Goal: Task Accomplishment & Management: Manage account settings

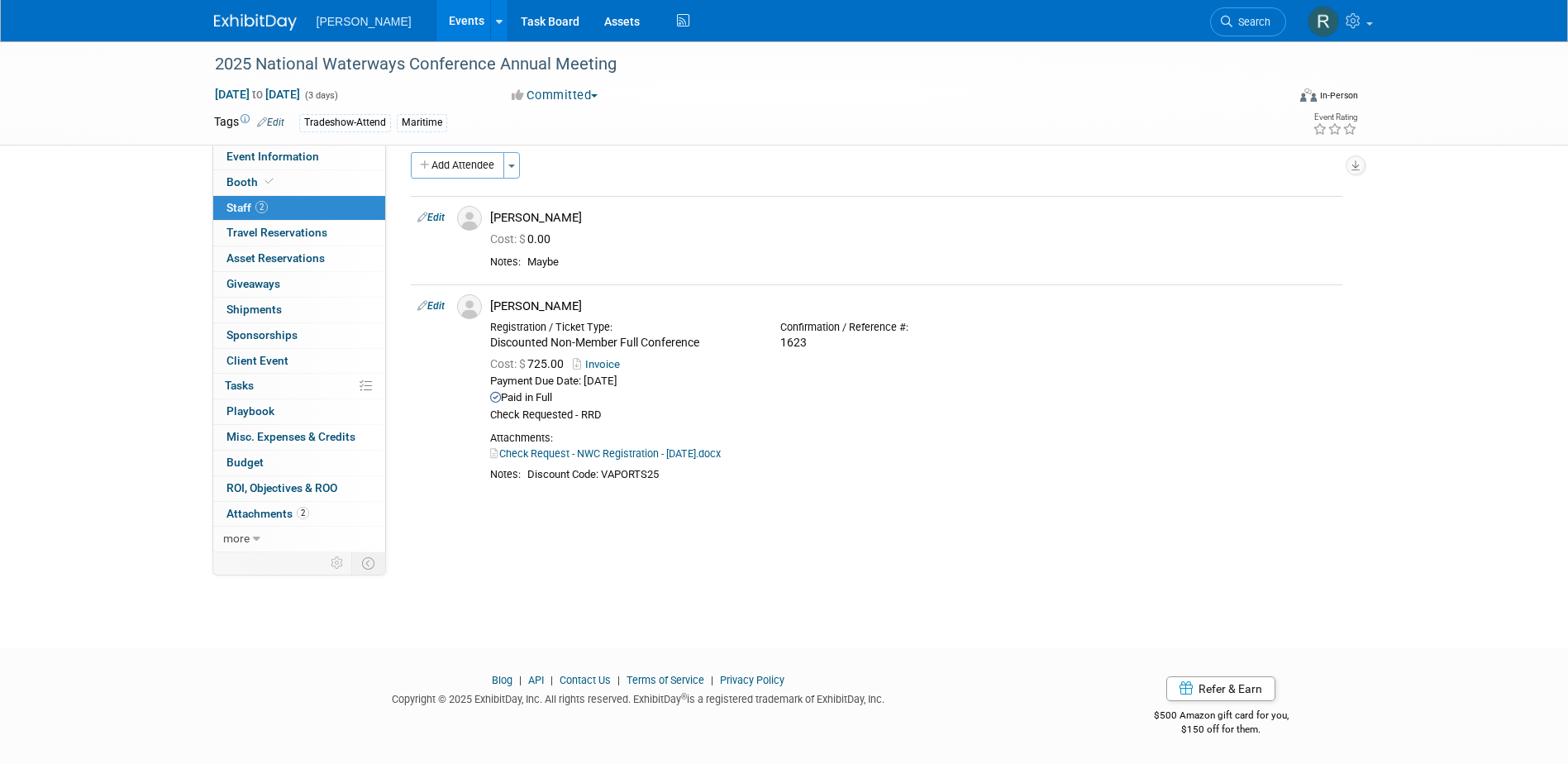
click at [1241, 19] on span "Search" at bounding box center [1251, 22] width 38 height 12
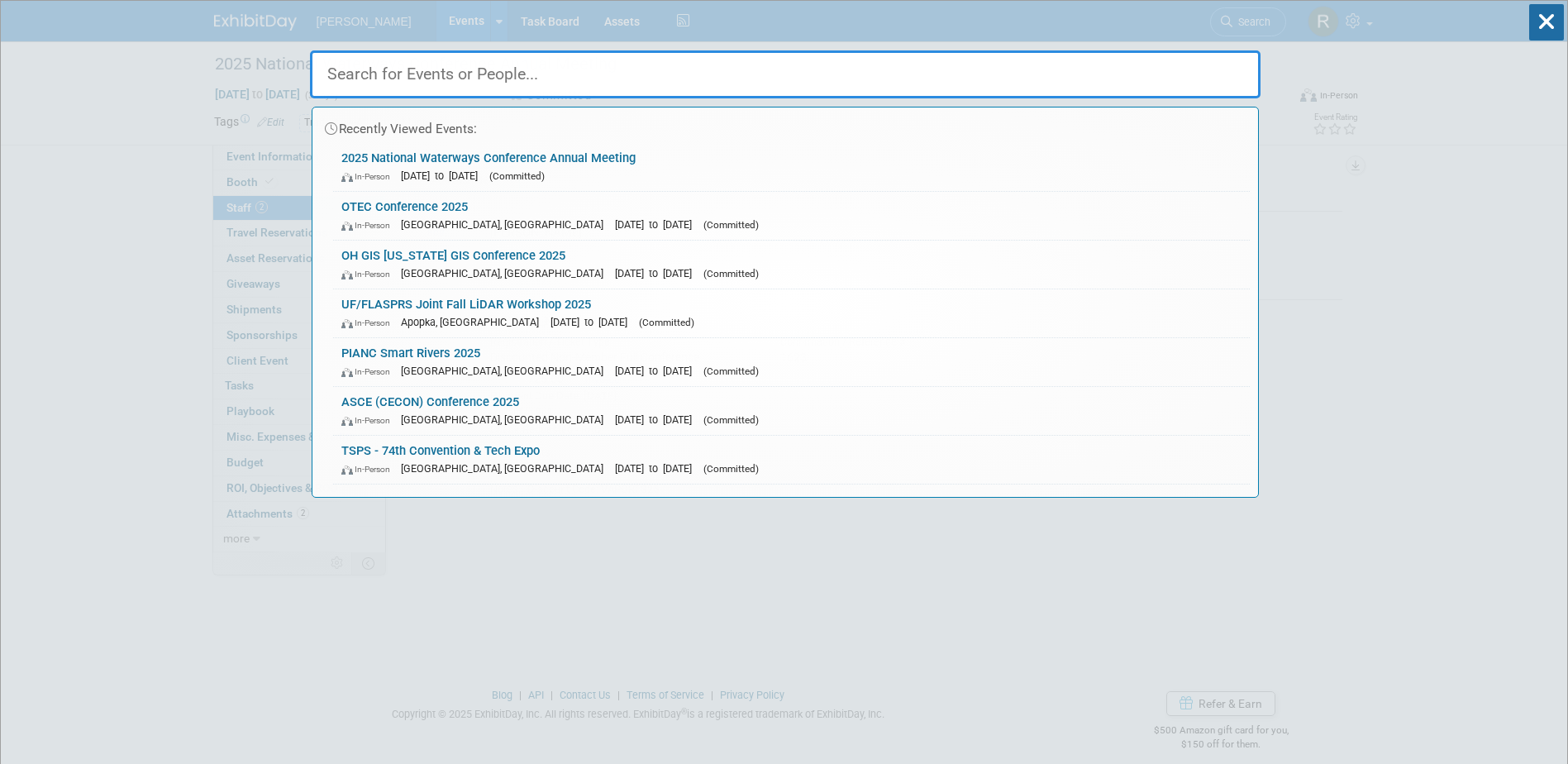
paste input "Texas Airport's Council"
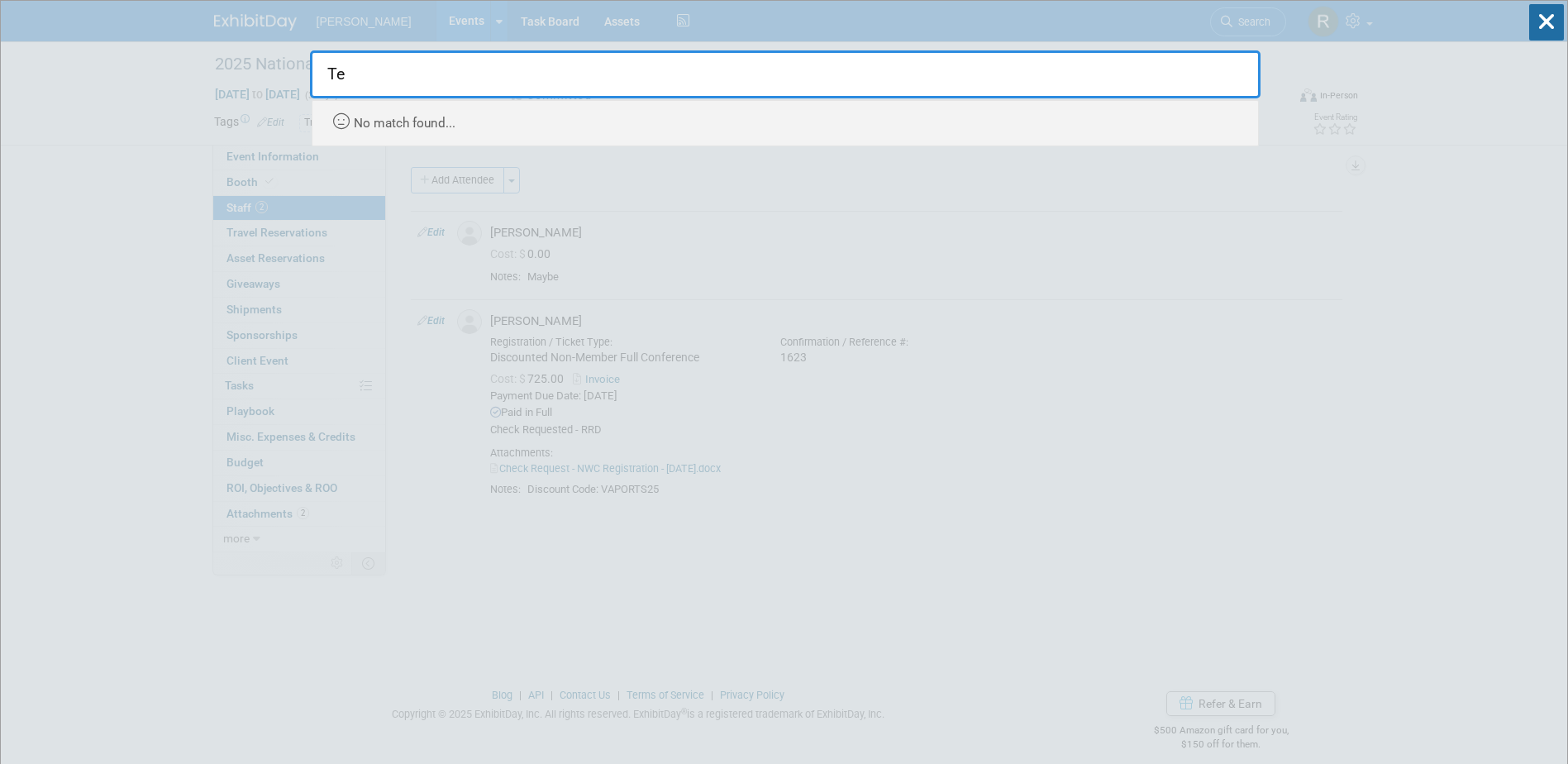
type input "T"
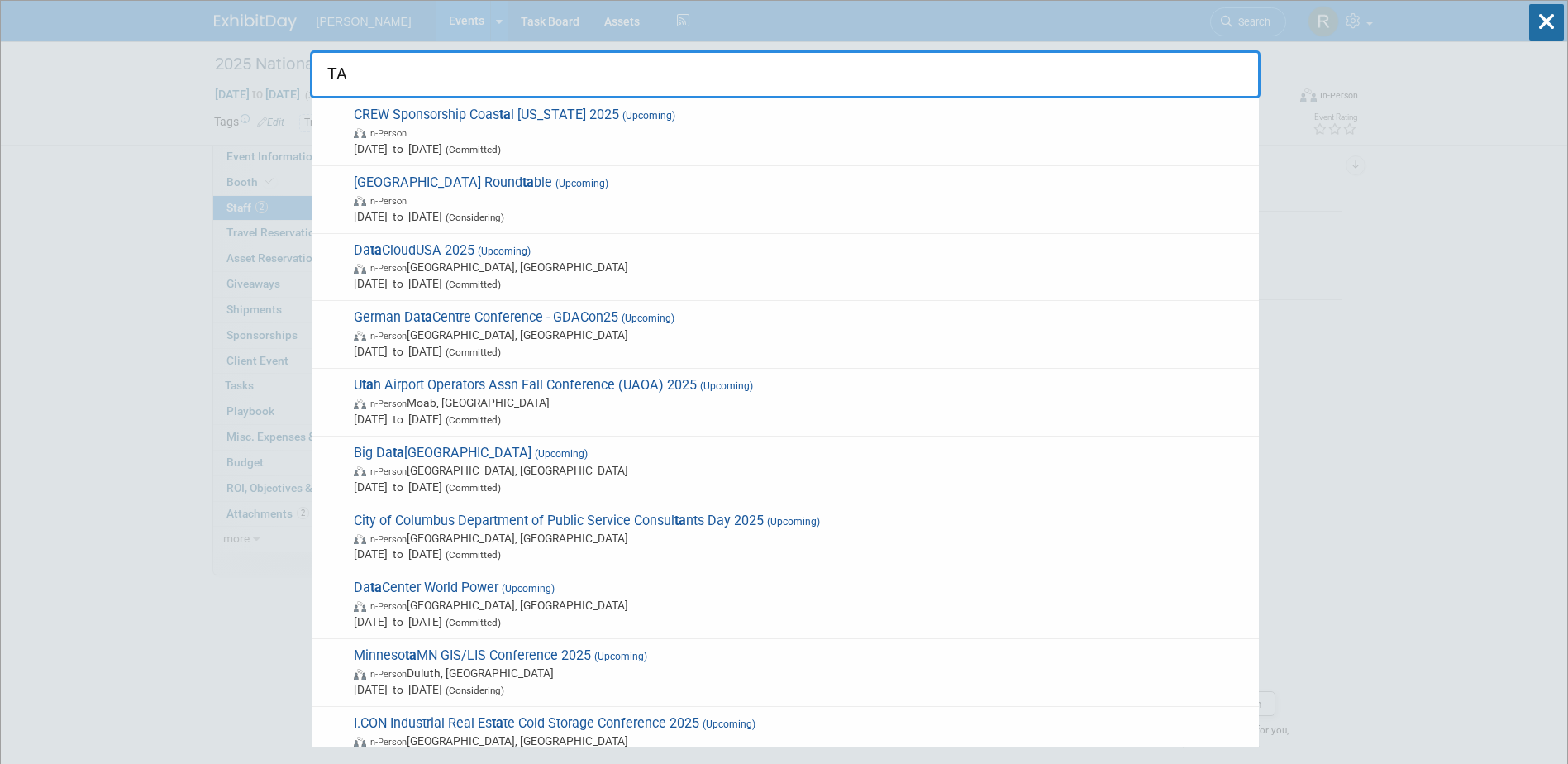
type input "T"
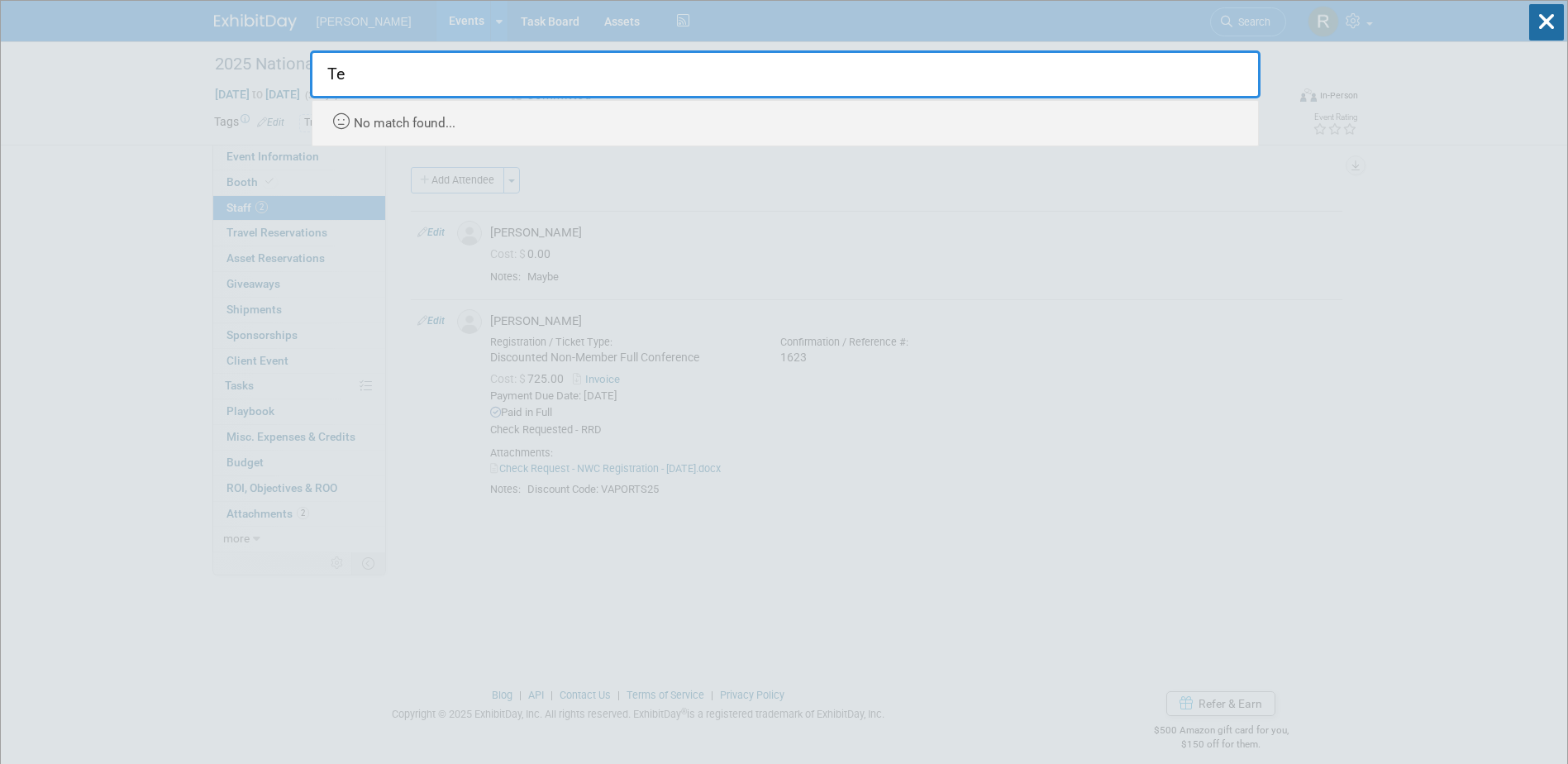
type input "T"
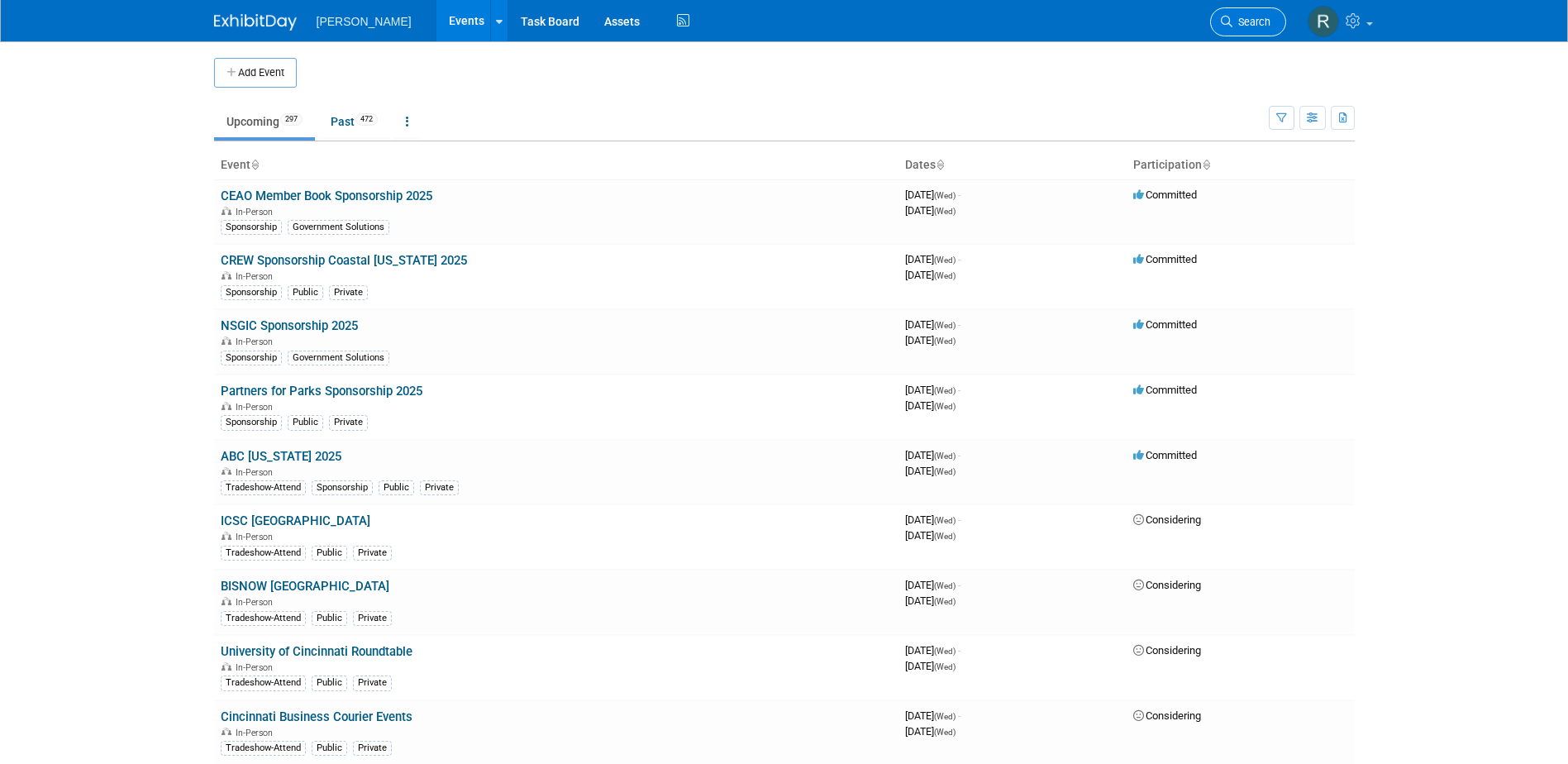
click at [1218, 26] on link "Search" at bounding box center [1248, 22] width 76 height 29
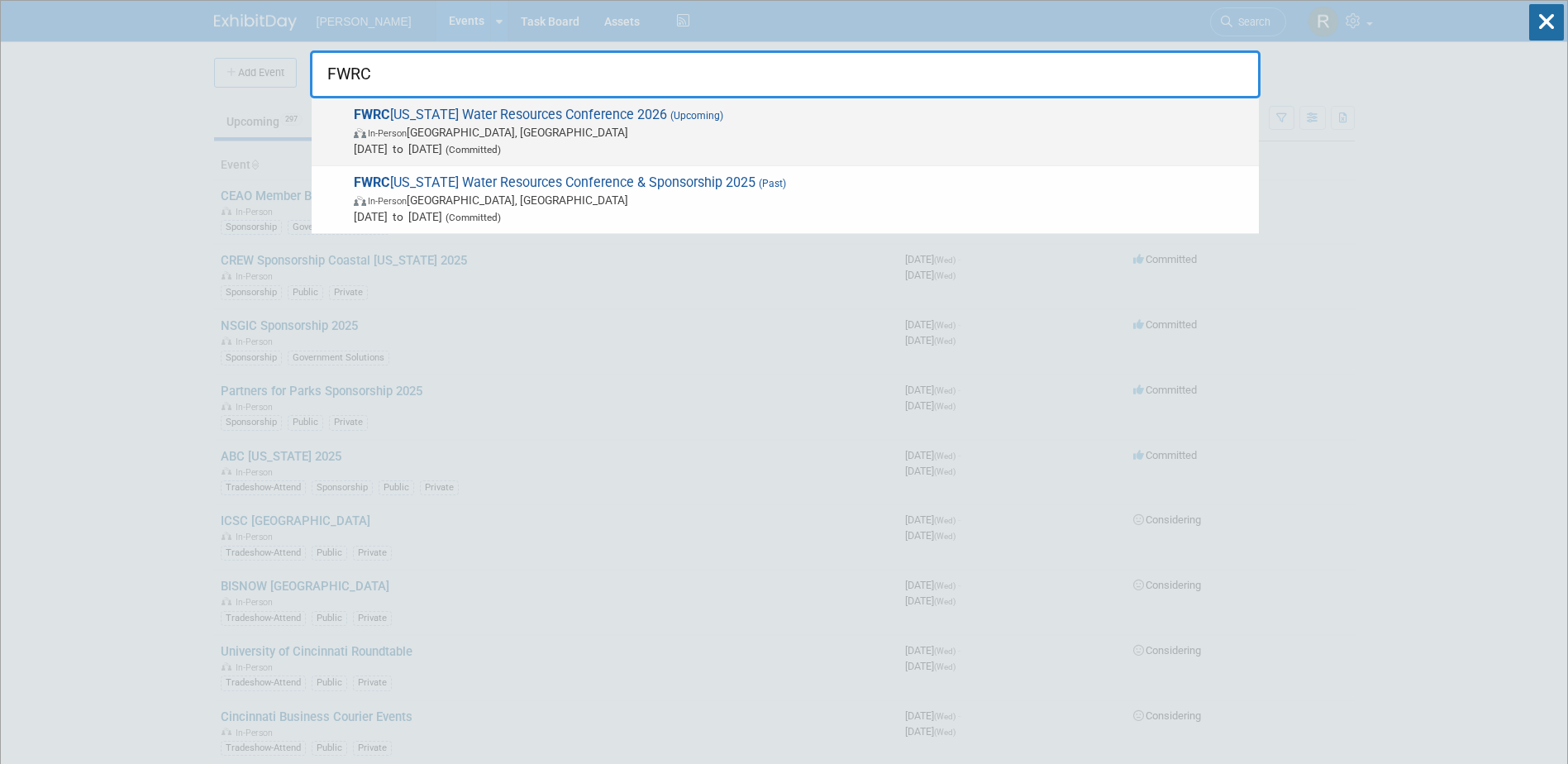
type input "FWRC"
click at [529, 135] on span "In-Person Daytona Beach, FL" at bounding box center [803, 132] width 897 height 16
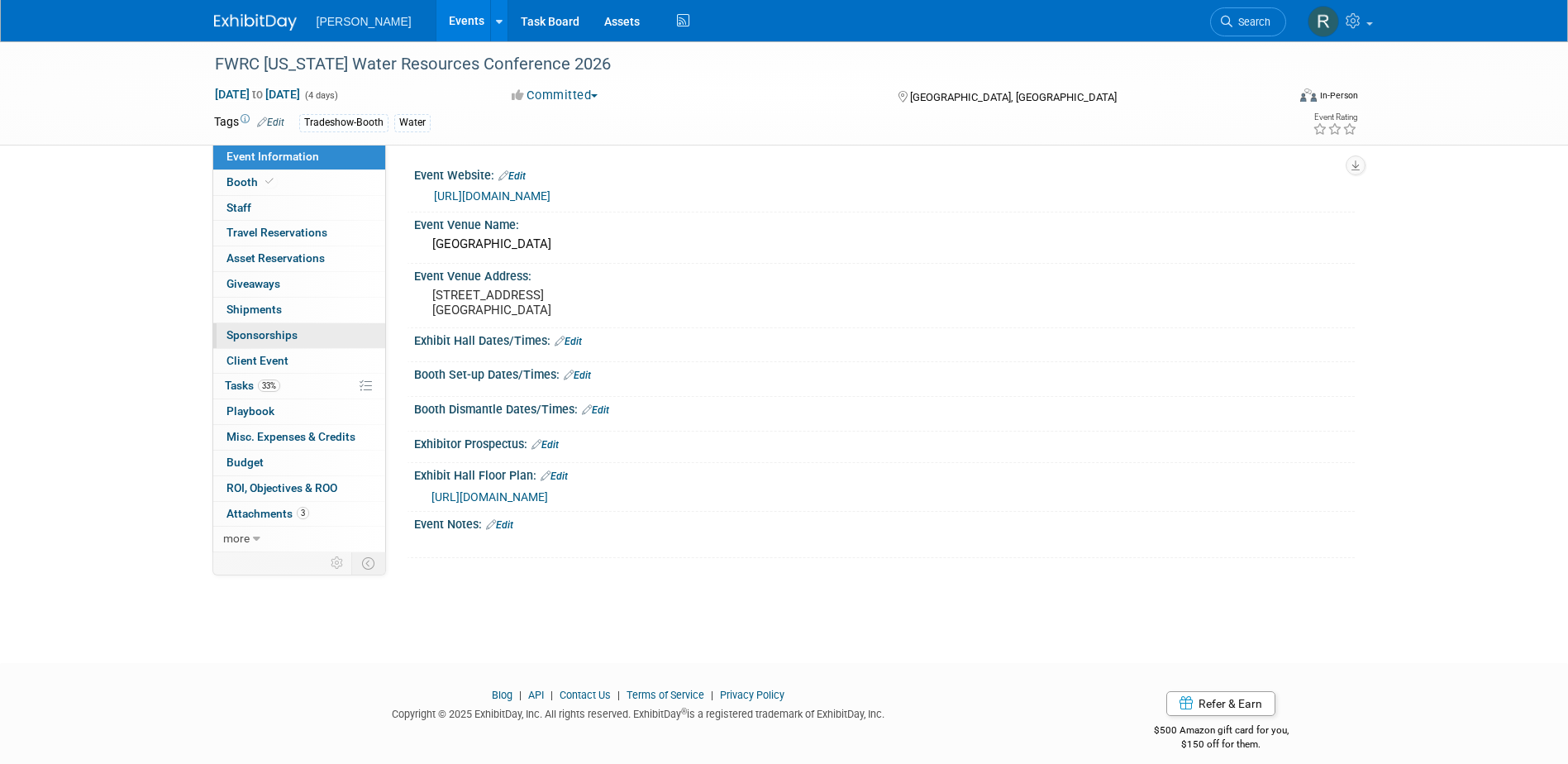
click at [272, 336] on span "Sponsorships 0" at bounding box center [262, 334] width 71 height 13
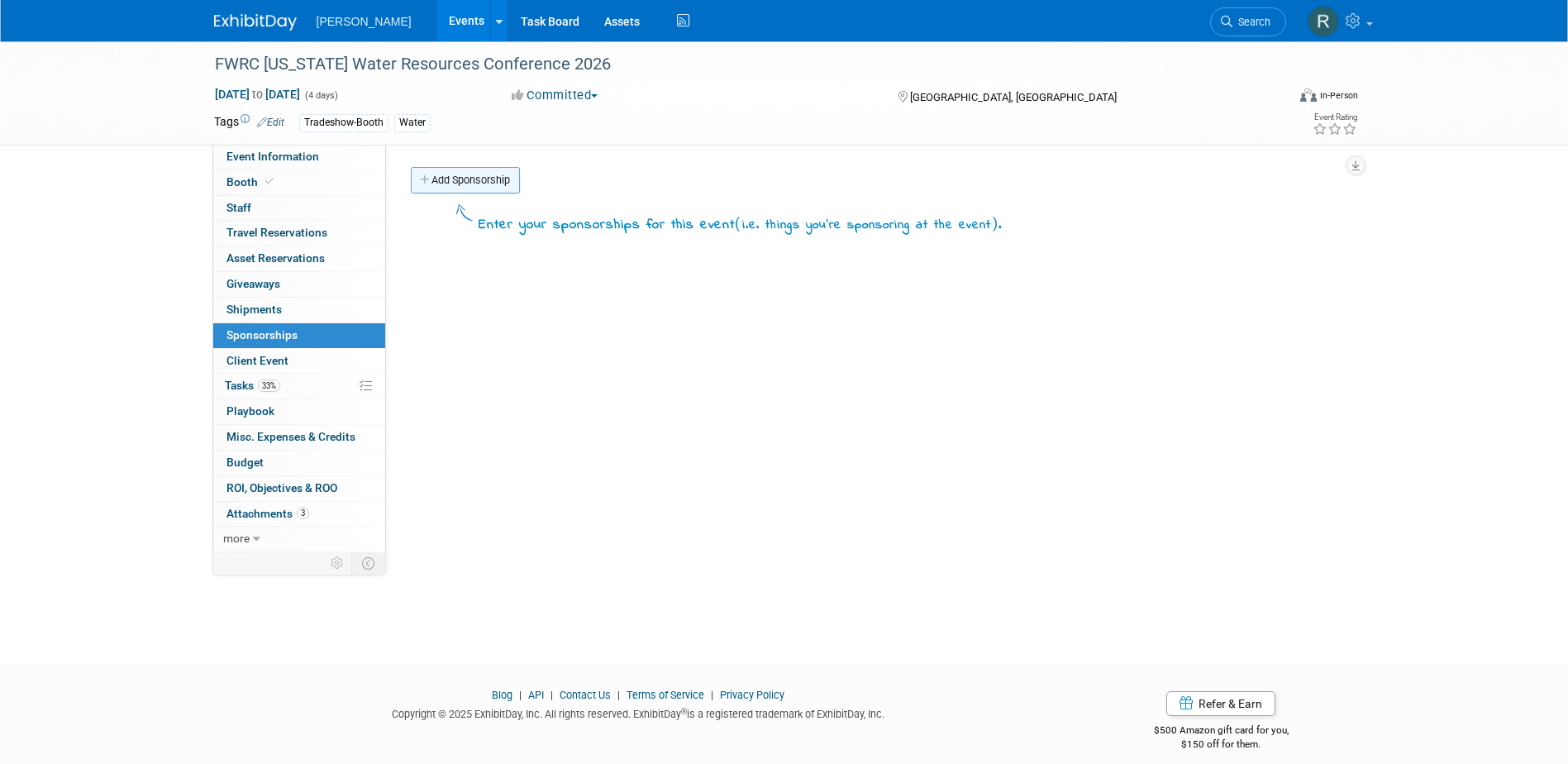
click at [464, 183] on link "Add Sponsorship" at bounding box center [465, 180] width 109 height 27
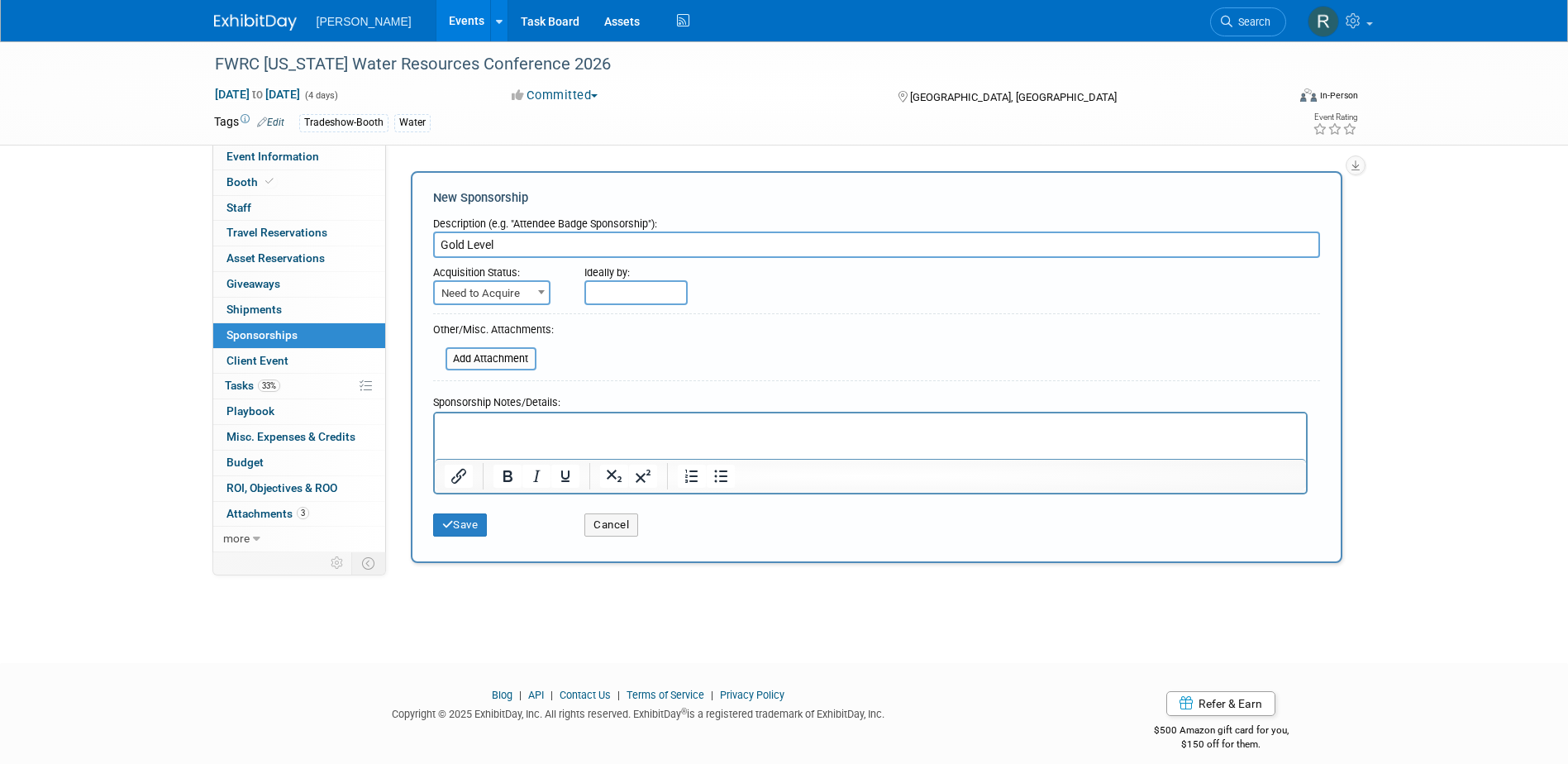
drag, startPoint x: 523, startPoint y: 247, endPoint x: 419, endPoint y: 250, distance: 104.0
click at [419, 250] on div "New Sponsorship Description (e.g. "Attendee Badge Sponsorship"): Gold Level Acq…" at bounding box center [876, 367] width 932 height 392
type input "Bronze Sponsor - Water Station"
click at [474, 288] on span "Need to Acquire" at bounding box center [492, 293] width 114 height 23
select select "2"
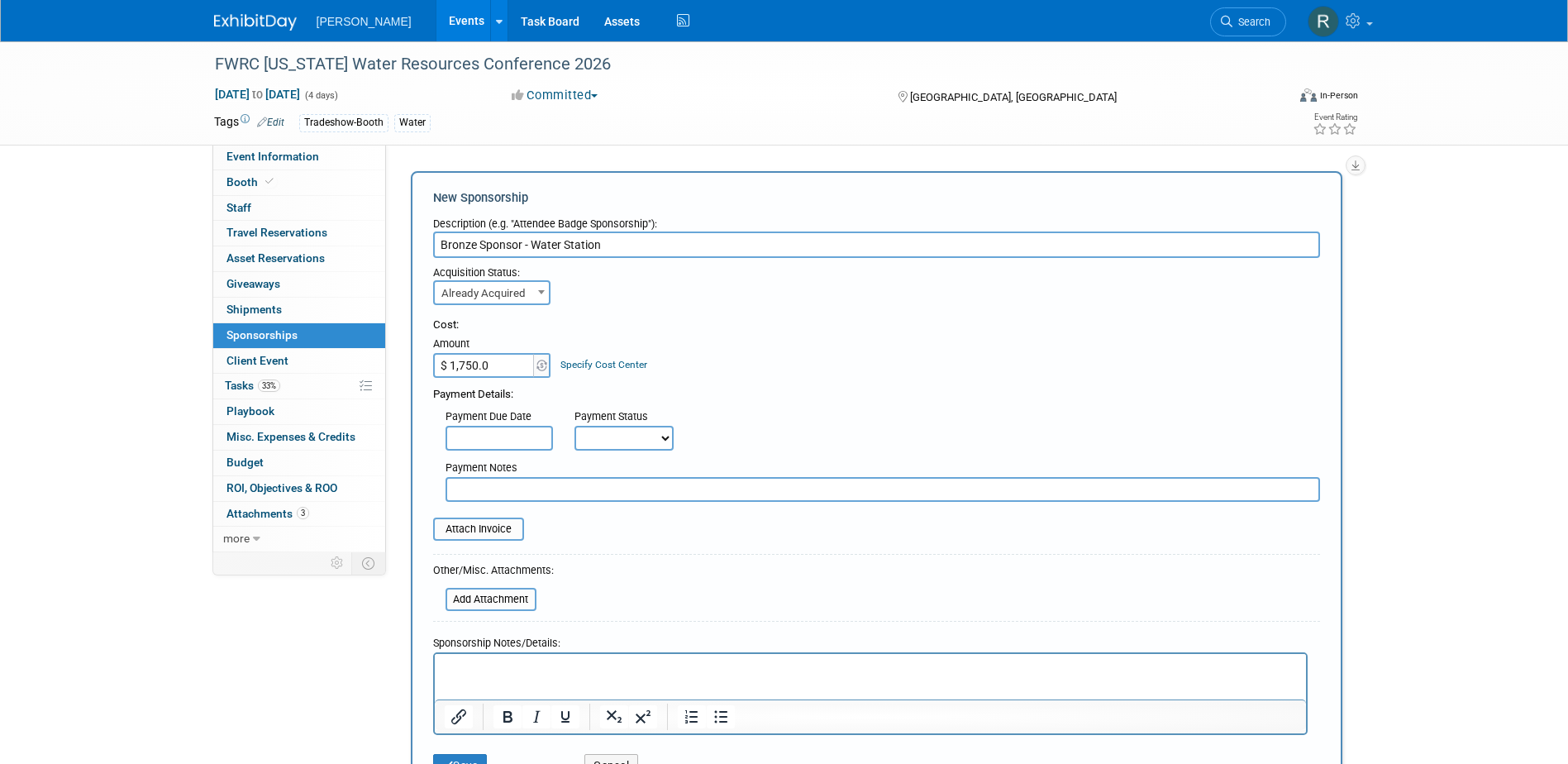
type input "$ 1,750.00"
click at [597, 361] on link "Specify Cost Center" at bounding box center [603, 364] width 87 height 11
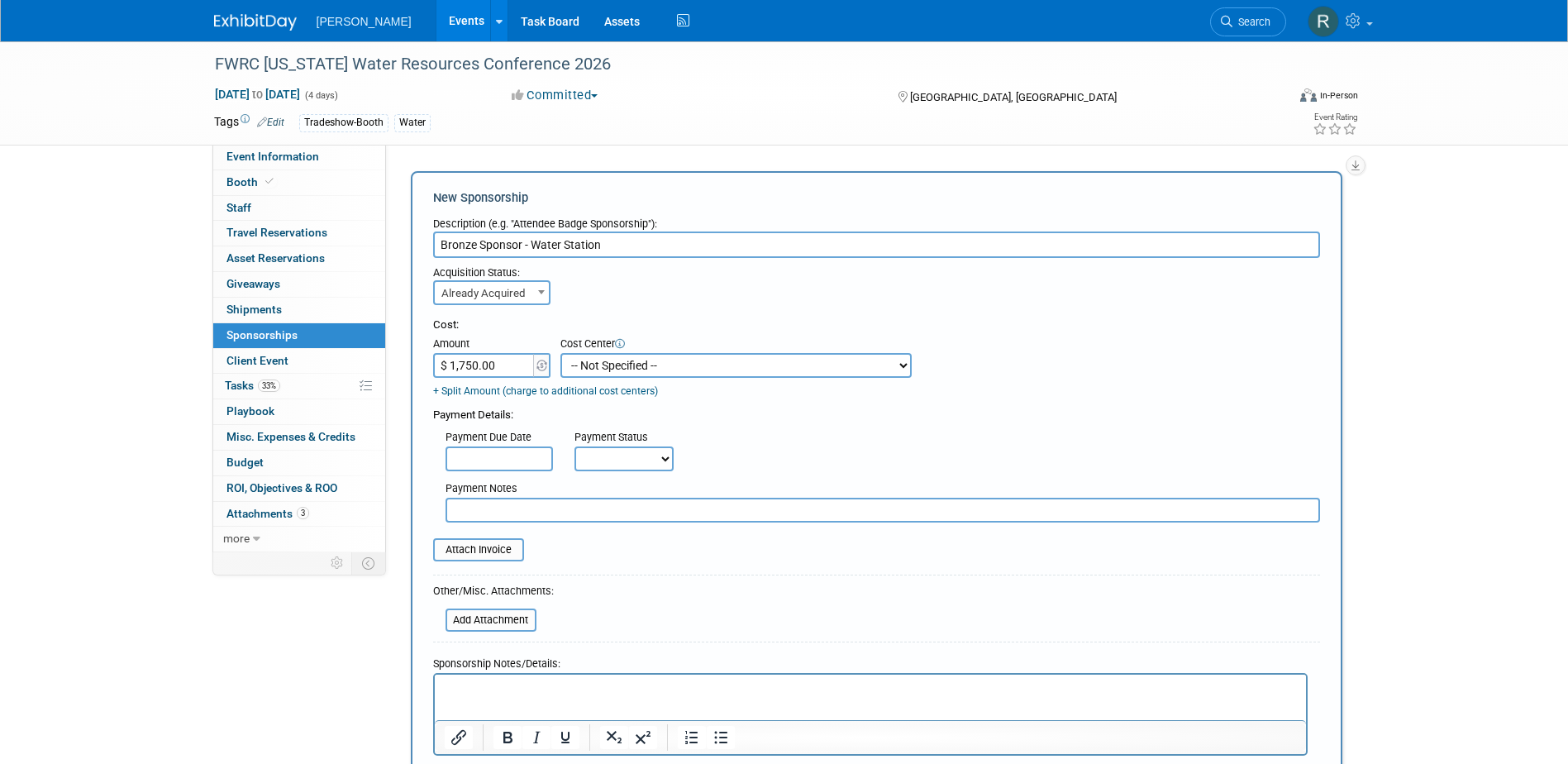
click at [603, 360] on select "-- Not Specified -- Advisory Services - Expenses_1001.502 Aerial Acquisition - …" at bounding box center [736, 366] width 352 height 25
select select "18966237"
click at [560, 353] on select "-- Not Specified -- Advisory Services - Expenses_1001.502 Aerial Acquisition - …" at bounding box center [736, 366] width 352 height 25
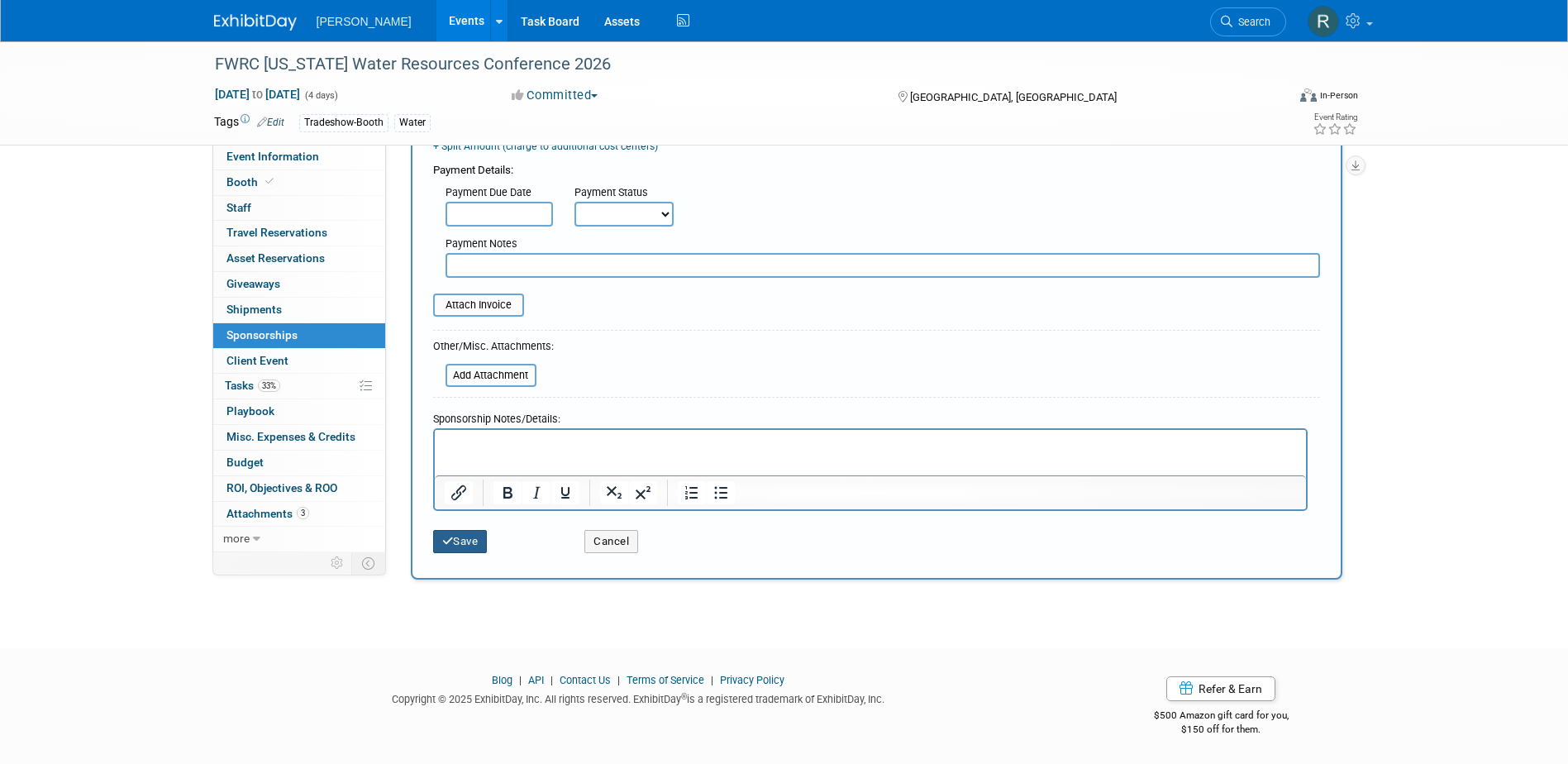
click at [461, 548] on button "Save" at bounding box center [460, 541] width 55 height 23
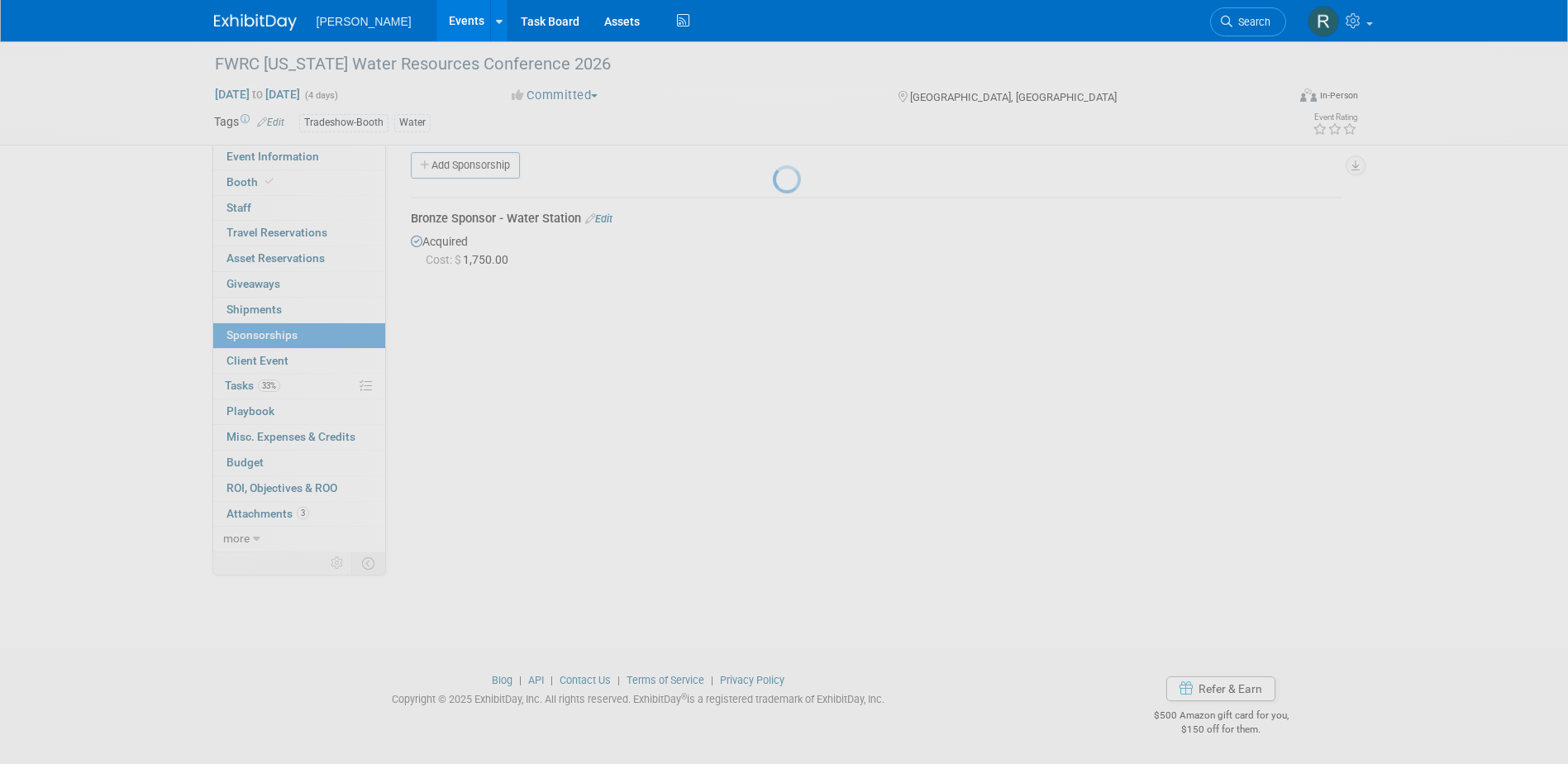
scroll to position [15, 0]
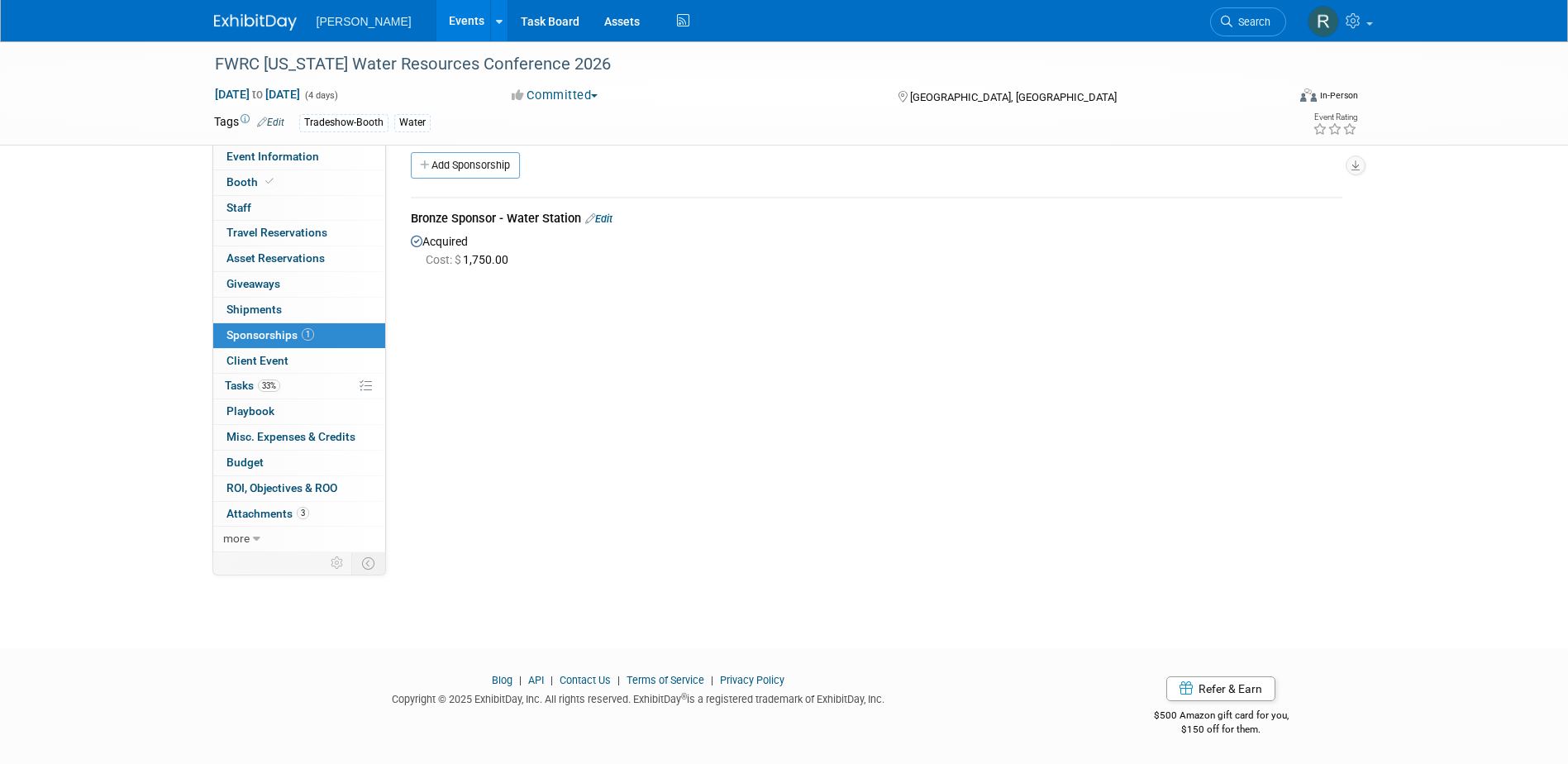
click at [604, 223] on link "Edit" at bounding box center [598, 218] width 27 height 12
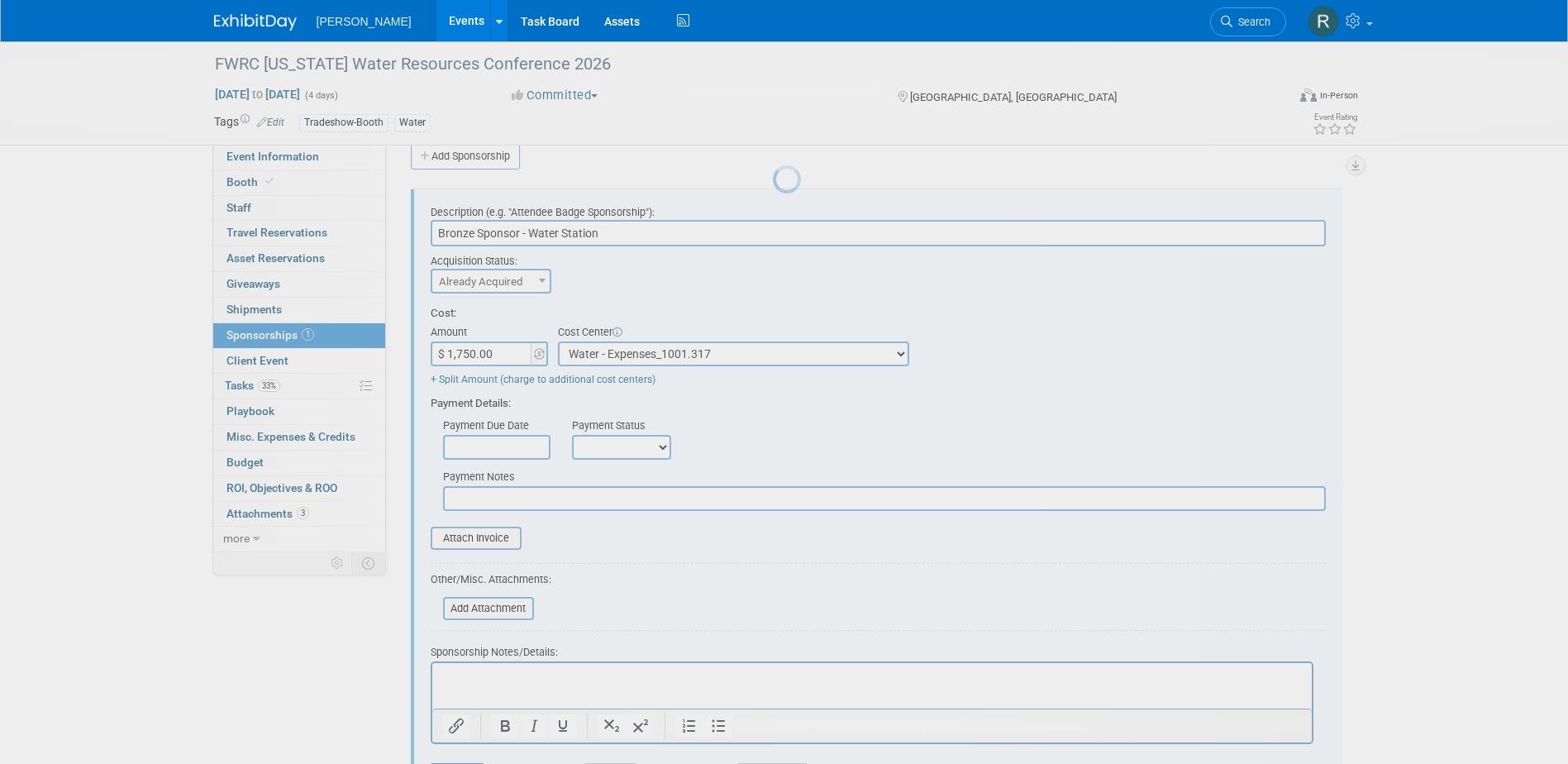
scroll to position [25, 0]
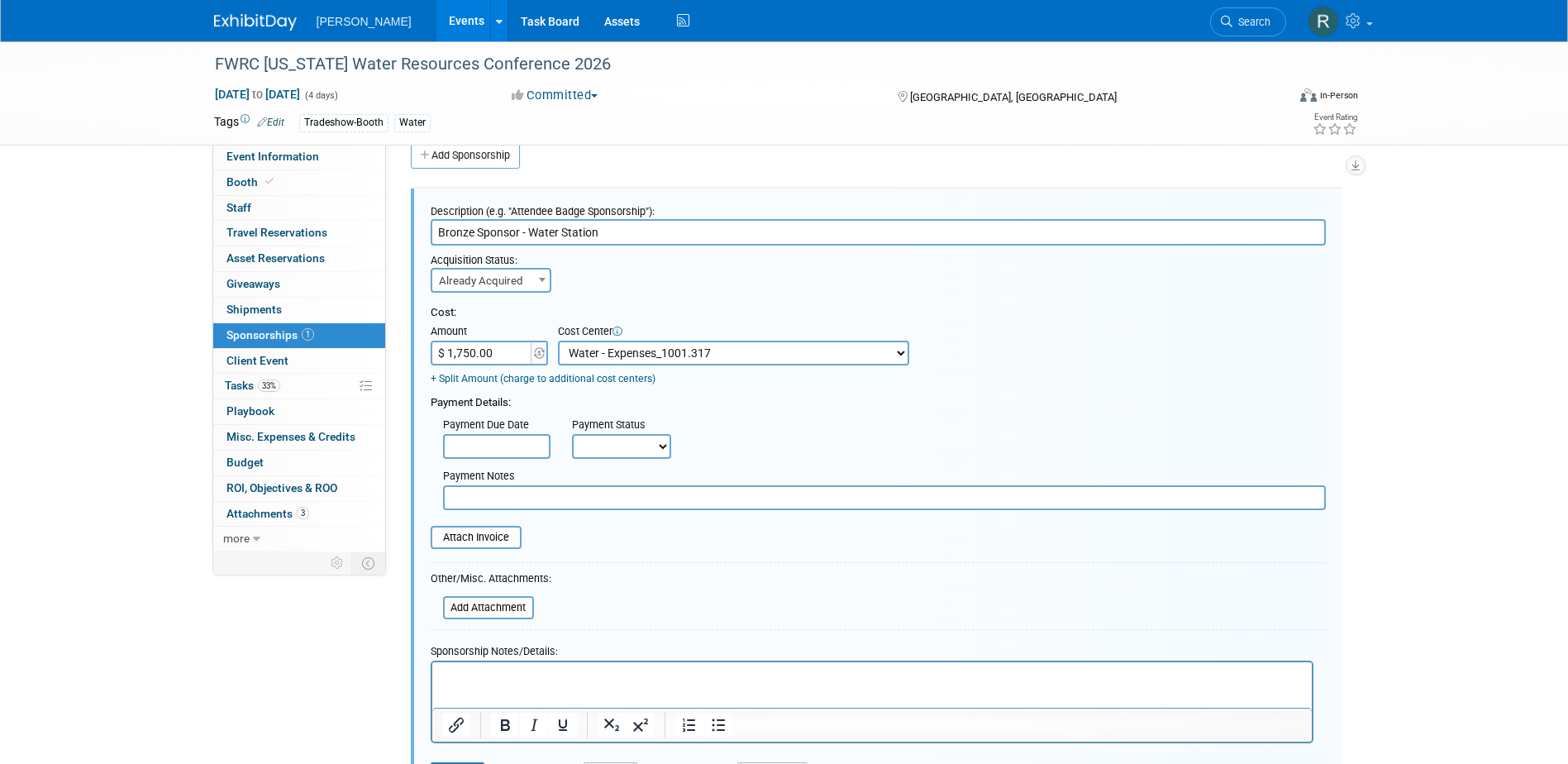
click at [490, 677] on p "Rich Text Area. Press ALT-0 for help." at bounding box center [872, 677] width 861 height 16
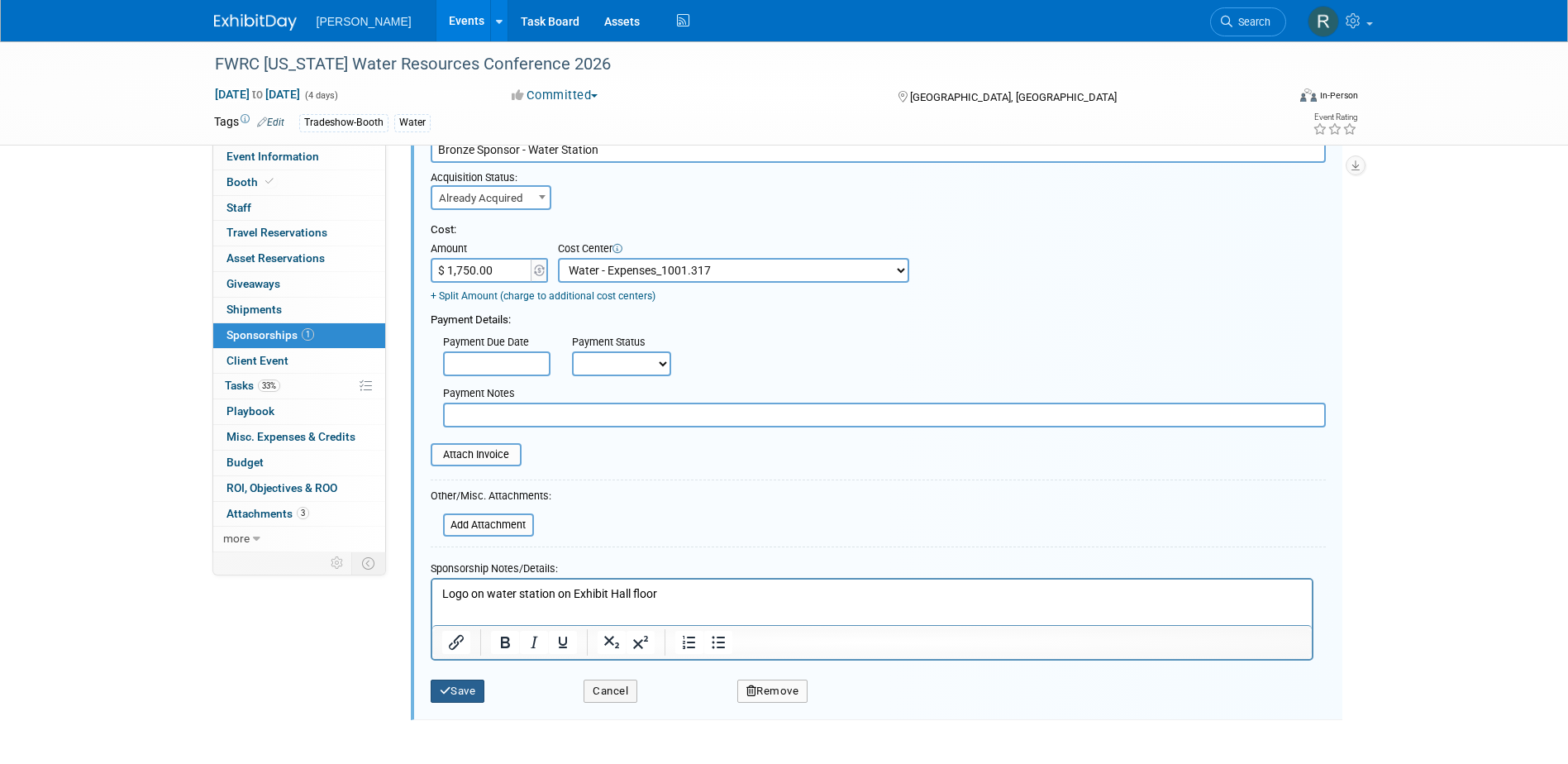
click at [460, 690] on button "Save" at bounding box center [457, 691] width 55 height 23
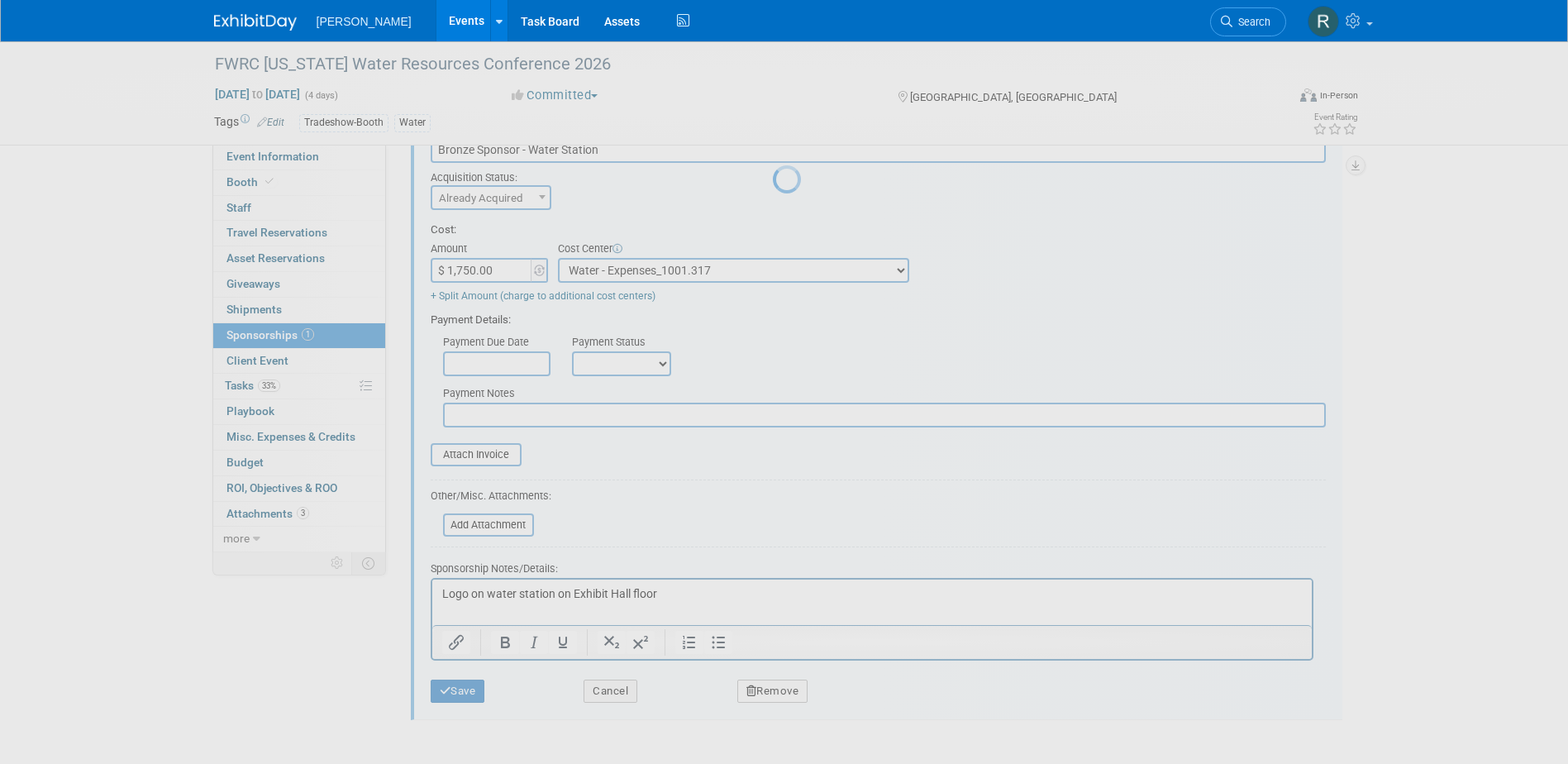
scroll to position [15, 0]
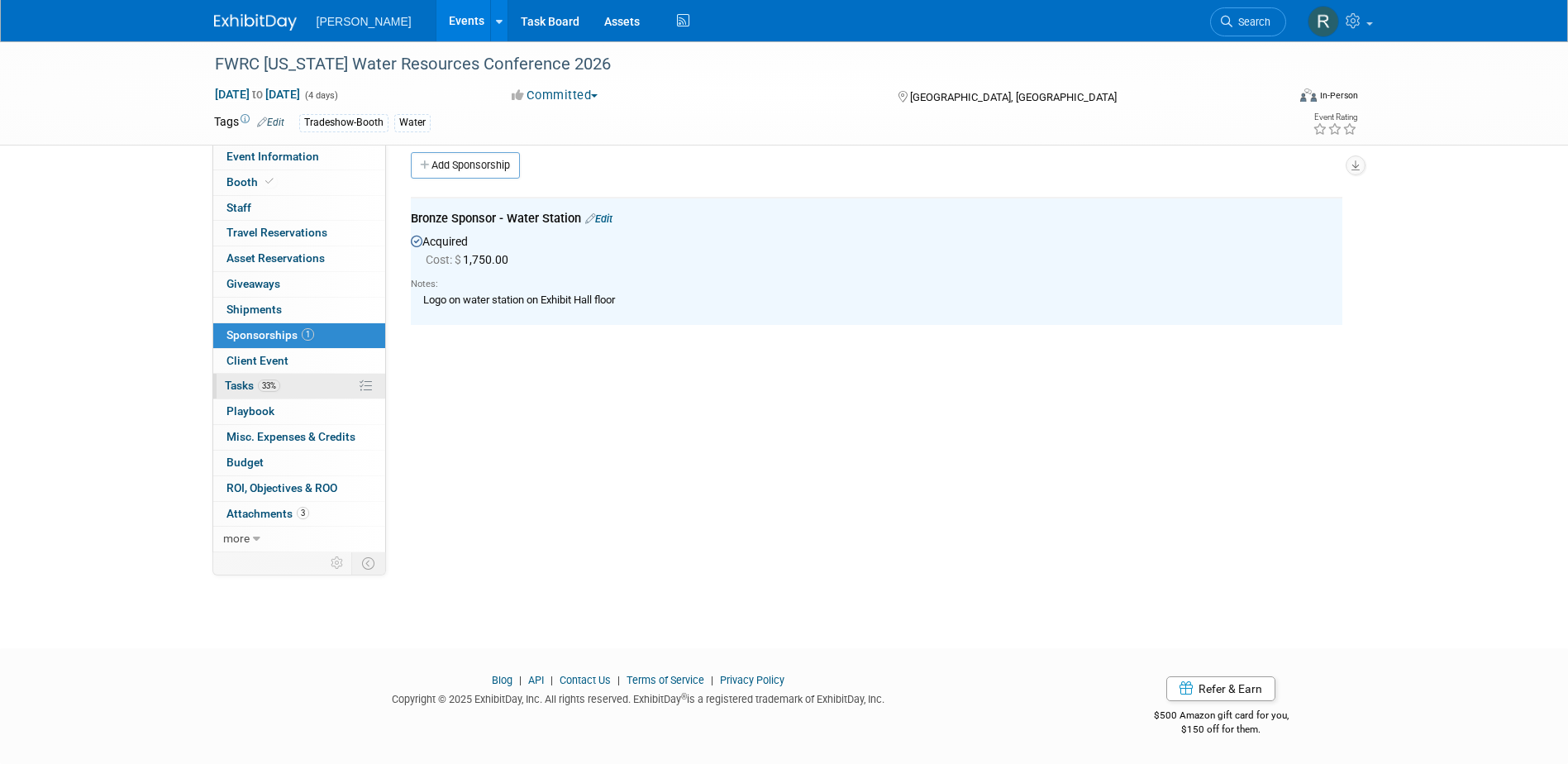
click at [253, 392] on link "33% Tasks 33%" at bounding box center [299, 385] width 172 height 25
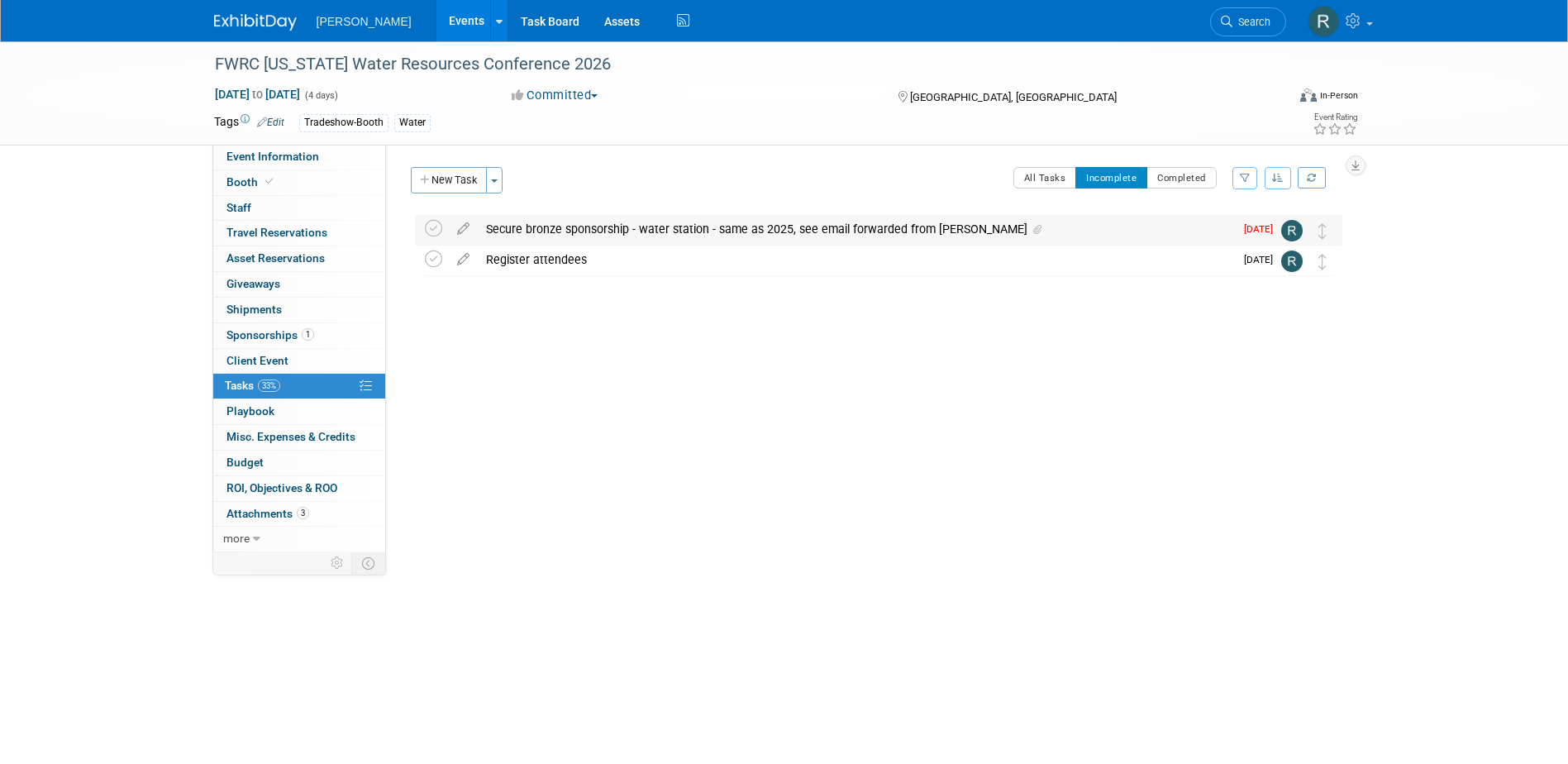
click at [504, 228] on div "Secure bronze sponsorship - water station - same as 2025, see email forwarded f…" at bounding box center [855, 229] width 756 height 28
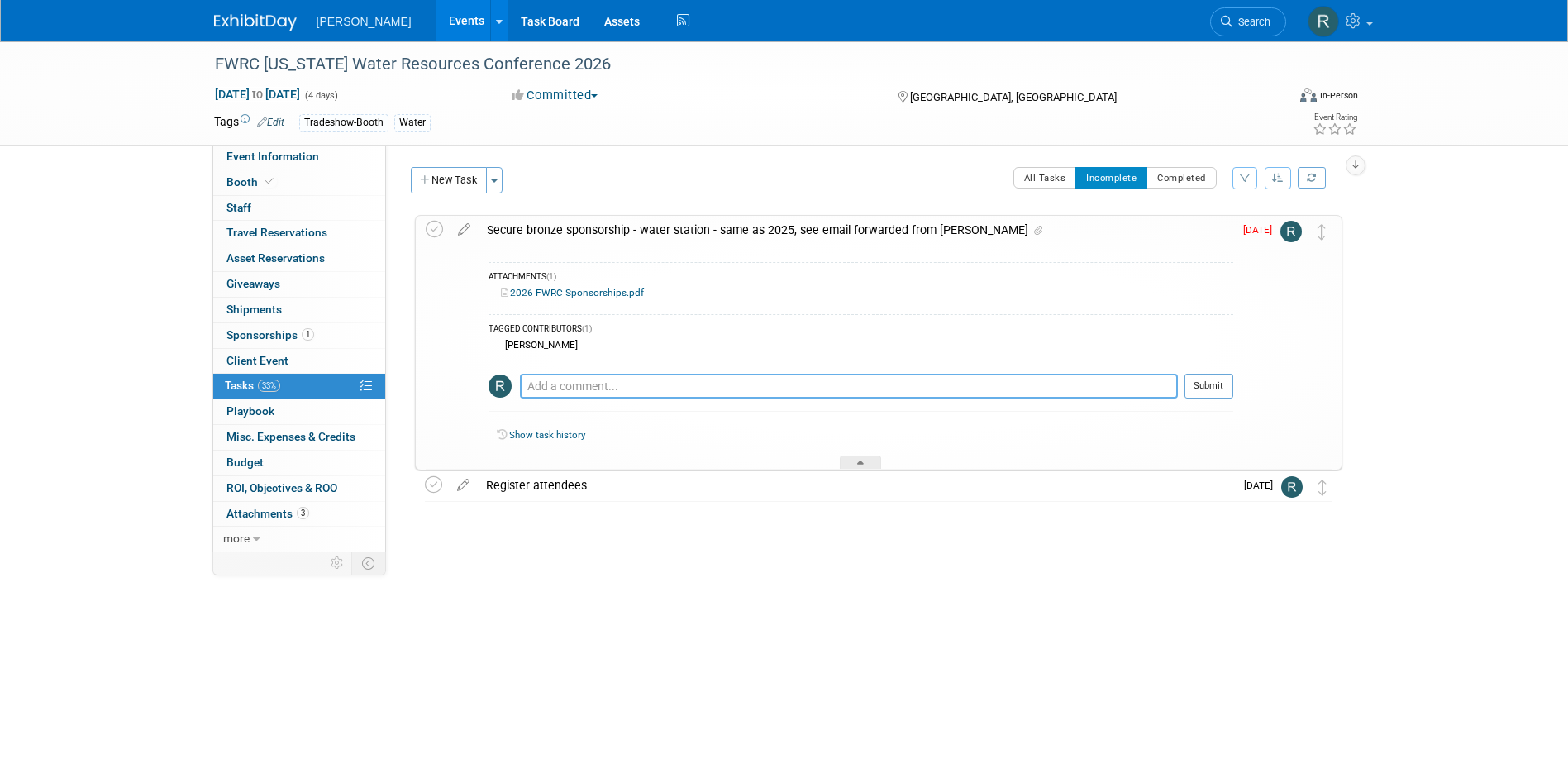
drag, startPoint x: 545, startPoint y: 382, endPoint x: 571, endPoint y: 376, distance: 26.7
click at [552, 383] on textarea at bounding box center [849, 385] width 658 height 25
type textarea "Sponsorship opens 9.22.25 - moved date out."
click at [1218, 388] on button "Submit" at bounding box center [1209, 385] width 48 height 25
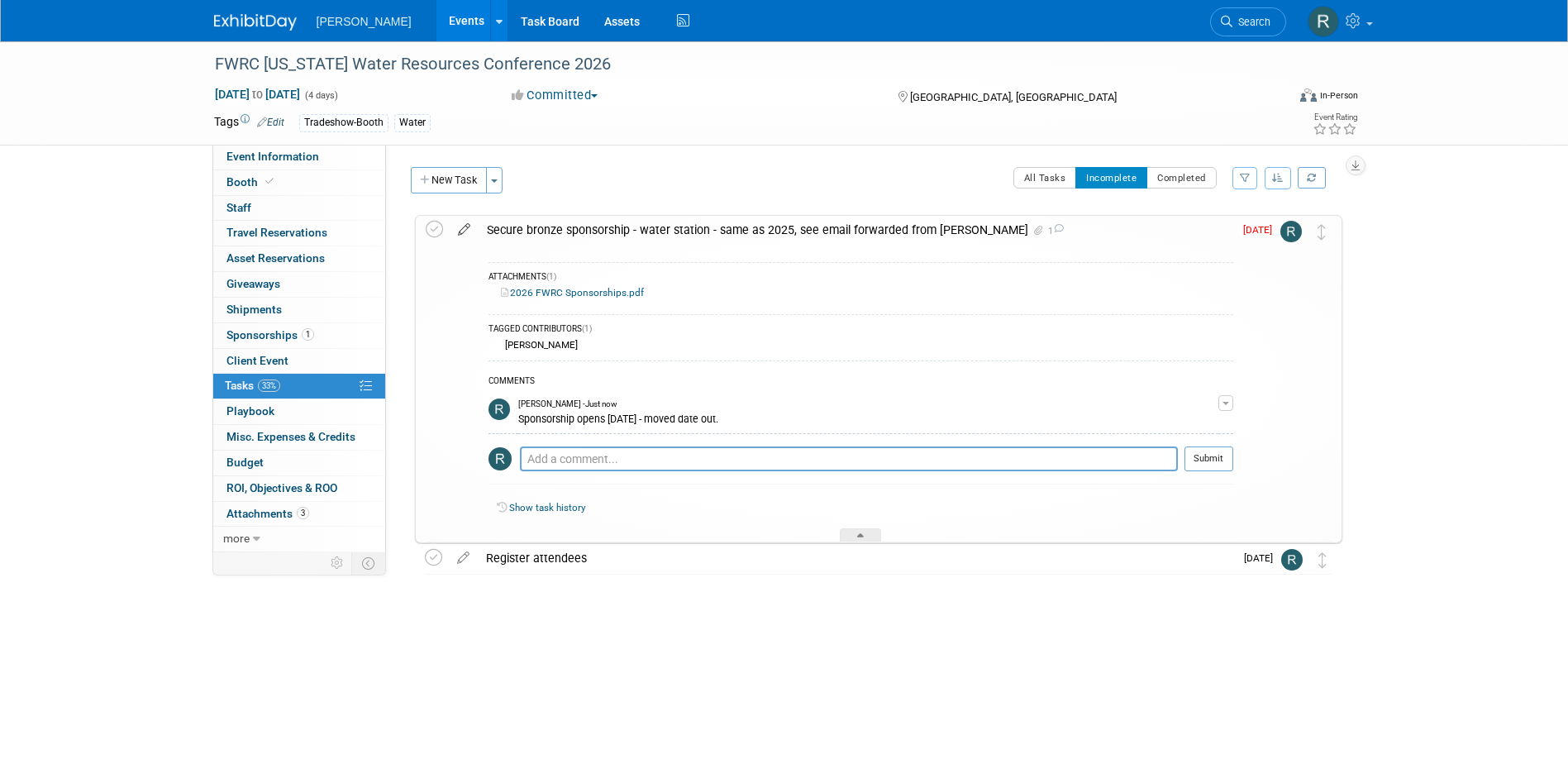
click at [461, 226] on icon at bounding box center [463, 226] width 29 height 21
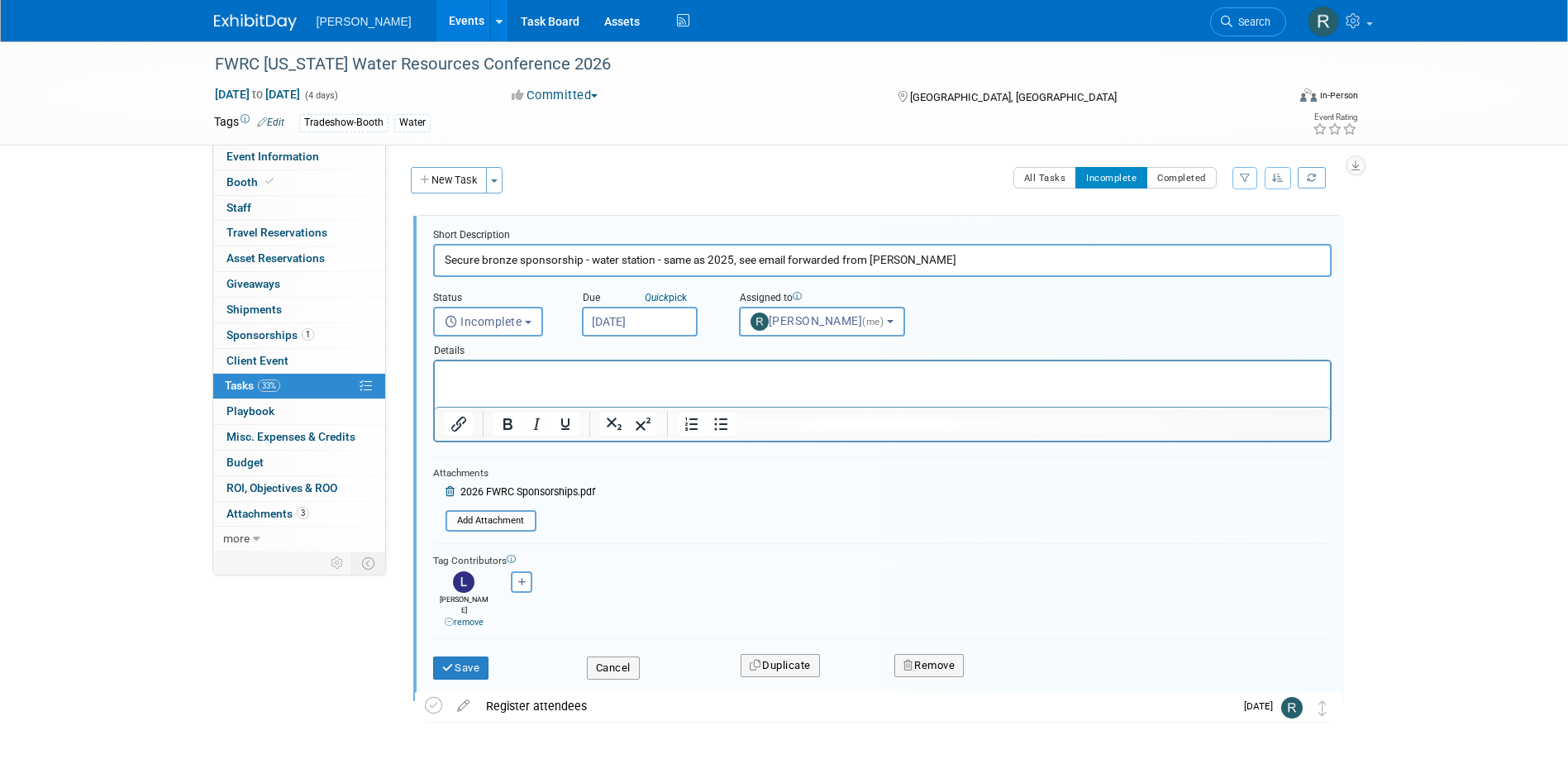
click at [636, 329] on body "Woolpert Events Add Event Bulk Upload Events Shareable Event Boards Recently Vi…" at bounding box center [784, 382] width 1568 height 764
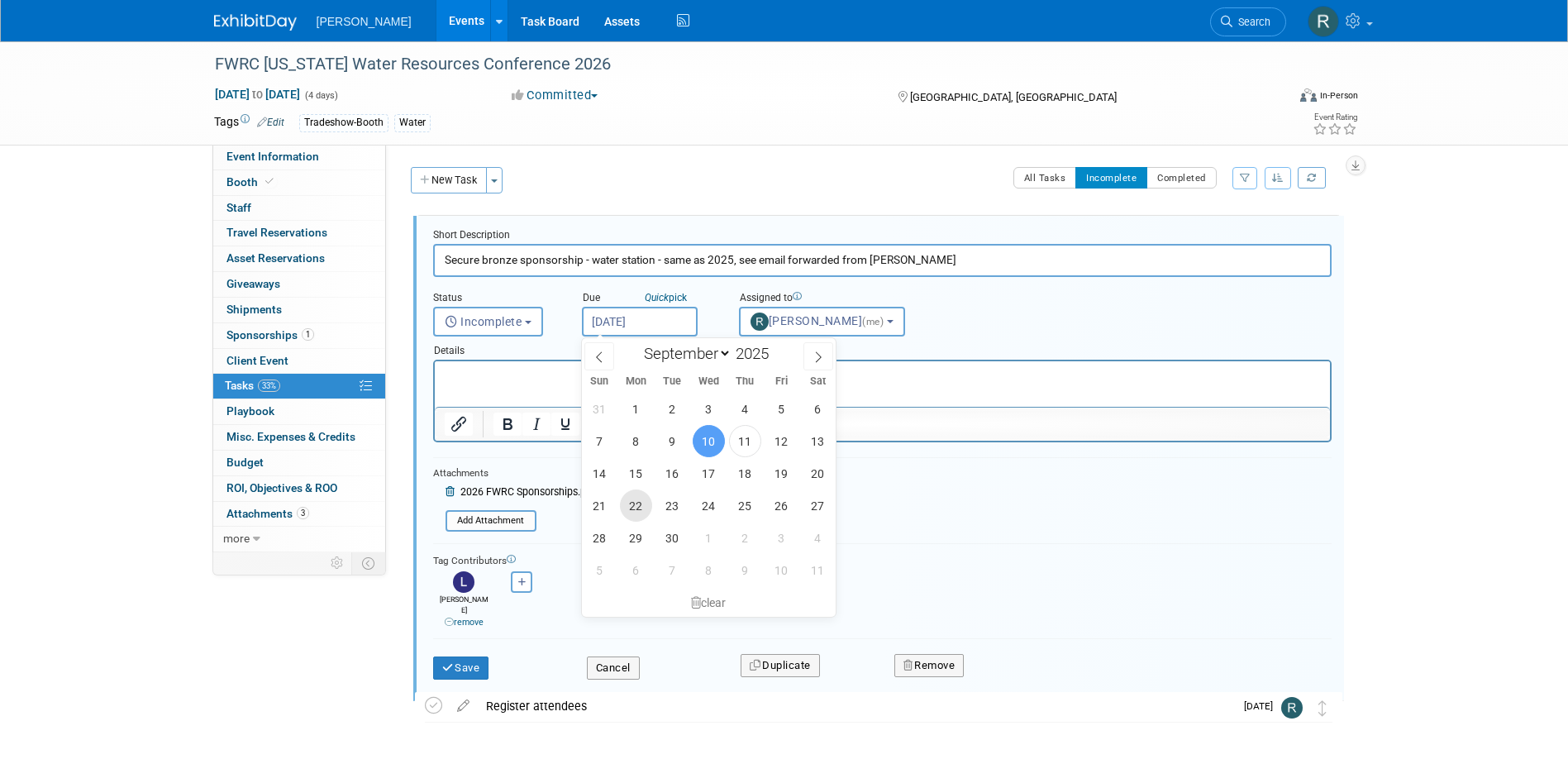
click at [628, 498] on span "22" at bounding box center [636, 505] width 32 height 32
type input "Sep 22, 2025"
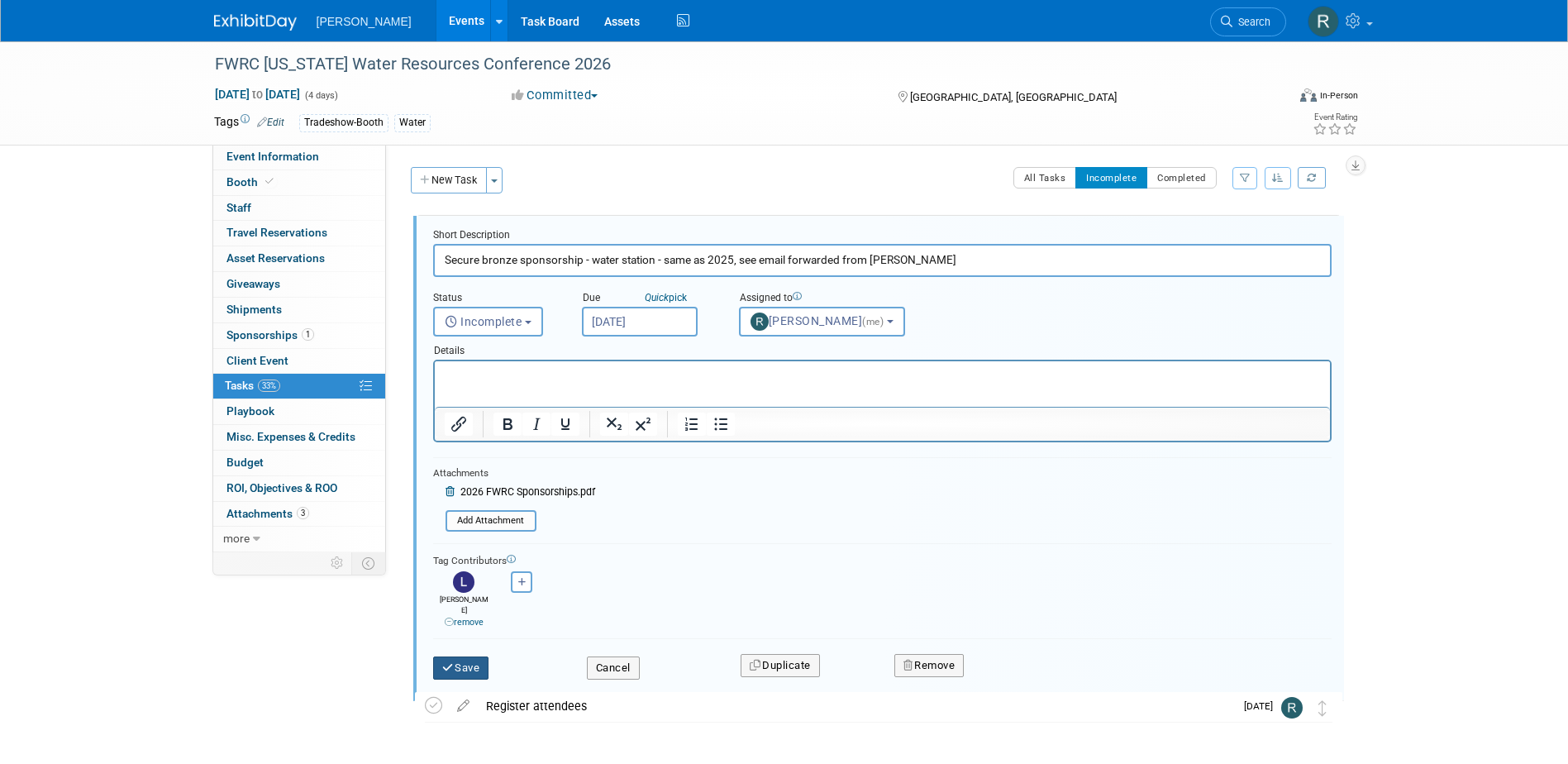
click at [473, 657] on button "Save" at bounding box center [461, 668] width 56 height 23
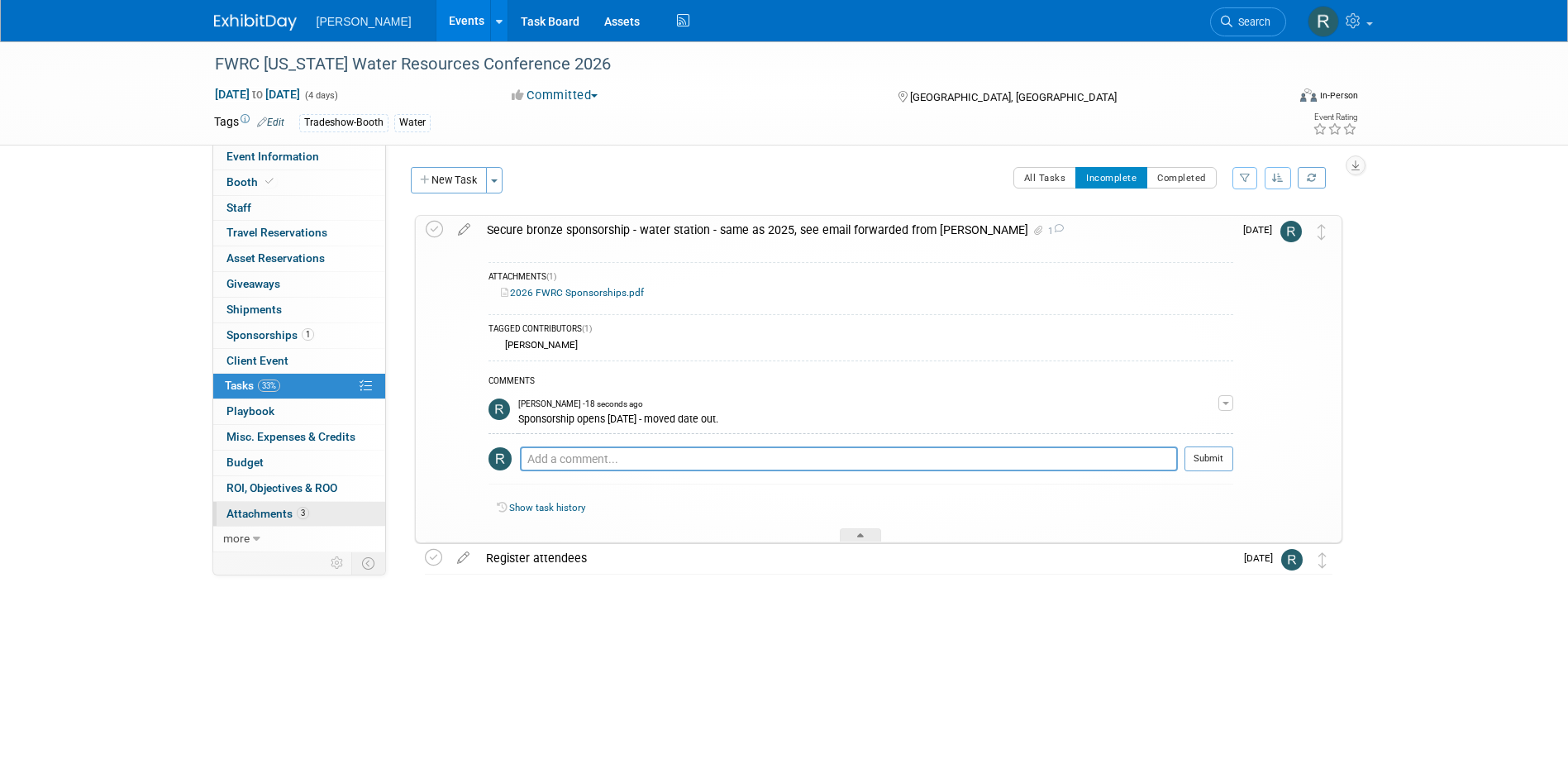
click at [270, 510] on span "Attachments 3" at bounding box center [268, 513] width 82 height 13
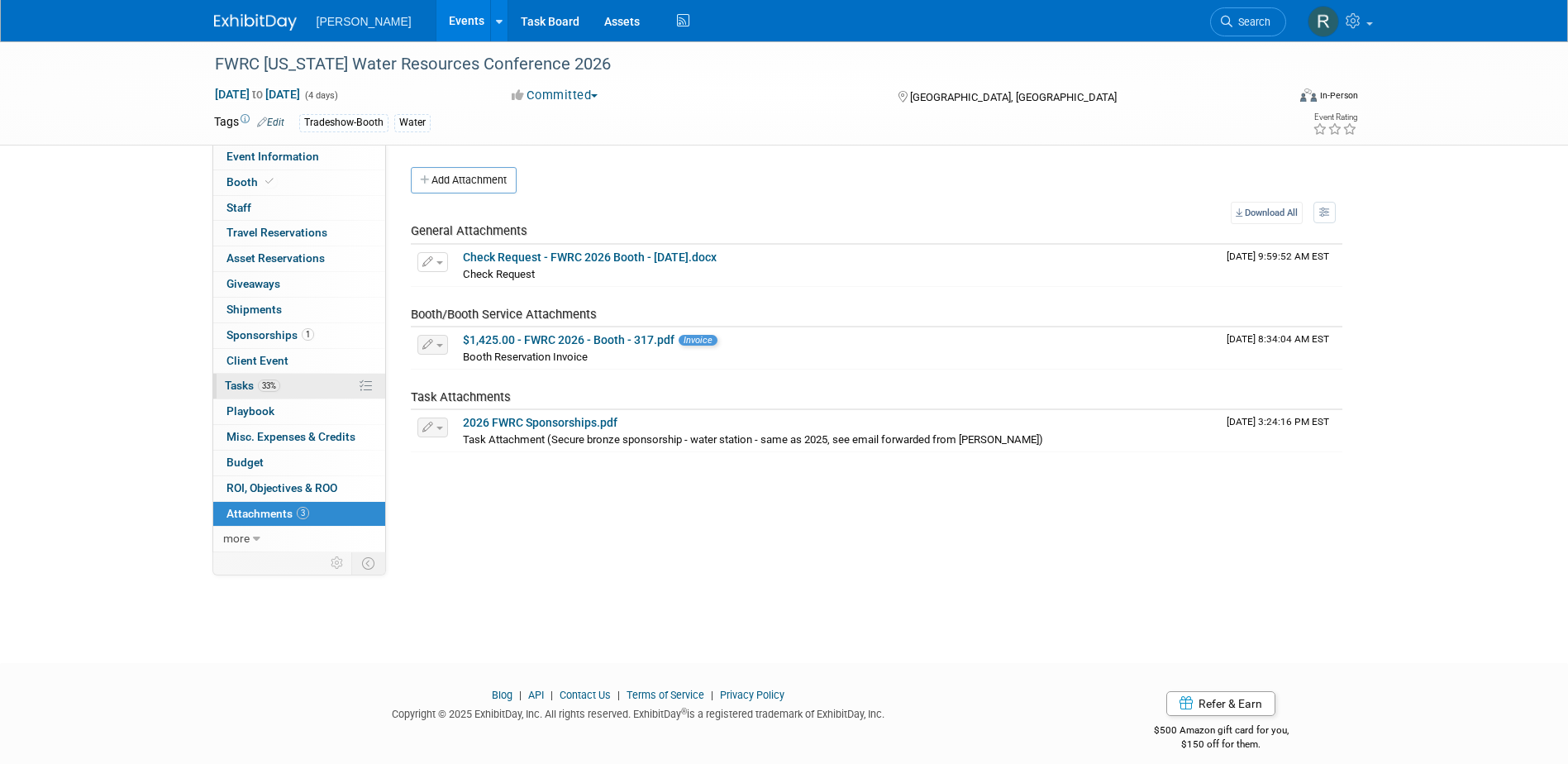
click at [257, 383] on span "Tasks 33%" at bounding box center [253, 385] width 55 height 13
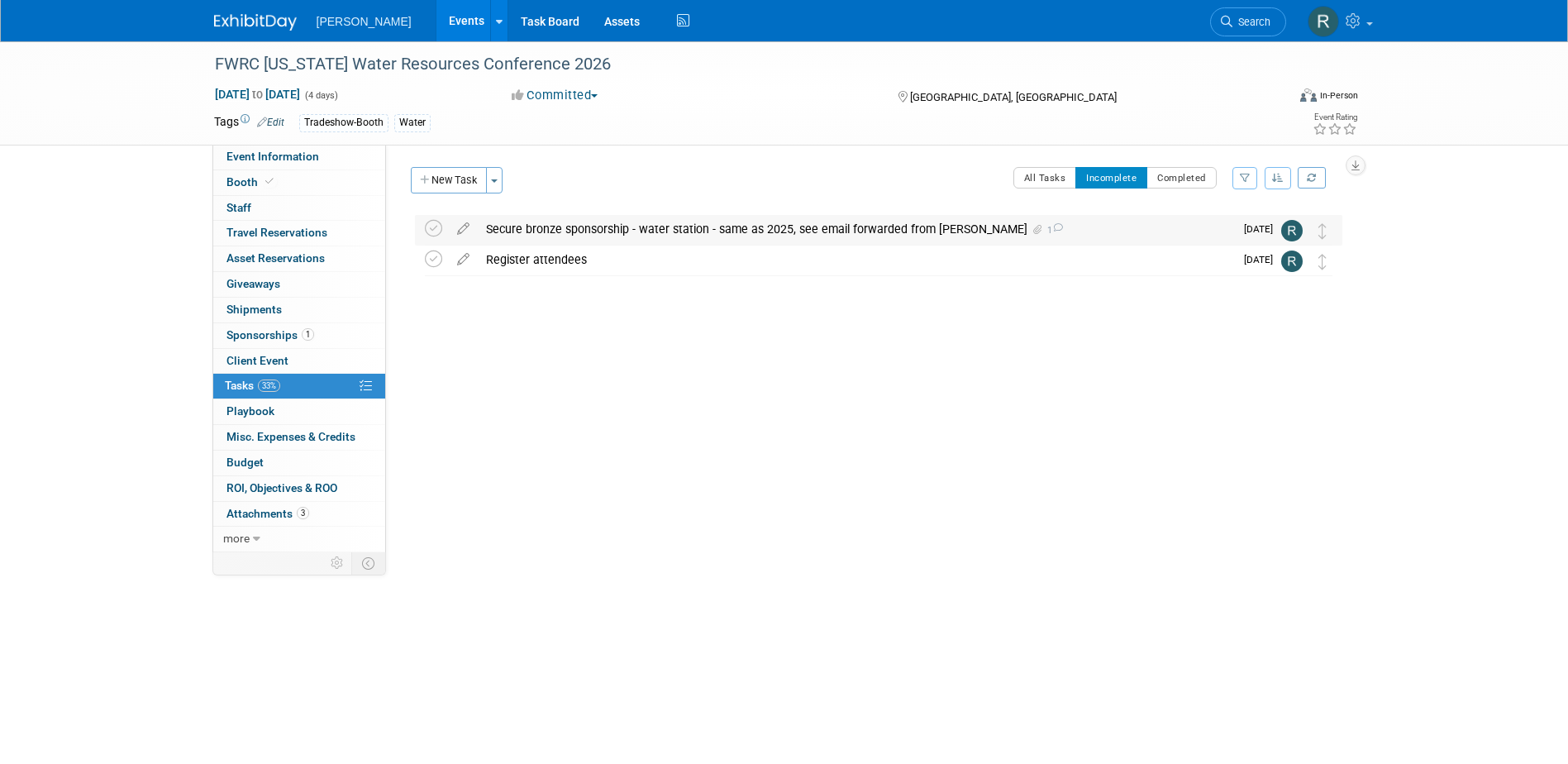
click at [543, 227] on div "Secure bronze sponsorship - water station - same as 2025, see email forwarded f…" at bounding box center [855, 229] width 756 height 28
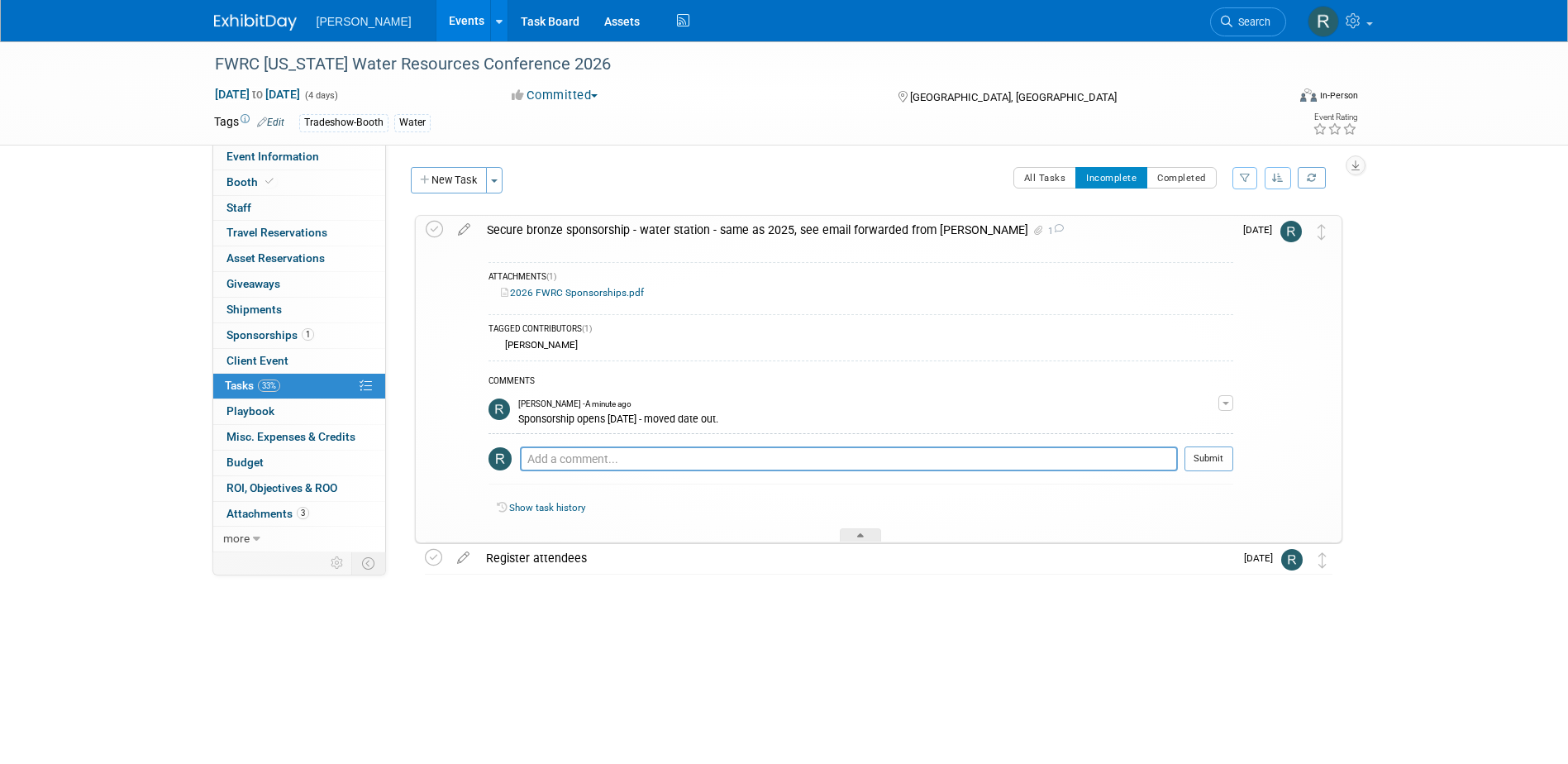
drag, startPoint x: 258, startPoint y: 335, endPoint x: 271, endPoint y: 339, distance: 13.6
click at [258, 336] on span "Sponsorships 1" at bounding box center [270, 334] width 87 height 13
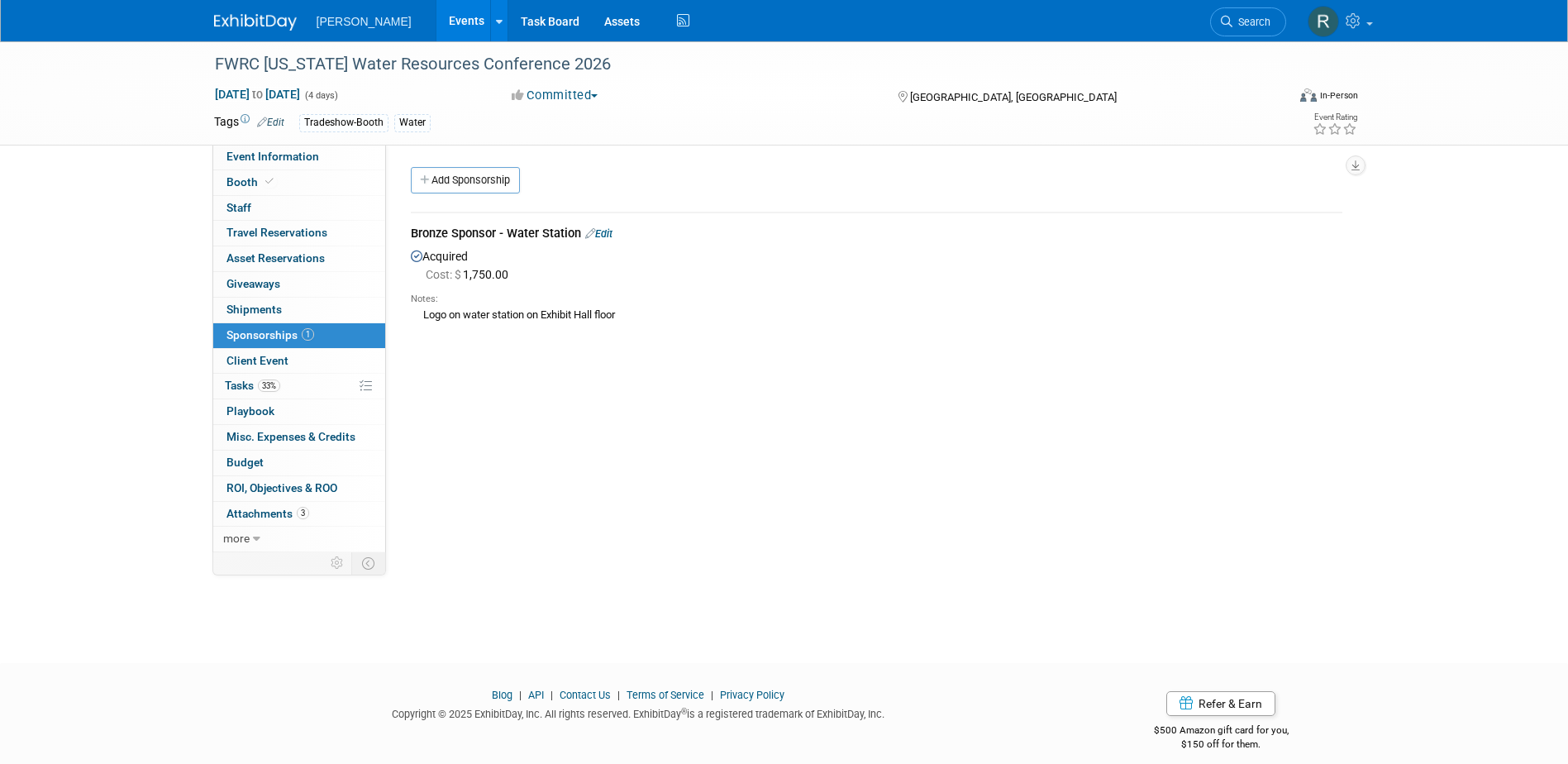
click at [607, 232] on link "Edit" at bounding box center [598, 233] width 27 height 12
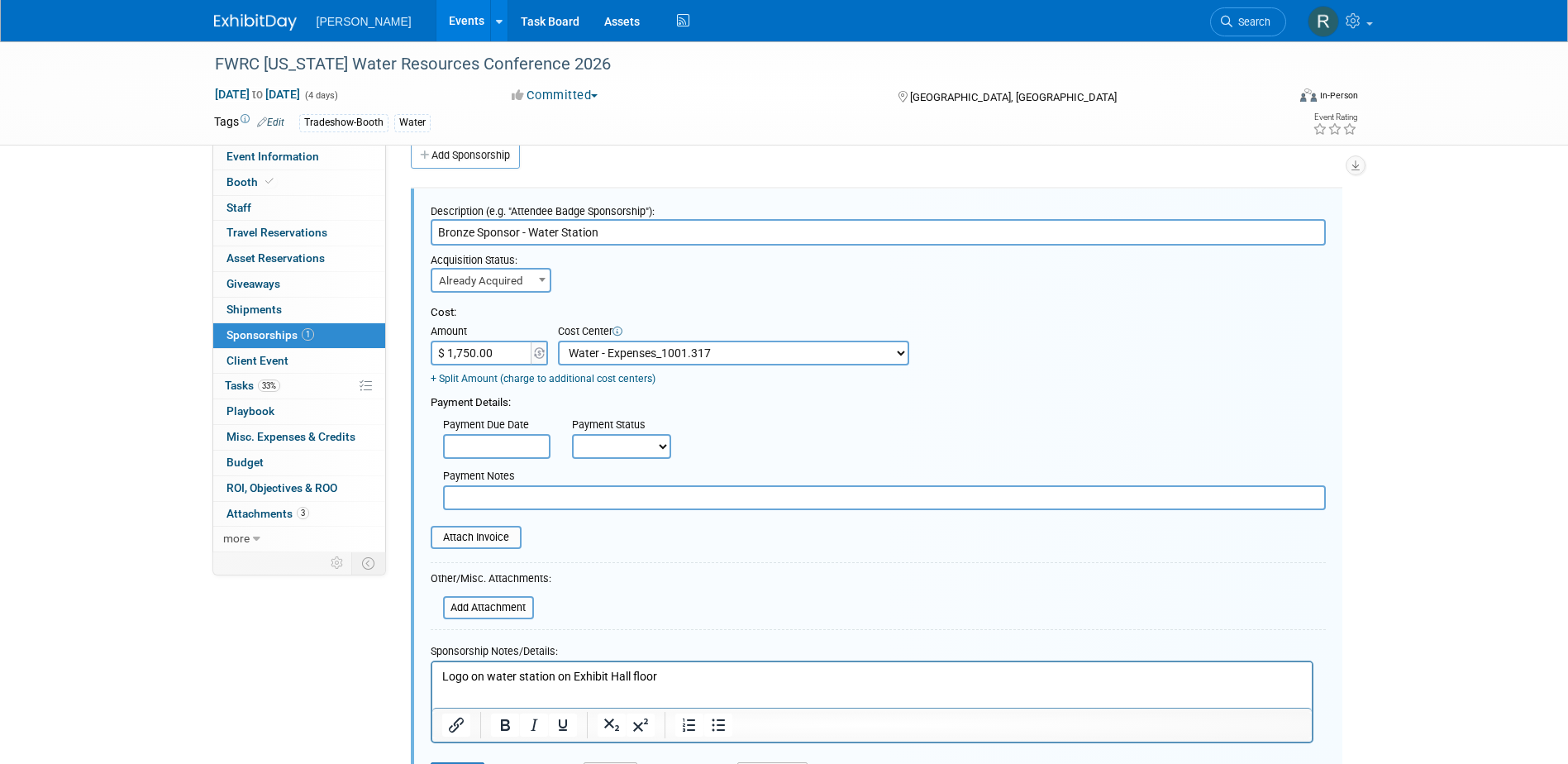
click at [438, 670] on html "Logo on water station on Exhibit Hall floor" at bounding box center [871, 674] width 880 height 23
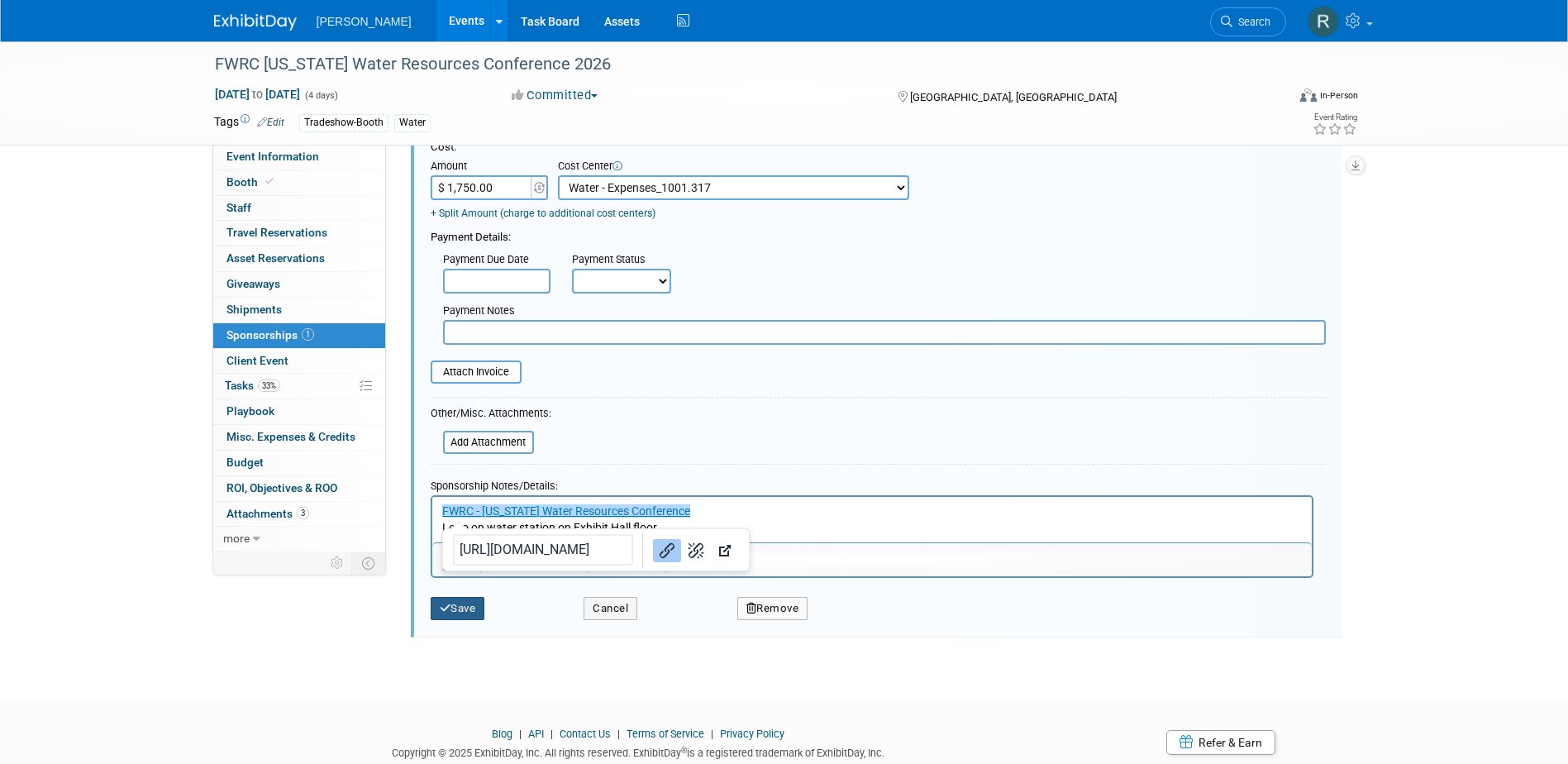
click at [453, 611] on button "Save" at bounding box center [457, 608] width 55 height 23
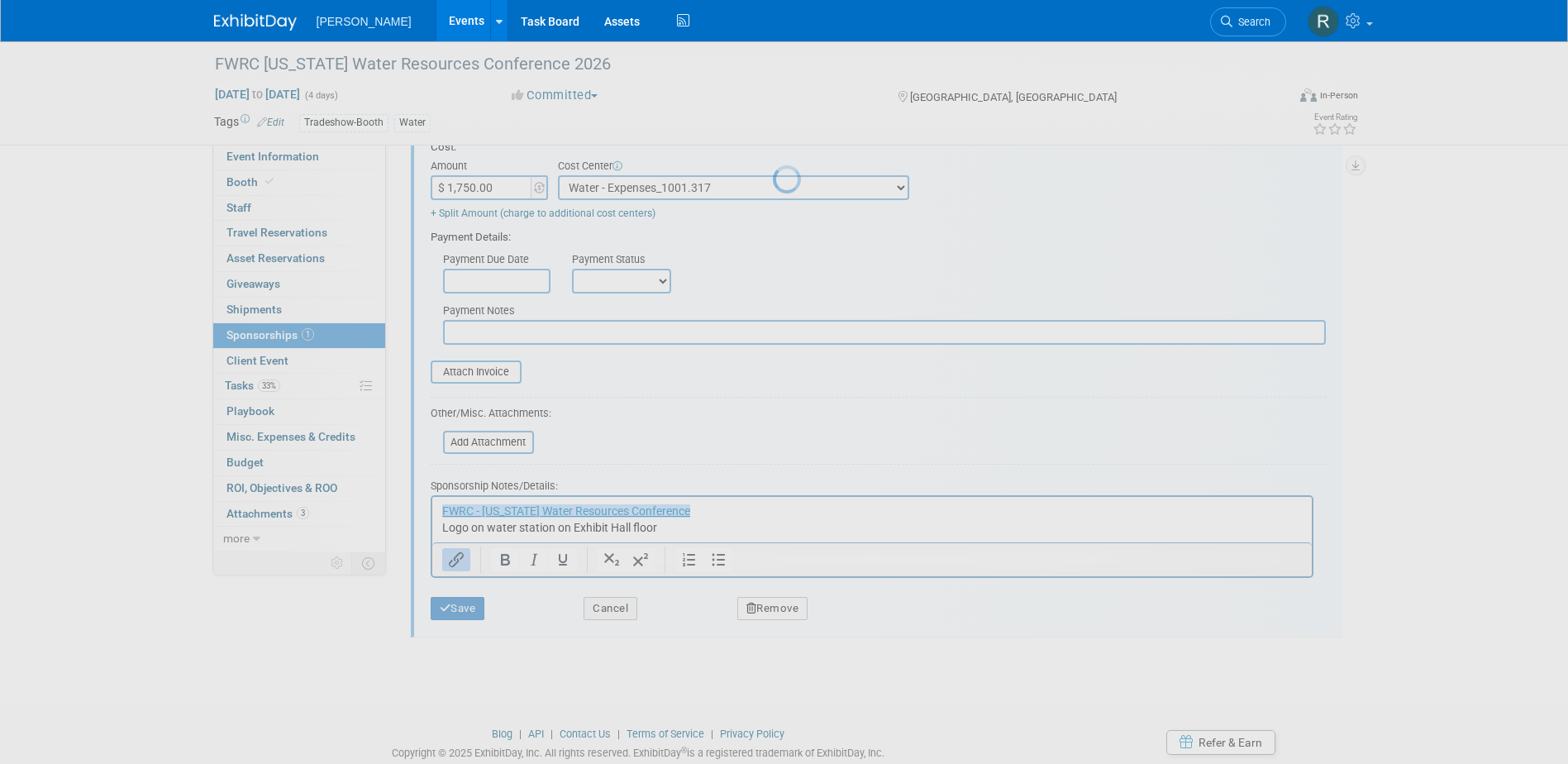
scroll to position [15, 0]
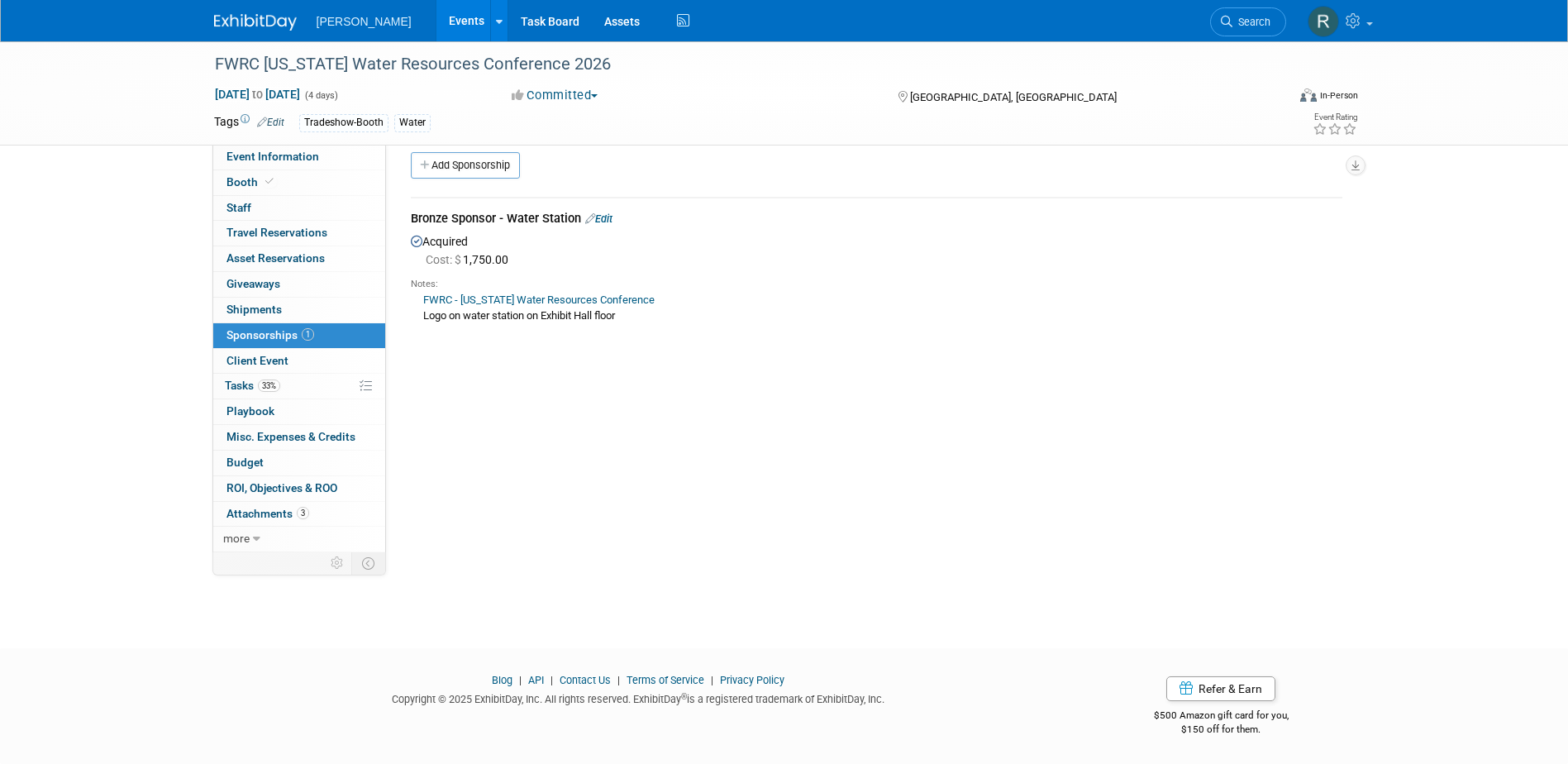
click at [617, 479] on div "Event Website: Edit https://www.fwrc.org/ Event Venue Name: Ocean Center Event …" at bounding box center [870, 333] width 969 height 408
click at [1229, 9] on link "Search" at bounding box center [1248, 22] width 76 height 29
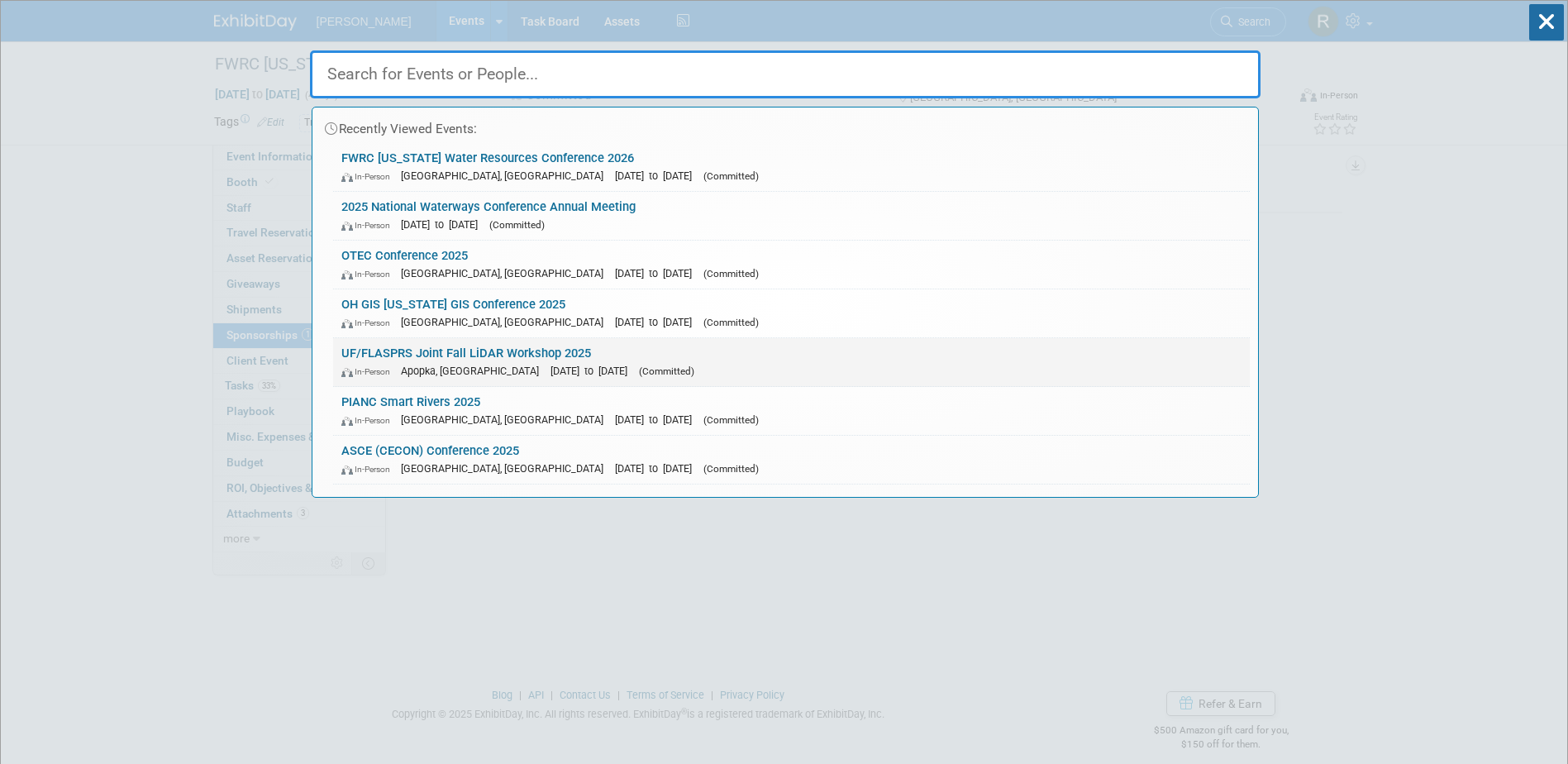
click at [441, 355] on link "UF/FLASPRS Joint Fall LiDAR Workshop 2025 In-Person Apopka, FL Nov 7, 2025 to N…" at bounding box center [791, 361] width 916 height 48
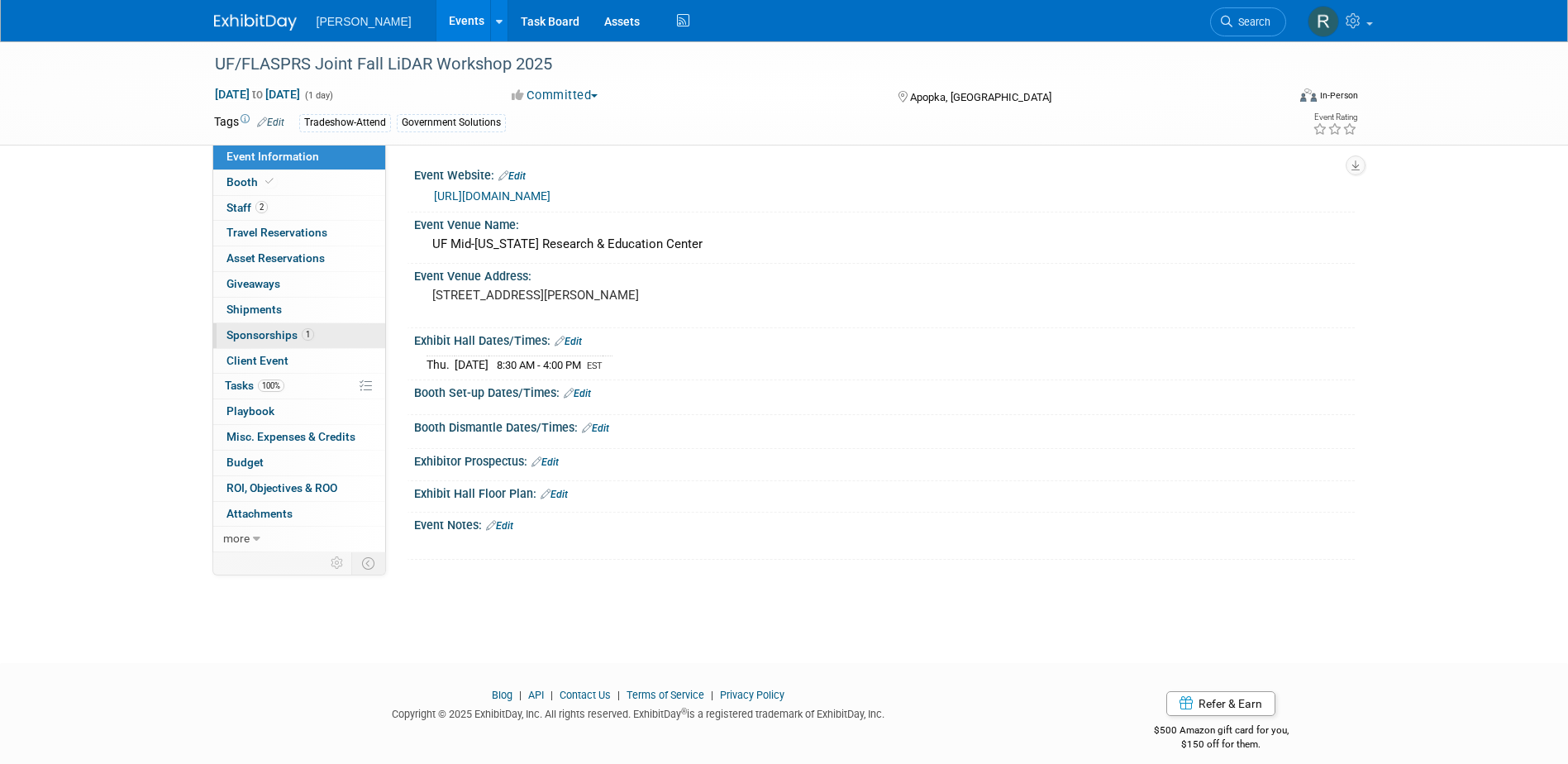
click at [261, 333] on span "Sponsorships 1" at bounding box center [270, 334] width 87 height 13
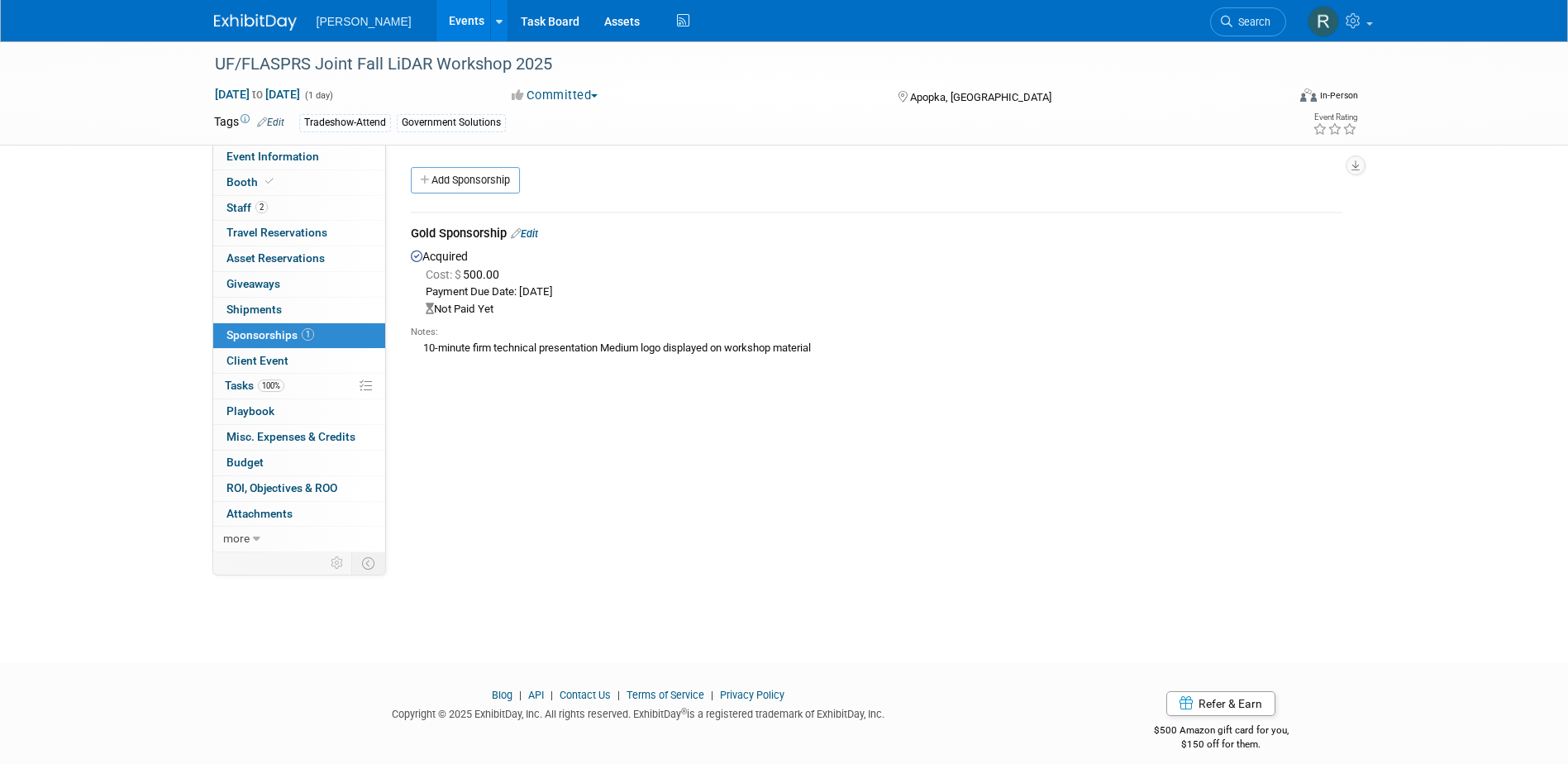
click at [532, 230] on link "Edit" at bounding box center [524, 233] width 27 height 12
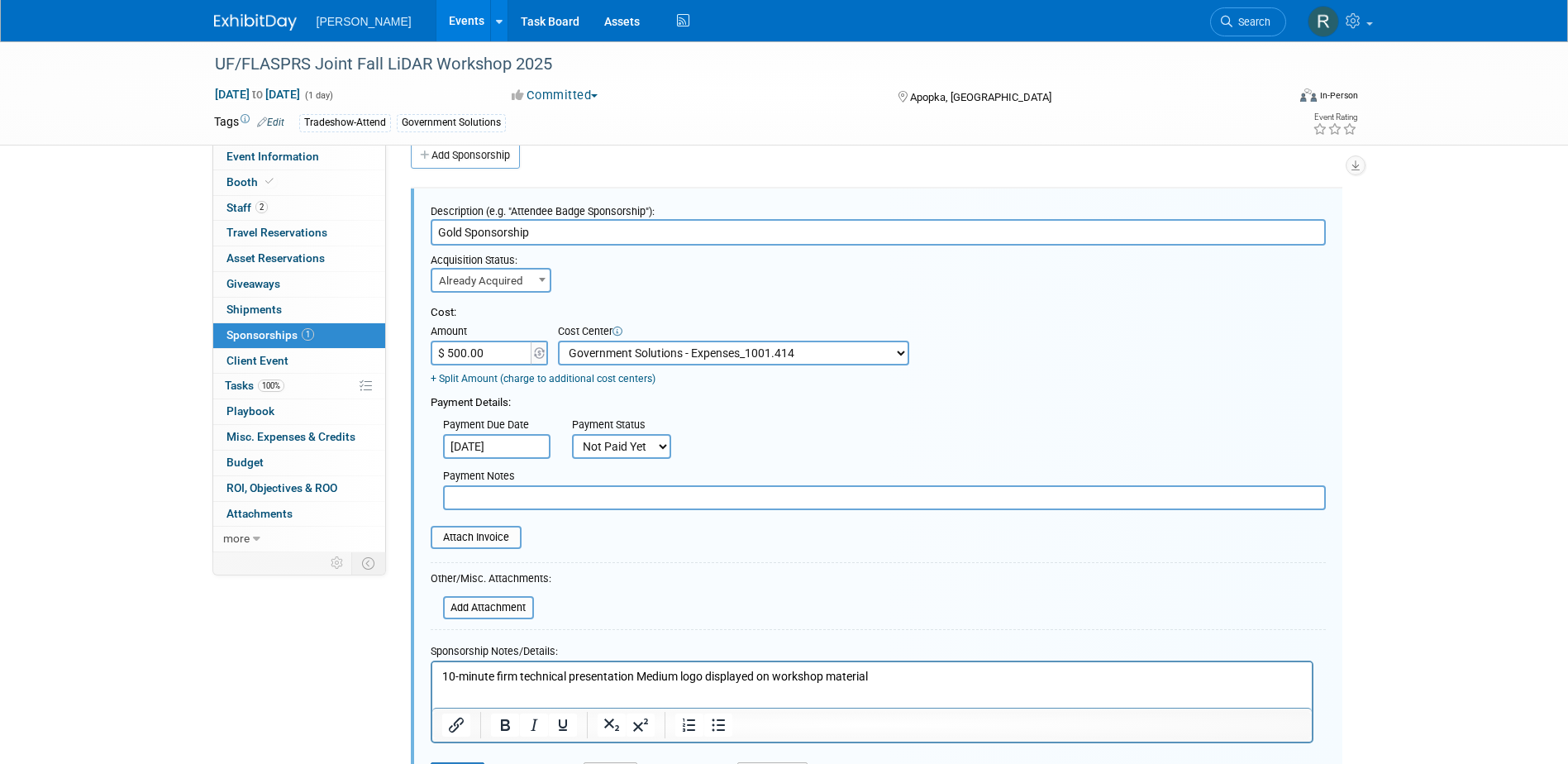
drag, startPoint x: 622, startPoint y: 452, endPoint x: 617, endPoint y: 463, distance: 12.1
click at [622, 452] on select "Not Paid Yet Partially Paid Paid in Full" at bounding box center [621, 446] width 100 height 25
select select "1"
click at [571, 435] on select "Not Paid Yet Partially Paid Paid in Full" at bounding box center [621, 446] width 100 height 25
click at [613, 502] on input "text" at bounding box center [884, 497] width 882 height 25
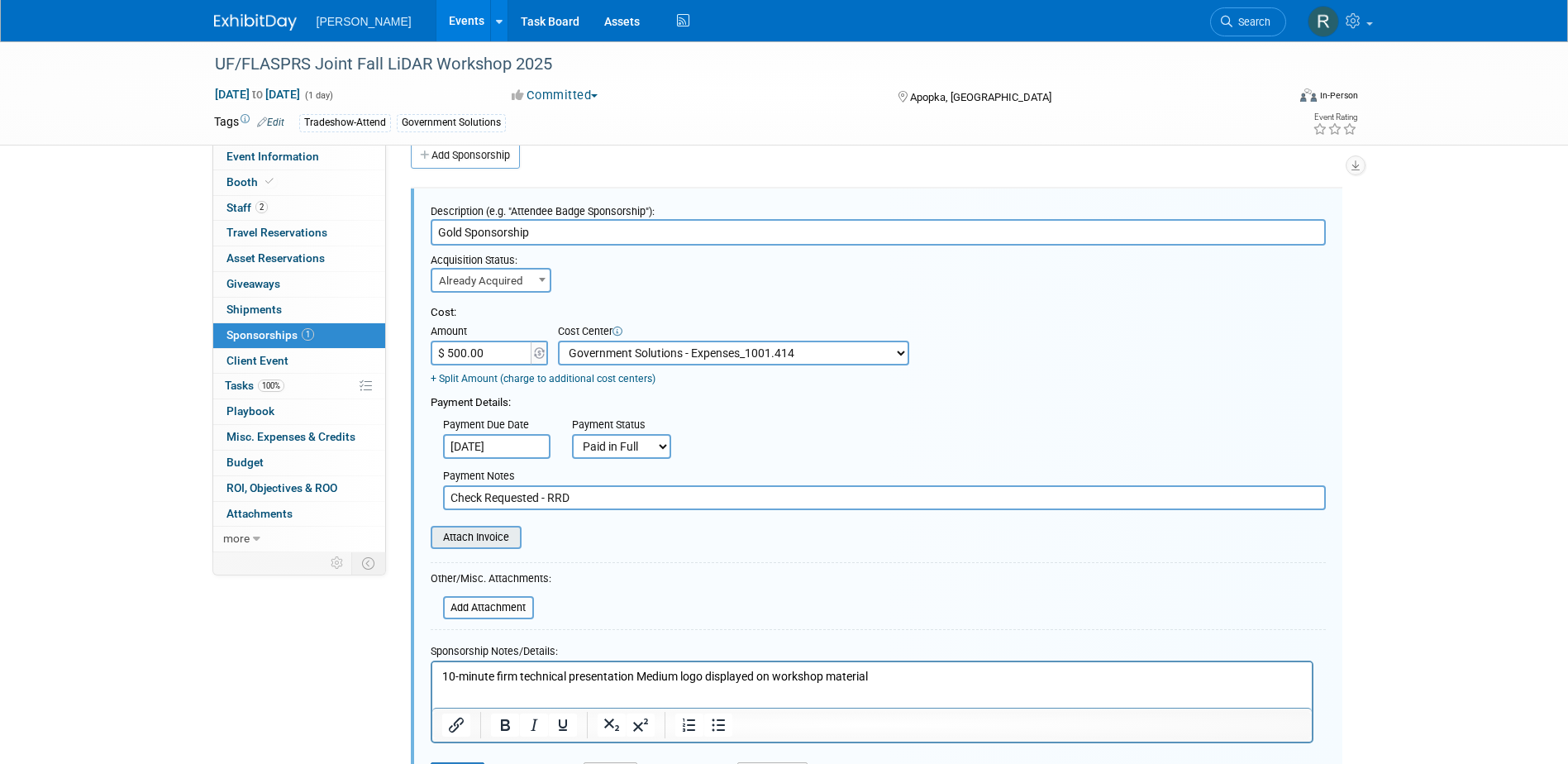
type input "Check Requested - RRD"
click at [499, 534] on input "file" at bounding box center [421, 537] width 197 height 20
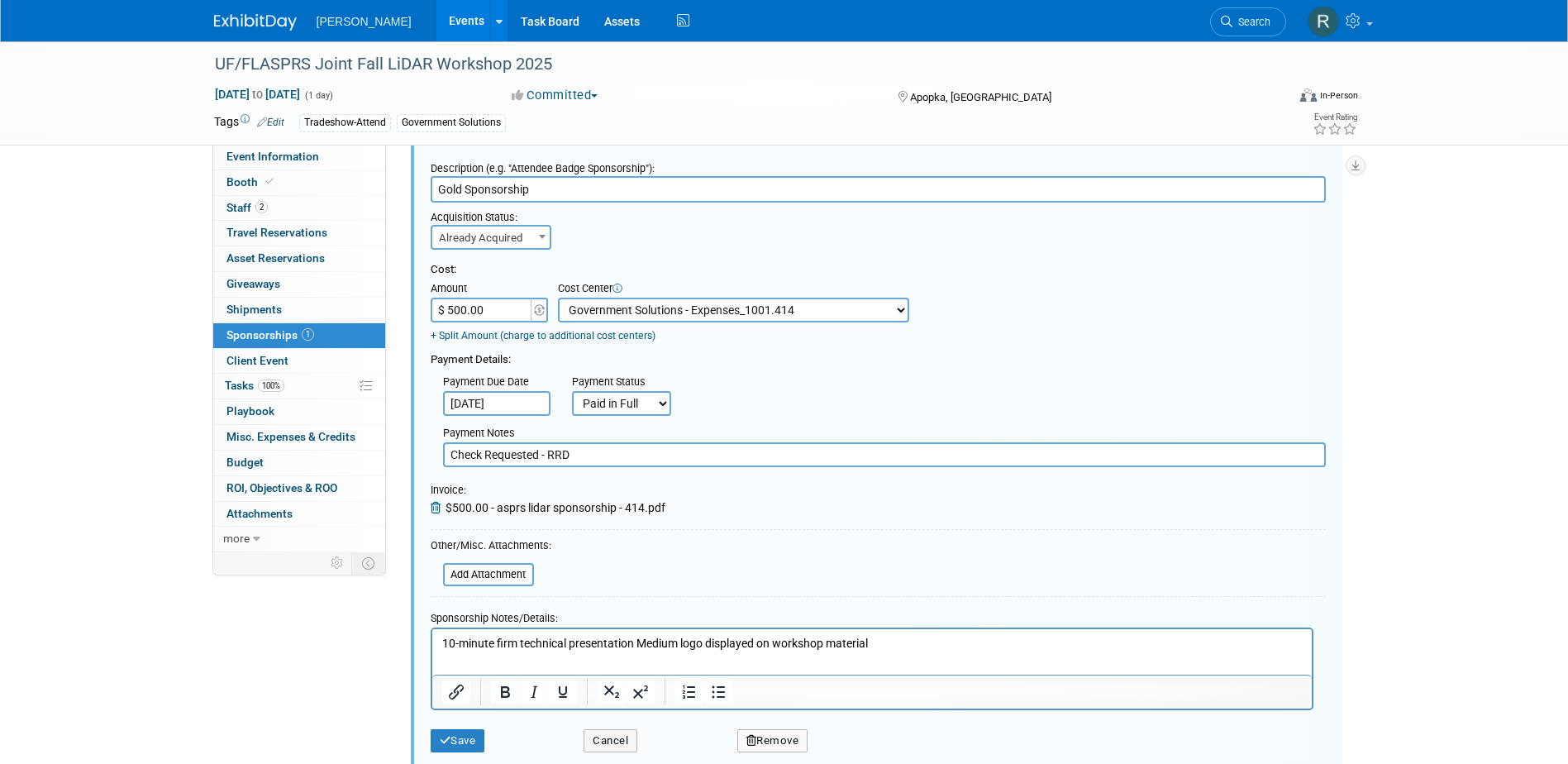
scroll to position [107, 0]
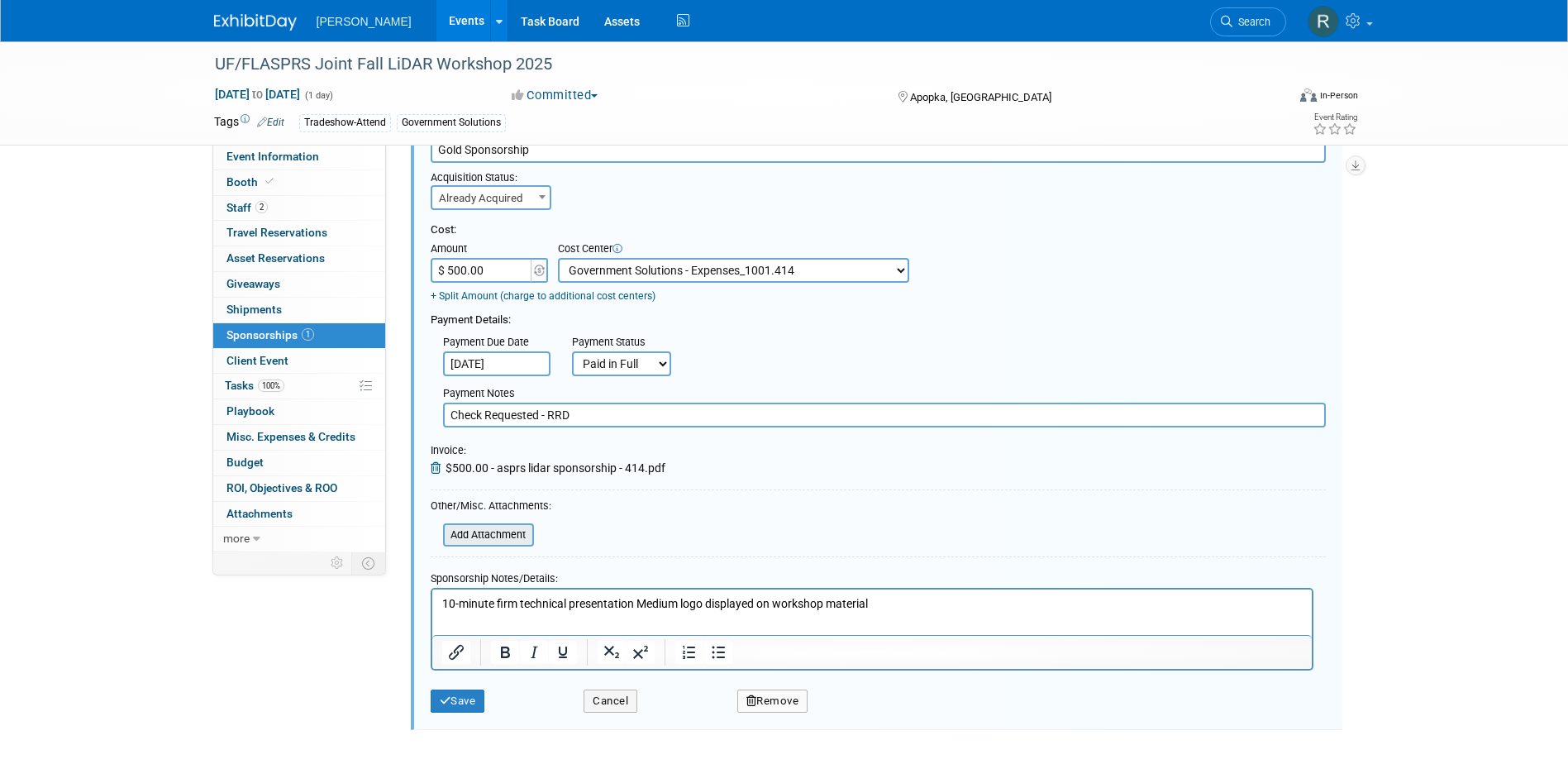
click at [481, 535] on input "file" at bounding box center [434, 534] width 197 height 20
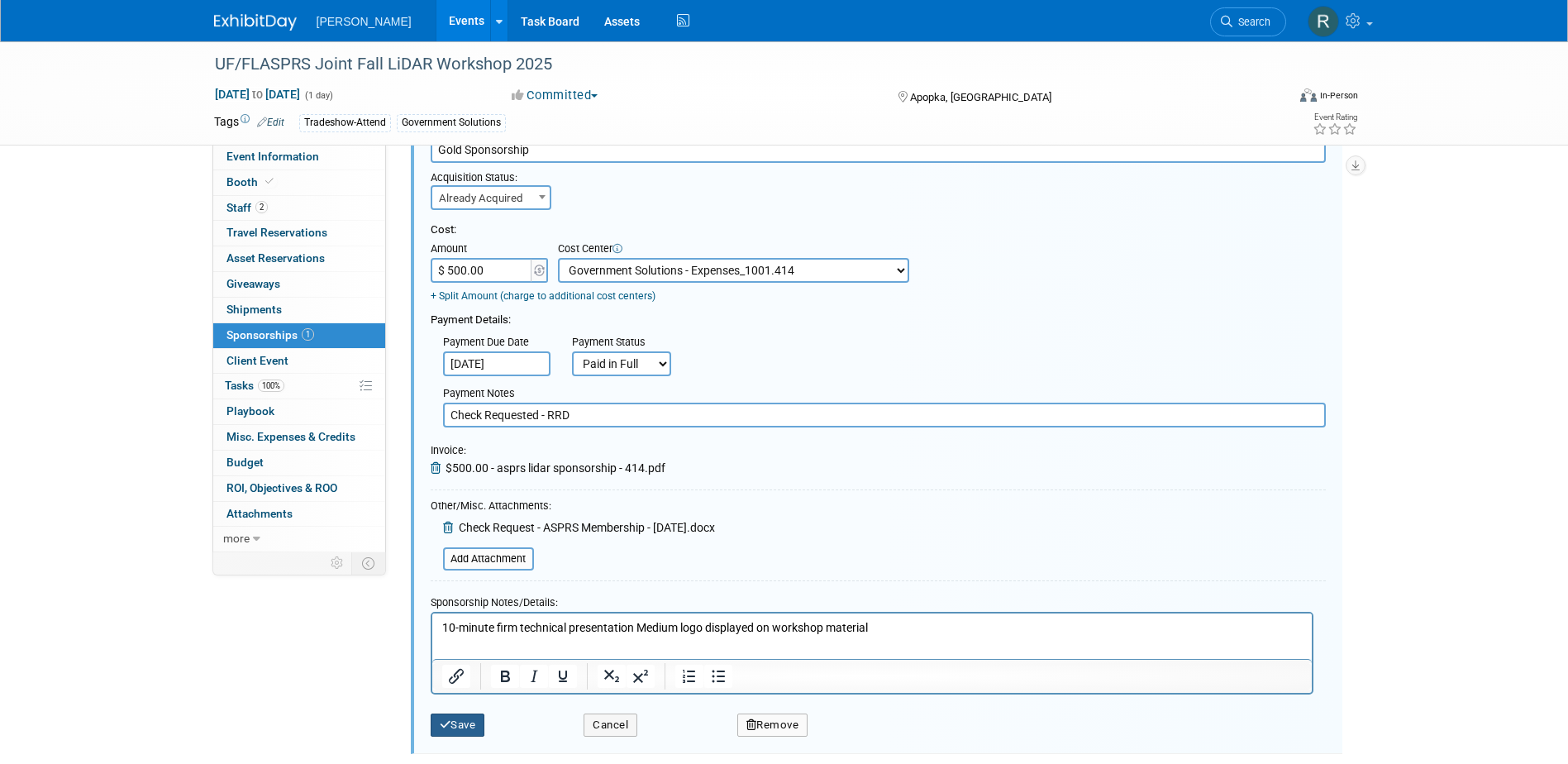
click at [458, 726] on button "Save" at bounding box center [457, 725] width 55 height 23
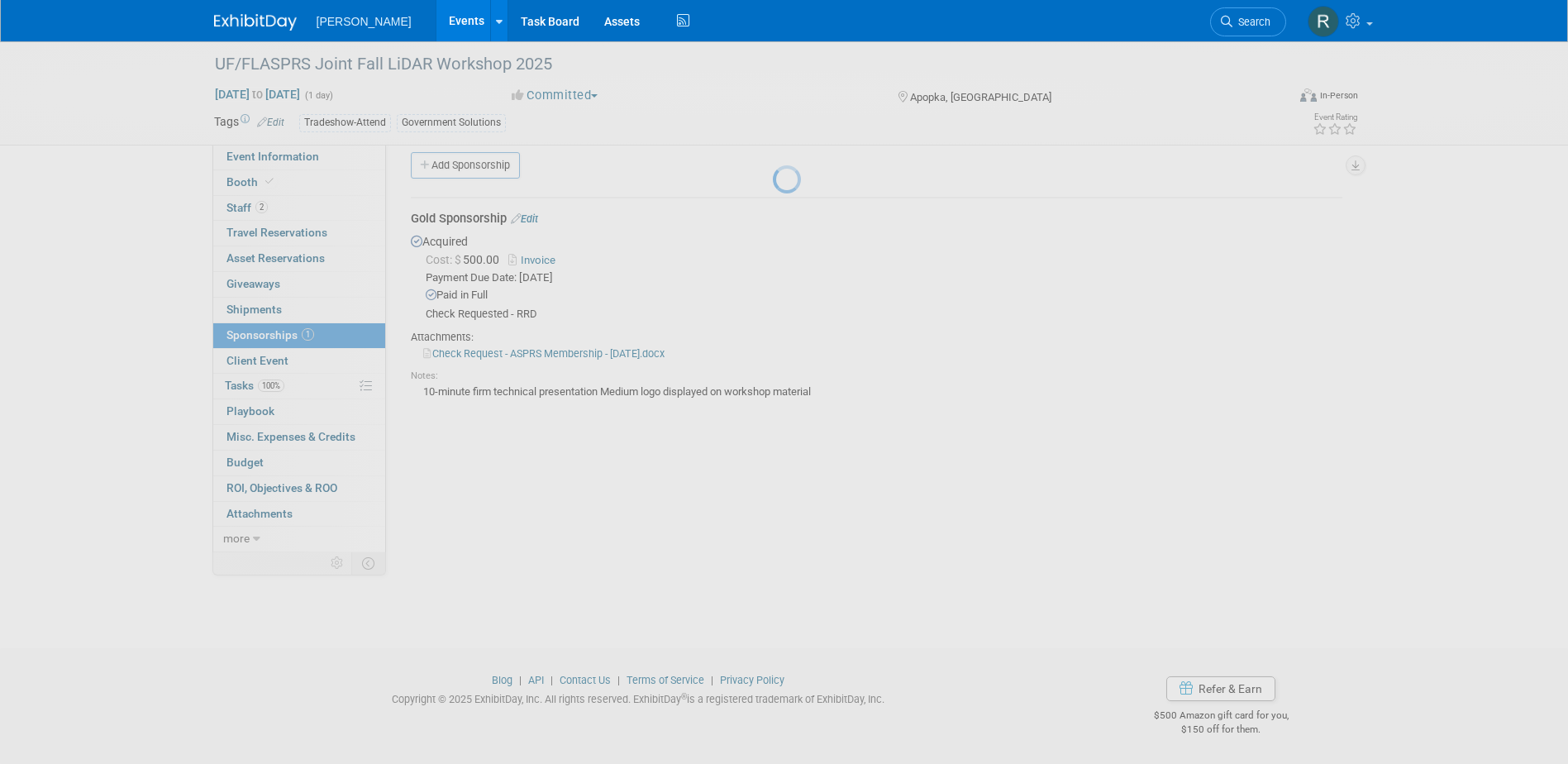
scroll to position [15, 0]
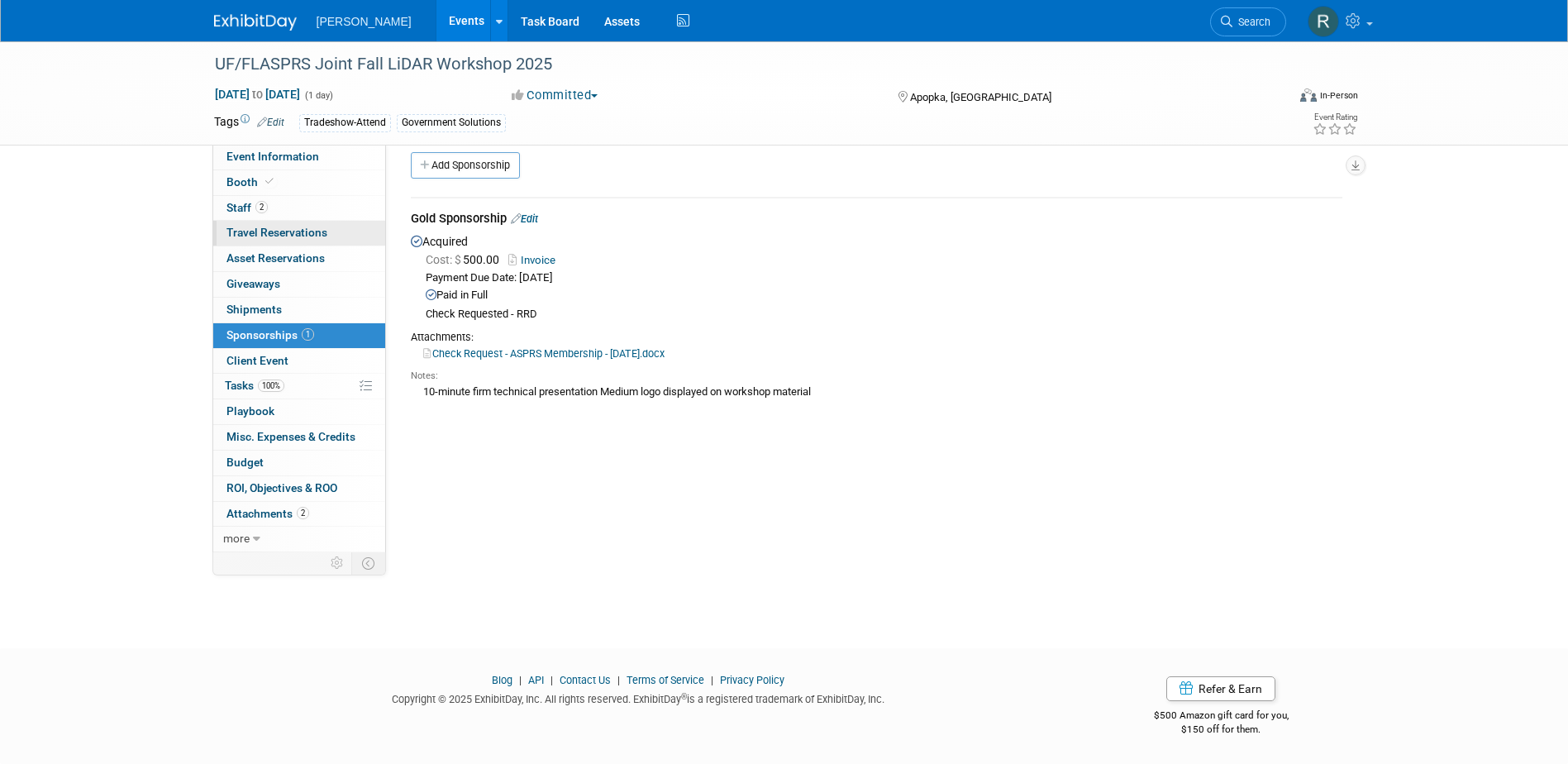
drag, startPoint x: 293, startPoint y: 204, endPoint x: 288, endPoint y: 223, distance: 19.6
click at [293, 204] on link "2 Staff 2" at bounding box center [299, 208] width 172 height 25
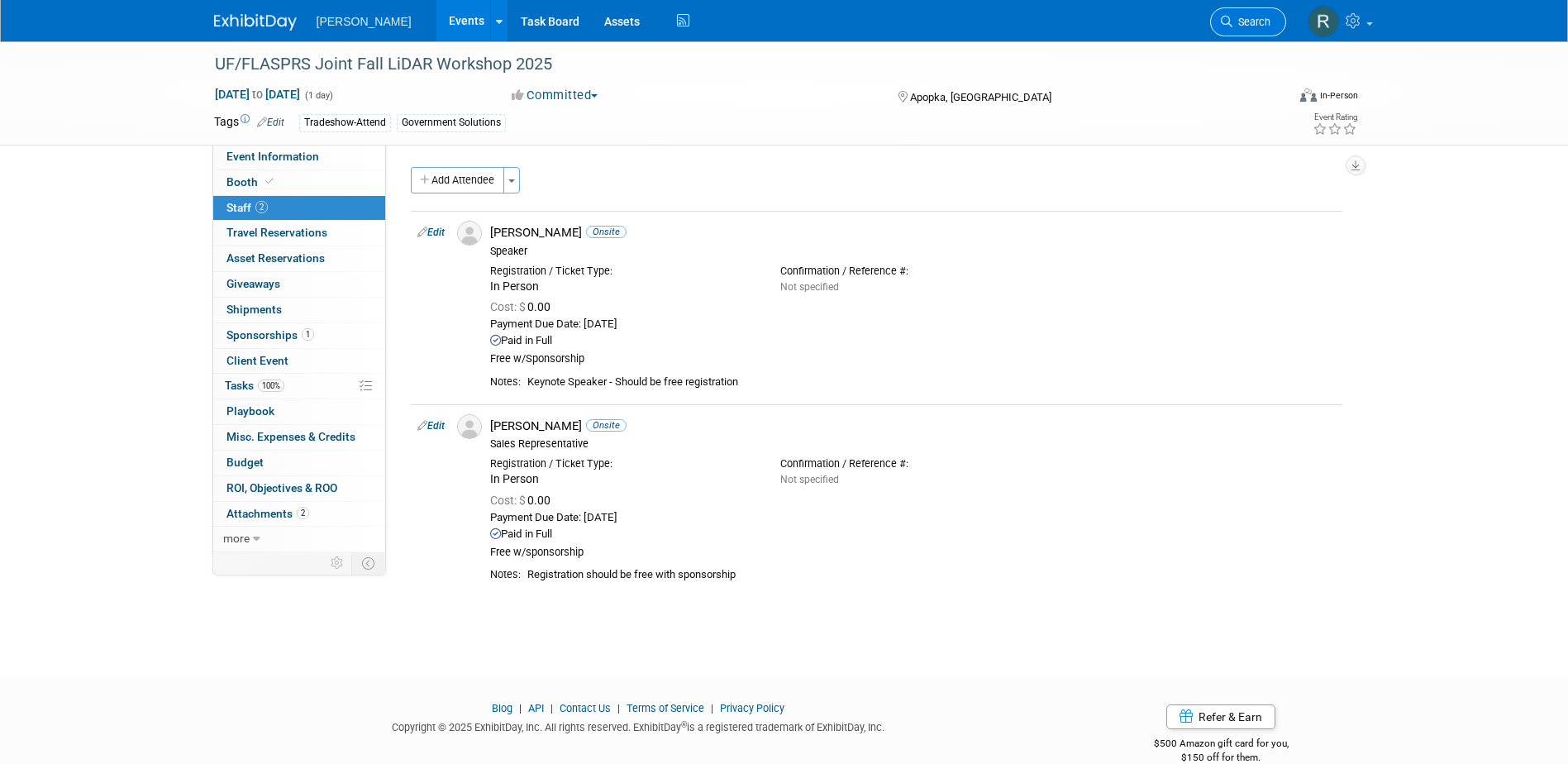
click at [1234, 14] on link "Search" at bounding box center [1248, 22] width 76 height 29
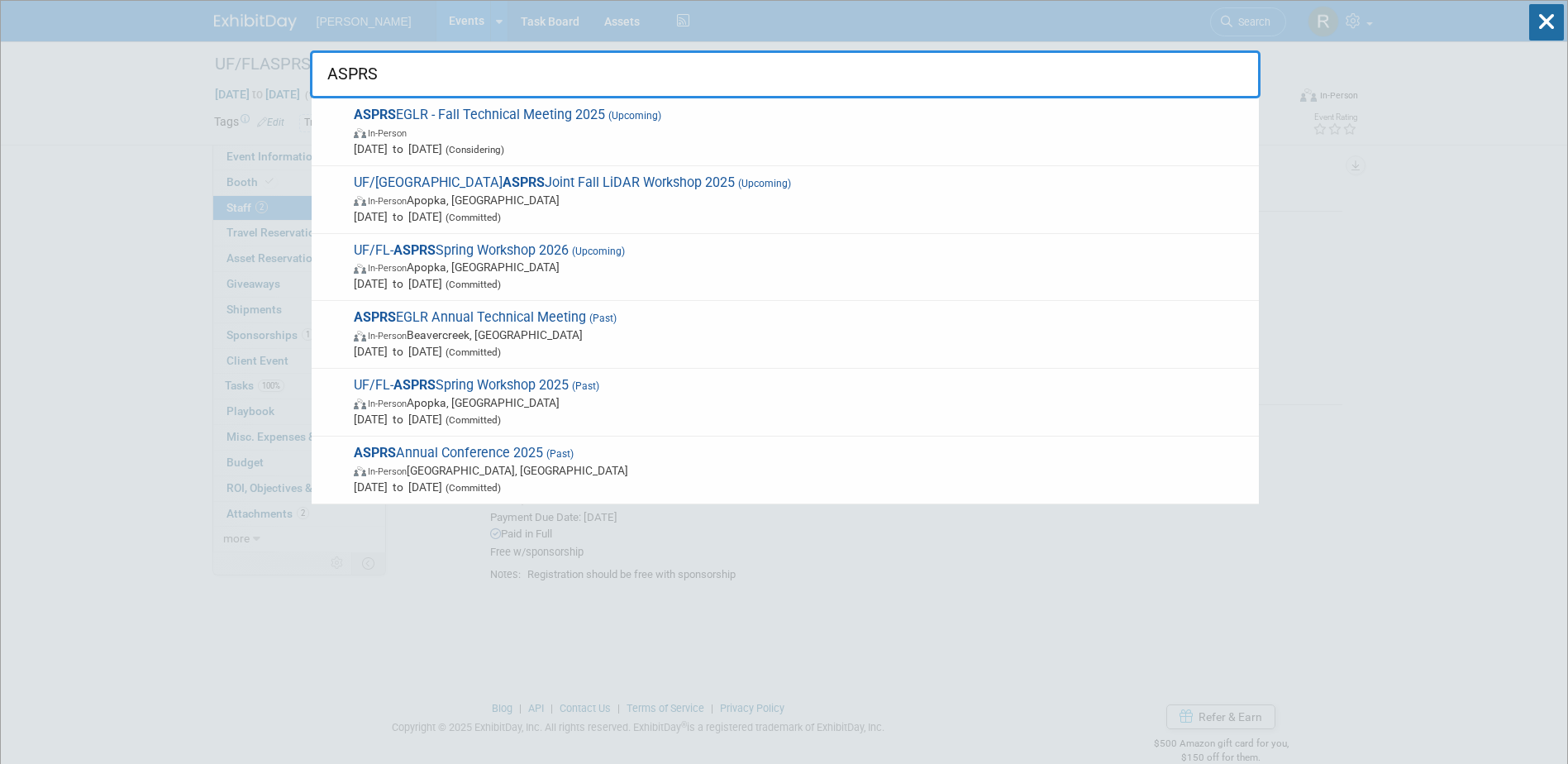
drag, startPoint x: 393, startPoint y: 73, endPoint x: 321, endPoint y: 79, distance: 72.2
click at [321, 79] on input "ASPRS" at bounding box center [785, 74] width 951 height 48
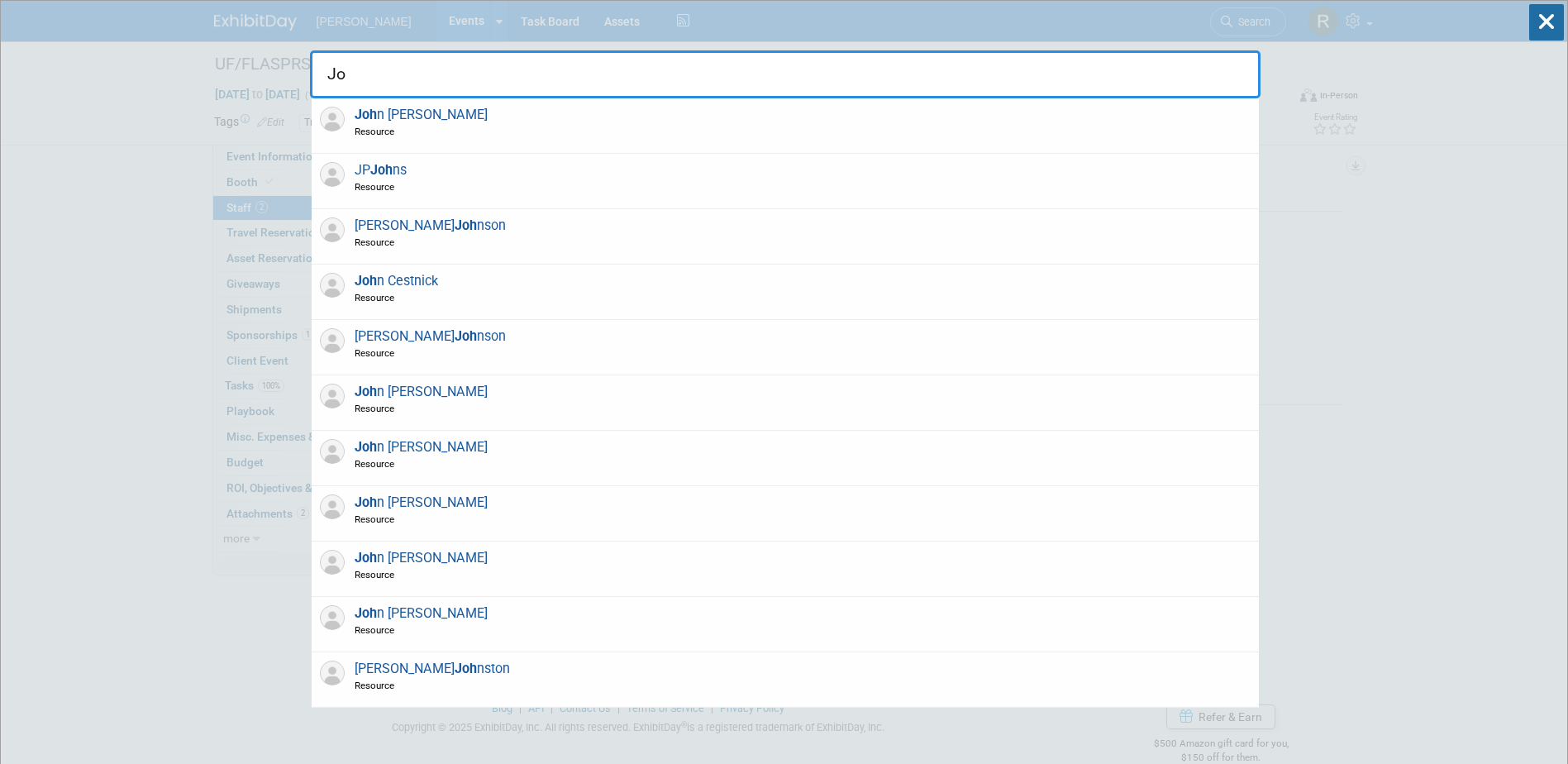
type input "J"
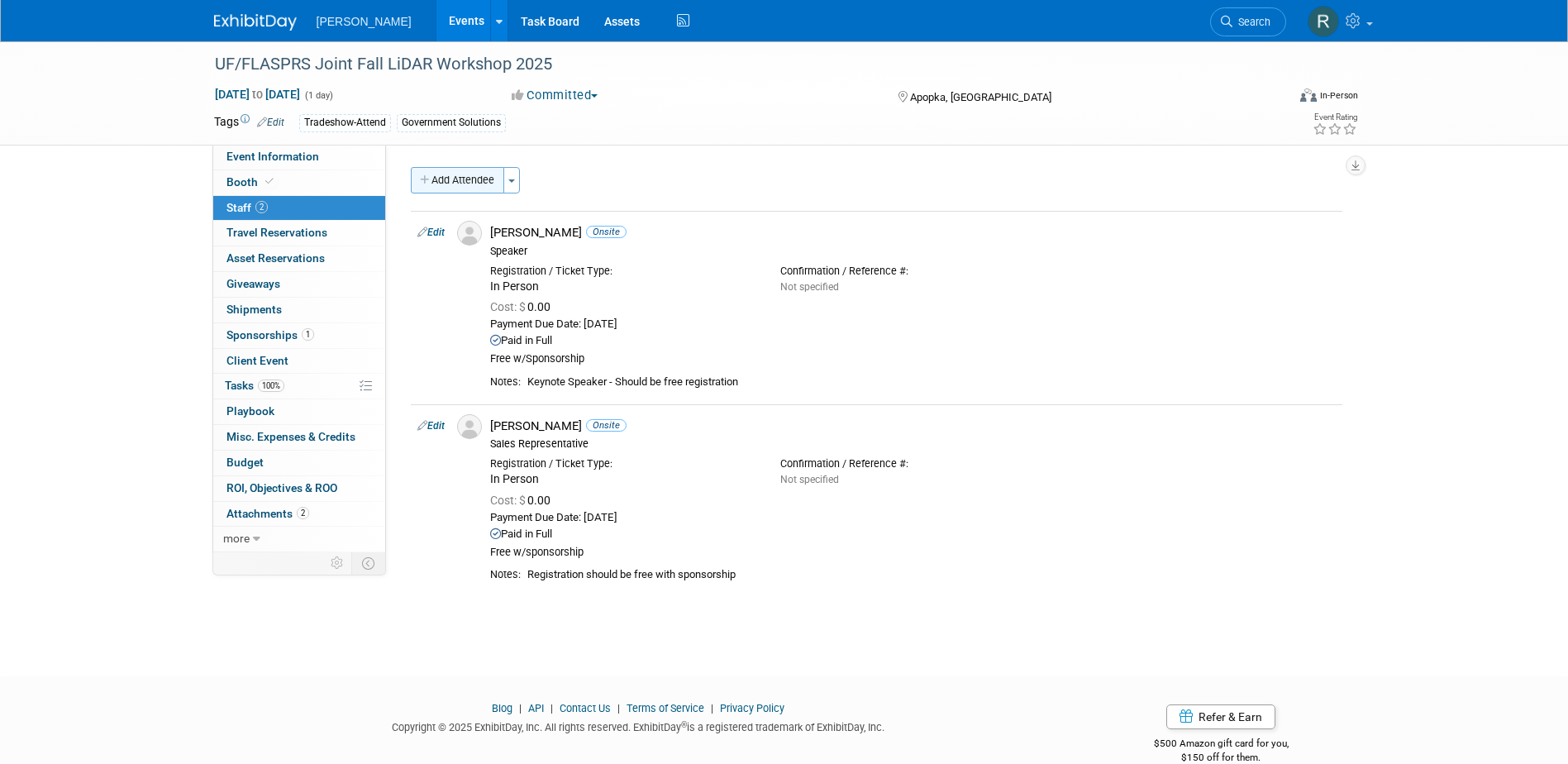
click at [452, 184] on button "Add Attendee" at bounding box center [457, 180] width 94 height 27
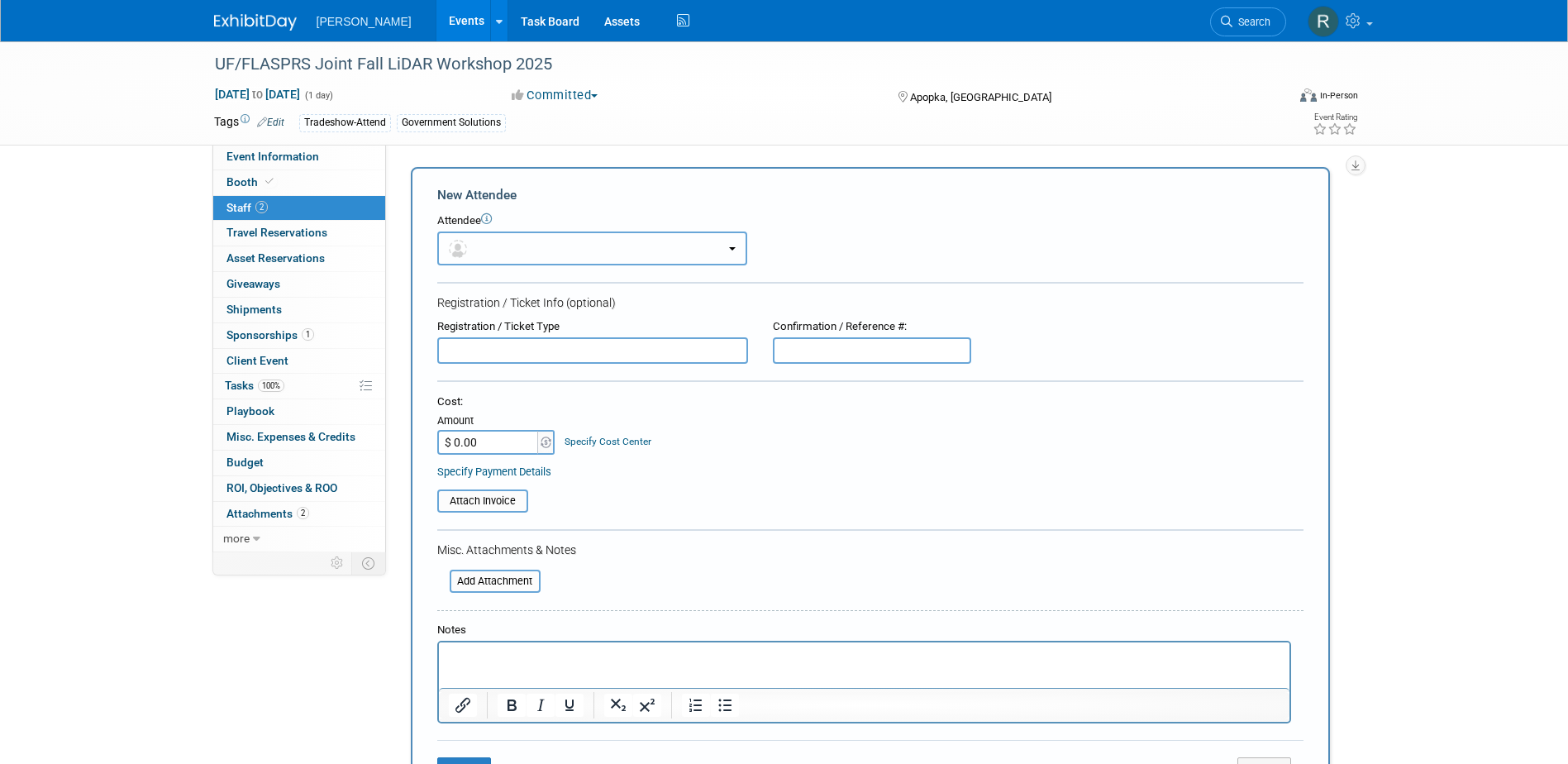
drag, startPoint x: 477, startPoint y: 243, endPoint x: 491, endPoint y: 258, distance: 20.5
click at [478, 243] on button "button" at bounding box center [592, 248] width 310 height 34
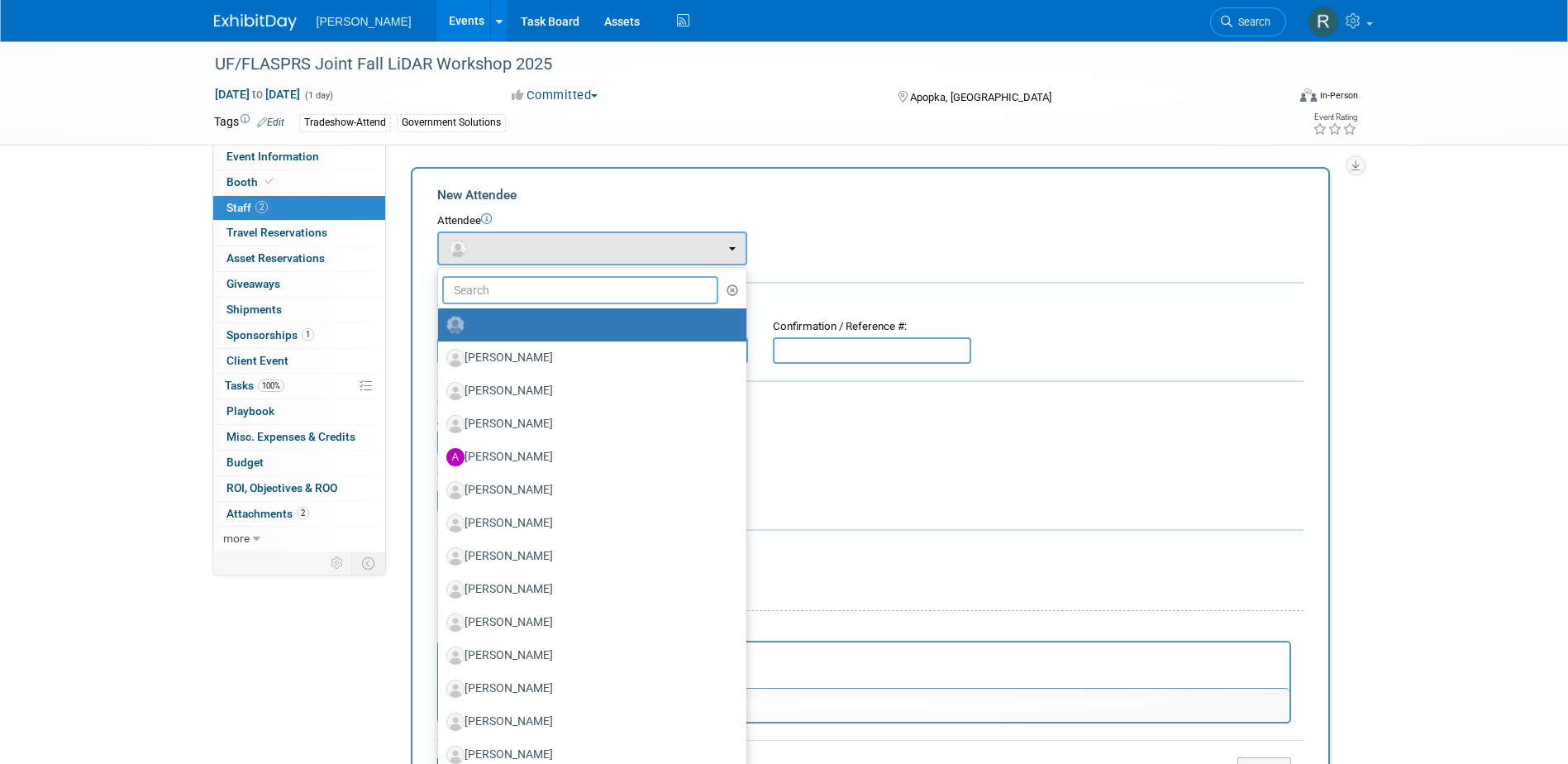
click at [504, 291] on input "text" at bounding box center [581, 290] width 277 height 28
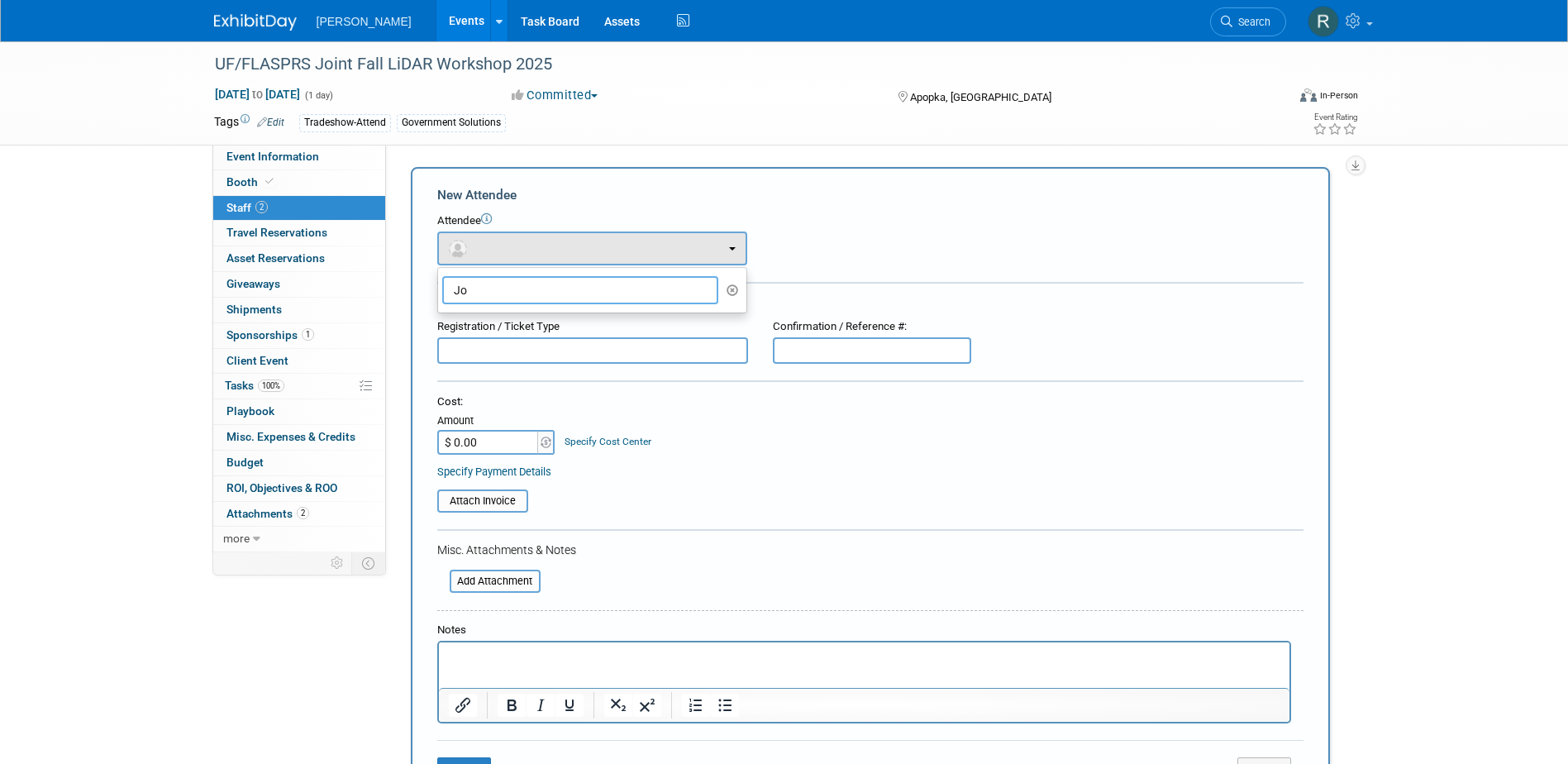
type input "J"
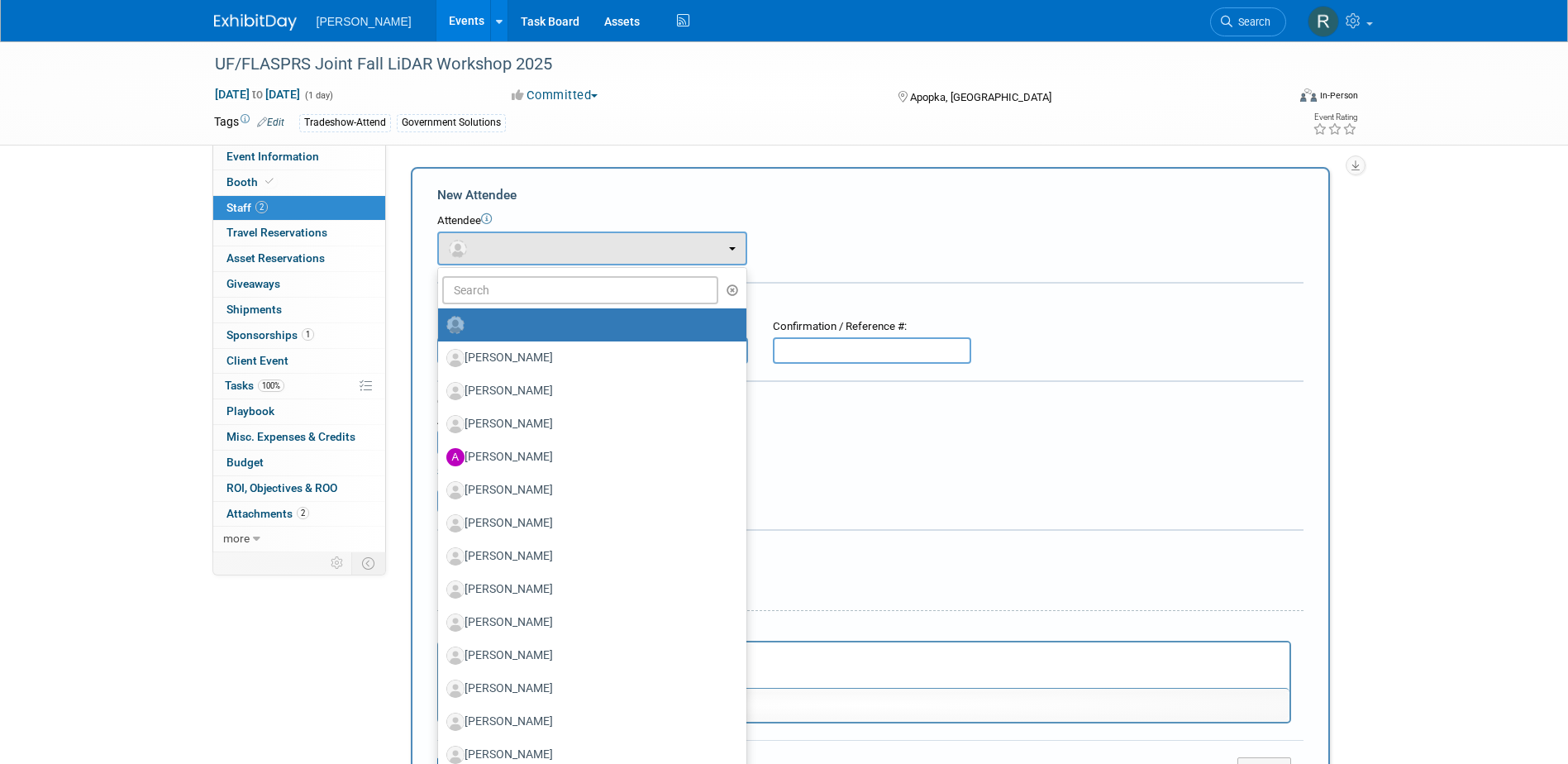
click at [913, 244] on div "Attendee <img src="https://www.exhibitday.com/Images/Unassigned-User-Icon.png" …" at bounding box center [870, 239] width 866 height 52
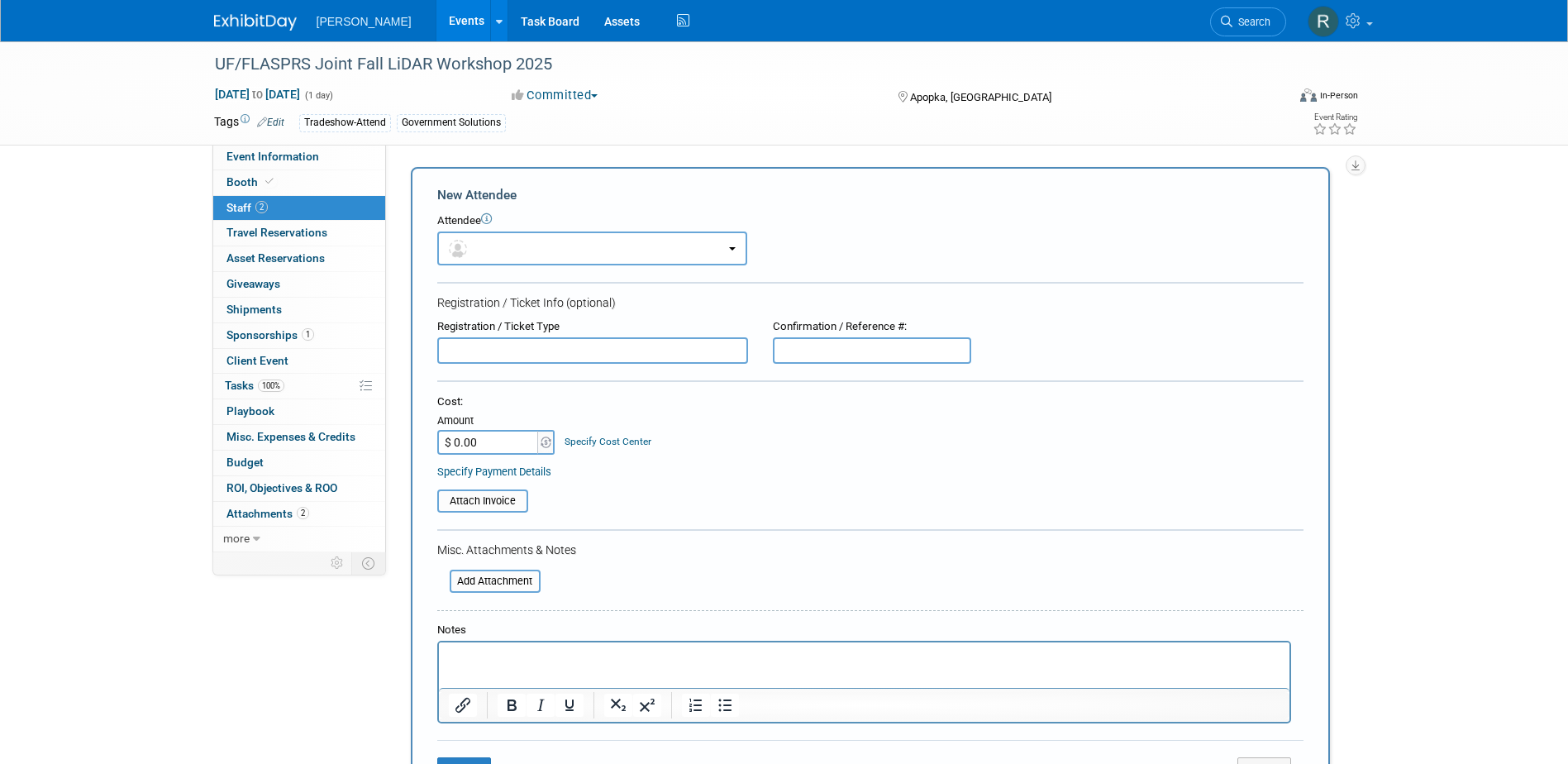
click at [545, 357] on input "text" at bounding box center [592, 350] width 311 height 27
type input "Individual Membership Dues"
type input "Cash-12974"
click at [523, 445] on input "$ 0.00" at bounding box center [488, 442] width 103 height 25
type input "$ 140.00"
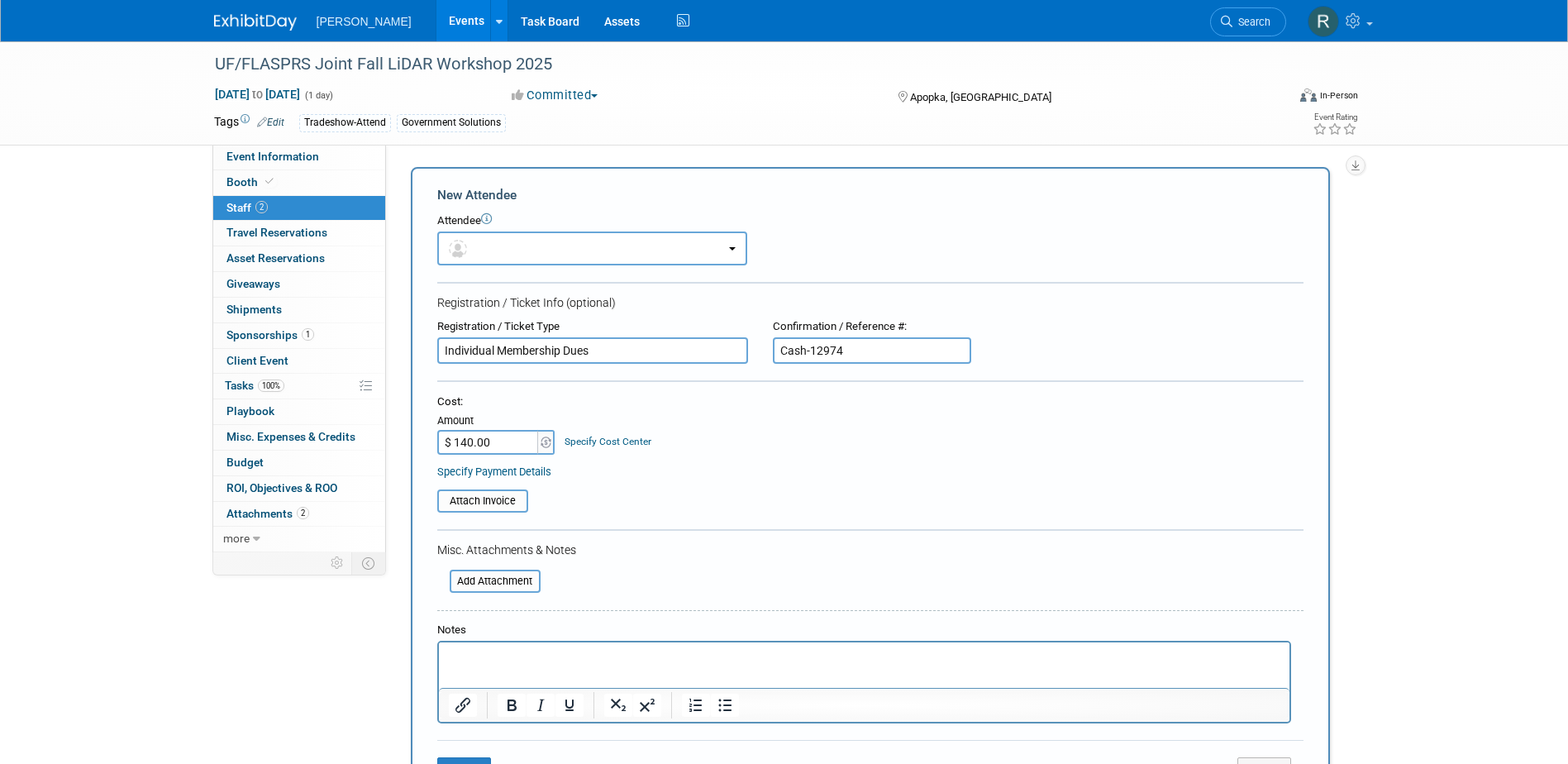
click at [584, 439] on link "Specify Cost Center" at bounding box center [608, 441] width 87 height 11
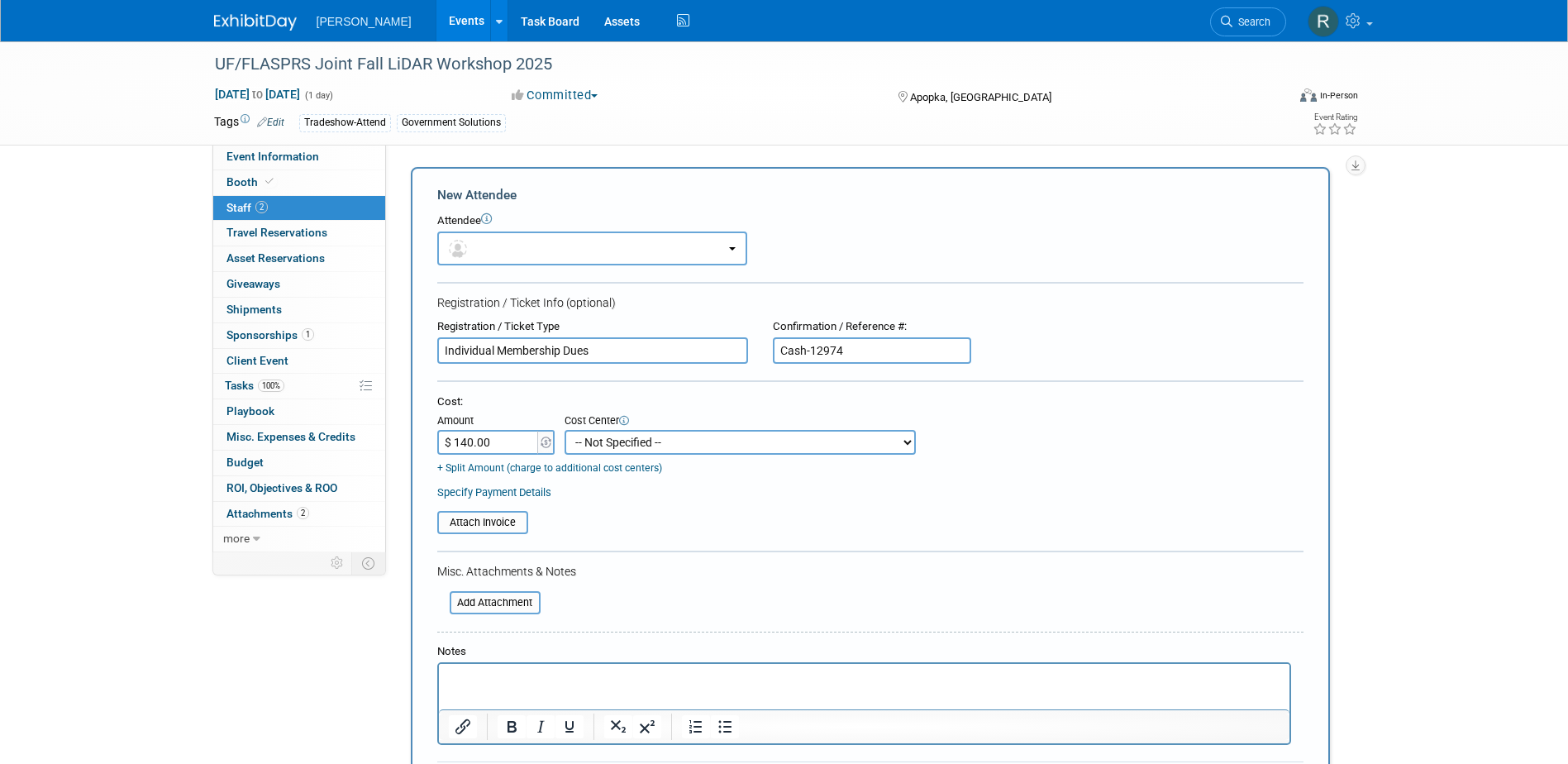
click at [584, 440] on select "-- Not Specified -- Advisory Services - Expenses_1001.502 Aerial Acquisition - …" at bounding box center [740, 442] width 352 height 25
select select "18966240"
click at [565, 430] on select "-- Not Specified -- Advisory Services - Expenses_1001.502 Aerial Acquisition - …" at bounding box center [740, 442] width 352 height 25
click at [526, 495] on link "Specify Payment Details" at bounding box center [494, 492] width 114 height 12
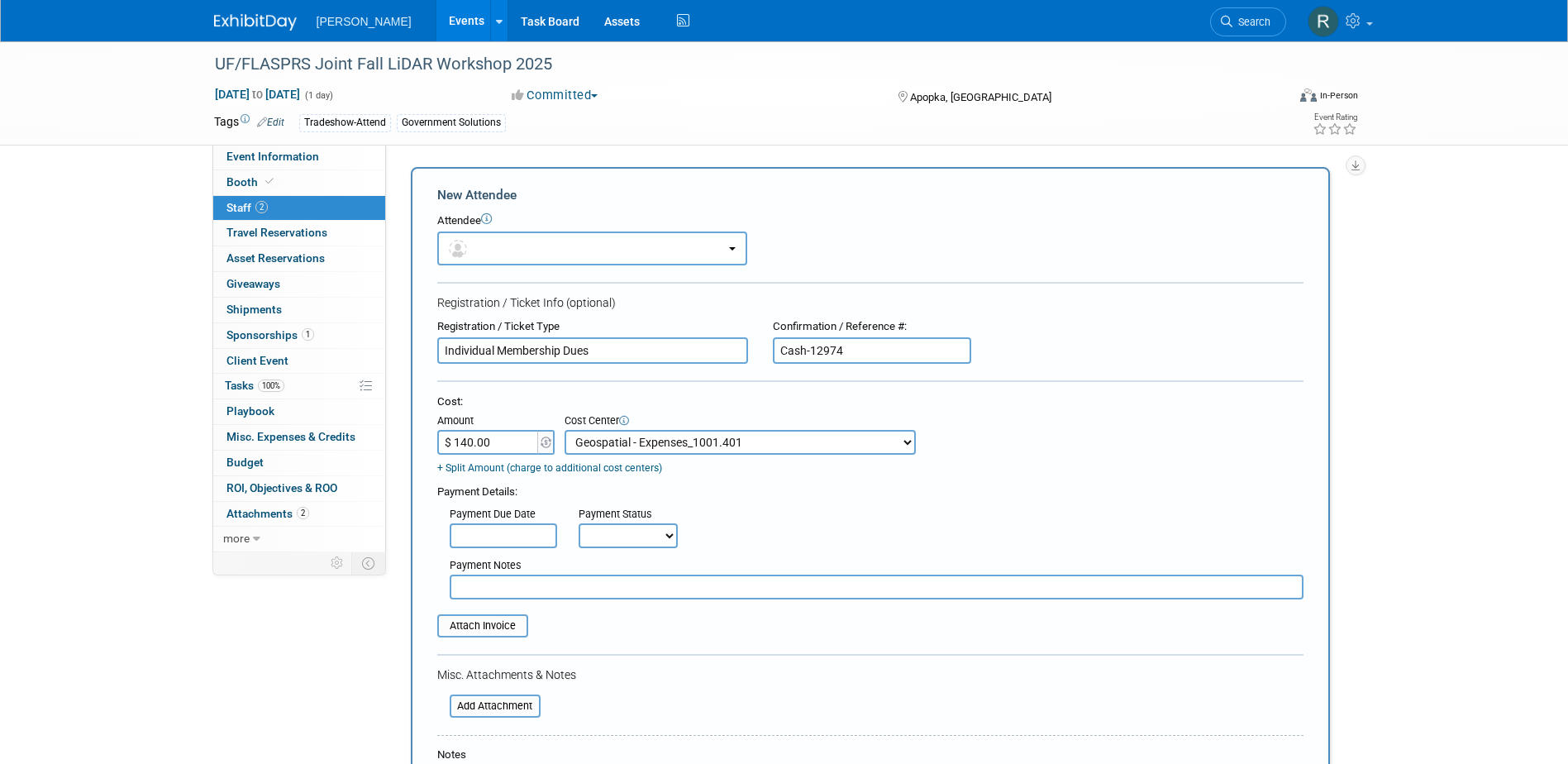
click at [512, 538] on input "text" at bounding box center [503, 535] width 107 height 25
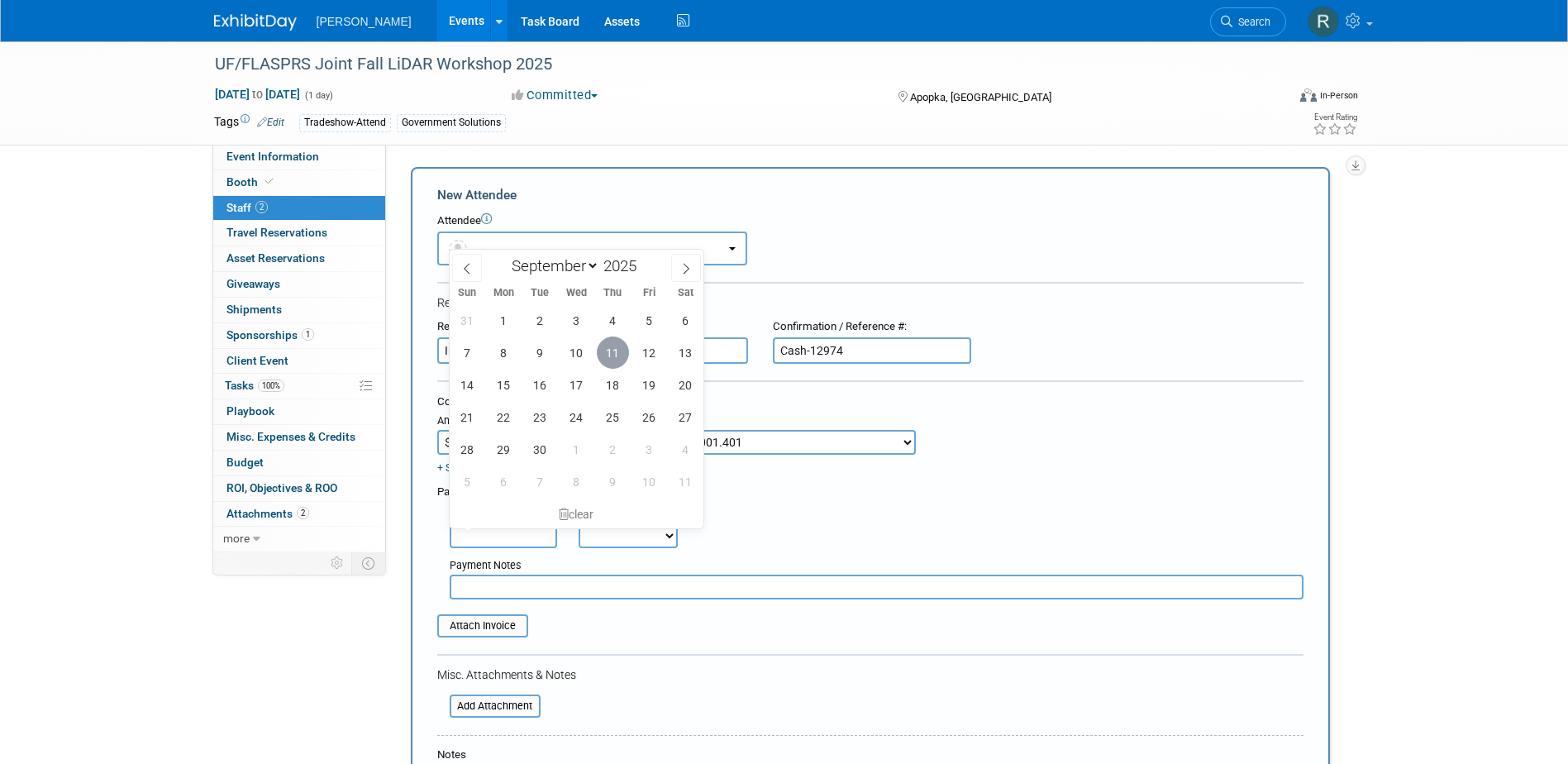
click at [610, 356] on span "11" at bounding box center [612, 352] width 32 height 32
type input "Sep 11, 2025"
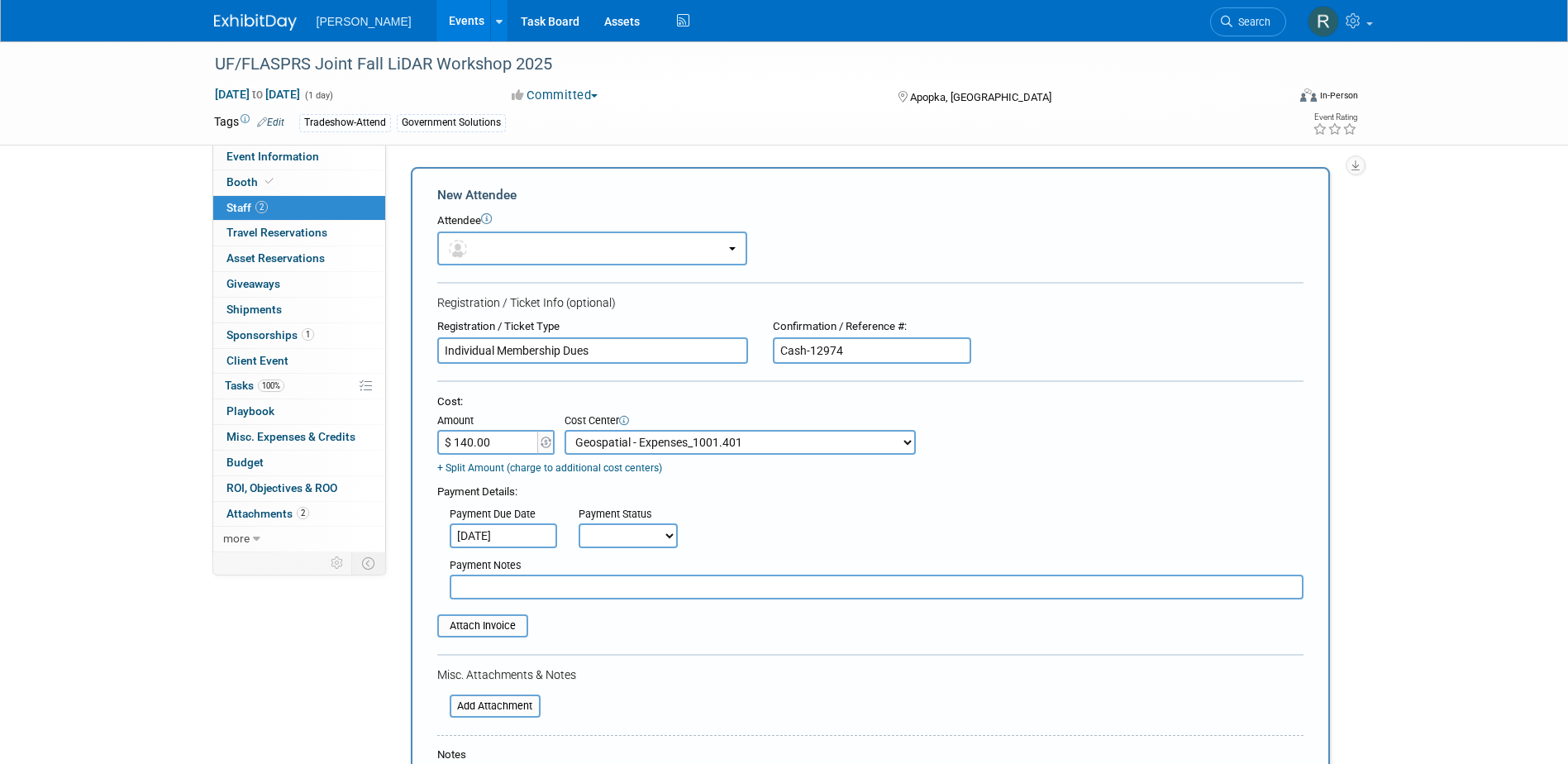
drag, startPoint x: 583, startPoint y: 534, endPoint x: 606, endPoint y: 552, distance: 29.2
click at [583, 534] on select "Not Paid Yet Partially Paid Paid in Full" at bounding box center [628, 535] width 100 height 25
select select "1"
click at [578, 524] on select "Not Paid Yet Partially Paid Paid in Full" at bounding box center [628, 535] width 100 height 25
click at [606, 587] on input "text" at bounding box center [876, 586] width 854 height 25
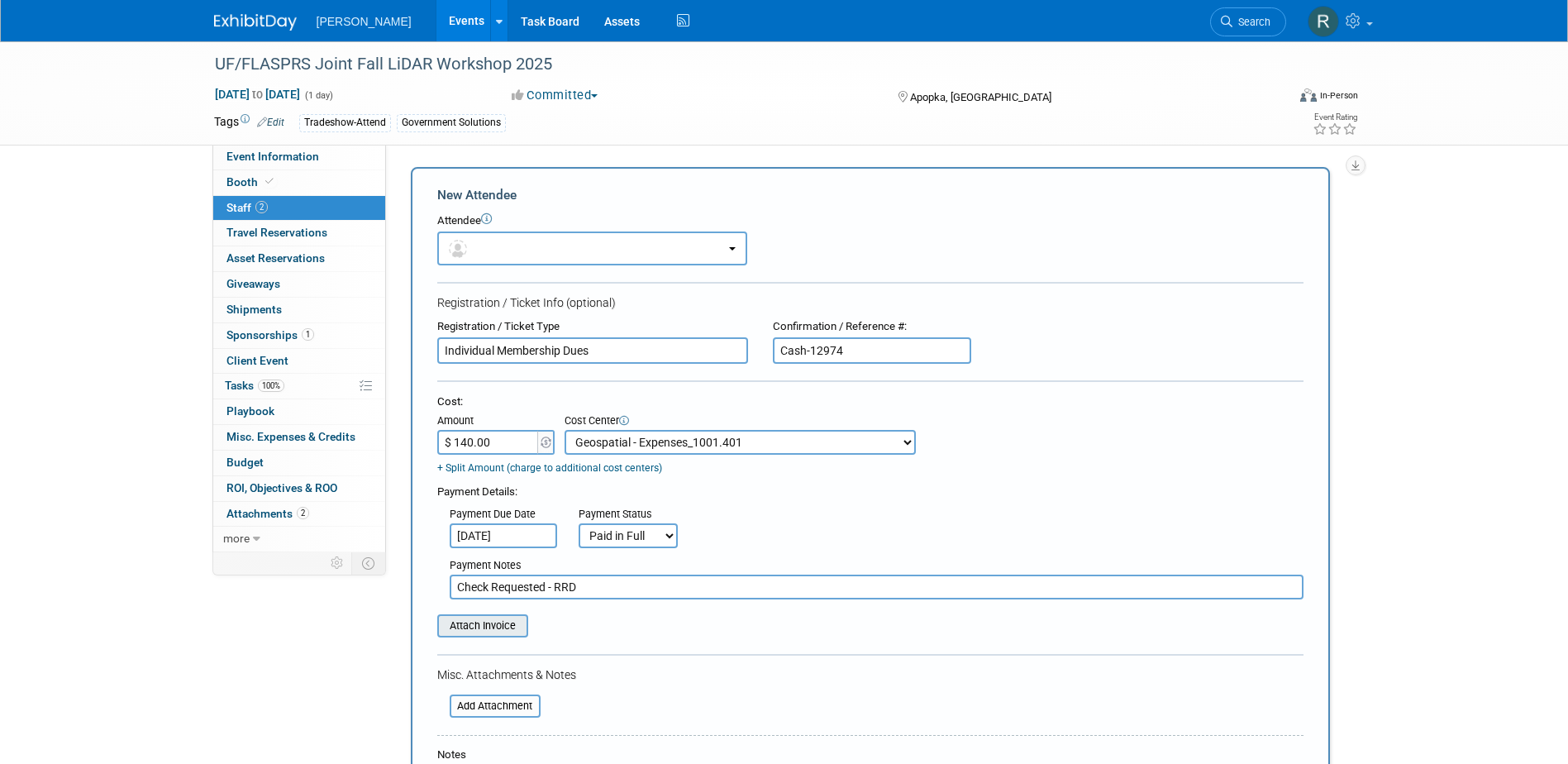
type input "Check Requested - RRD"
click at [485, 624] on input "file" at bounding box center [428, 625] width 197 height 20
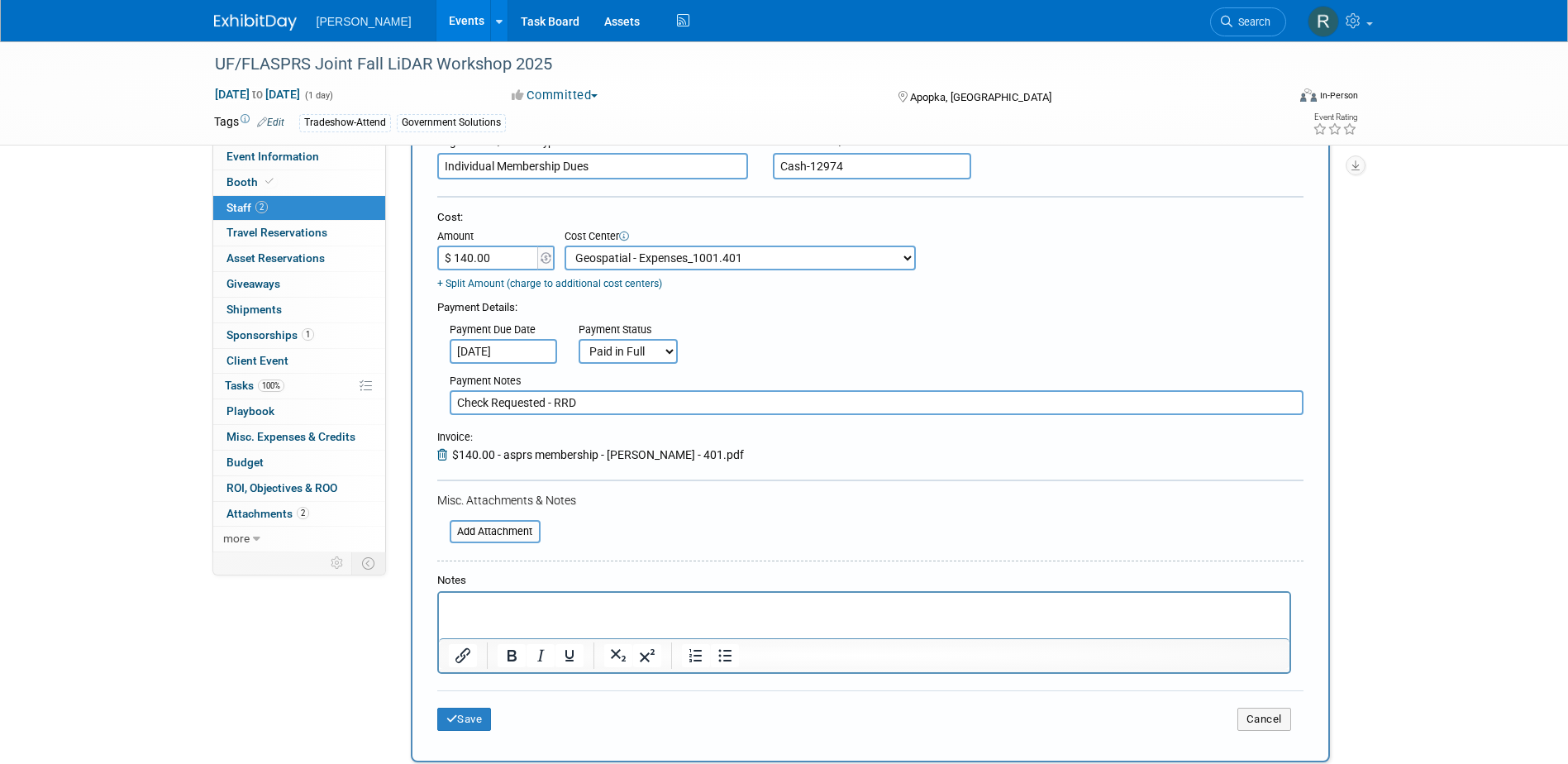
scroll to position [248, 0]
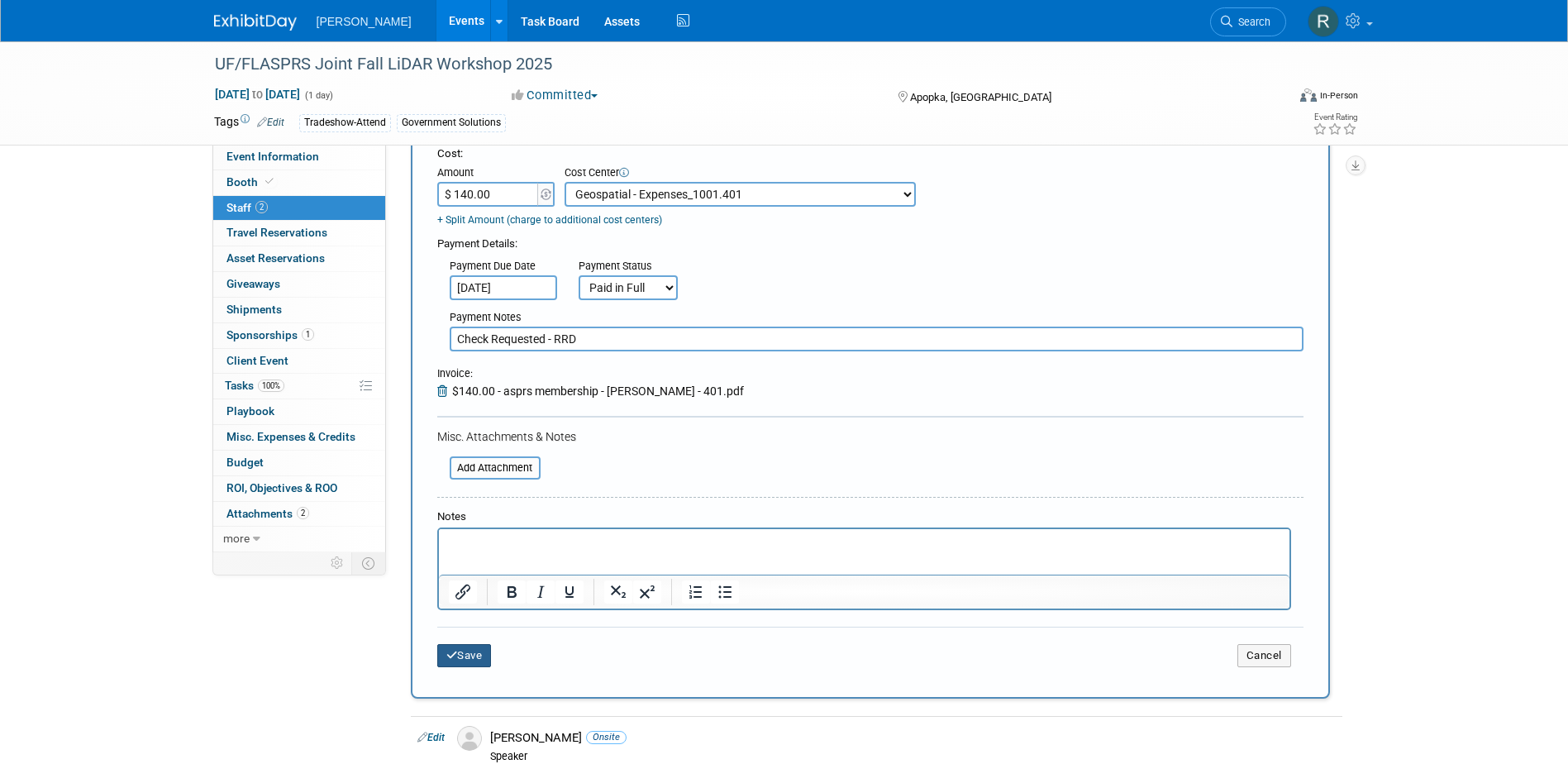
click at [468, 658] on button "Save" at bounding box center [464, 656] width 55 height 23
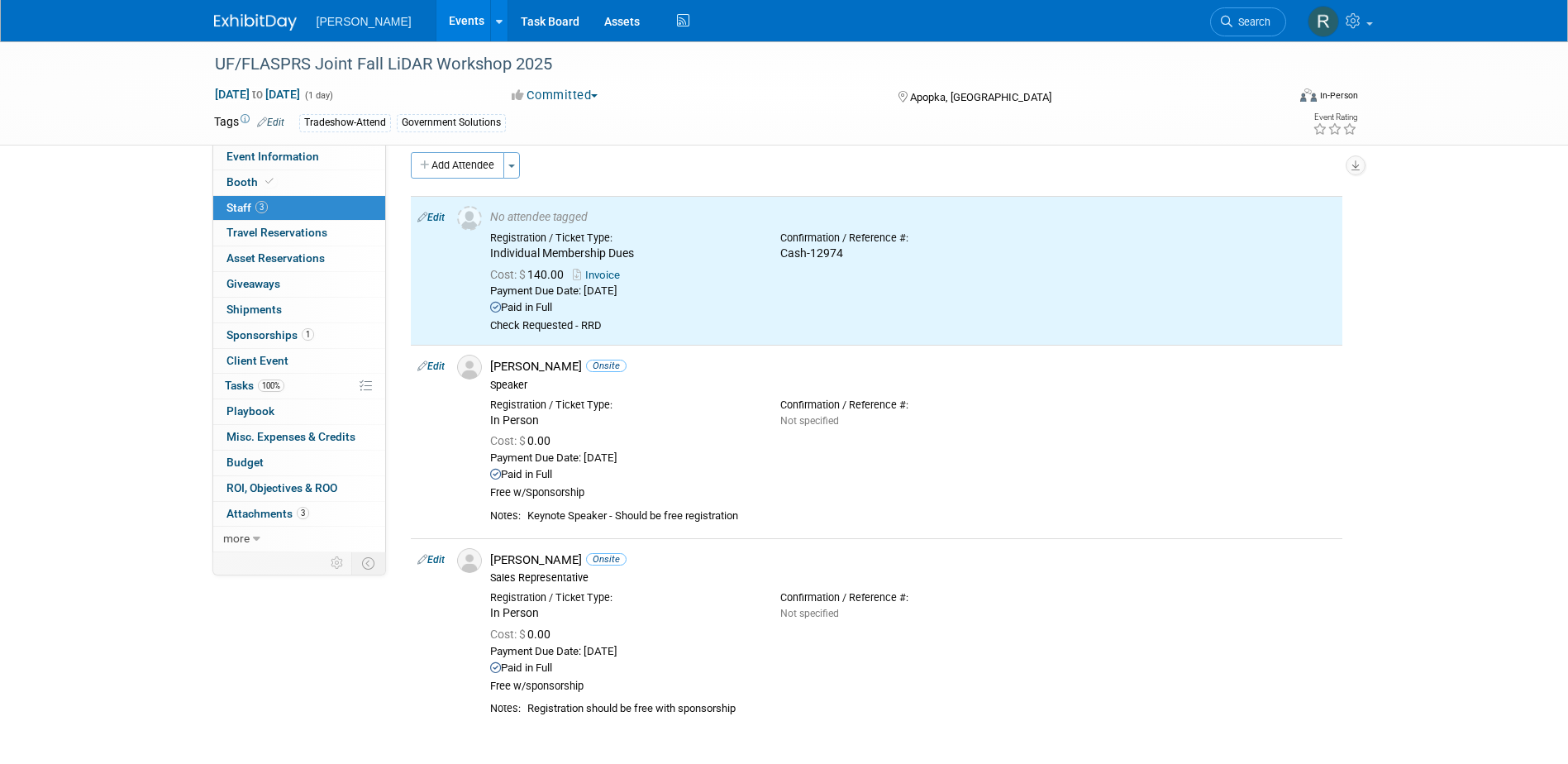
scroll to position [0, 0]
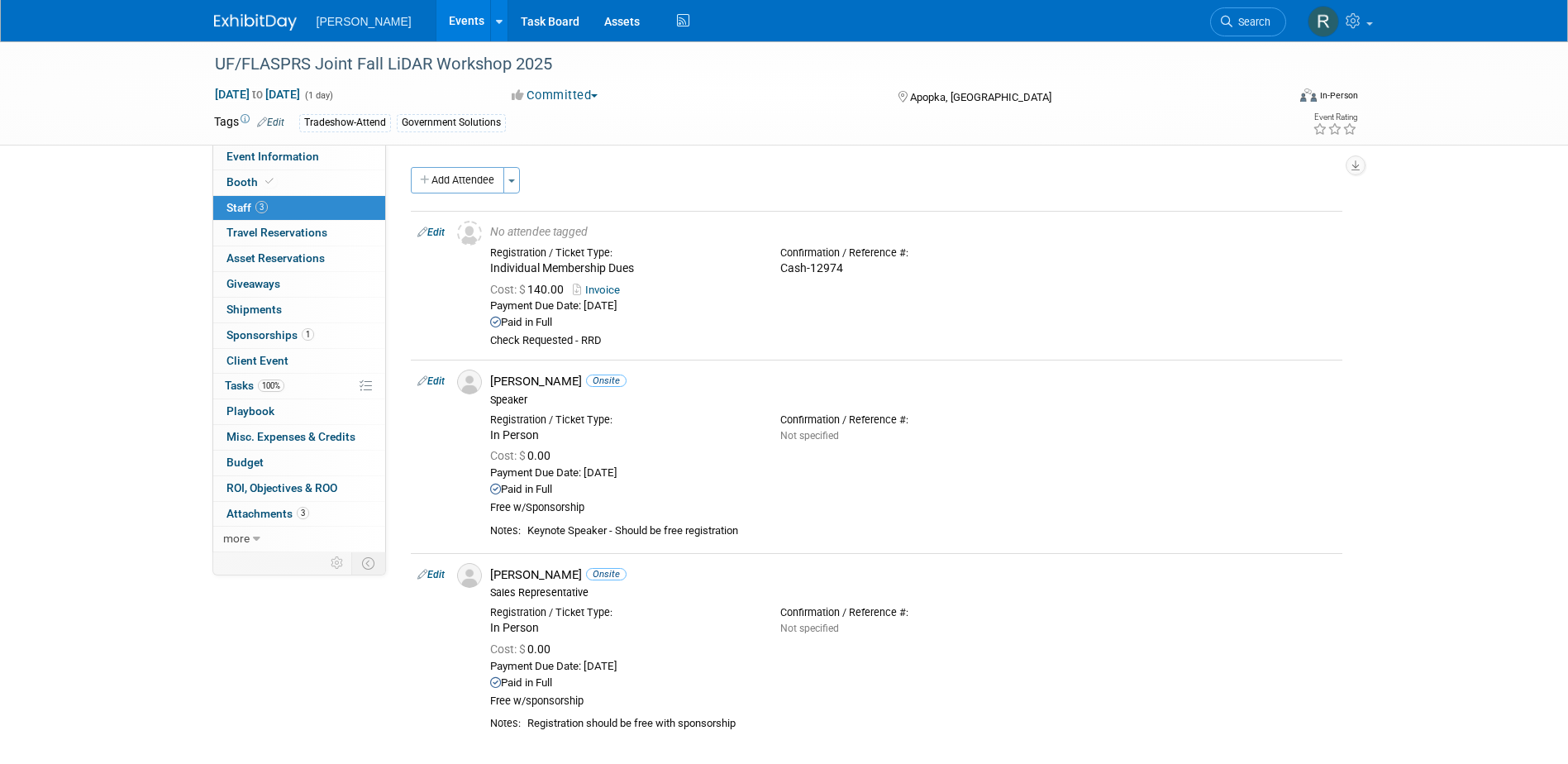
click at [437, 230] on link "Edit" at bounding box center [430, 232] width 27 height 11
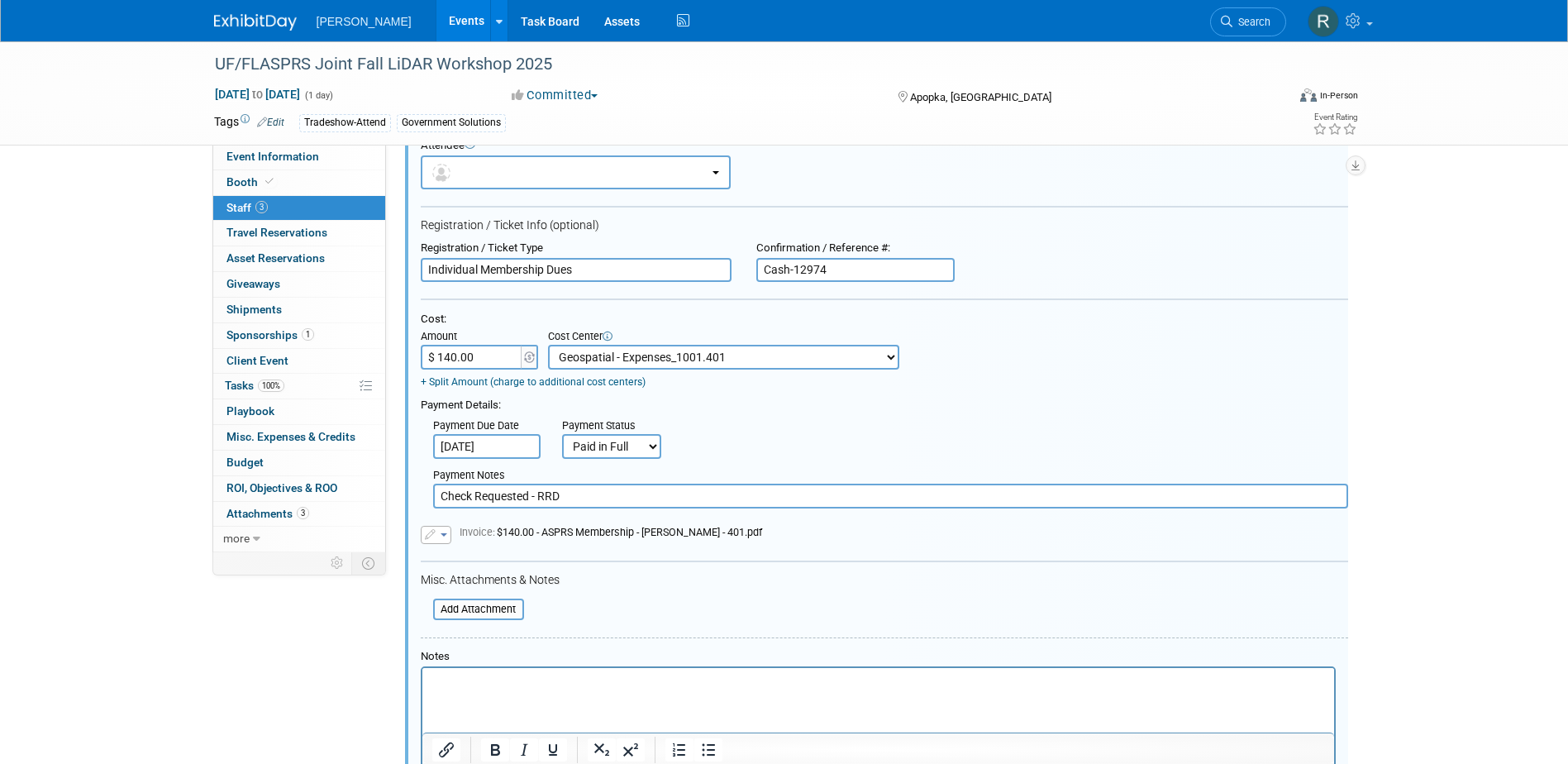
scroll to position [178, 0]
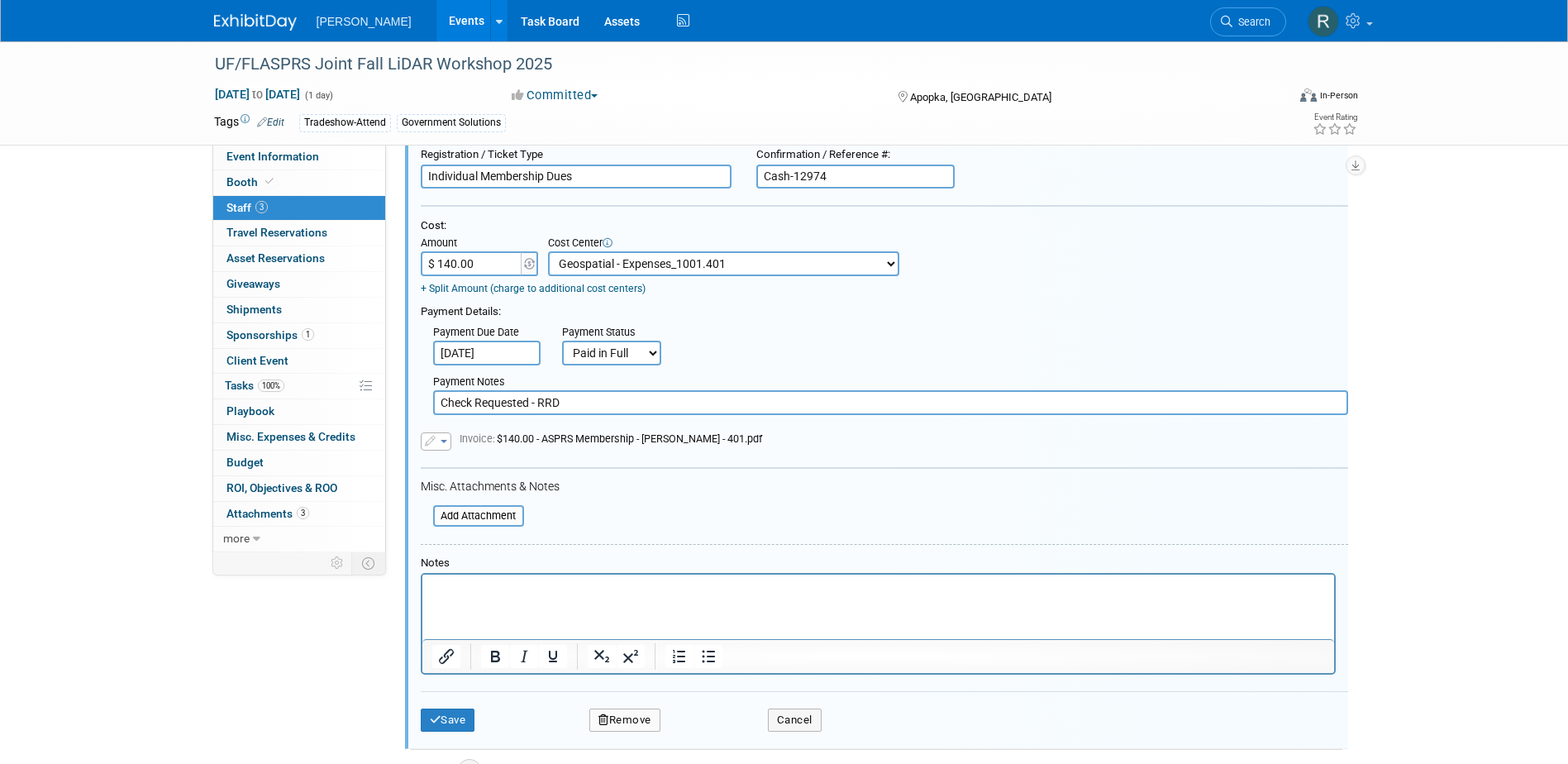
click at [474, 597] on html at bounding box center [877, 585] width 912 height 23
click at [443, 717] on button "Save" at bounding box center [448, 720] width 55 height 23
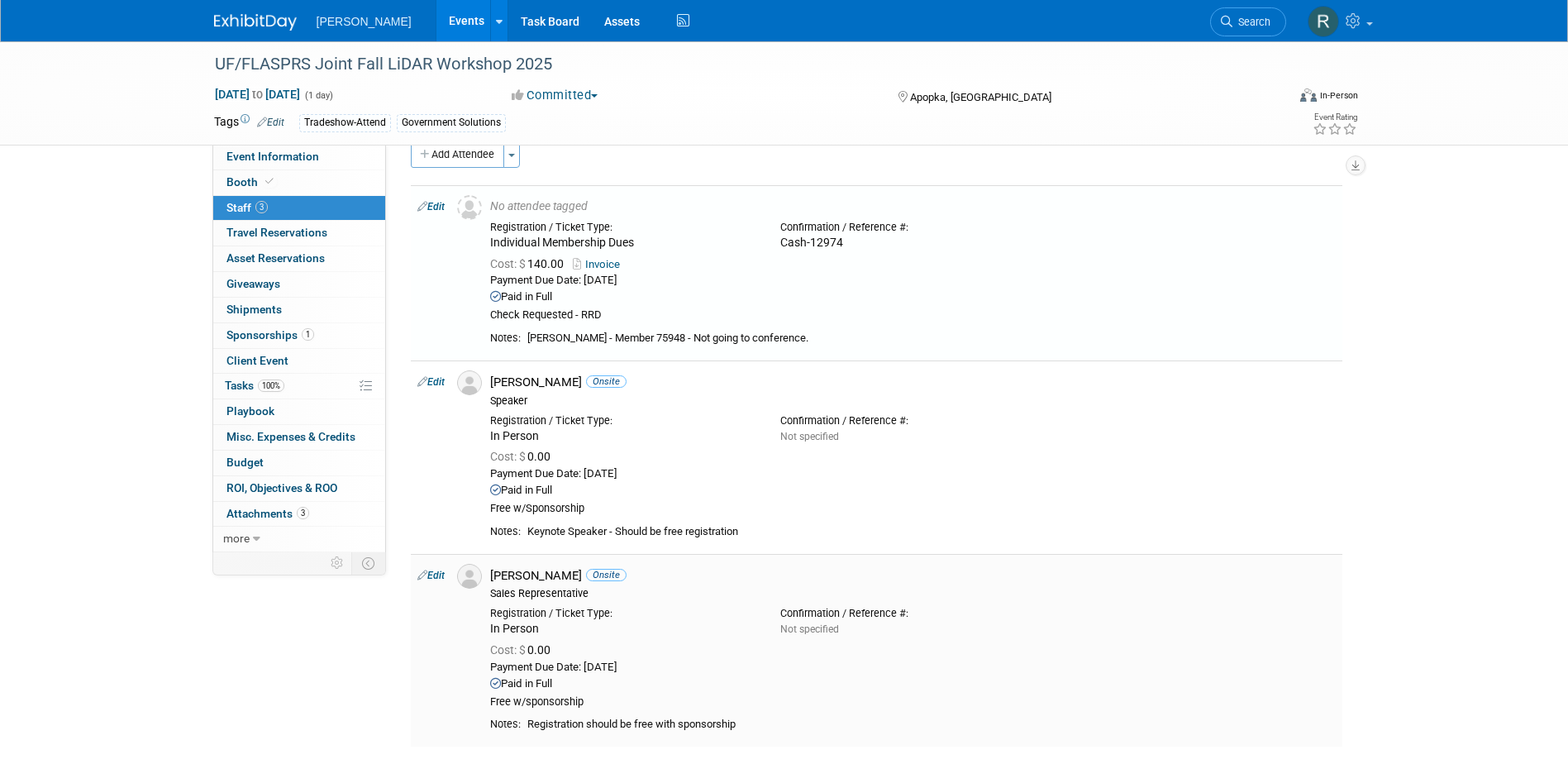
scroll to position [12, 0]
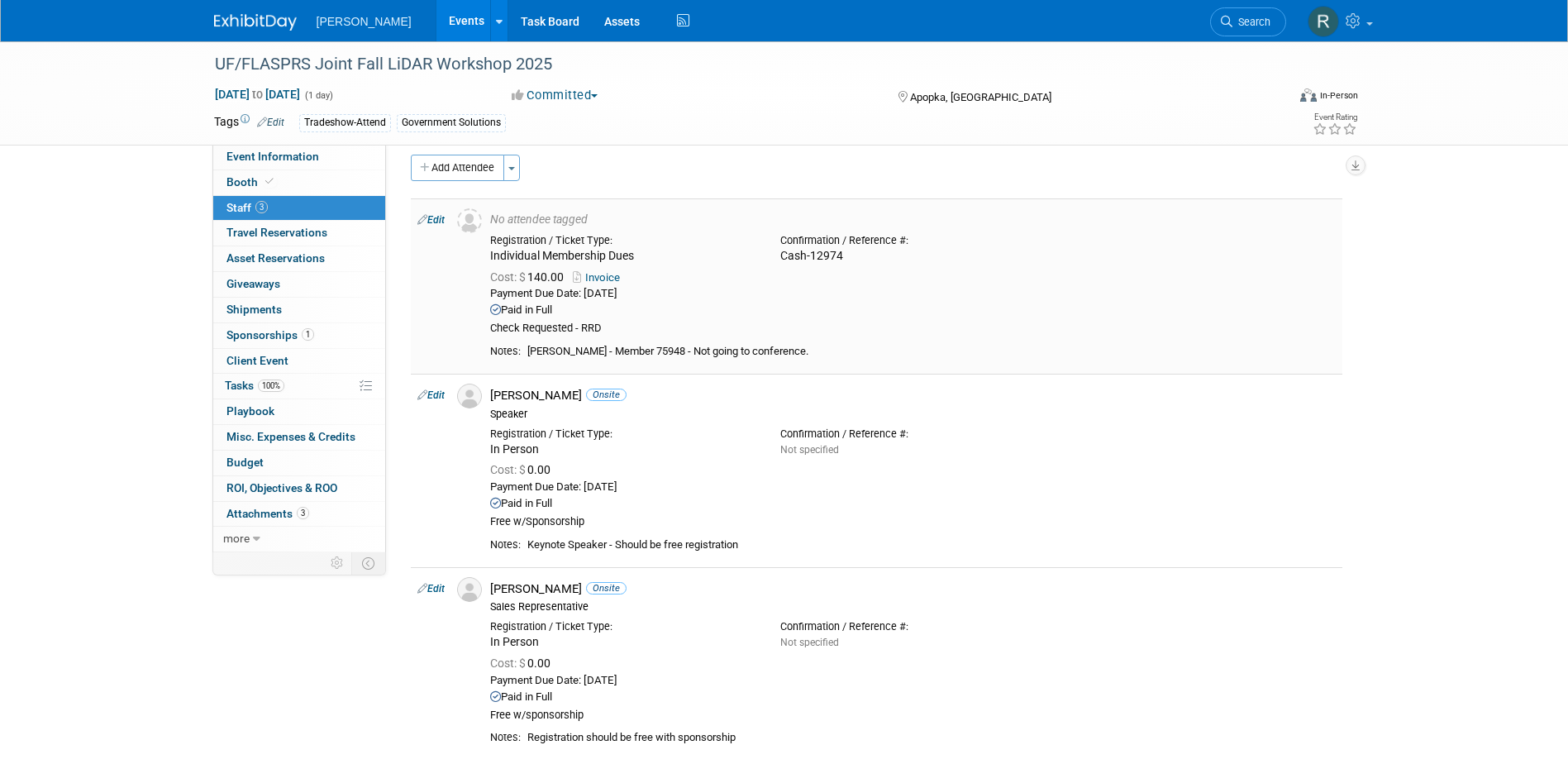
click at [442, 220] on link "Edit" at bounding box center [430, 219] width 27 height 11
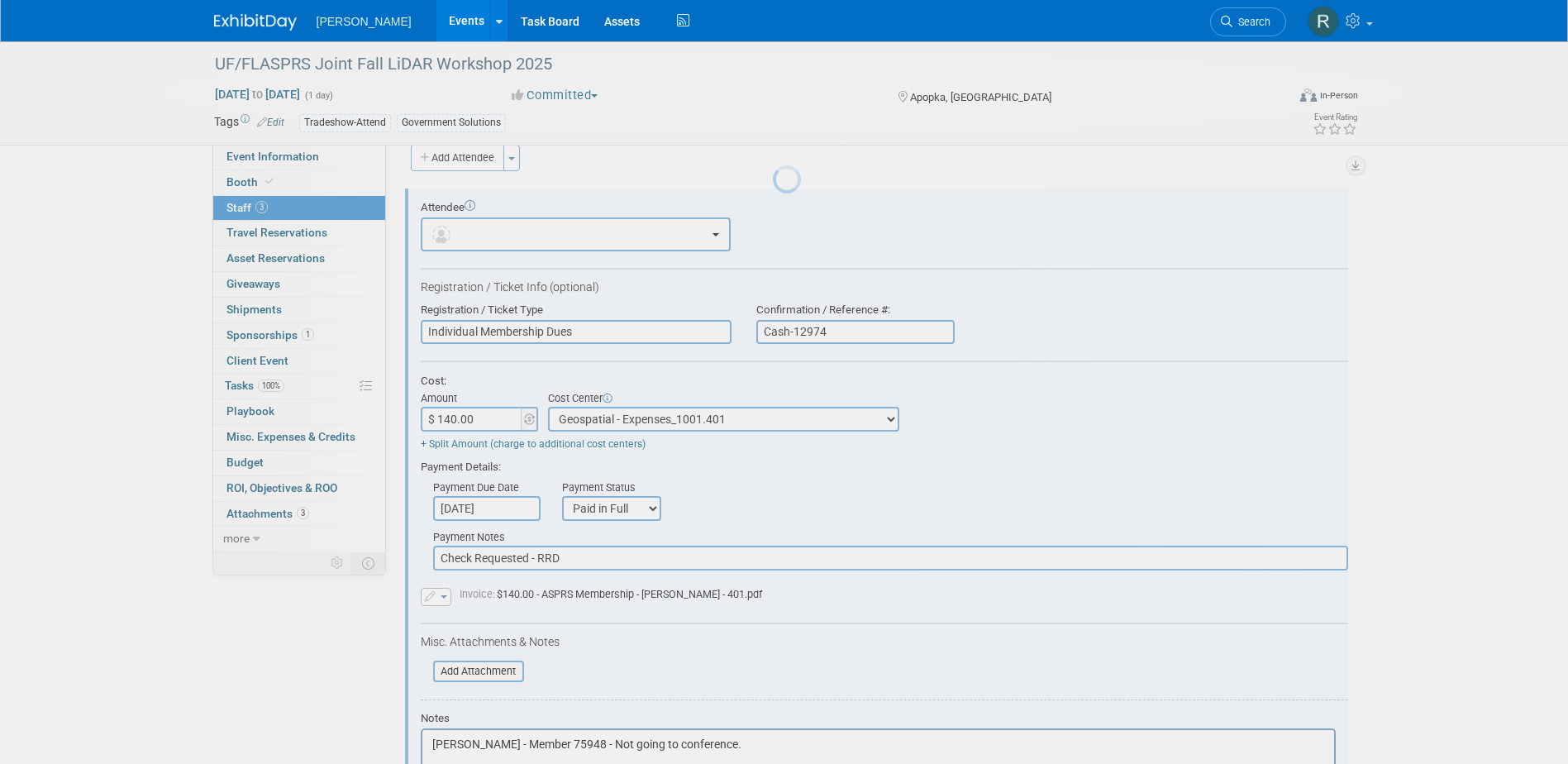
scroll to position [23, 0]
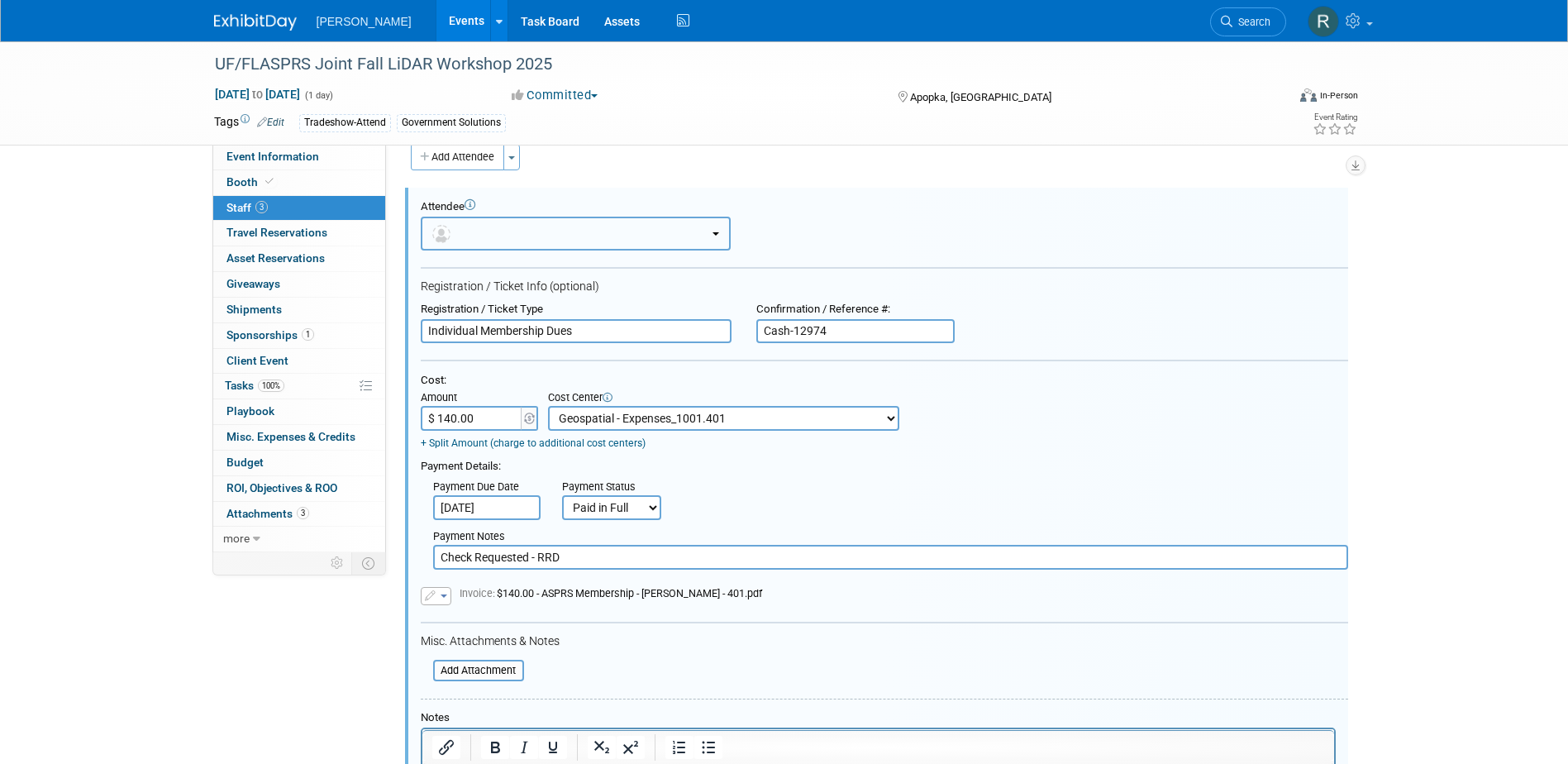
click at [517, 237] on button "button" at bounding box center [576, 233] width 310 height 34
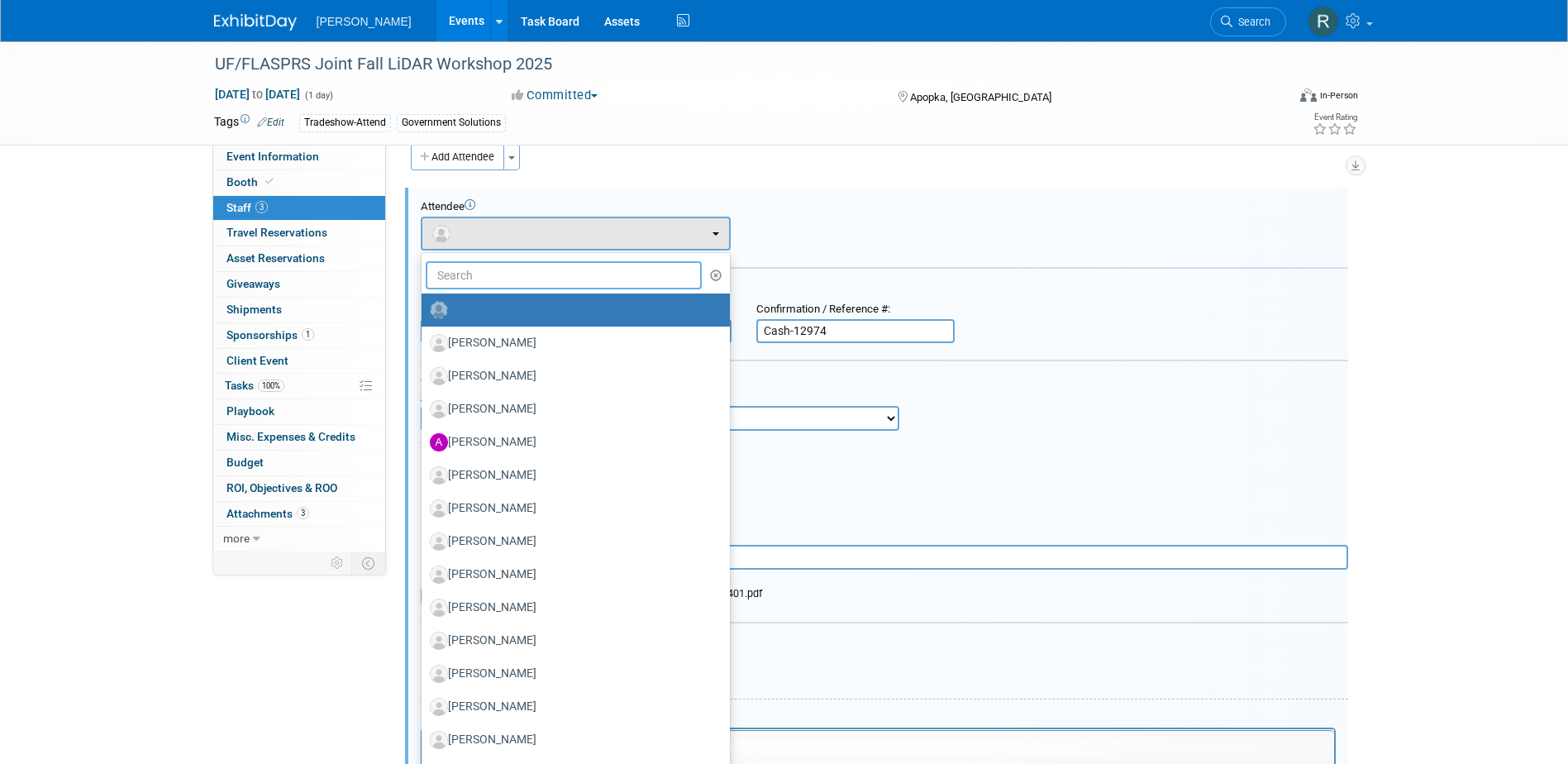
click at [513, 276] on input "text" at bounding box center [565, 275] width 277 height 28
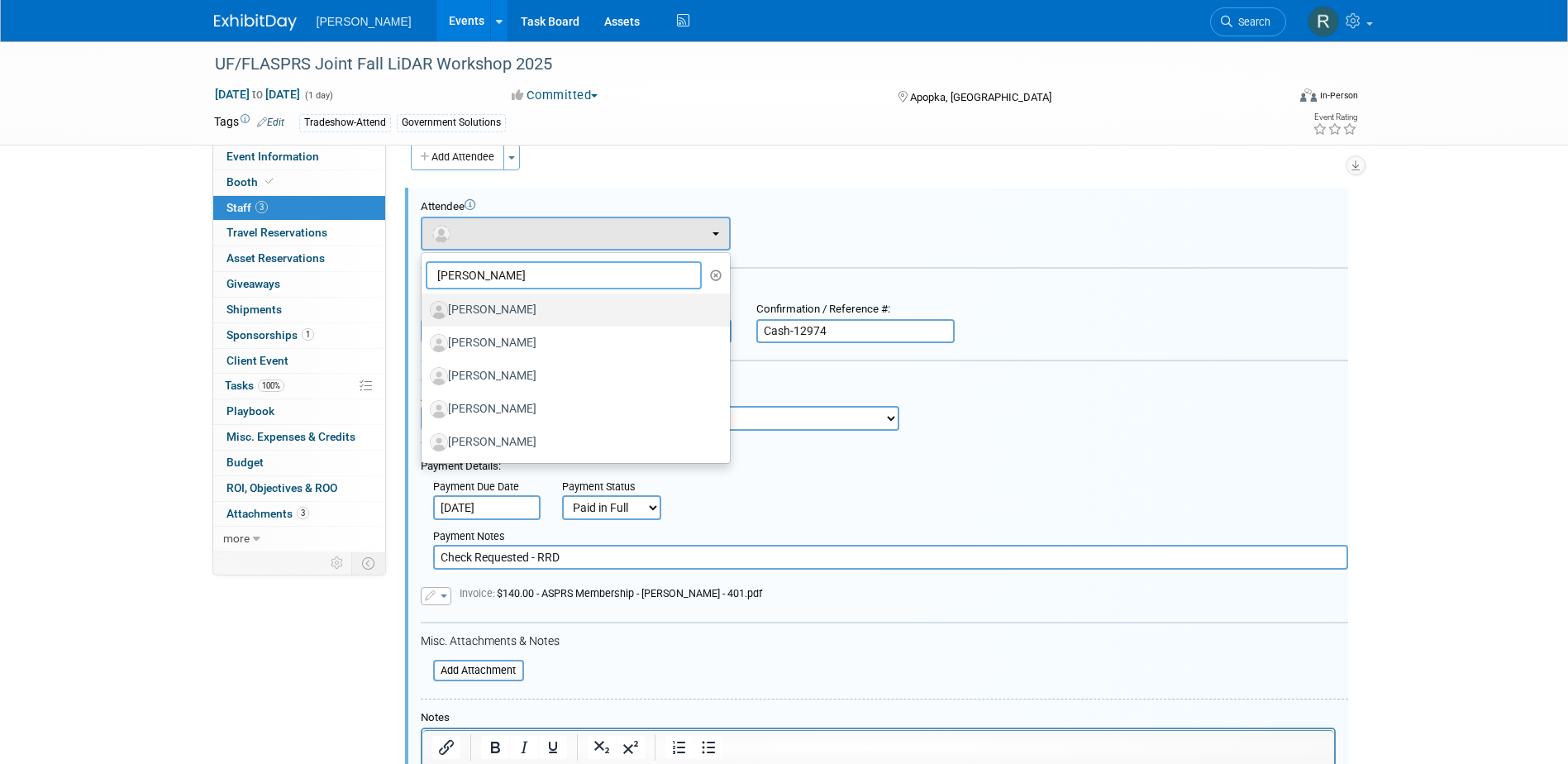
type input "John B"
click at [497, 303] on label "[PERSON_NAME]" at bounding box center [571, 310] width 283 height 27
click at [424, 303] on input "[PERSON_NAME]" at bounding box center [418, 308] width 10 height 10
select select "1b21c593-cea0-4ad3-832a-b62251eaf5a4"
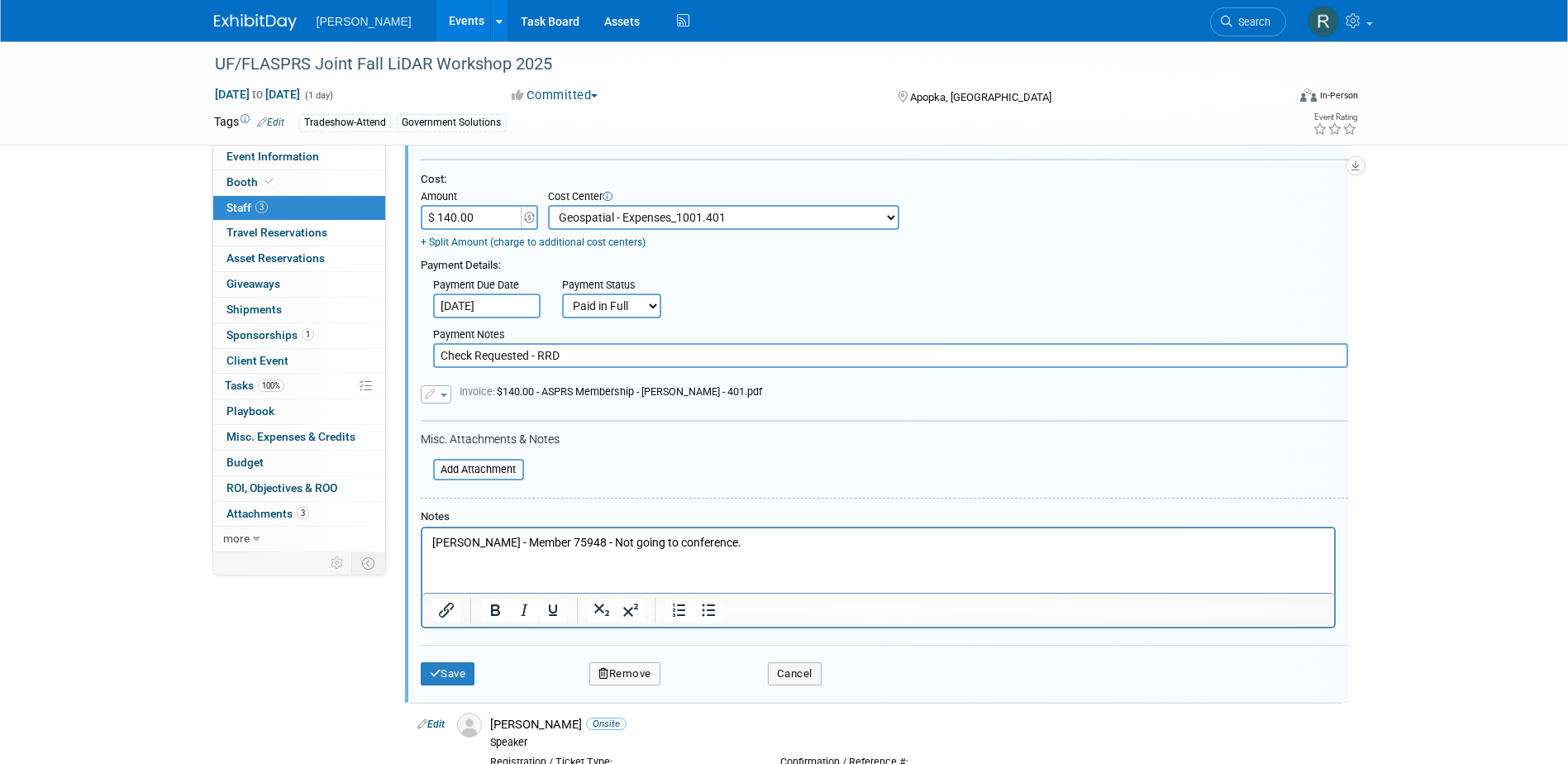
scroll to position [354, 0]
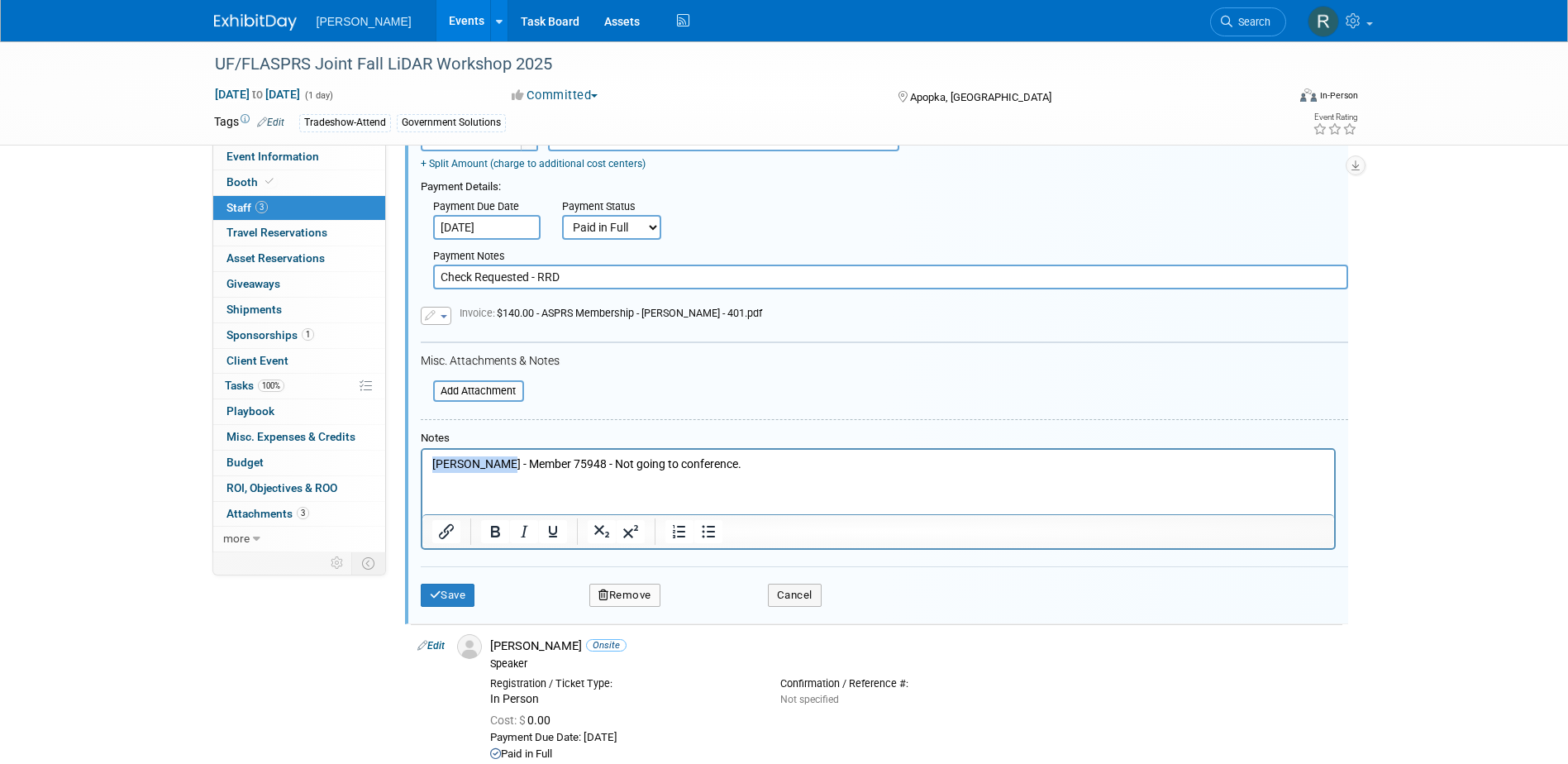
drag, startPoint x: 494, startPoint y: 463, endPoint x: 317, endPoint y: 463, distance: 177.0
click at [422, 463] on html "John Broz - Member 75948 - Not going to conference." at bounding box center [877, 460] width 912 height 23
click at [445, 599] on button "Save" at bounding box center [448, 595] width 55 height 23
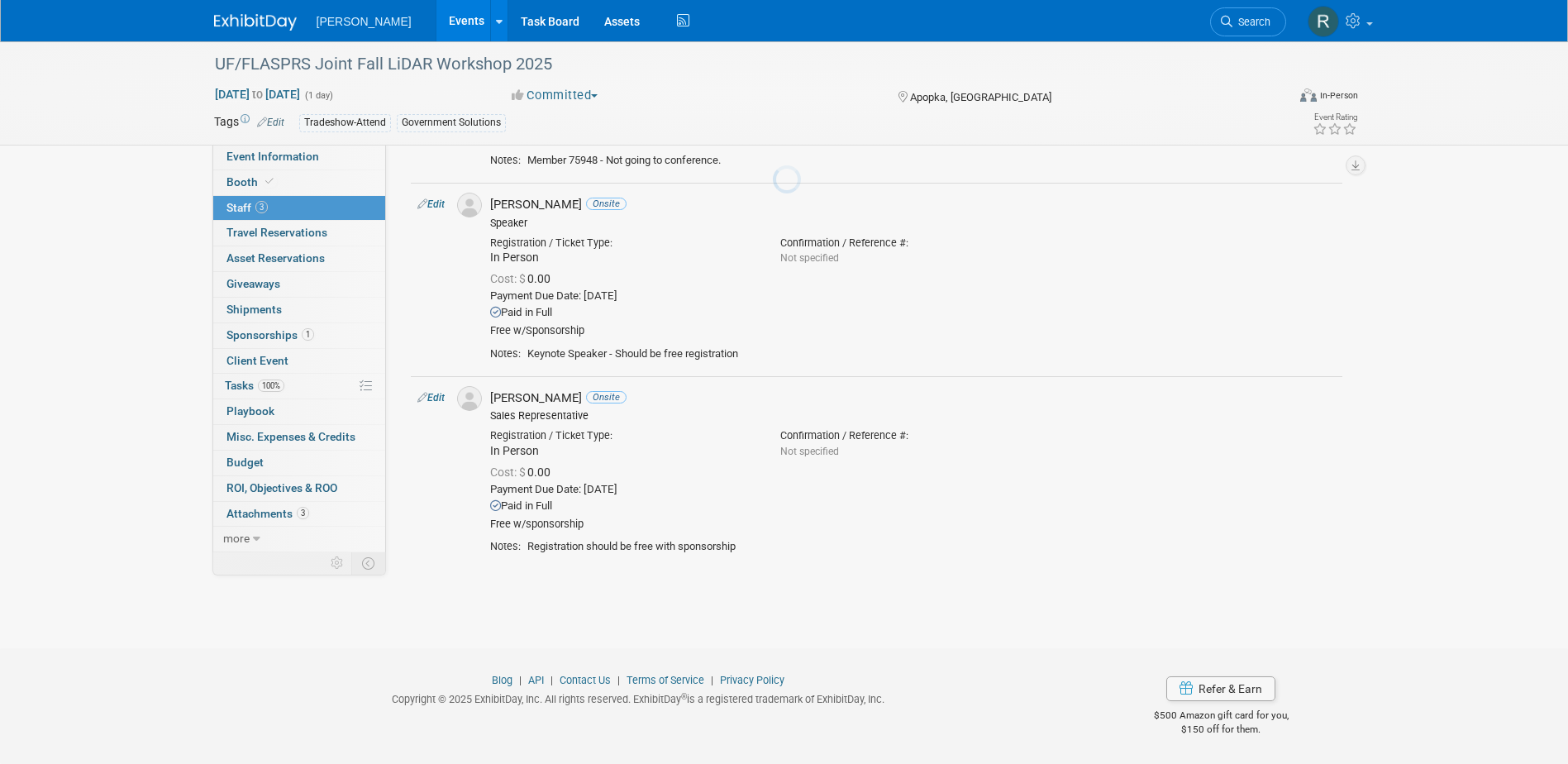
scroll to position [204, 0]
click at [591, 27] on link "Assets" at bounding box center [622, 21] width 61 height 42
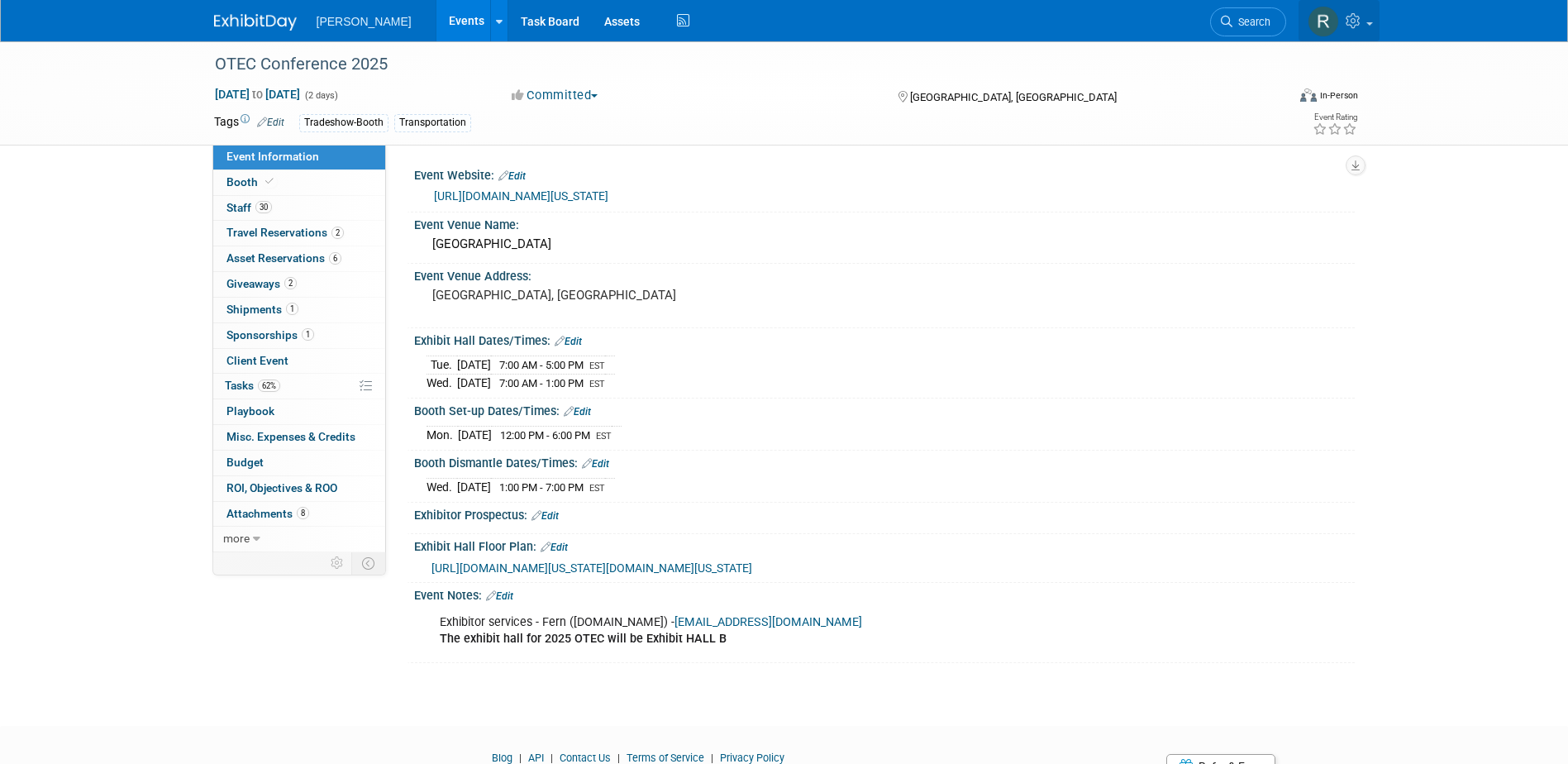
click at [1369, 29] on link at bounding box center [1339, 21] width 81 height 42
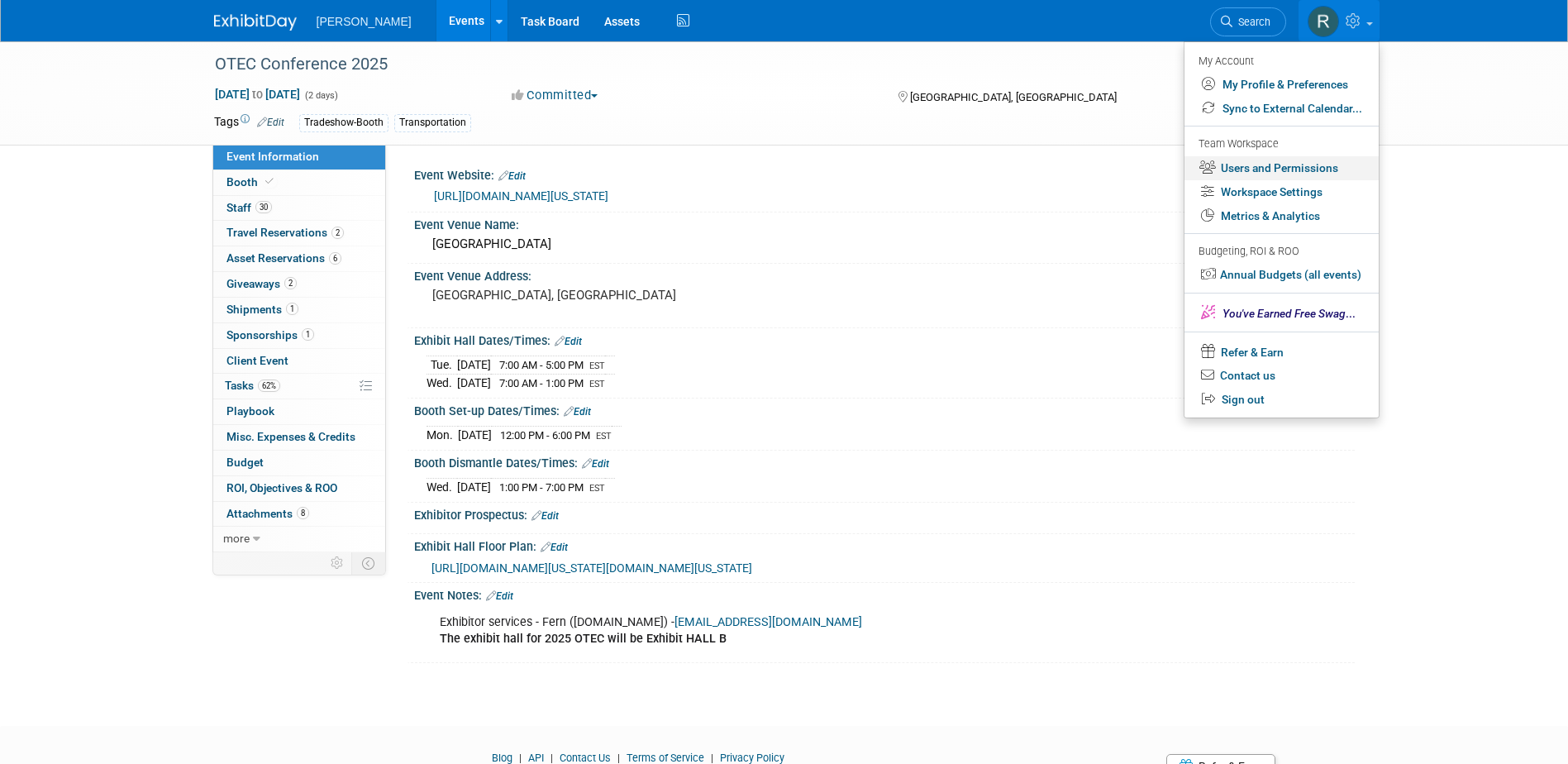
click at [1259, 167] on link "Users and Permissions" at bounding box center [1281, 168] width 194 height 24
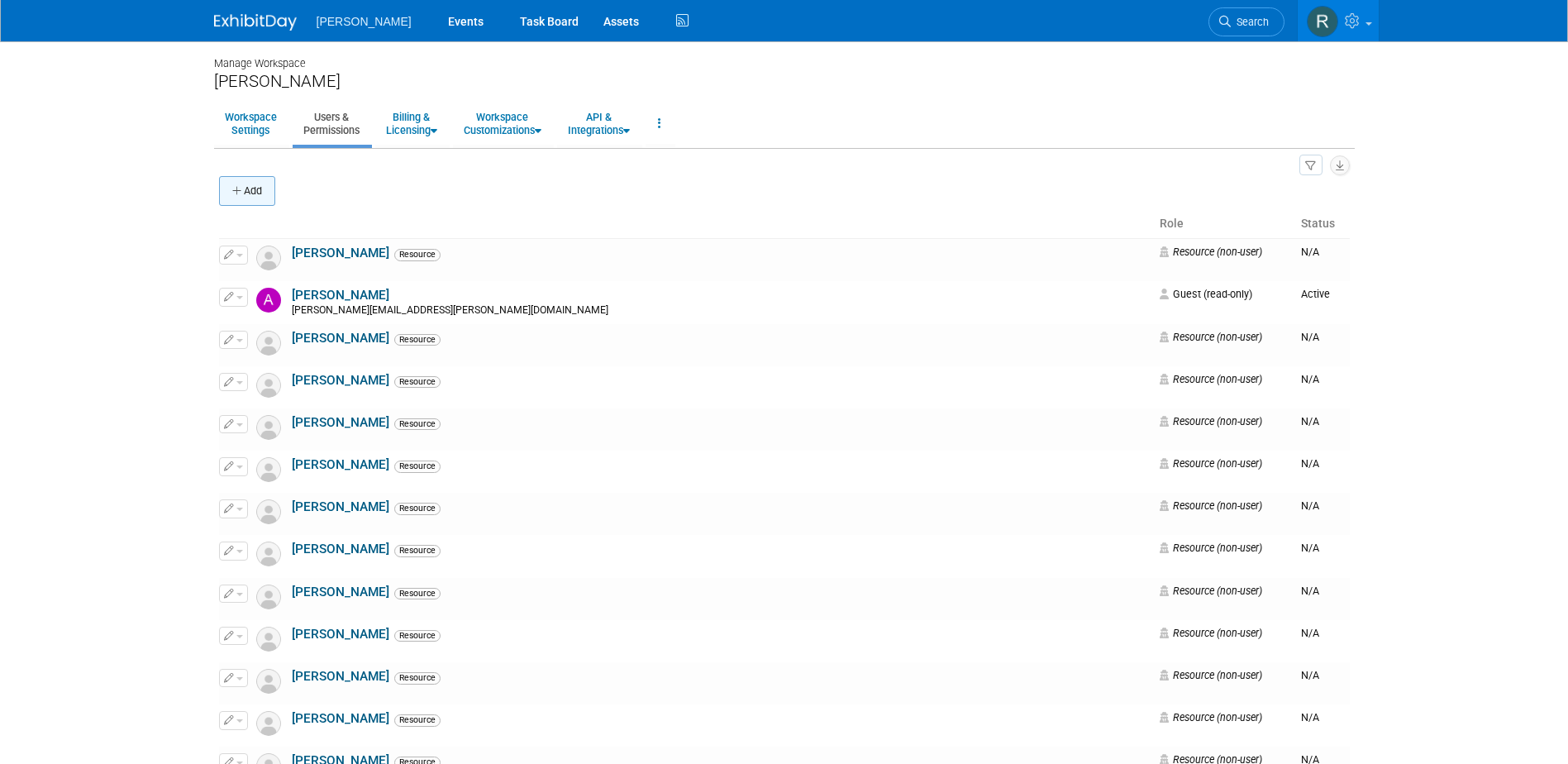
click at [263, 196] on button "Add" at bounding box center [247, 191] width 56 height 29
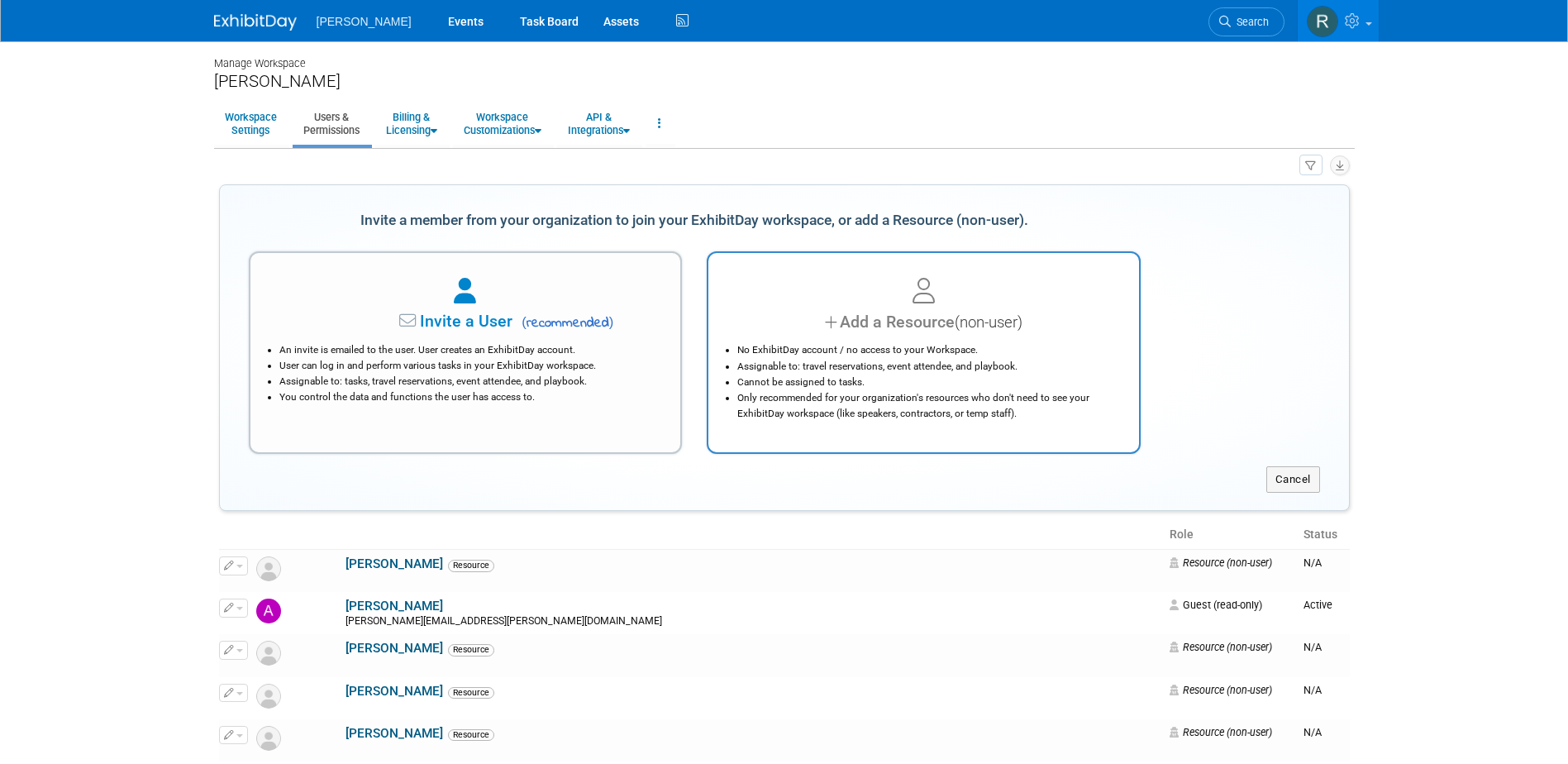
click at [861, 300] on div at bounding box center [924, 292] width 390 height 36
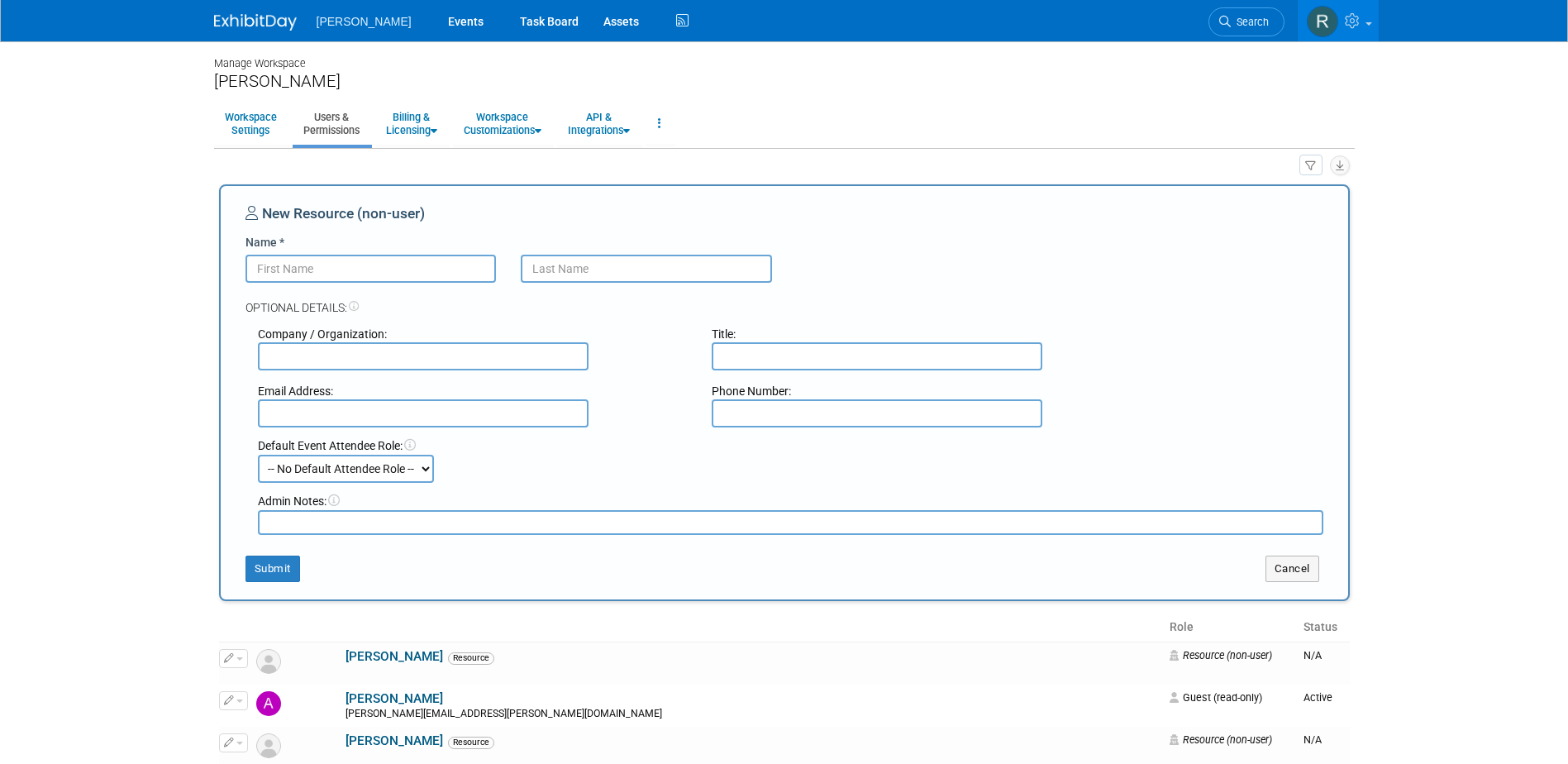
click at [343, 265] on input "Name *" at bounding box center [371, 269] width 251 height 28
type input "John"
type input "Broz"
click at [273, 576] on button "Submit" at bounding box center [272, 568] width 55 height 27
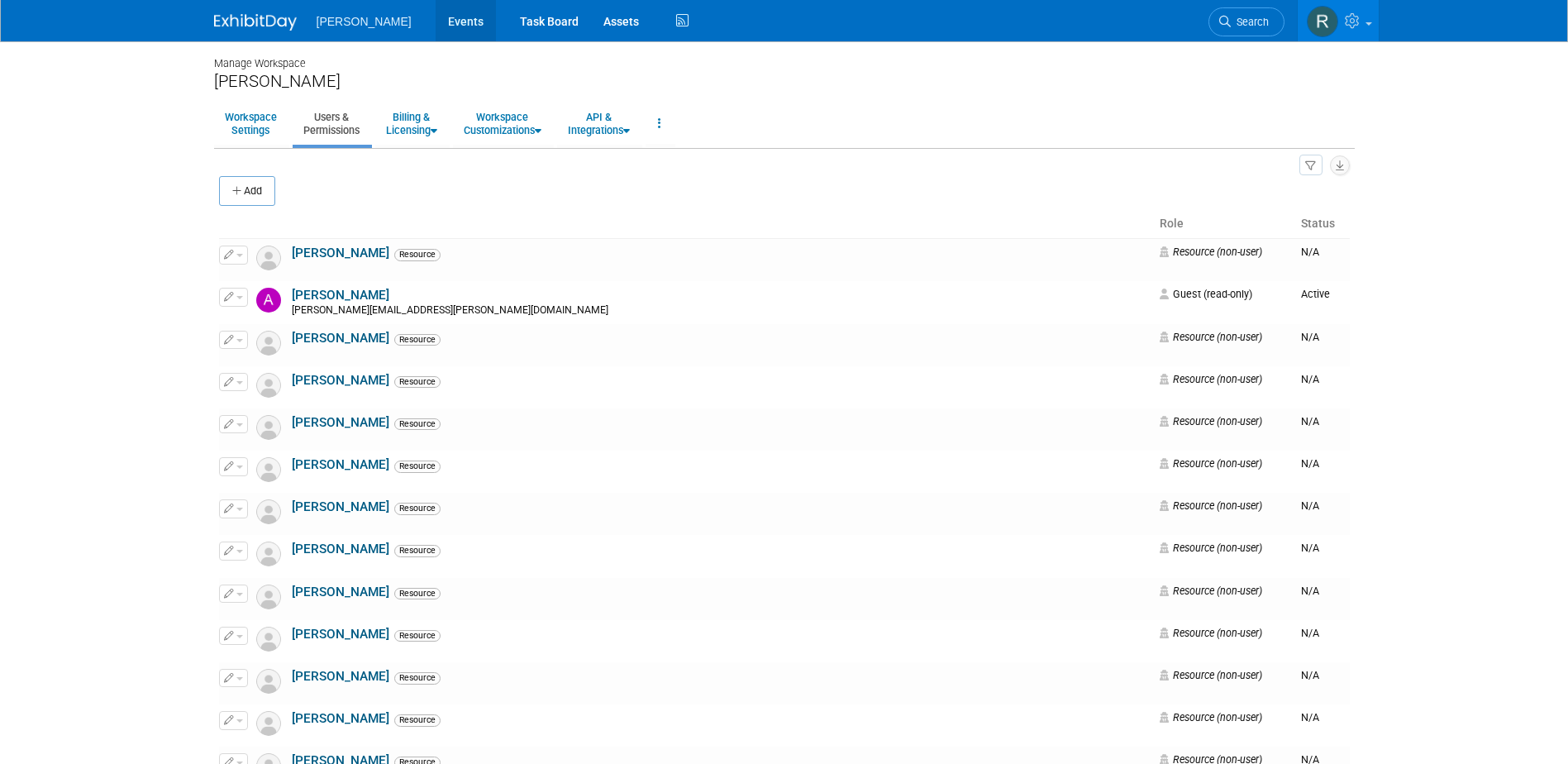
click at [436, 24] on link "Events" at bounding box center [466, 21] width 61 height 42
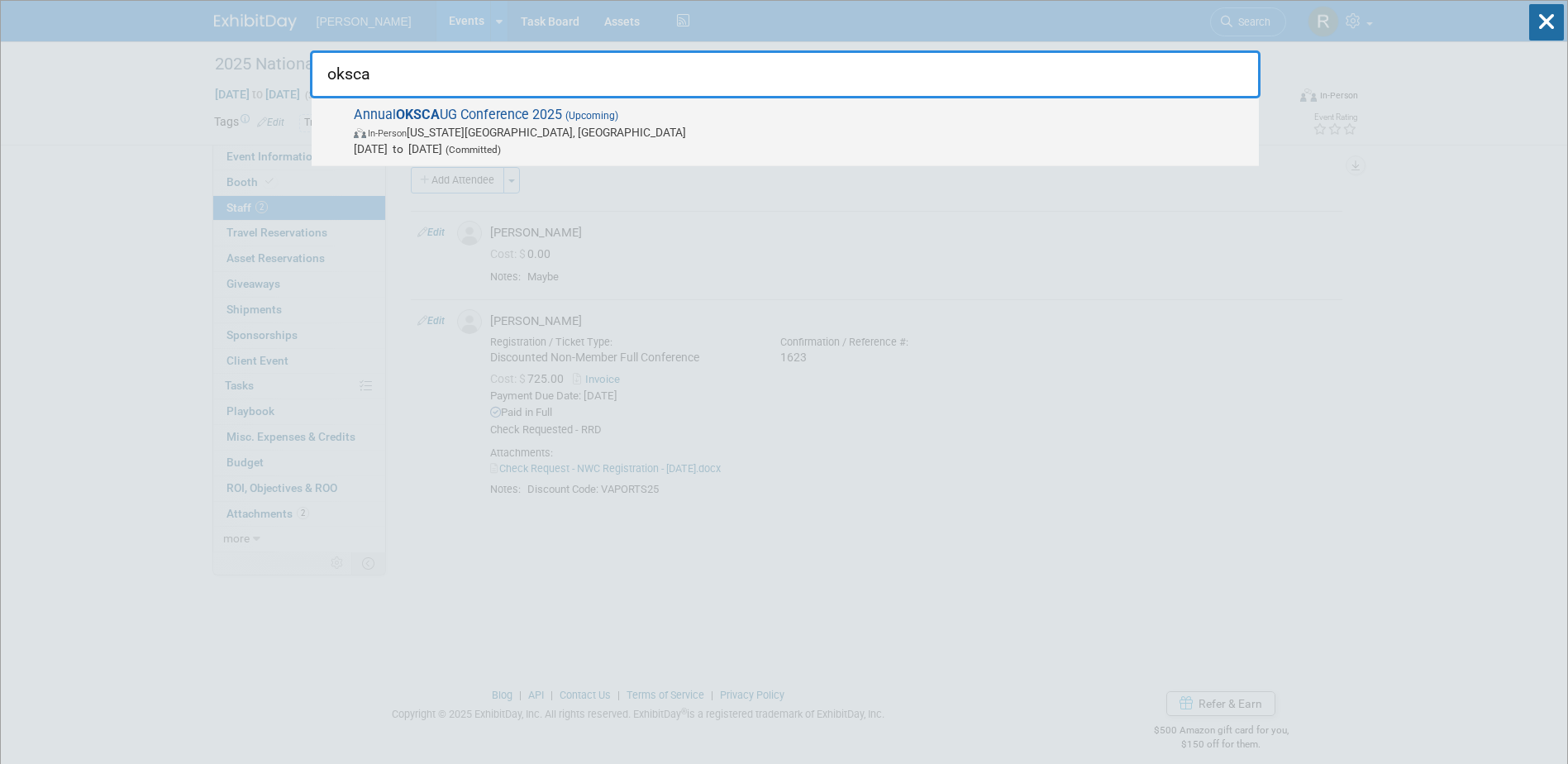
type input "oksca"
click at [506, 145] on span "[DATE] to [DATE] (Committed)" at bounding box center [803, 148] width 897 height 16
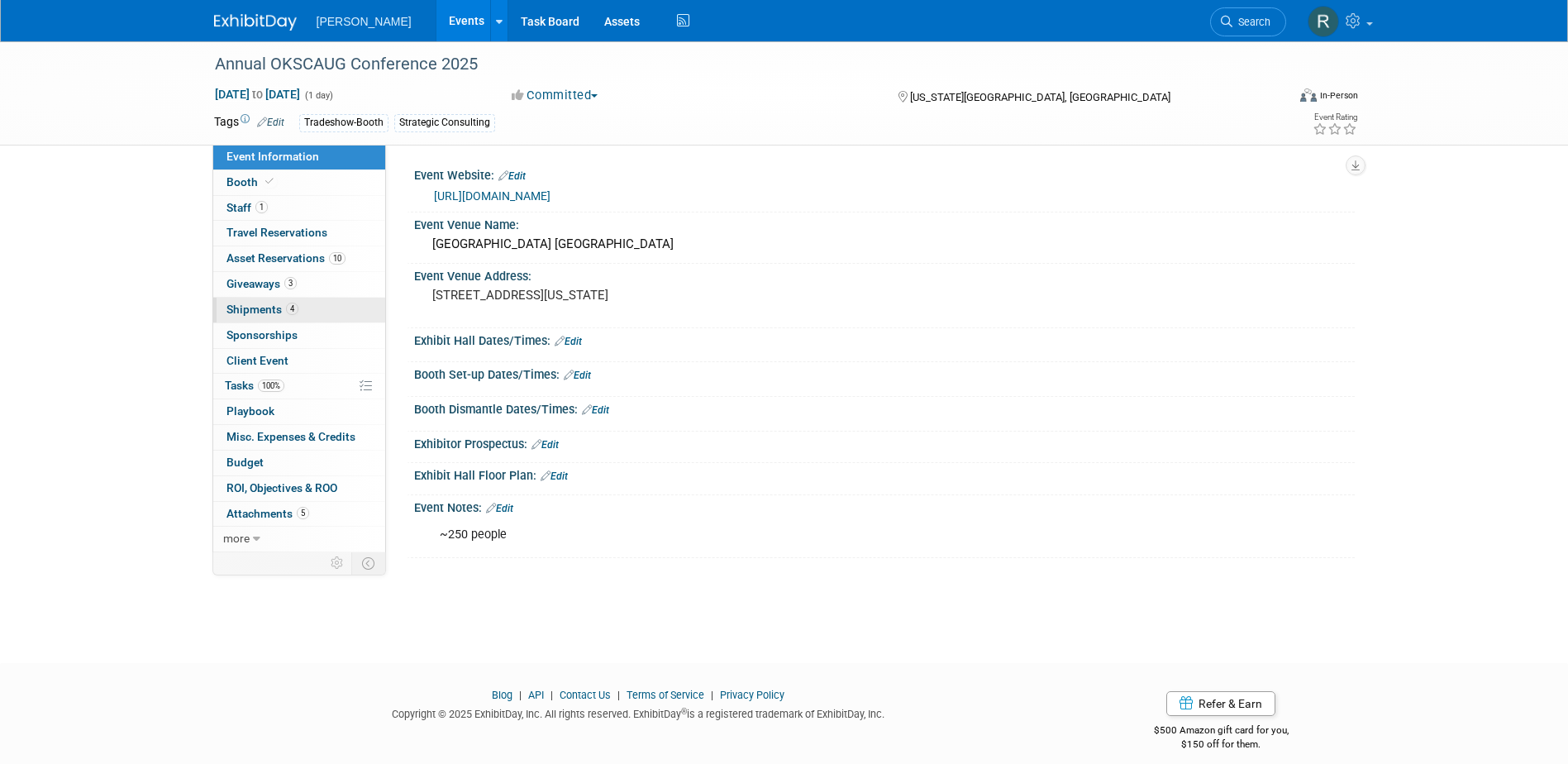
click at [300, 301] on link "4 Shipments 4" at bounding box center [299, 310] width 172 height 25
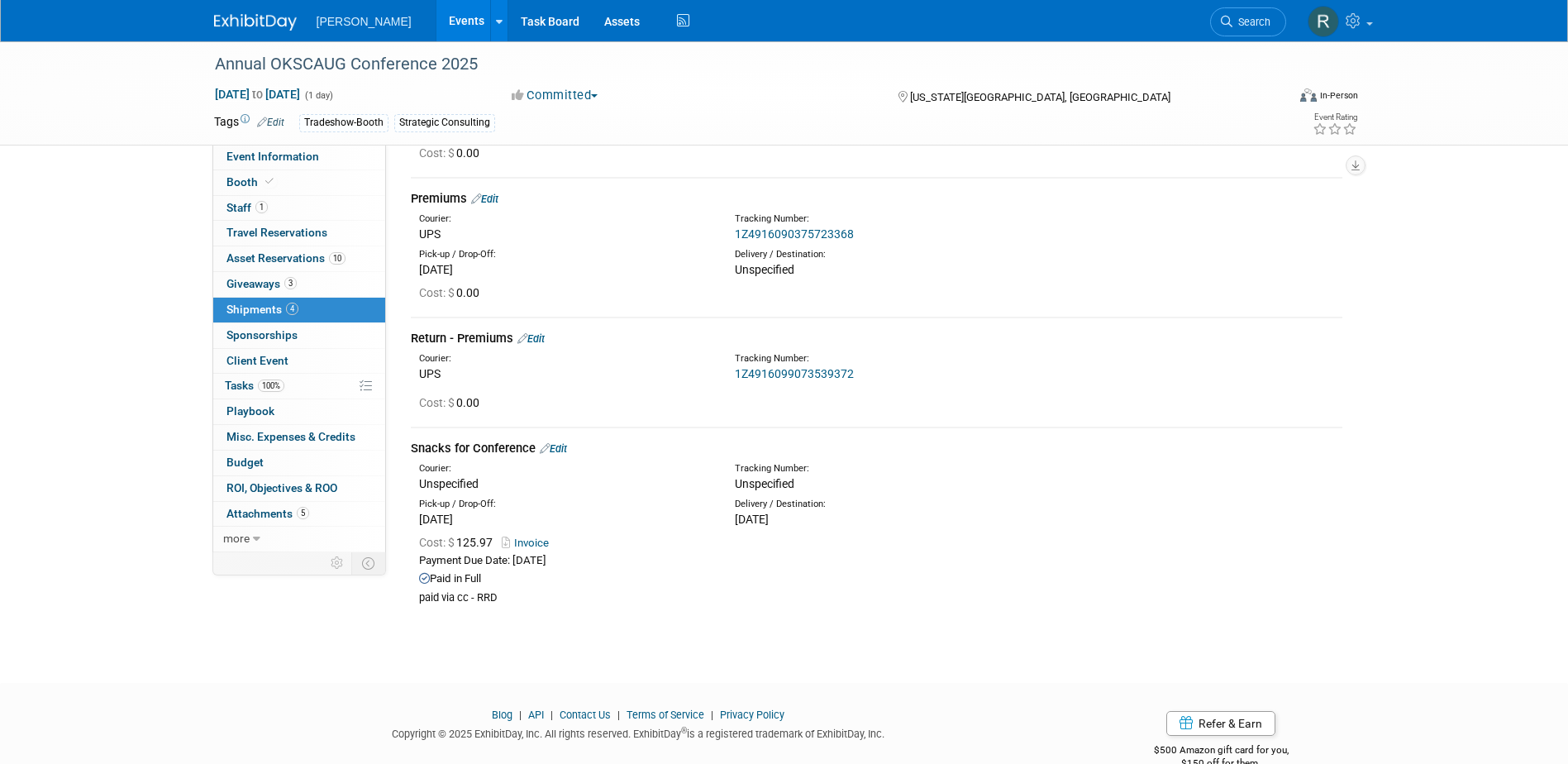
scroll to position [209, 0]
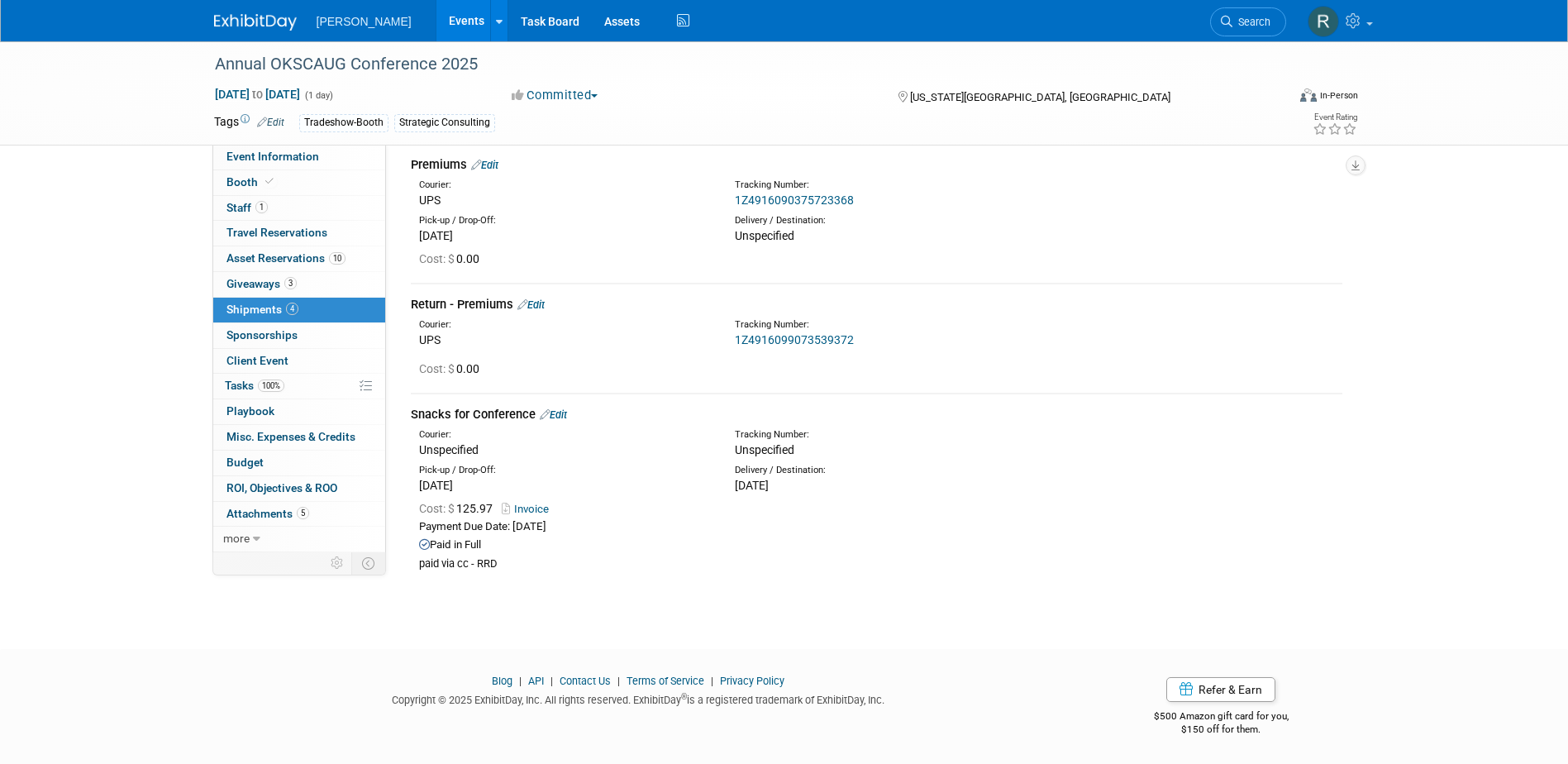
click at [567, 409] on link "Edit" at bounding box center [552, 415] width 27 height 12
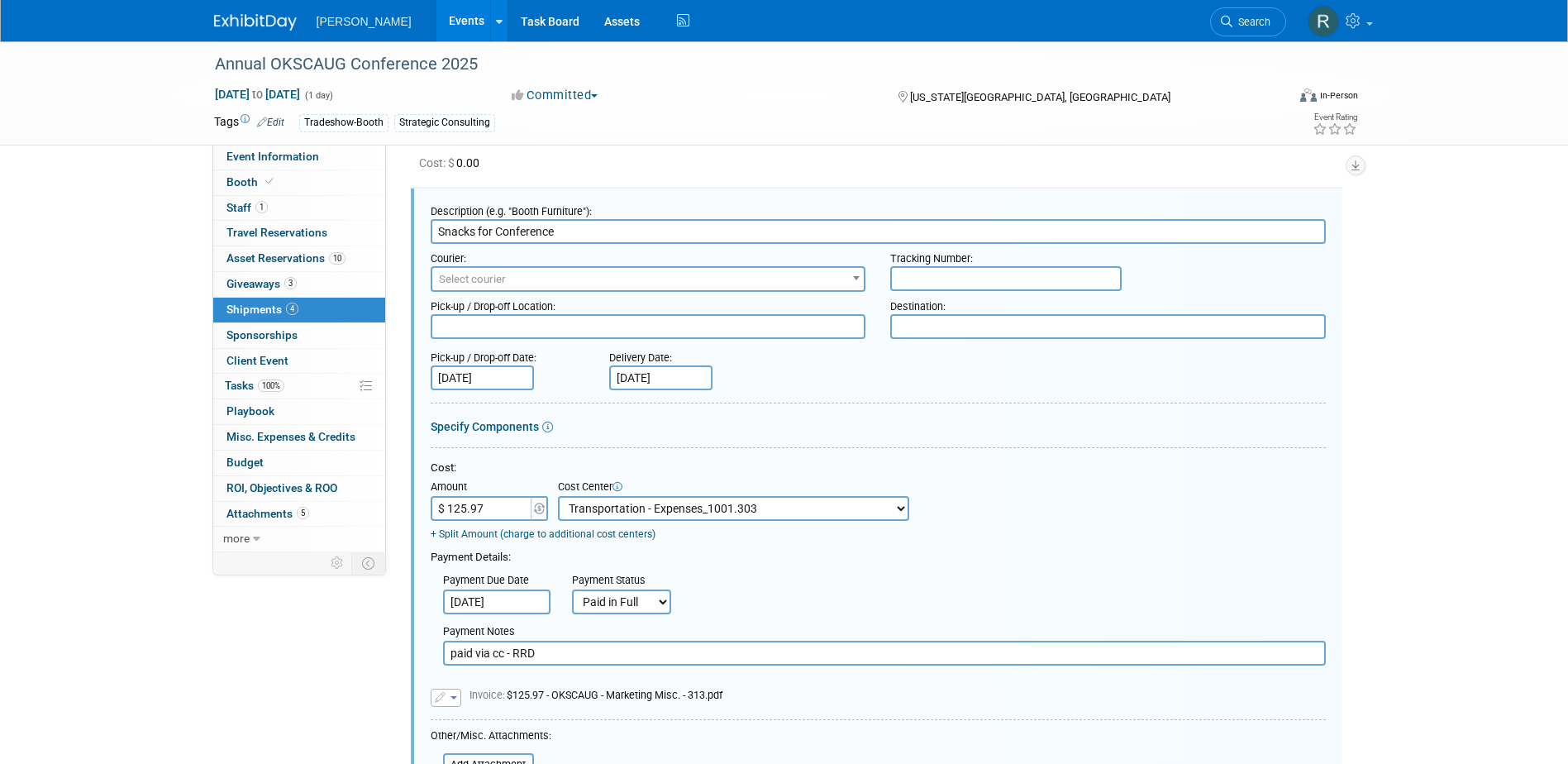
scroll to position [0, 0]
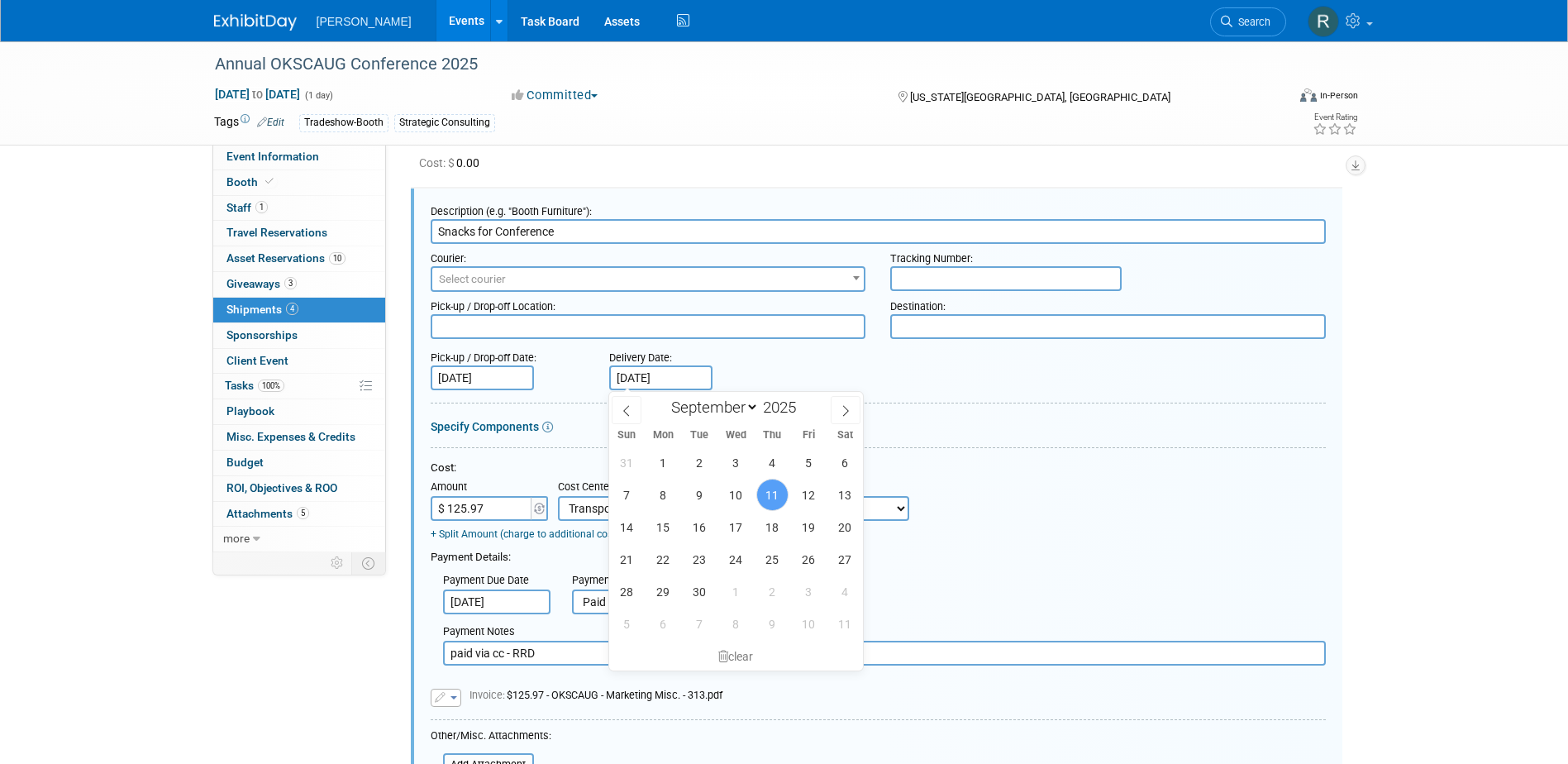
click at [692, 379] on input "[DATE]" at bounding box center [660, 378] width 103 height 25
click at [842, 492] on span "13" at bounding box center [844, 495] width 32 height 32
type input "[DATE]"
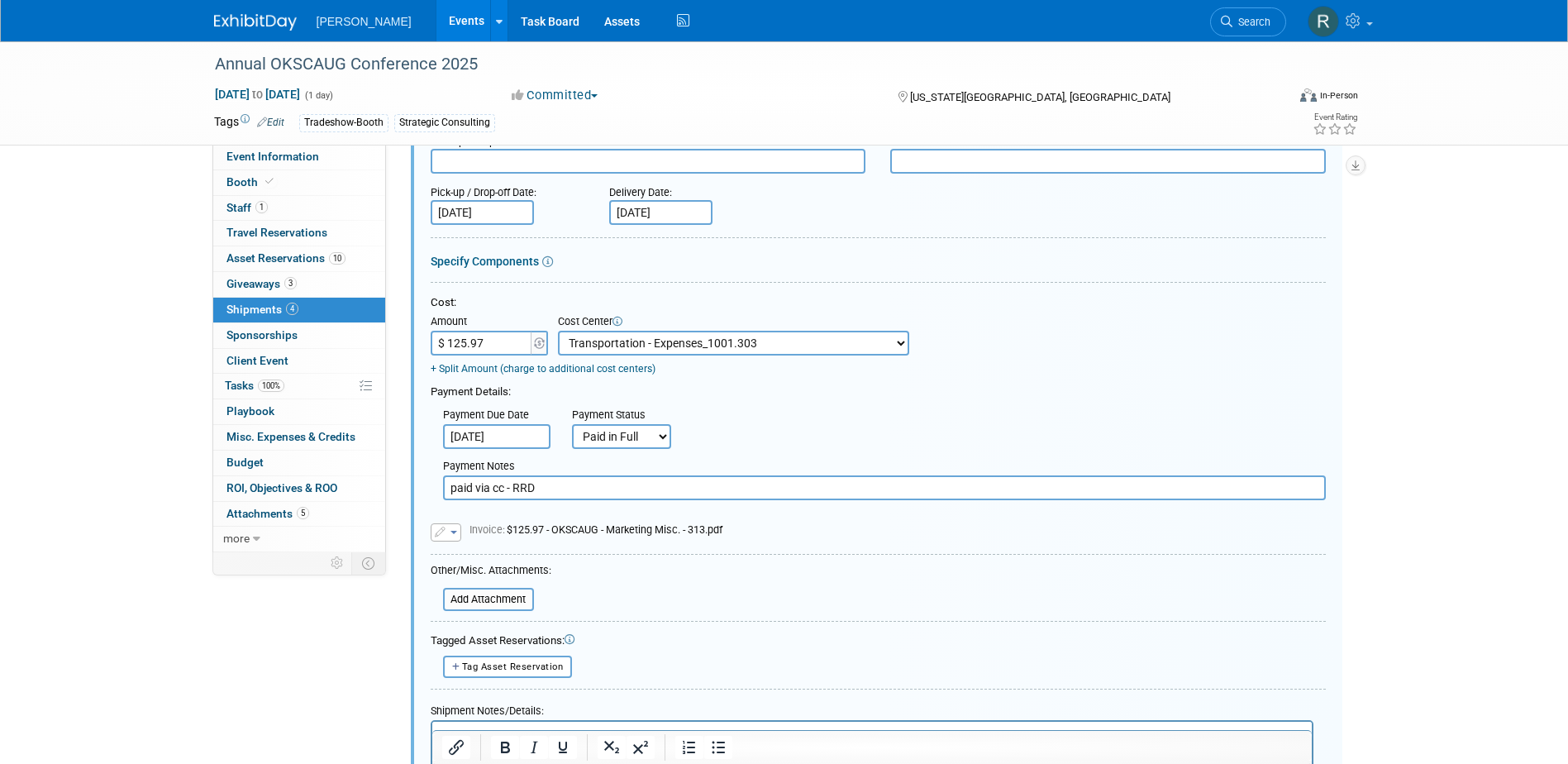
scroll to position [745, 0]
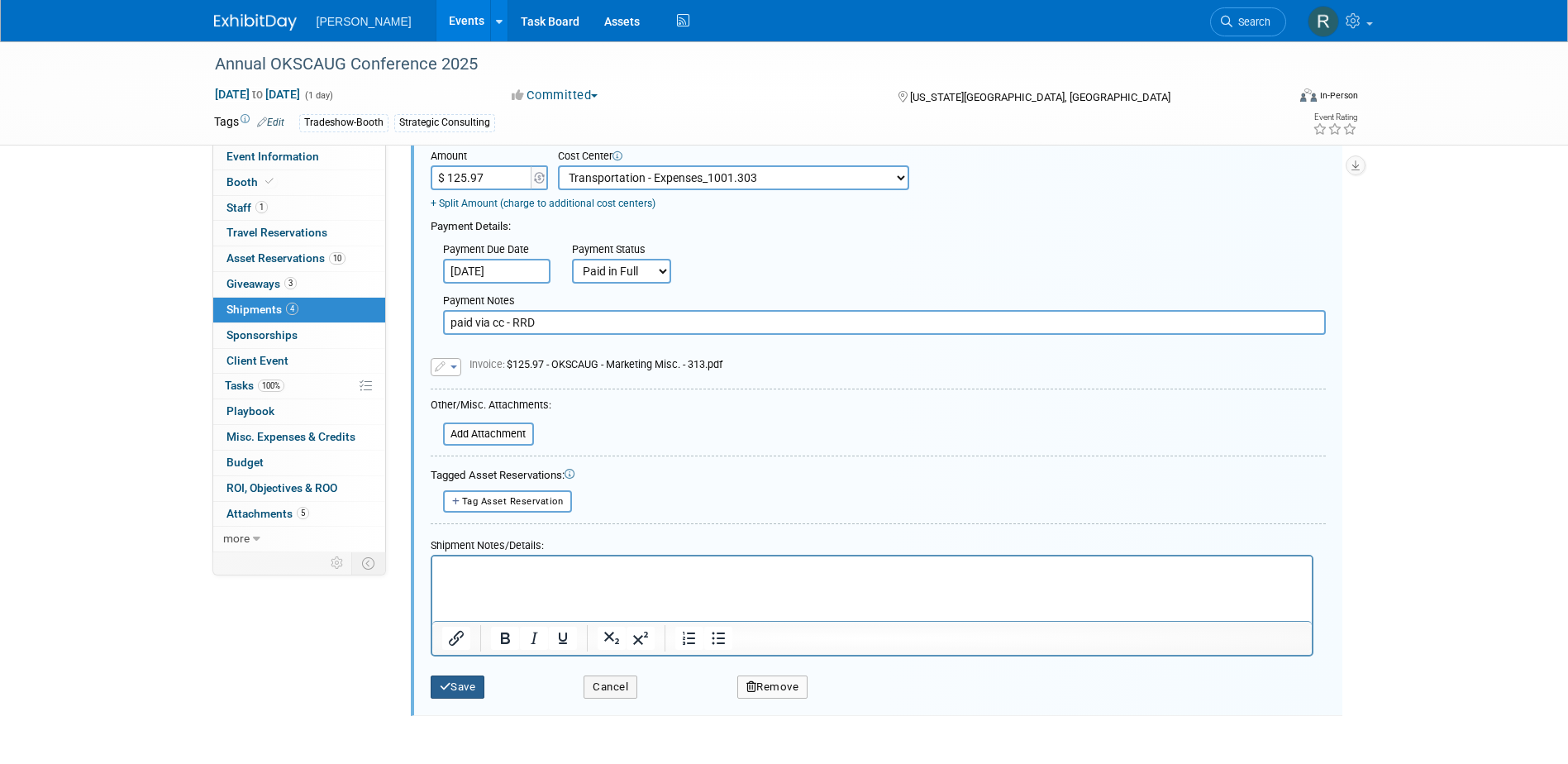
click at [468, 683] on button "Save" at bounding box center [457, 687] width 55 height 23
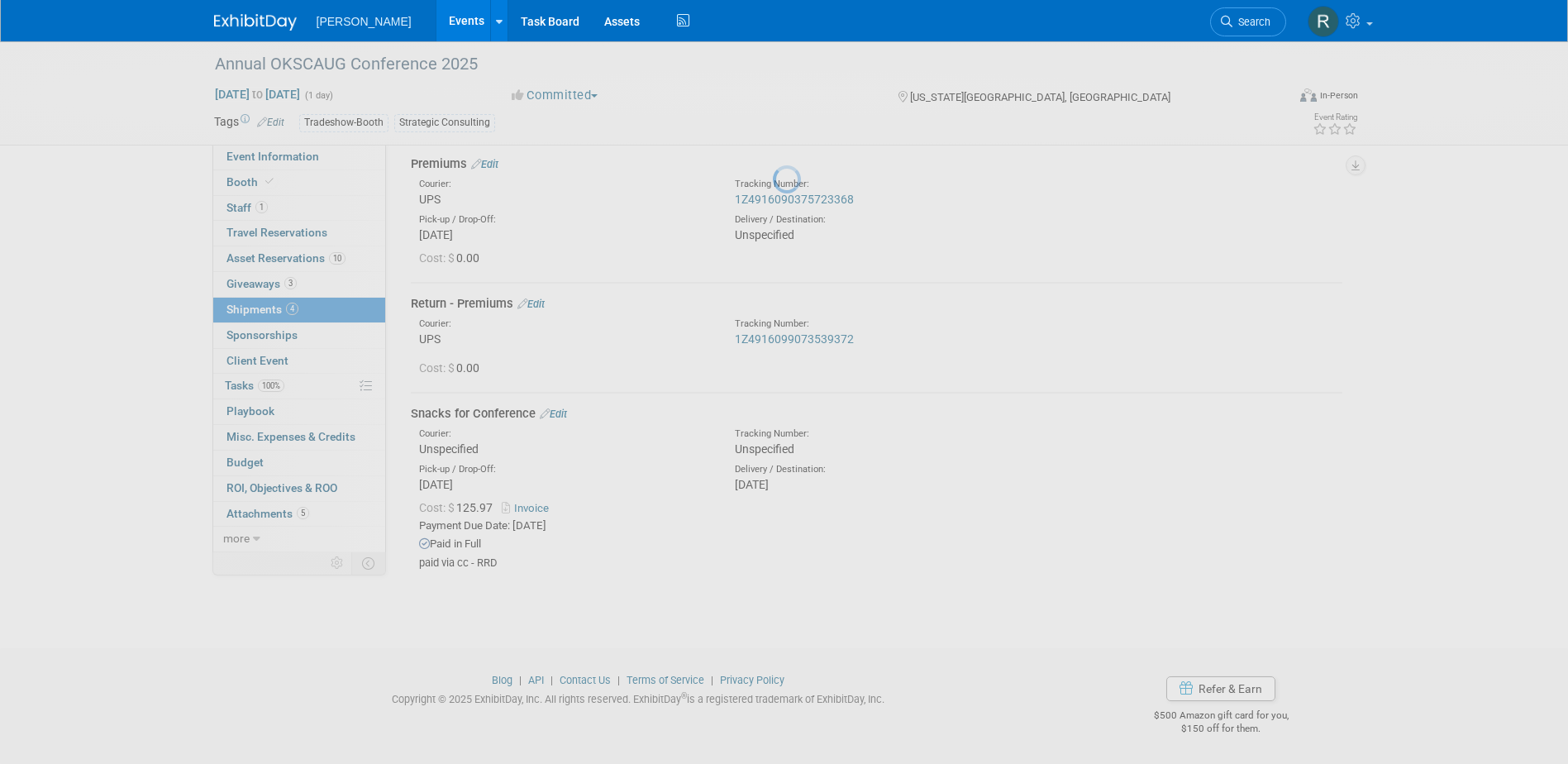
scroll to position [209, 0]
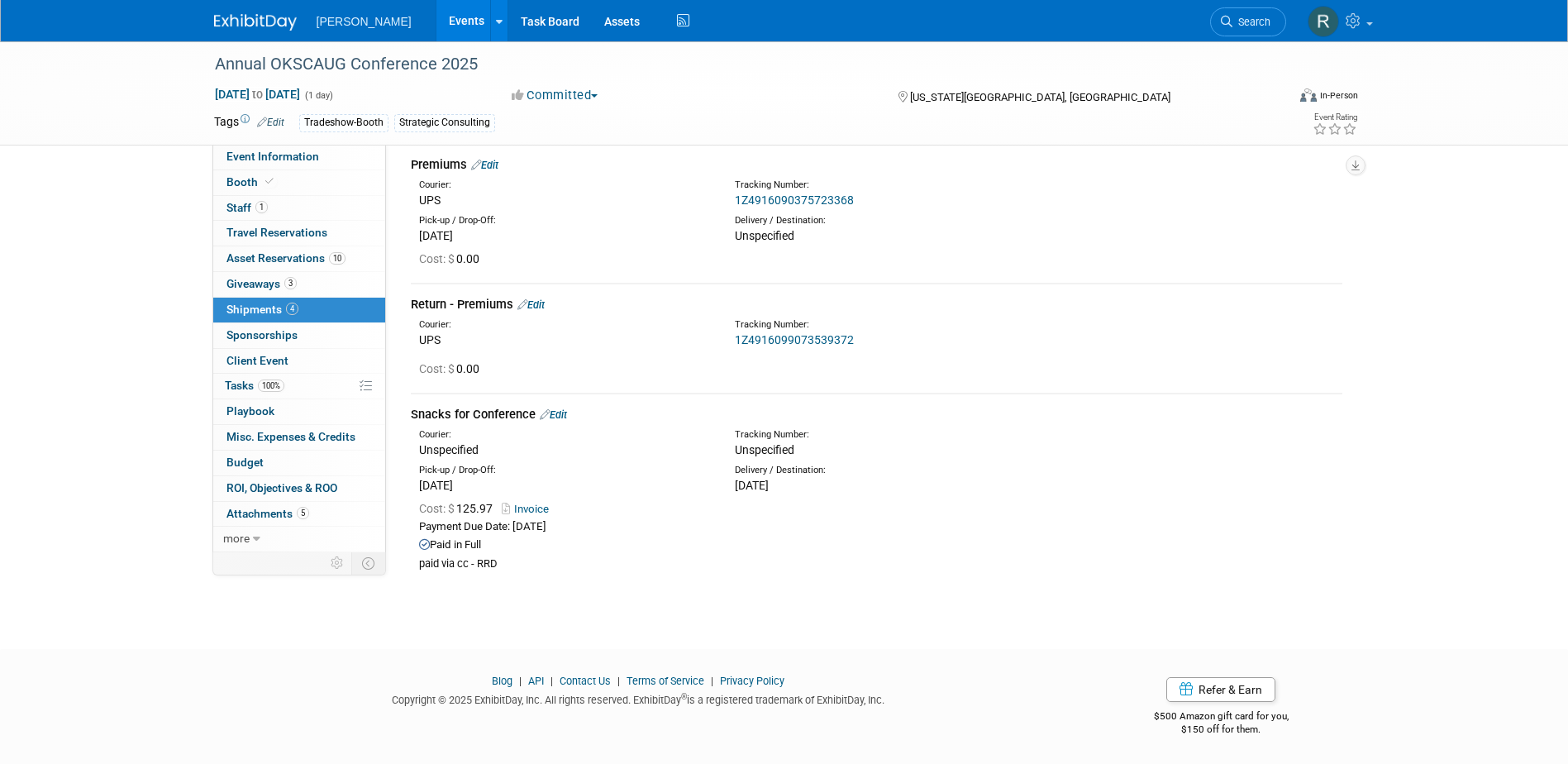
click at [640, 582] on td "Snacks for Conference Edit Courier: Unspecified Tracking Number: Cost: $ 125.97…" at bounding box center [876, 489] width 932 height 191
click at [1237, 18] on span "Search" at bounding box center [1251, 22] width 38 height 12
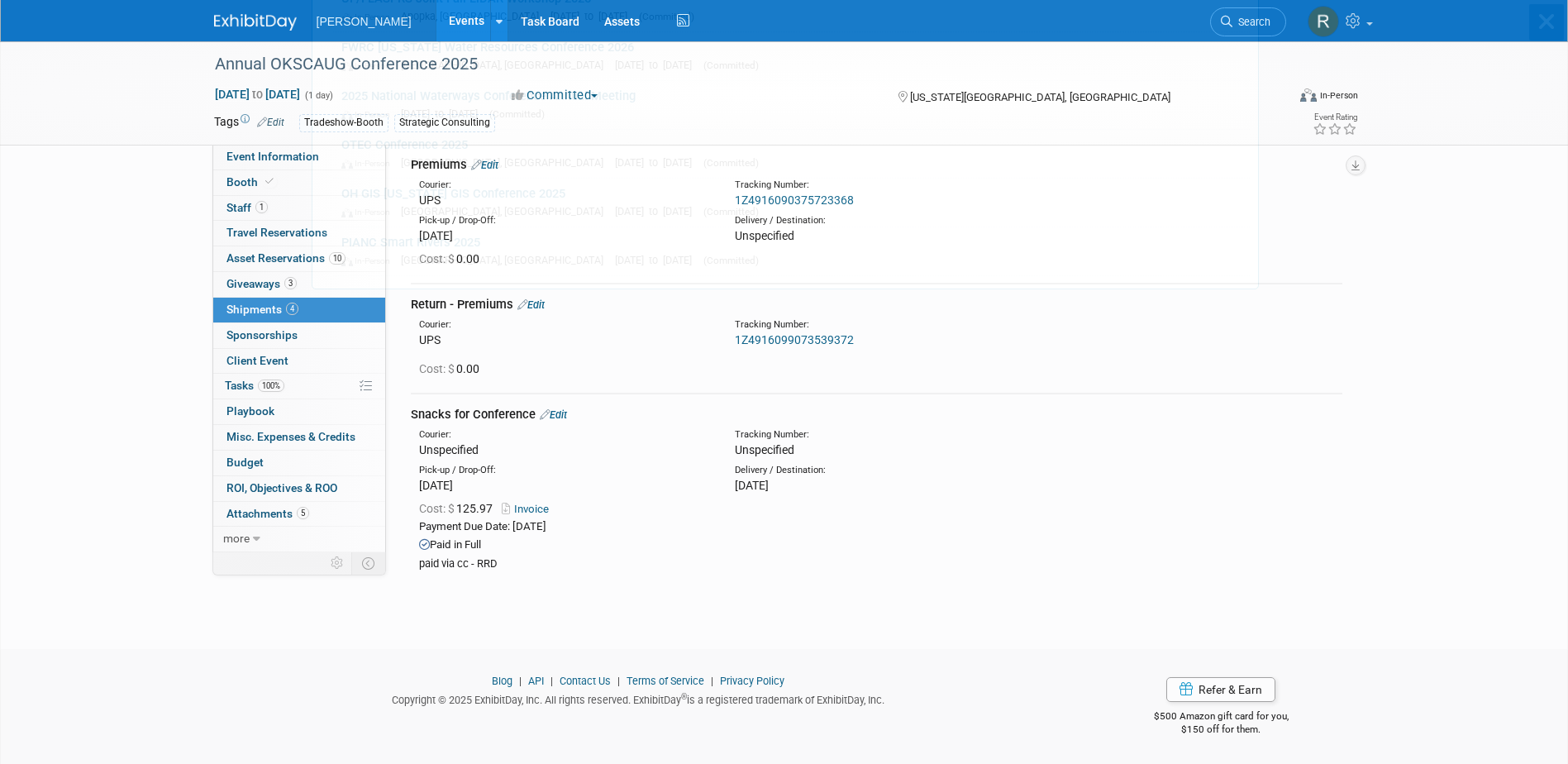
scroll to position [0, 0]
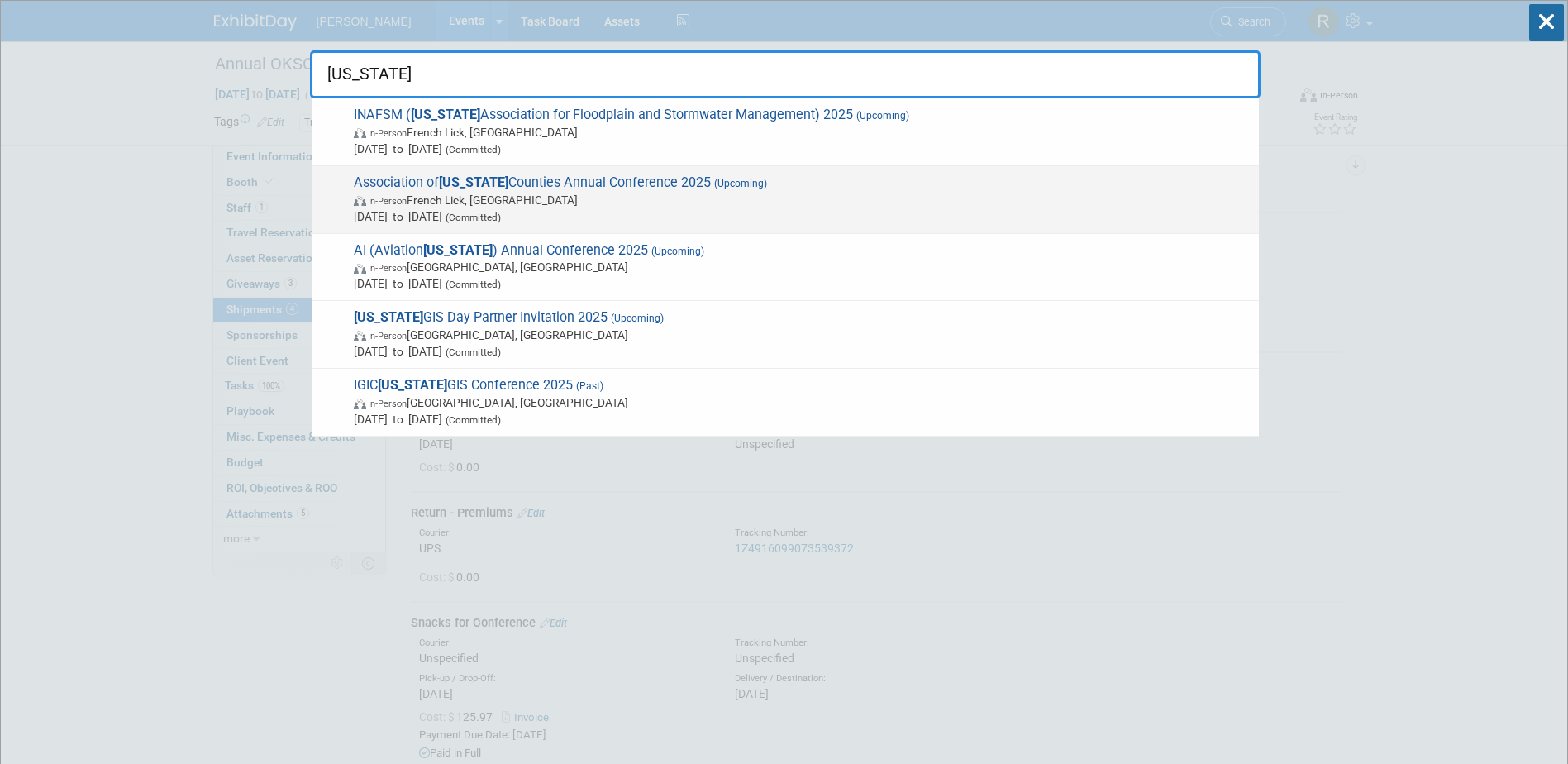
type input "[US_STATE]"
click at [570, 166] on div "Association of [US_STATE] Counties Annual Conference 2025 (Upcoming) In-Person …" at bounding box center [785, 200] width 947 height 68
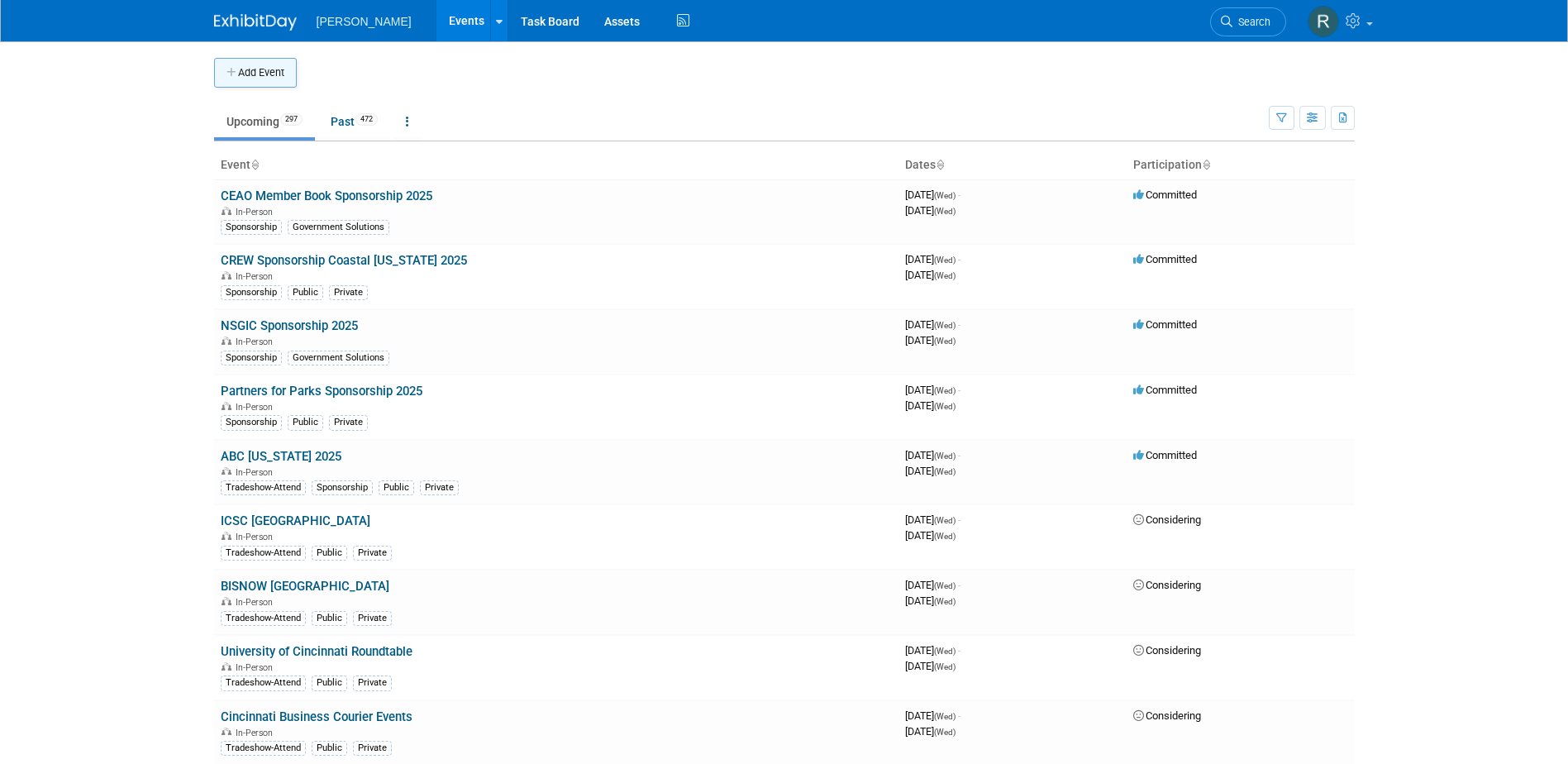
click at [262, 63] on button "Add Event" at bounding box center [255, 73] width 82 height 29
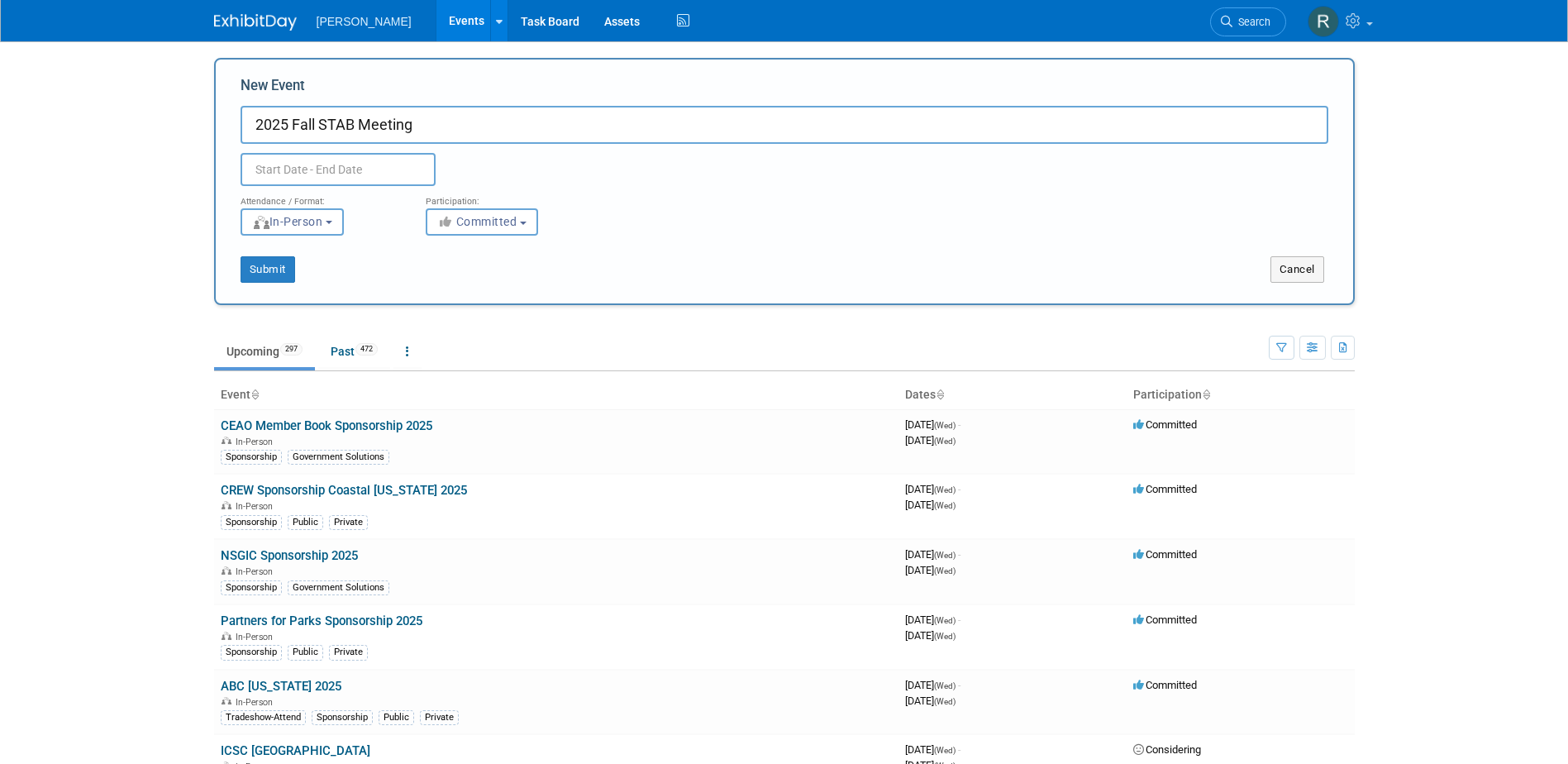
type input "2025 Fall STAB Meeting"
click at [455, 126] on input "2025 Fall STAB Meeting" at bounding box center [784, 125] width 1087 height 38
click at [919, 196] on div "Attendance / Format: <img src="https://www.exhibitday.com/Images/Format-InPerso…" at bounding box center [784, 210] width 1113 height 49
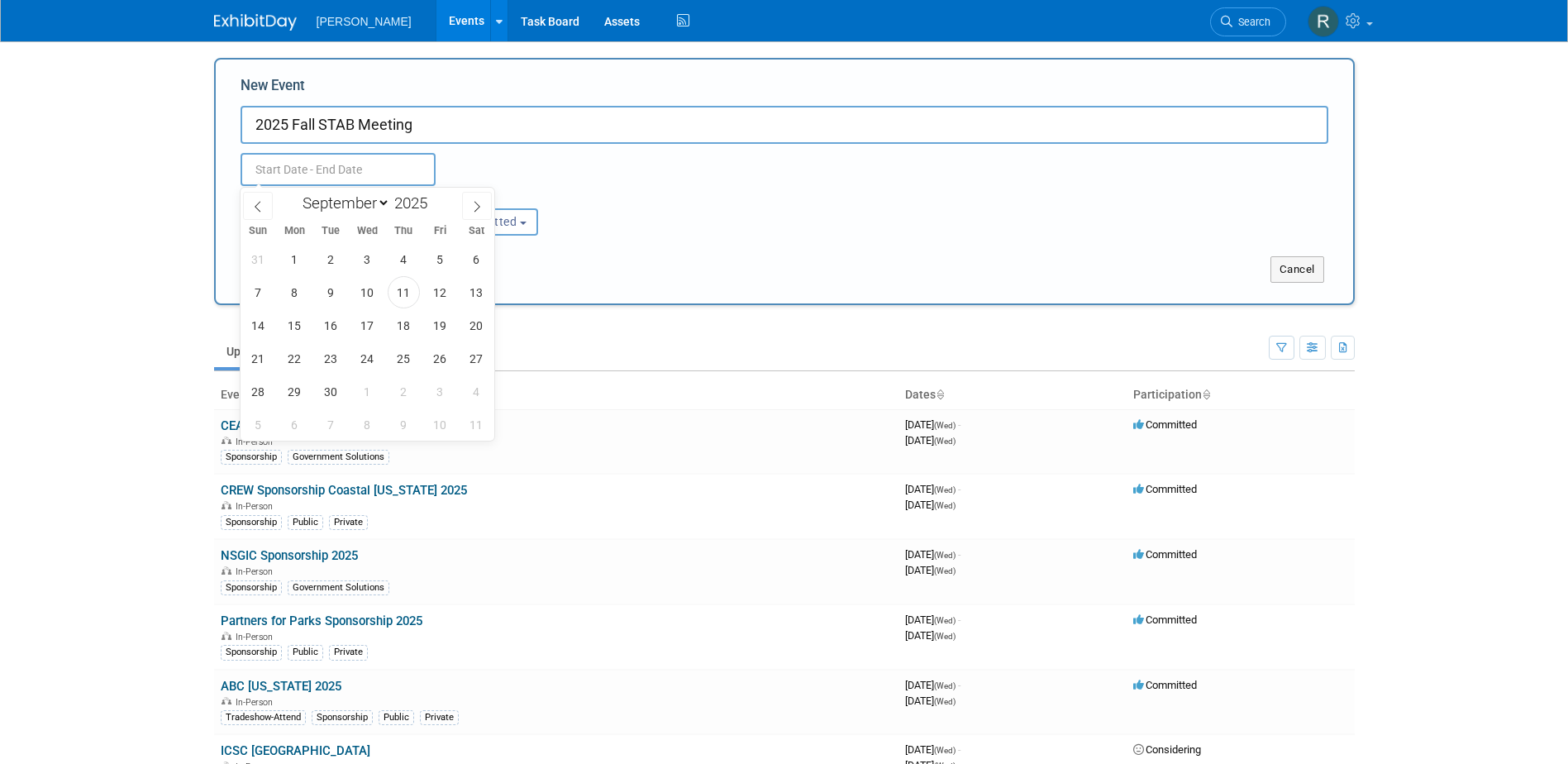
click at [339, 171] on input "text" at bounding box center [338, 170] width 195 height 33
click at [432, 323] on span "19" at bounding box center [440, 325] width 32 height 32
click at [433, 323] on span "19" at bounding box center [440, 325] width 32 height 32
type input "Sep 19, 2025 to Sep 19, 2025"
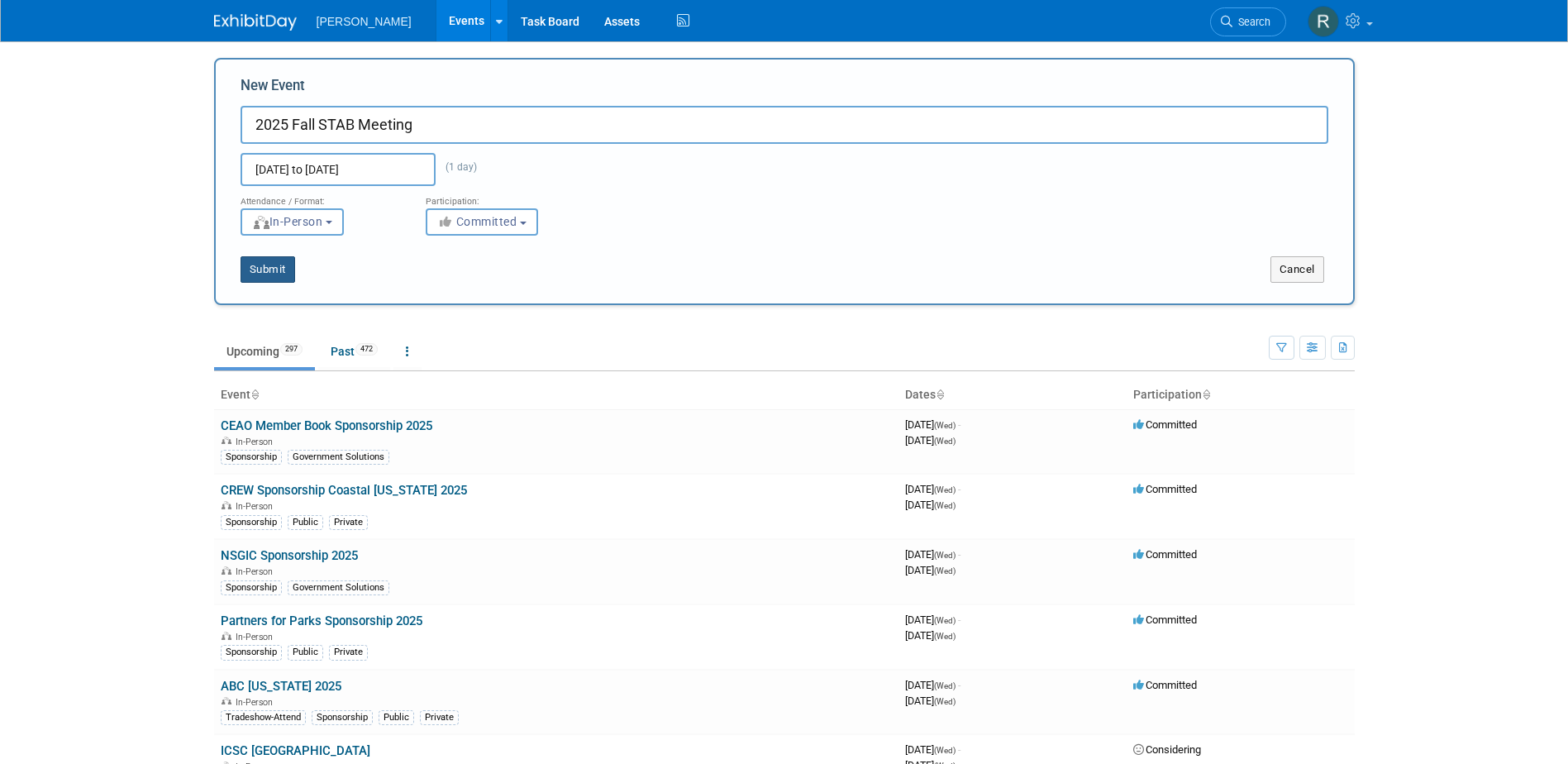
click at [271, 266] on button "Submit" at bounding box center [268, 269] width 55 height 27
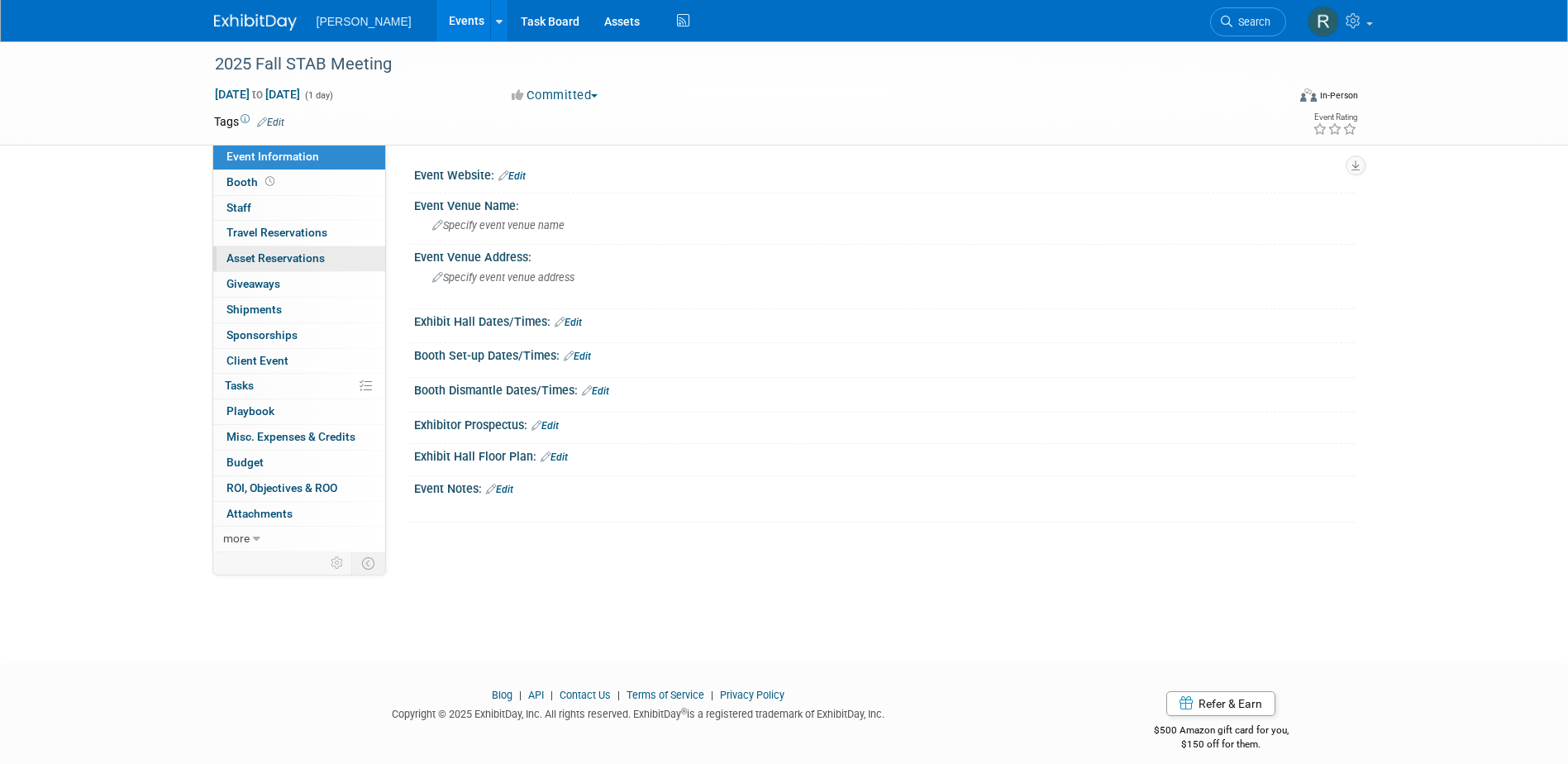
click at [281, 261] on span "Asset Reservations 0" at bounding box center [276, 257] width 99 height 13
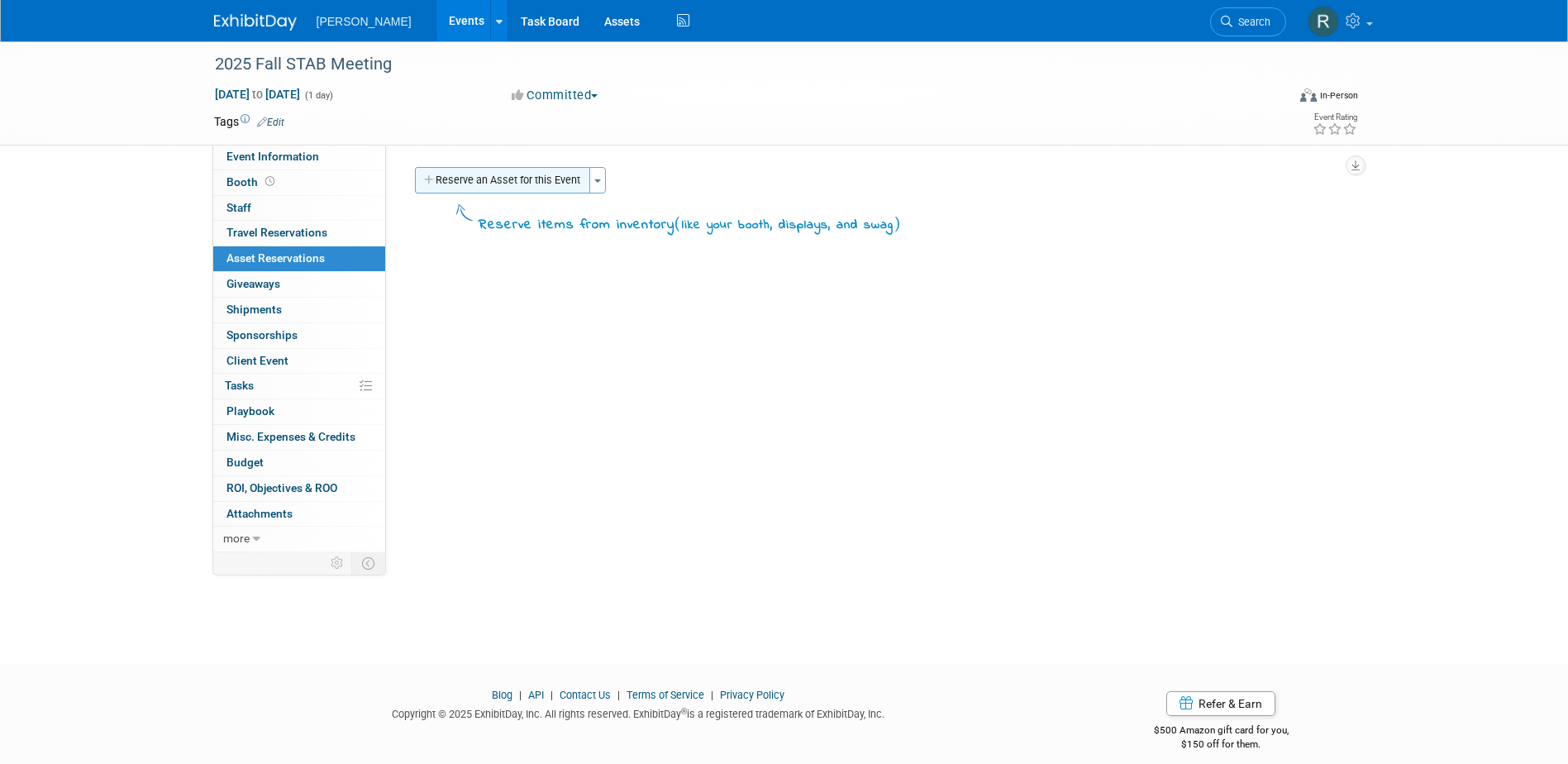
click at [503, 184] on button "Reserve an Asset for this Event" at bounding box center [502, 180] width 175 height 27
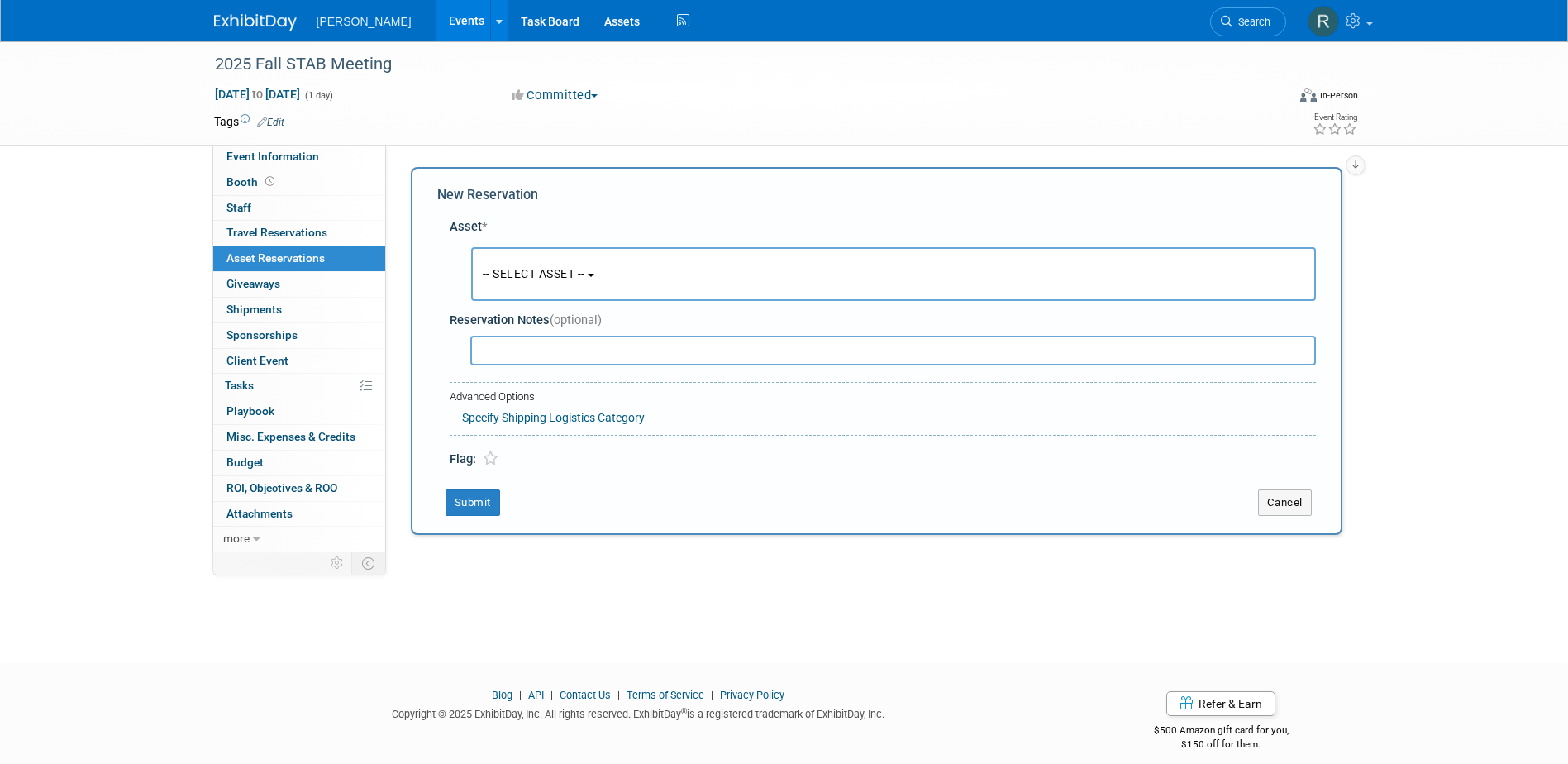
scroll to position [15, 0]
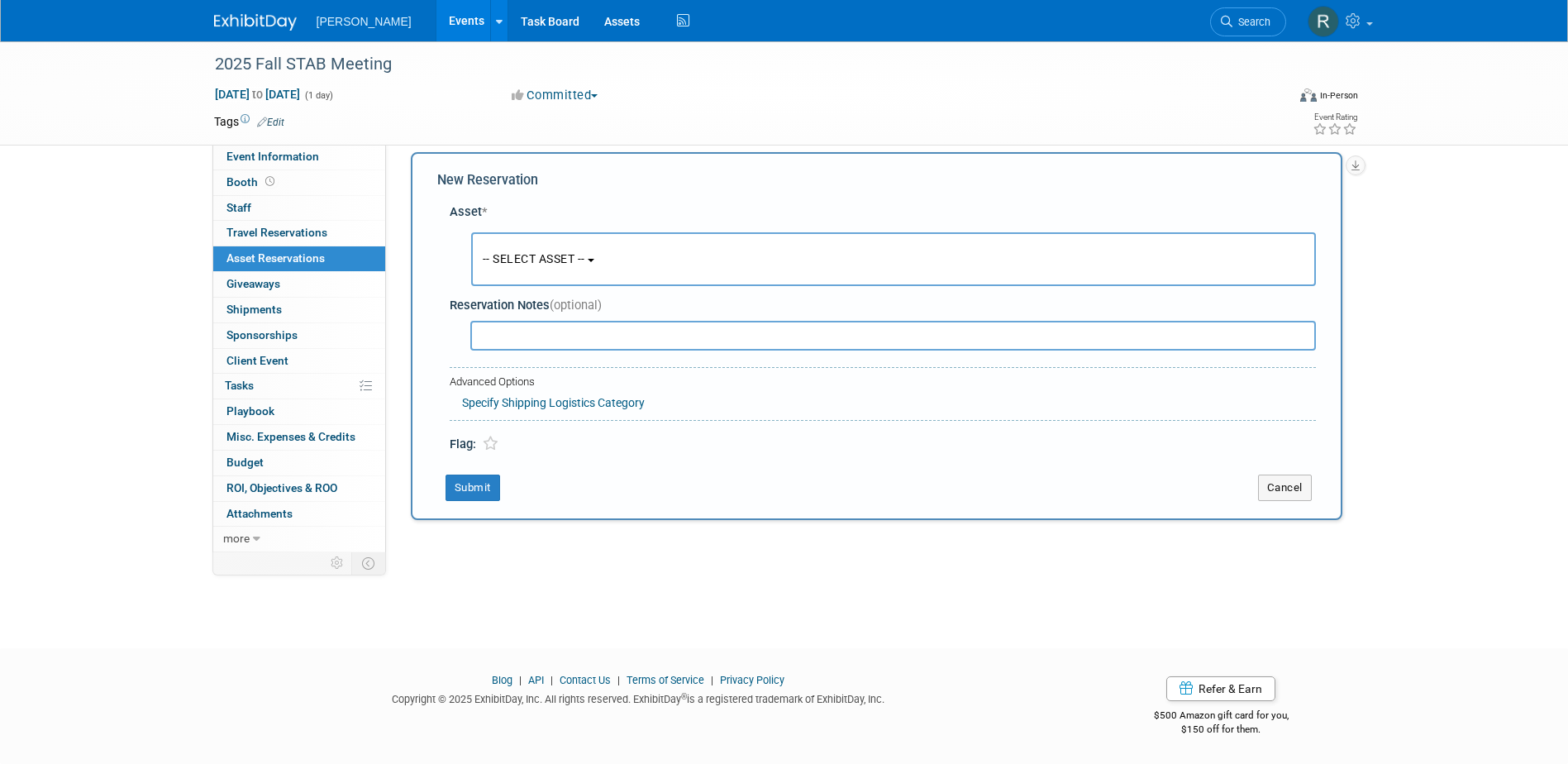
click at [518, 263] on span "-- SELECT ASSET --" at bounding box center [533, 258] width 102 height 13
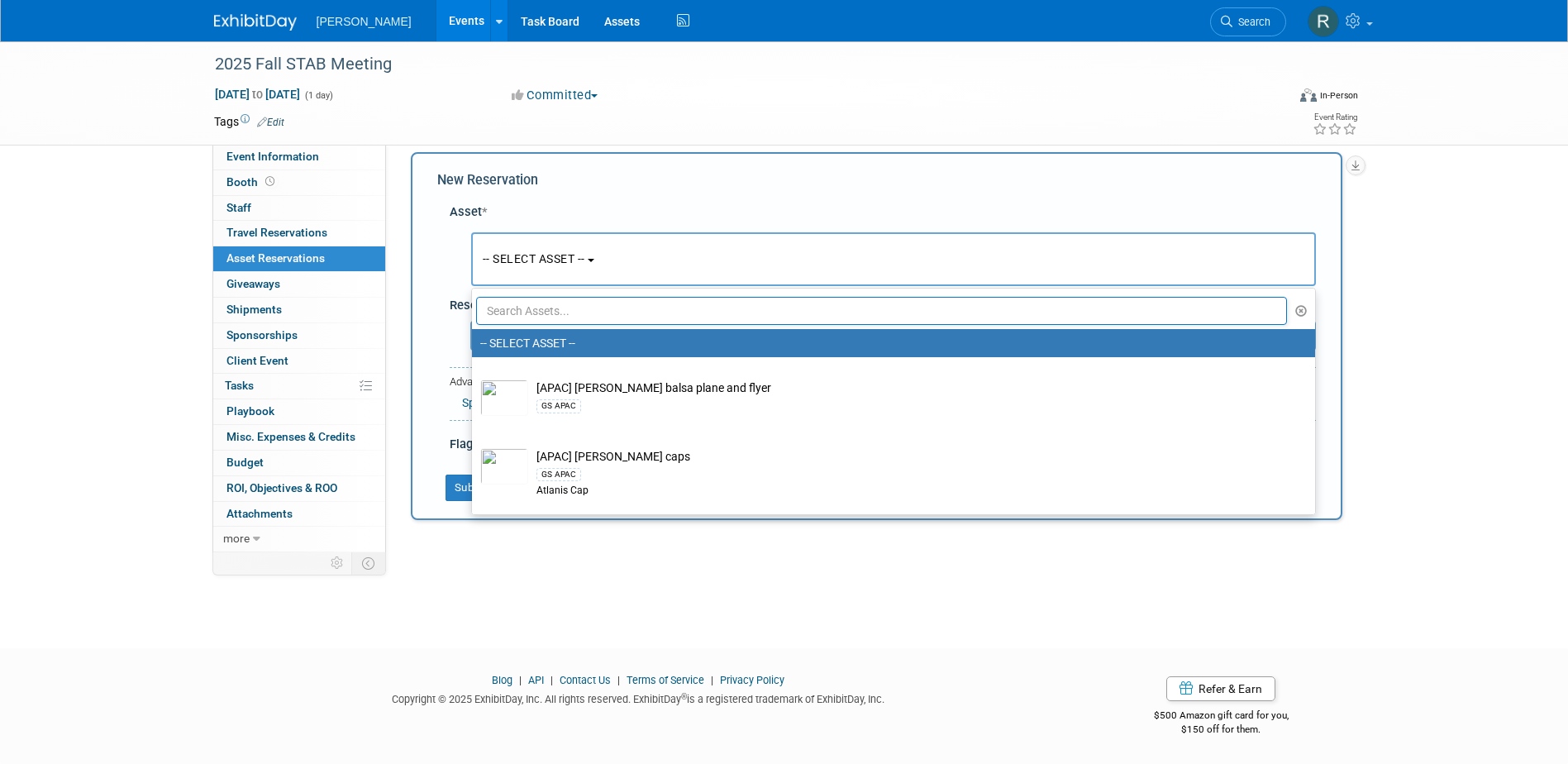
click at [520, 308] on input "text" at bounding box center [881, 311] width 811 height 28
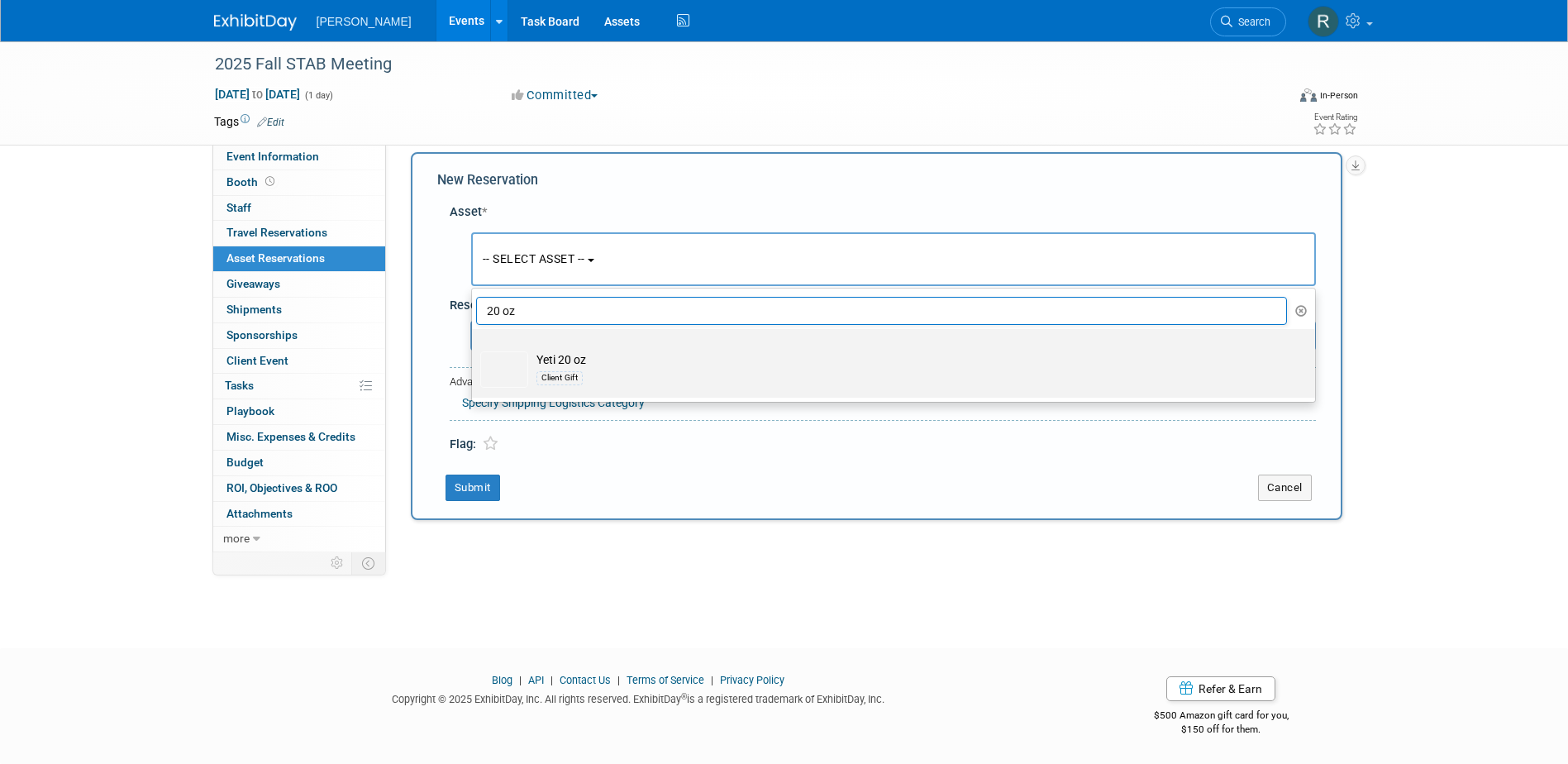
type input "20 oz"
click at [535, 358] on td "Yeti 20 oz Client Gift" at bounding box center [905, 370] width 753 height 36
click at [474, 349] on input "Yeti 20 oz Client Gift" at bounding box center [468, 343] width 10 height 10
select select "10723127"
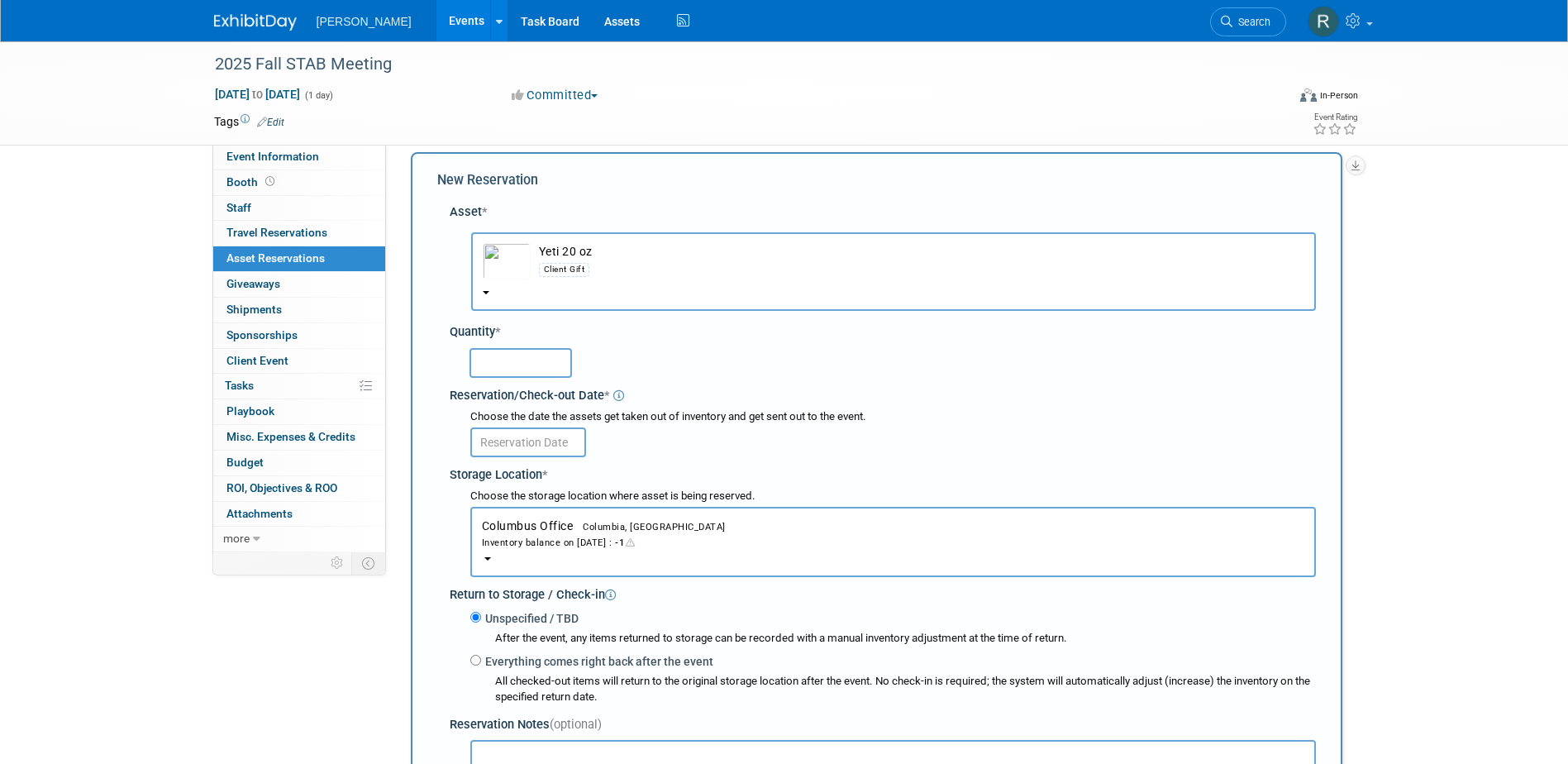
click at [522, 374] on input "text" at bounding box center [520, 363] width 102 height 29
type input "24"
click at [540, 446] on input "text" at bounding box center [528, 442] width 116 height 29
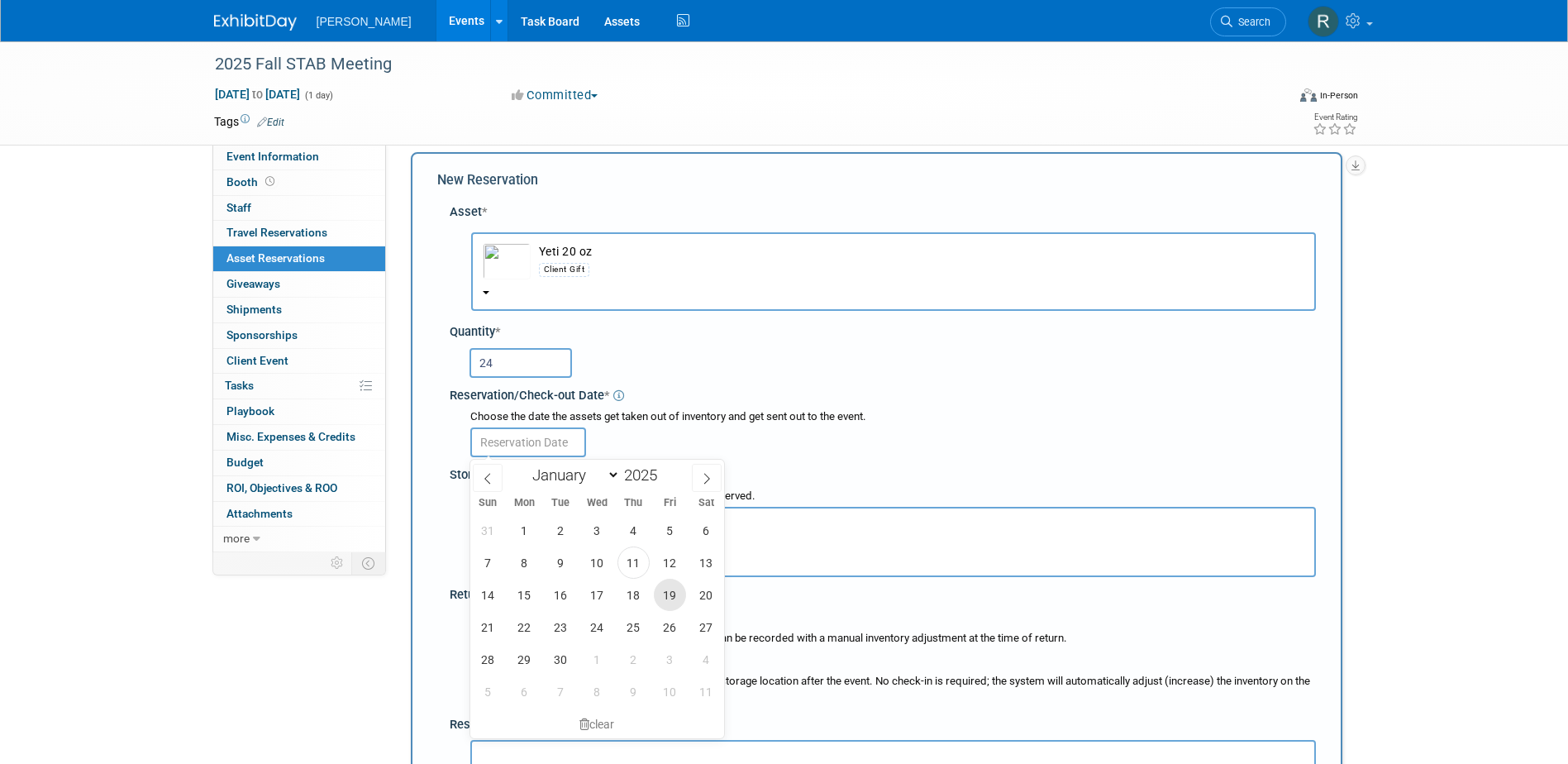
click at [673, 592] on span "19" at bounding box center [669, 594] width 32 height 32
type input "[DATE]"
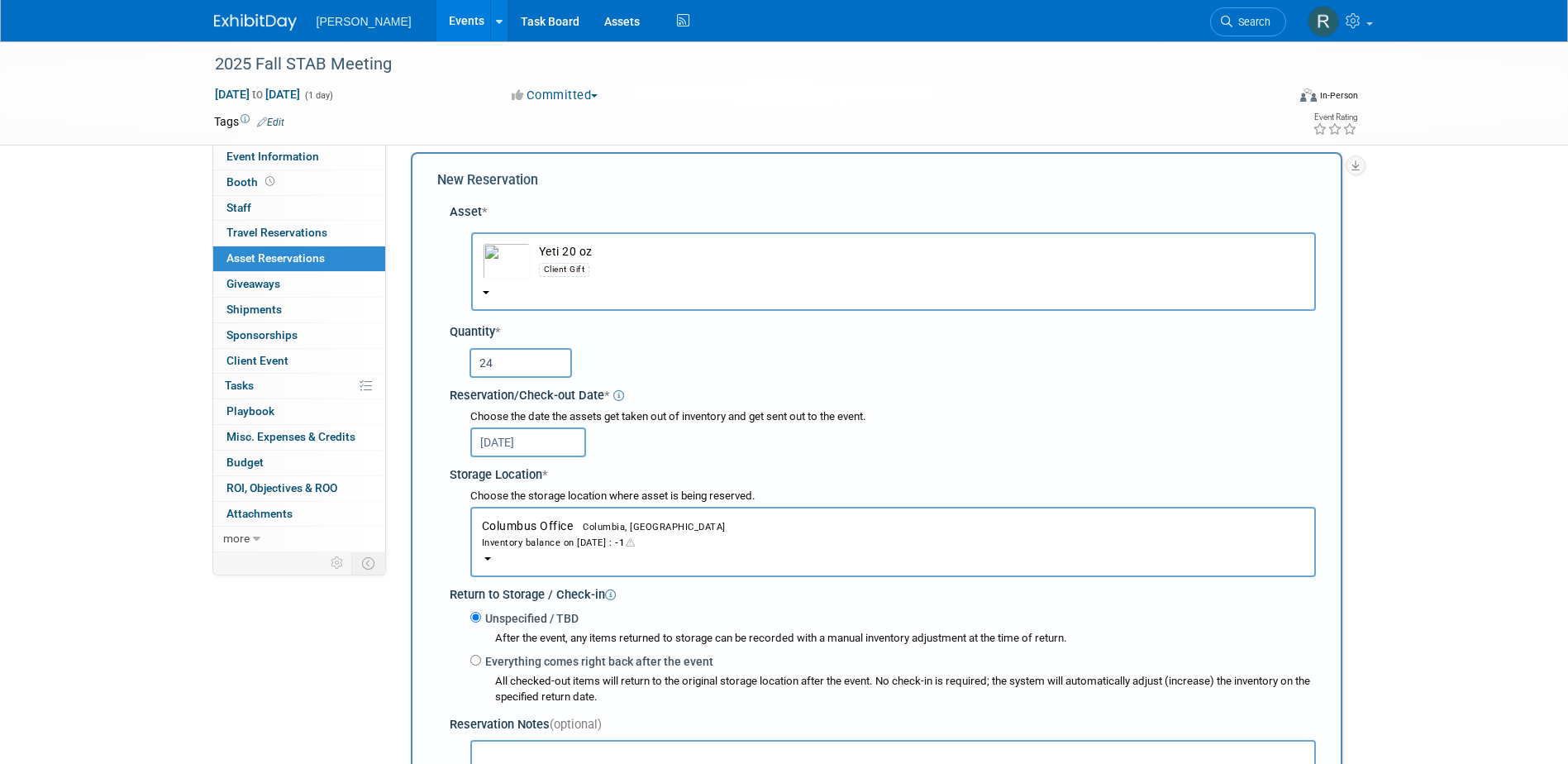
click at [602, 541] on div "Inventory balance on Sep 19, 2025 : -1" at bounding box center [893, 542] width 823 height 16
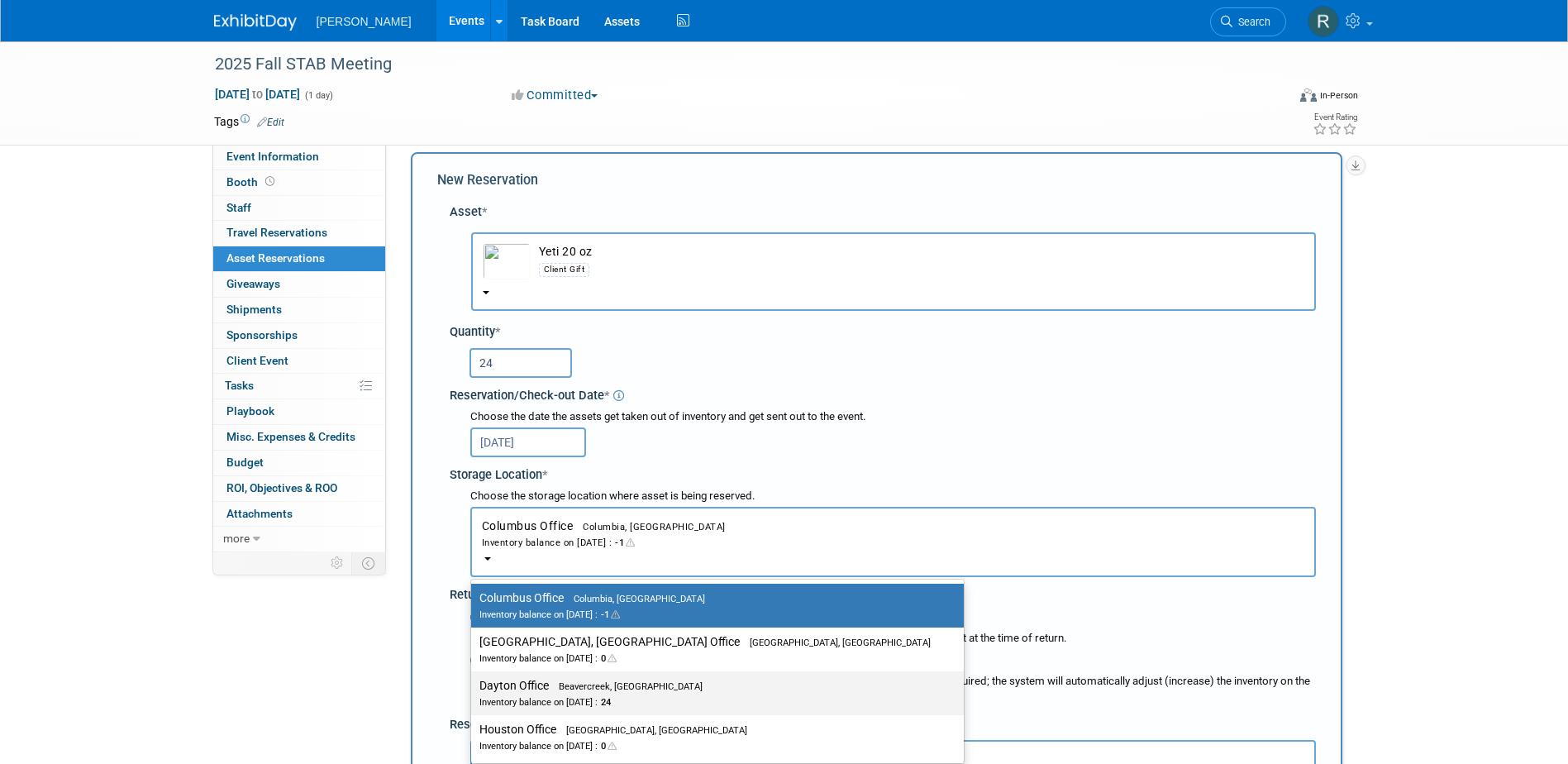
click at [528, 677] on label "Dayton Office Beavercreek, OH Inventory balance on Sep 19, 2025 : 24" at bounding box center [713, 693] width 468 height 37
click at [474, 681] on input "Dayton Office Beavercreek, OH Inventory balance on Sep 19, 2025 : 24" at bounding box center [468, 686] width 10 height 10
select select "11223930"
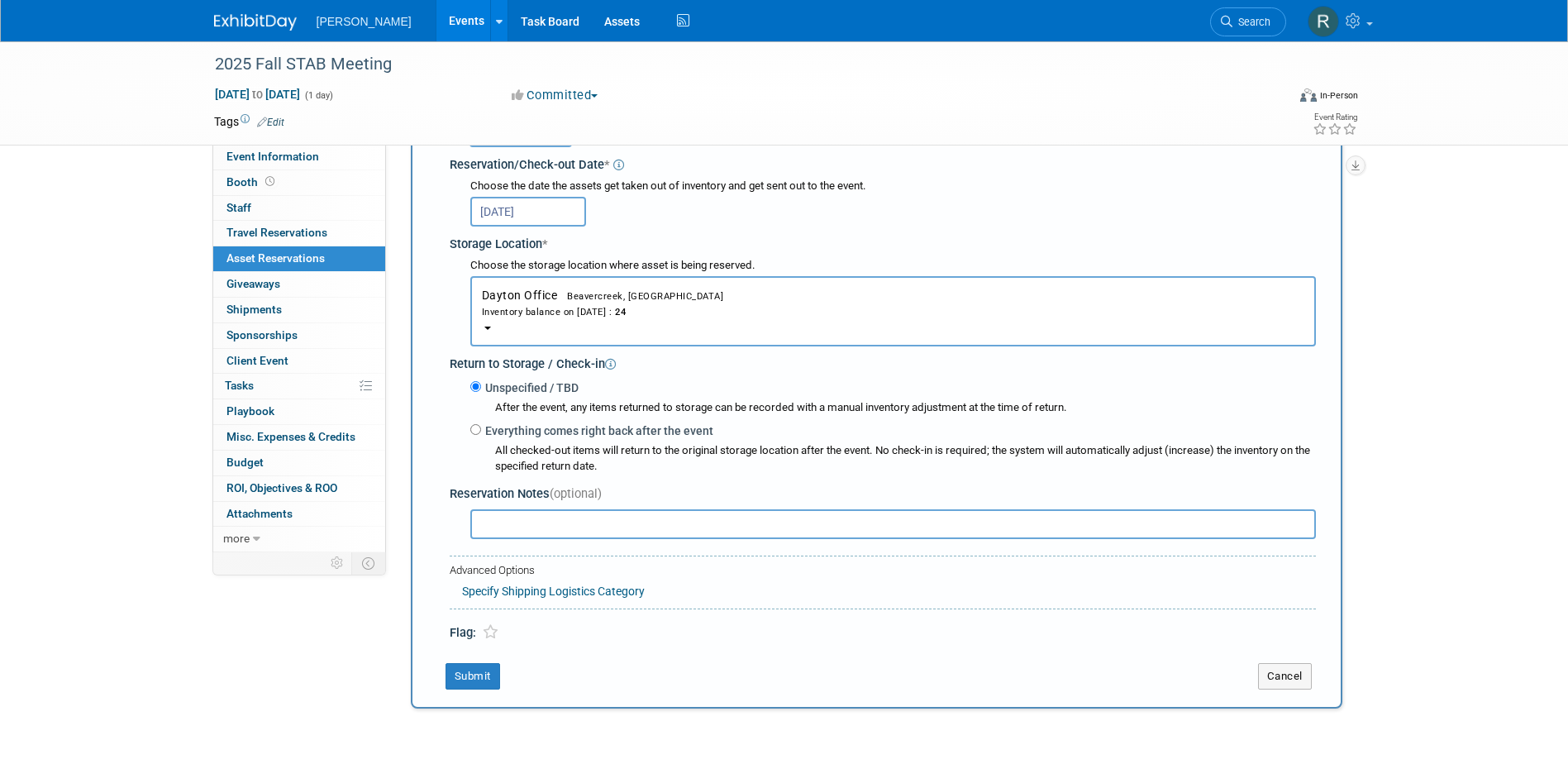
scroll to position [263, 0]
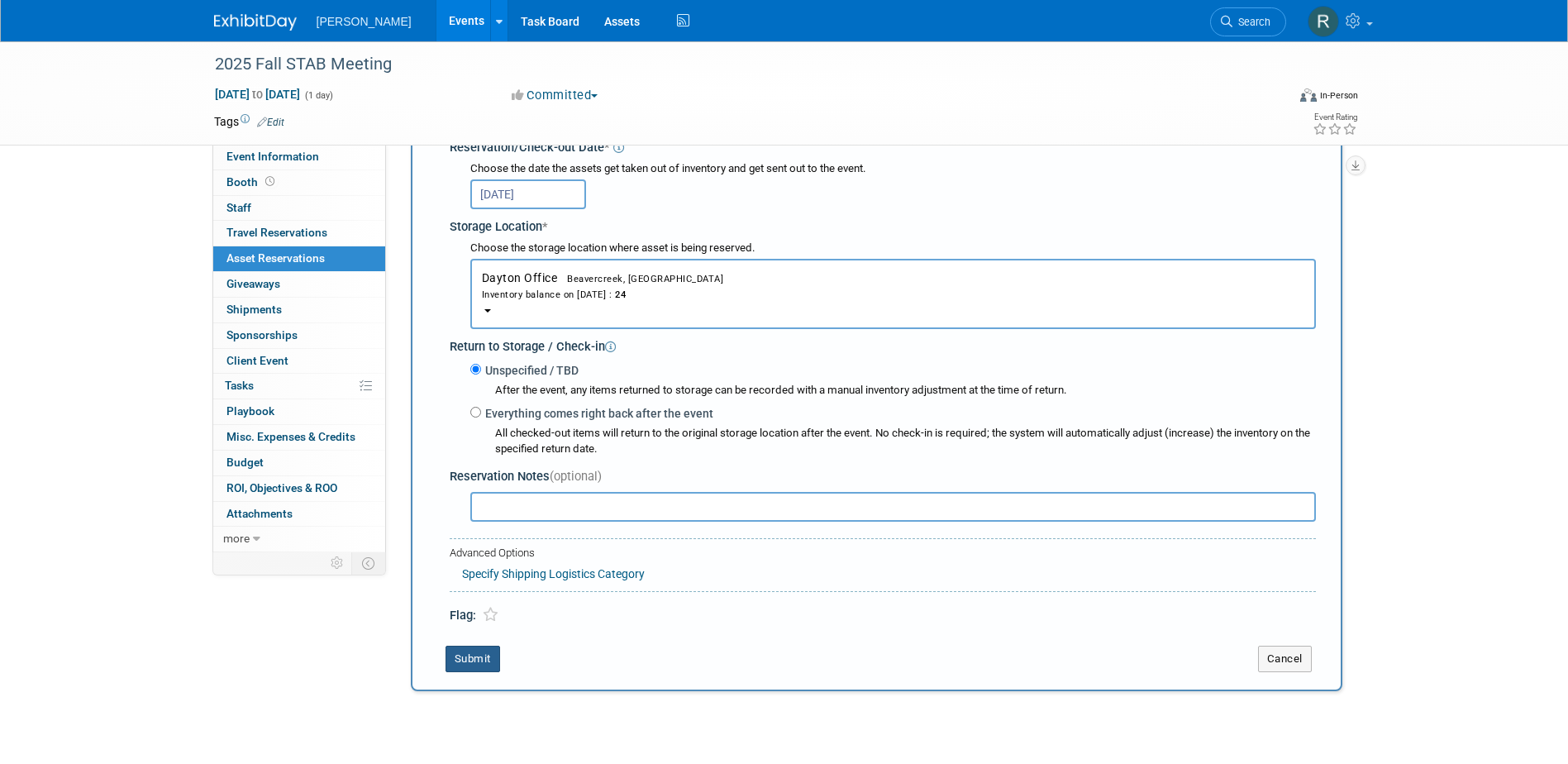
click at [484, 662] on button "Submit" at bounding box center [472, 658] width 55 height 27
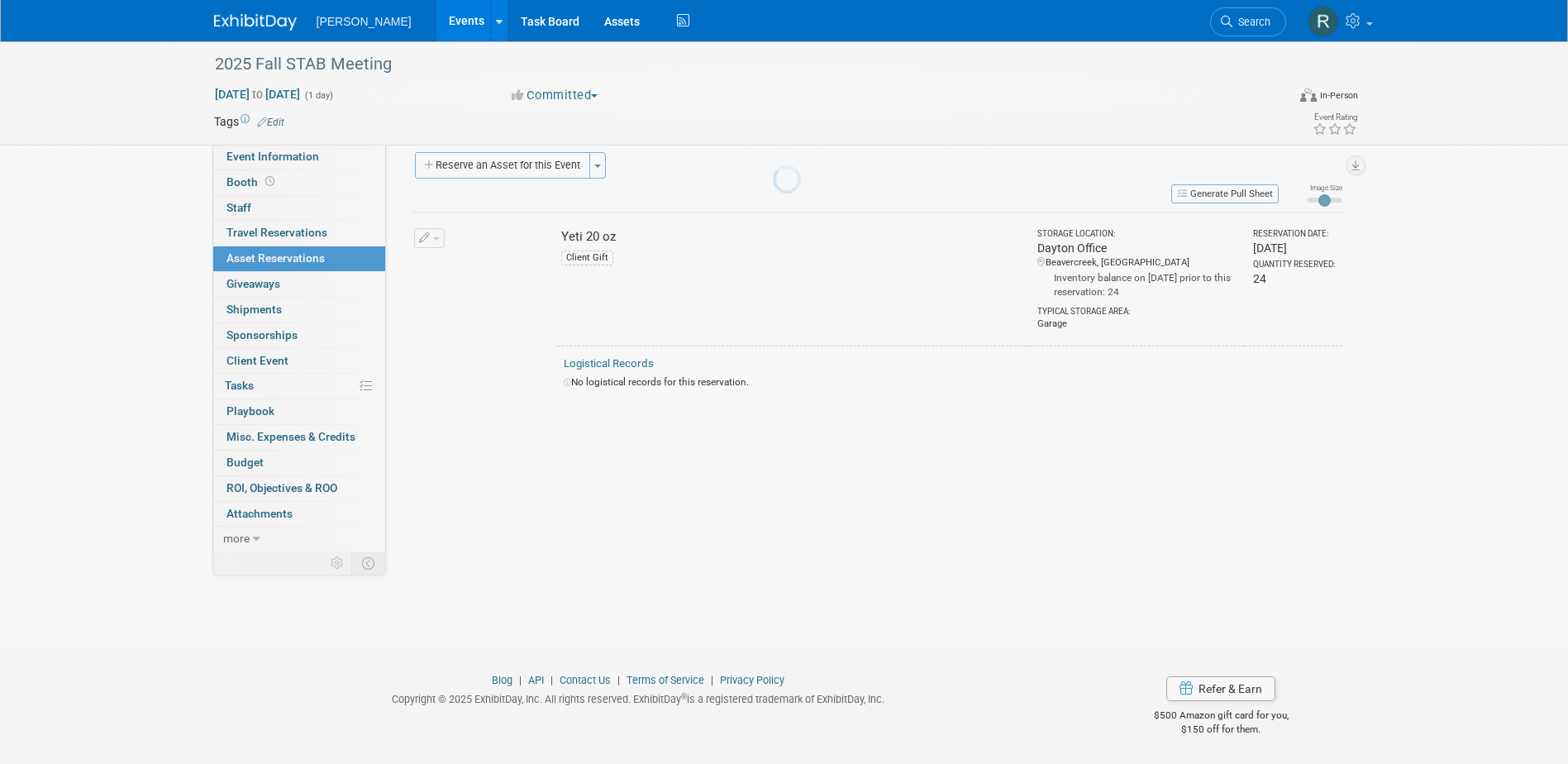
scroll to position [15, 0]
click at [424, 236] on icon "button" at bounding box center [424, 238] width 11 height 10
click at [507, 269] on button "Change Reservation" at bounding box center [493, 265] width 139 height 23
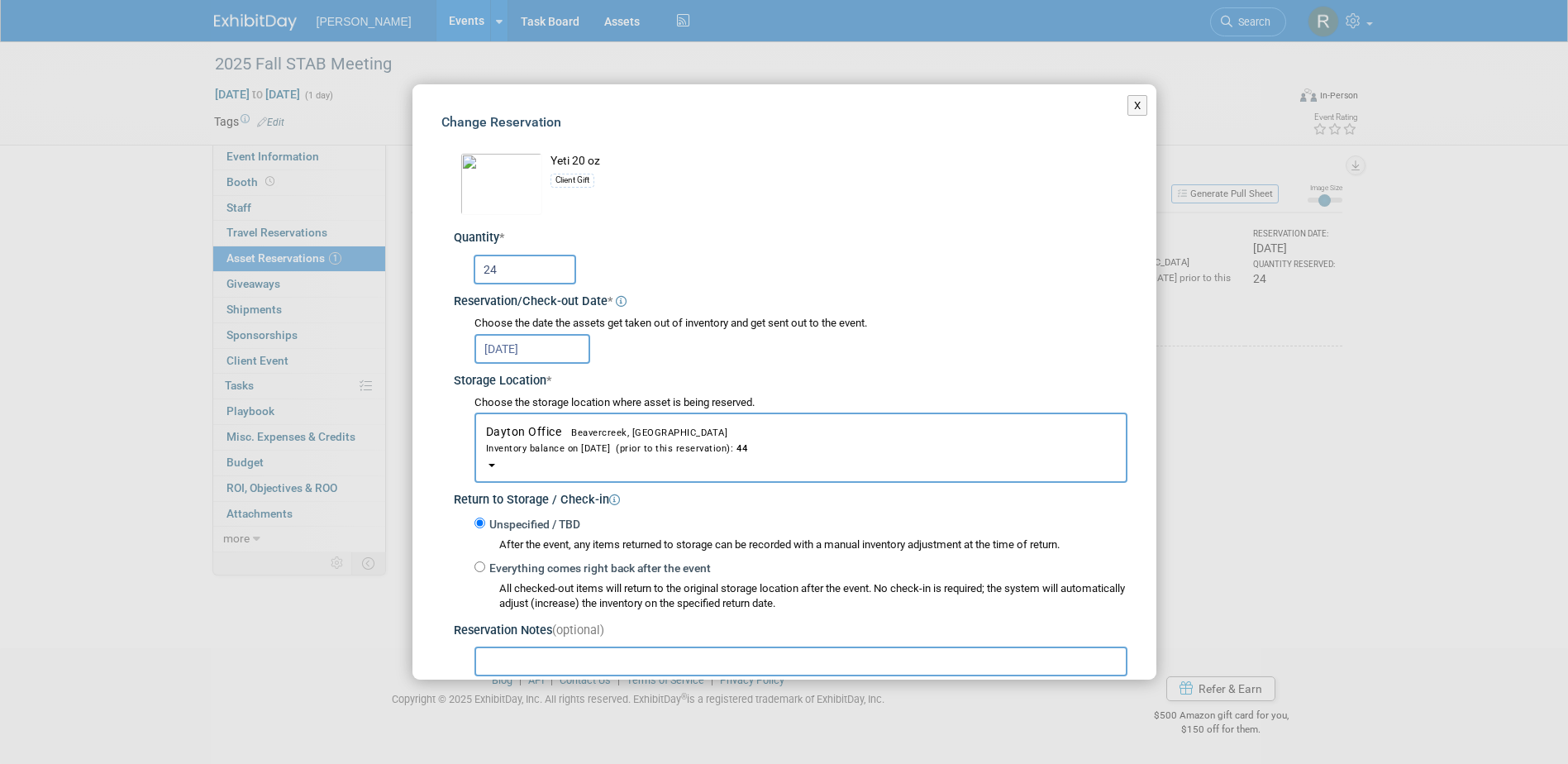
click at [548, 282] on input "24" at bounding box center [525, 269] width 102 height 29
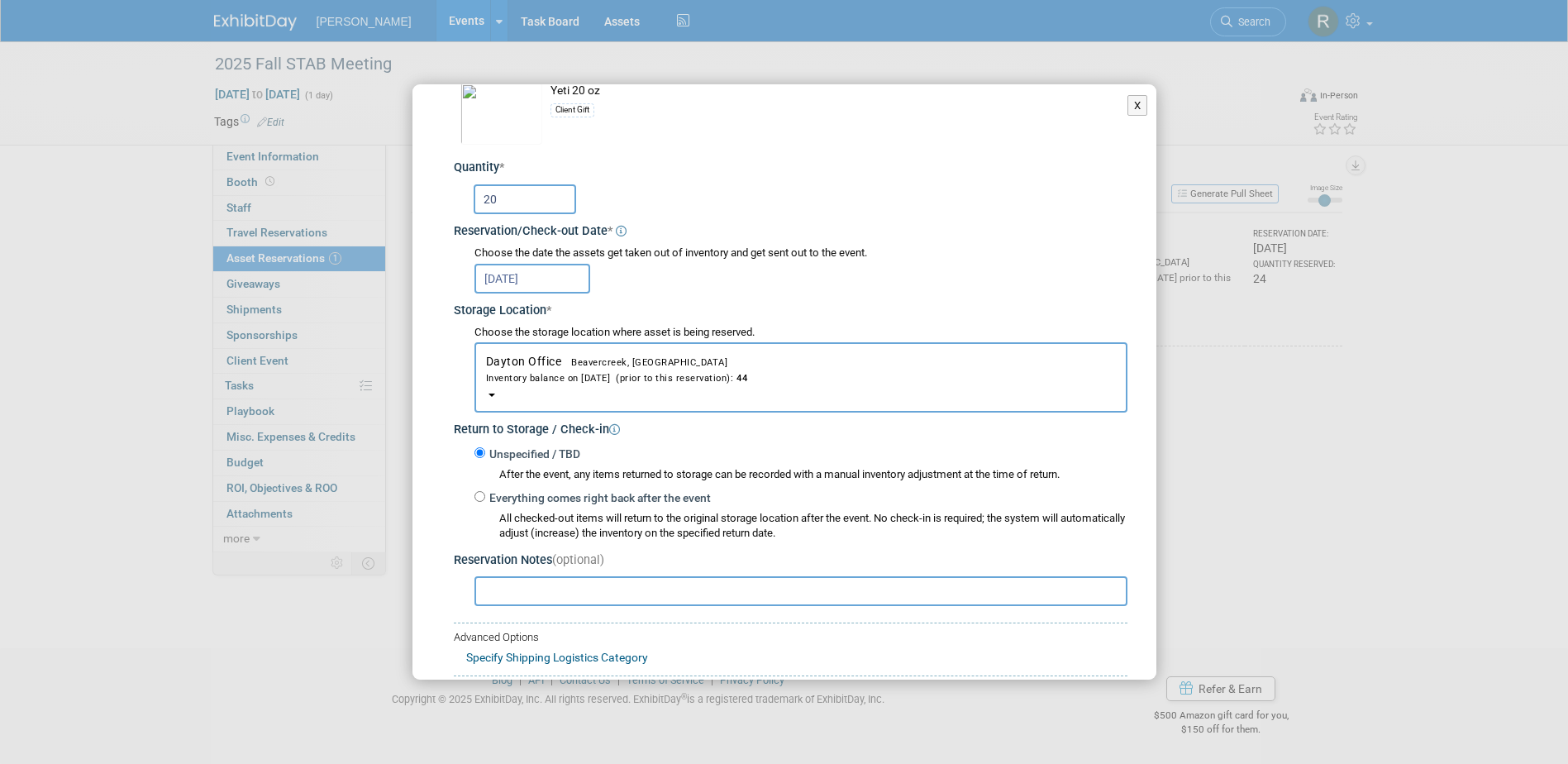
scroll to position [165, 0]
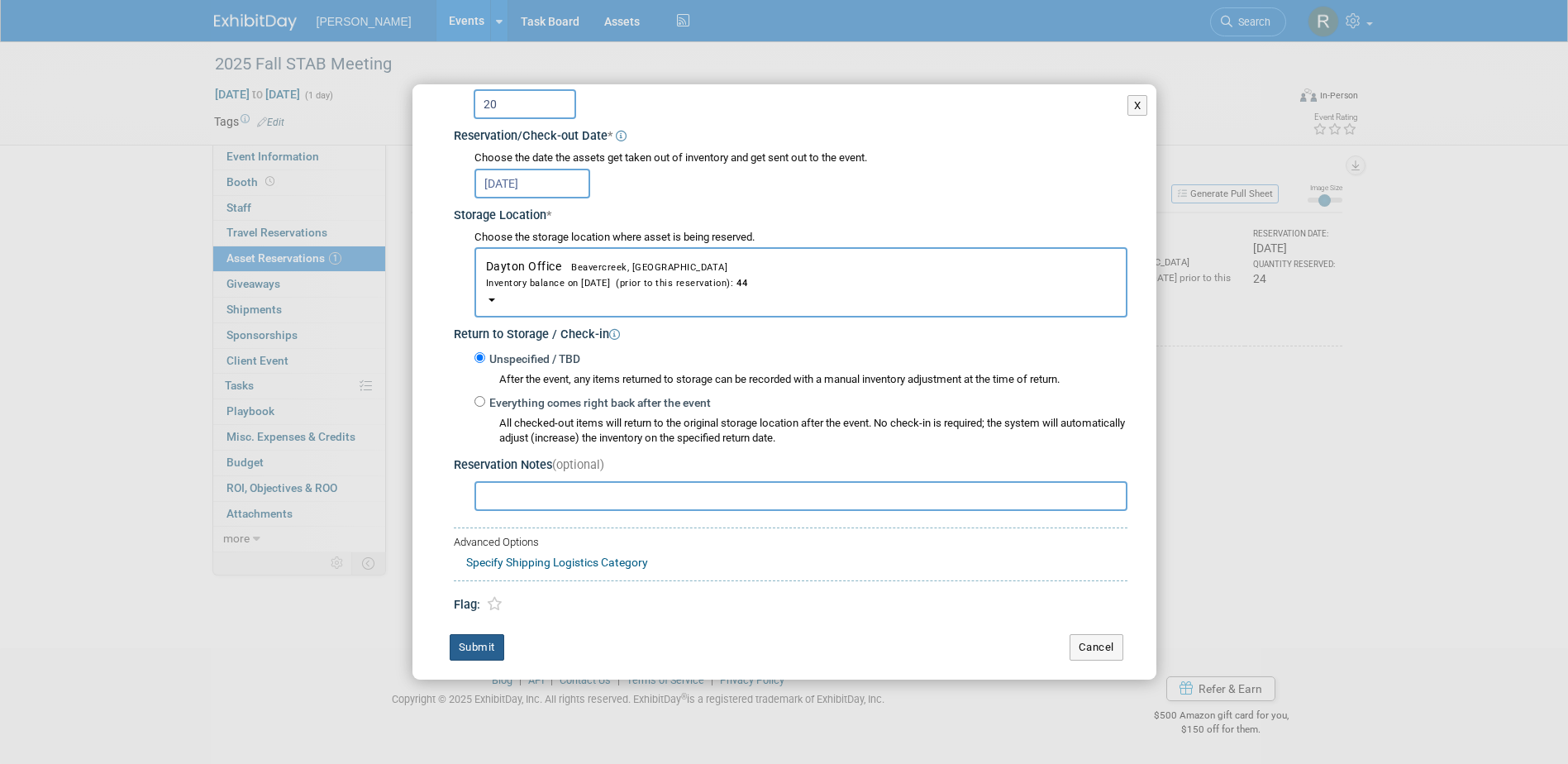
type input "20"
click at [486, 644] on button "Submit" at bounding box center [476, 647] width 55 height 27
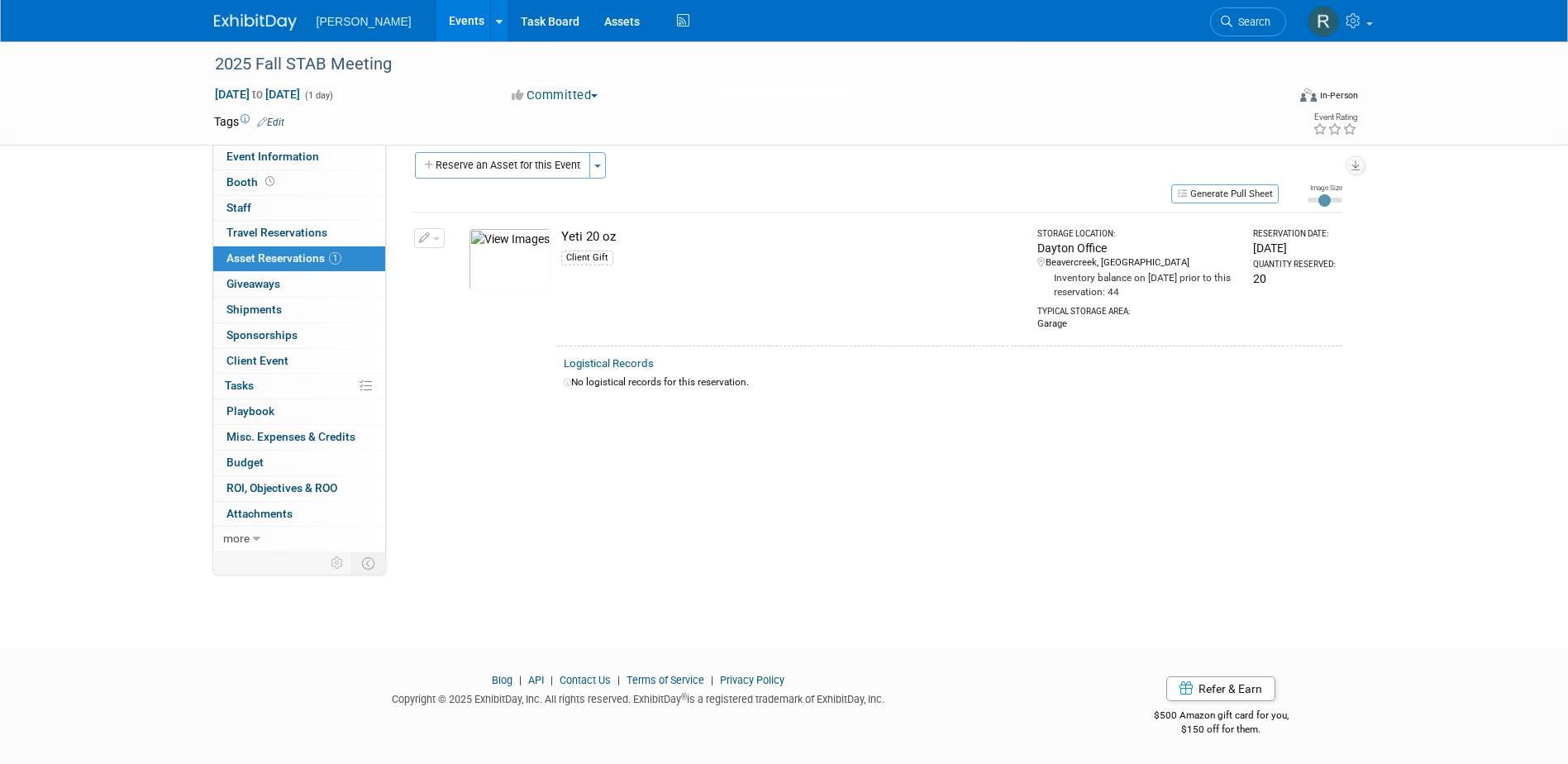
drag, startPoint x: 278, startPoint y: 256, endPoint x: 388, endPoint y: 244, distance: 110.7
click at [279, 256] on span "Asset Reservations 1" at bounding box center [284, 257] width 115 height 13
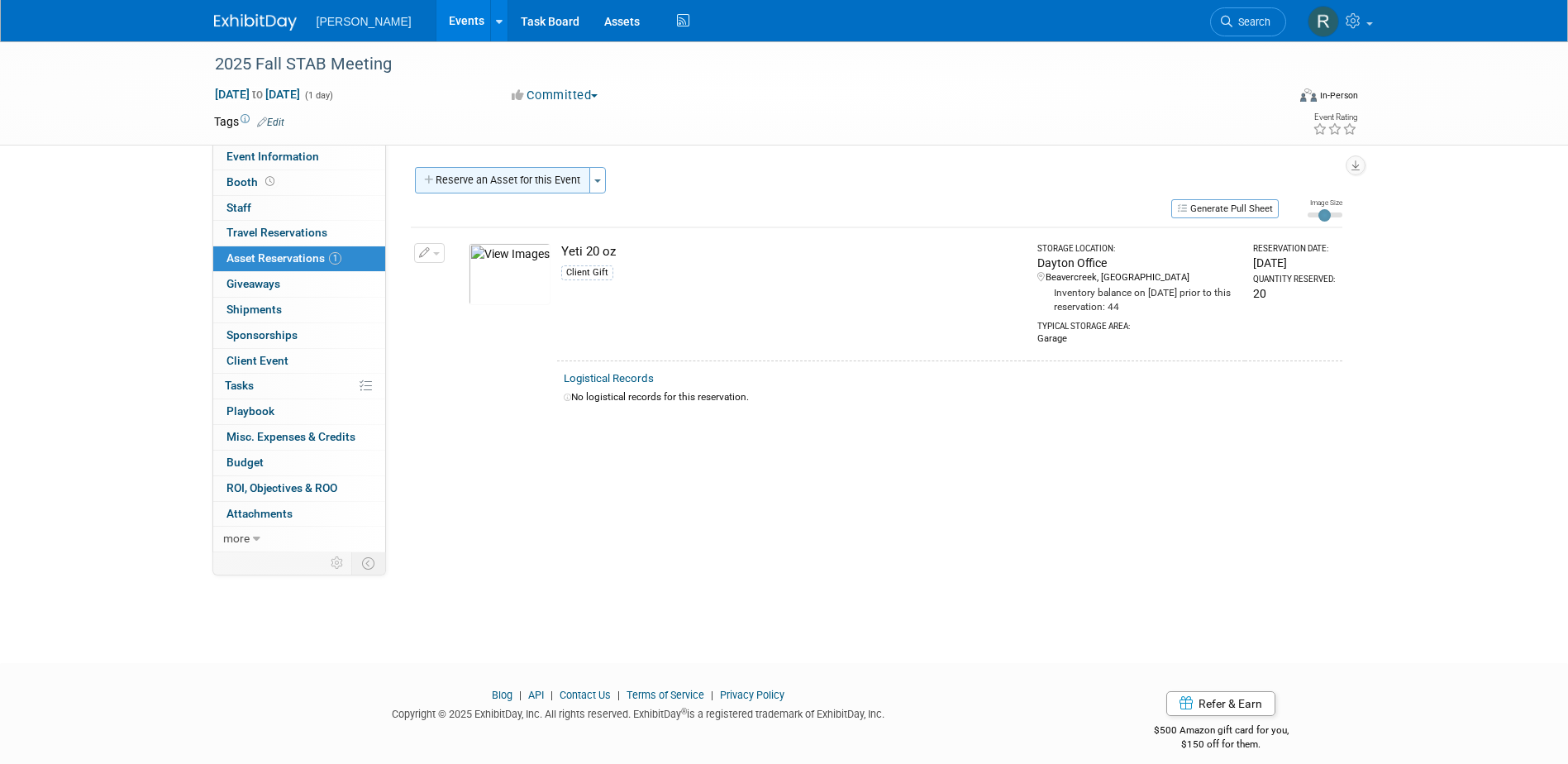
click at [487, 177] on button "Reserve an Asset for this Event" at bounding box center [502, 180] width 175 height 27
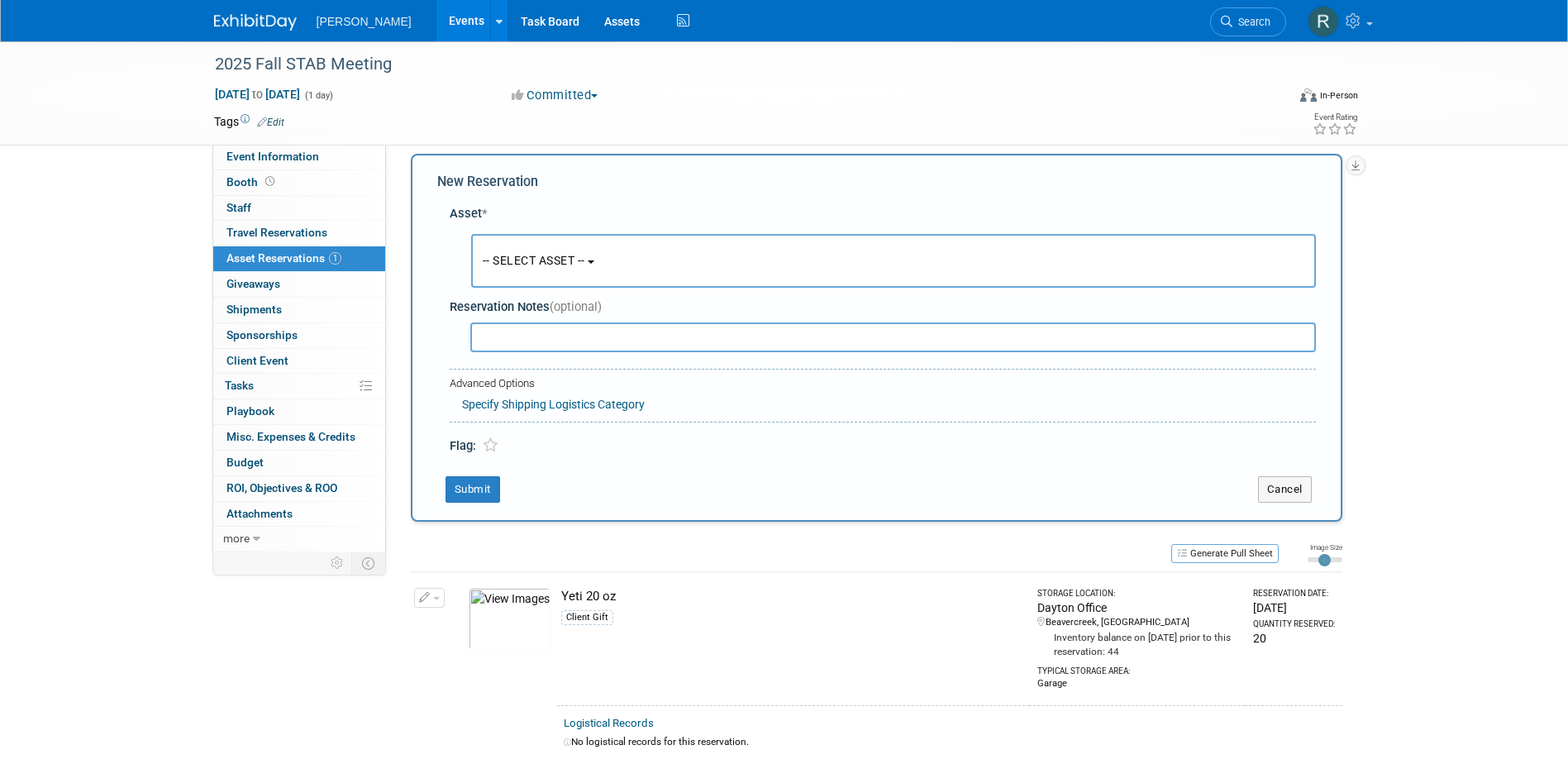
scroll to position [16, 0]
click at [539, 269] on button "-- SELECT ASSET --" at bounding box center [893, 258] width 844 height 54
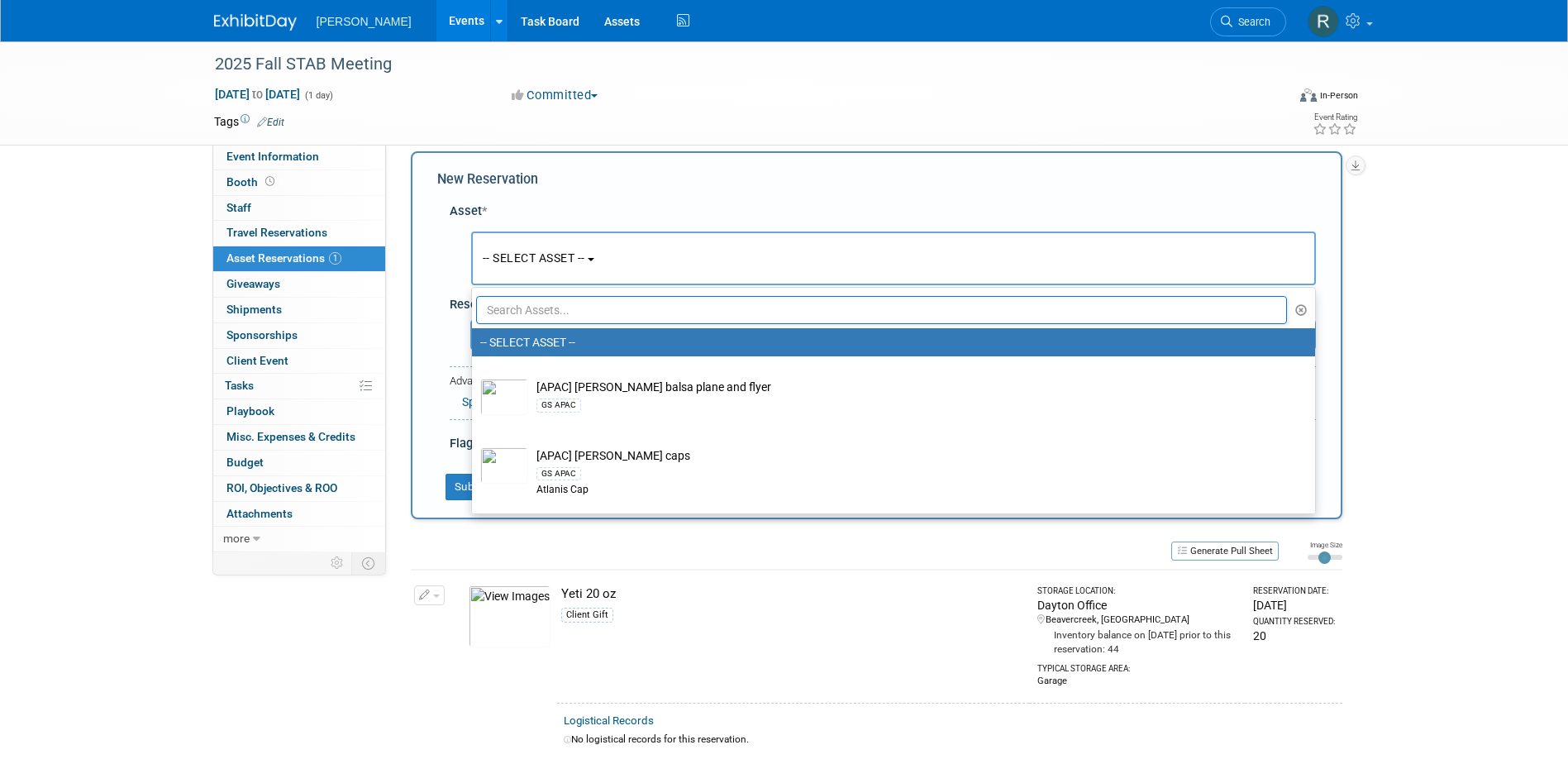
click at [518, 261] on span "-- SELECT ASSET --" at bounding box center [533, 257] width 102 height 13
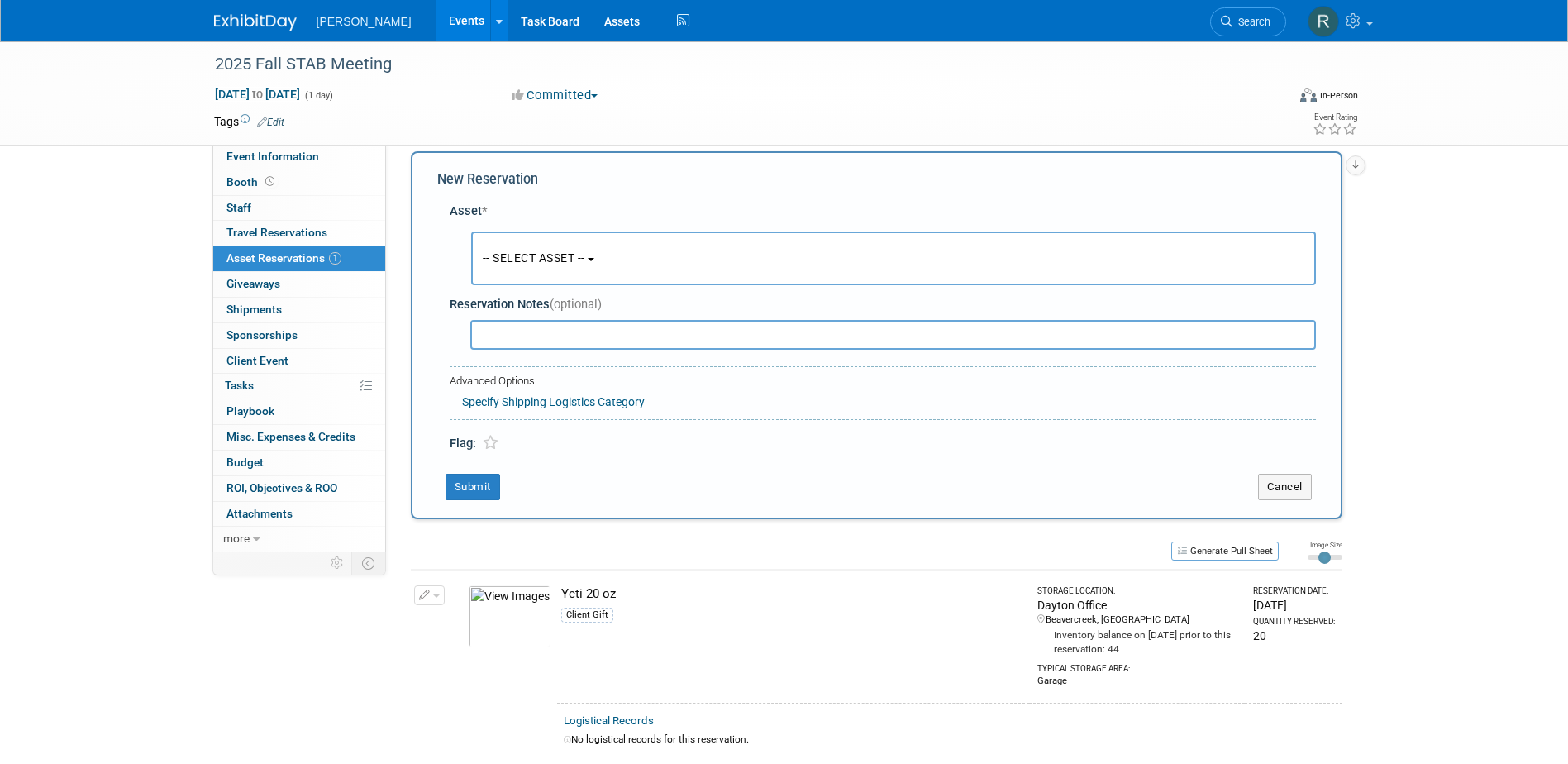
click at [518, 273] on button "-- SELECT ASSET --" at bounding box center [893, 258] width 844 height 54
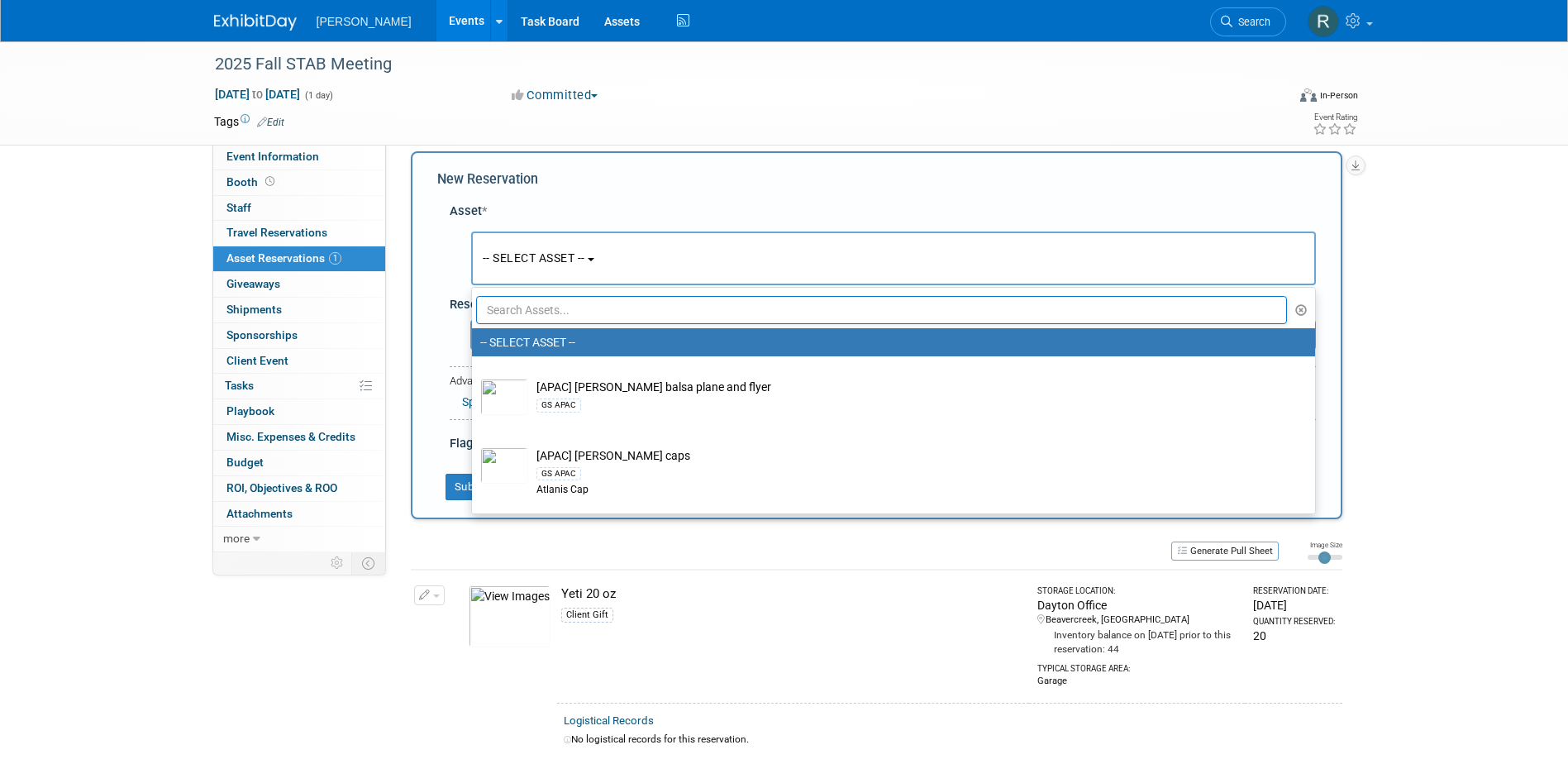
click at [519, 307] on input "text" at bounding box center [881, 310] width 811 height 28
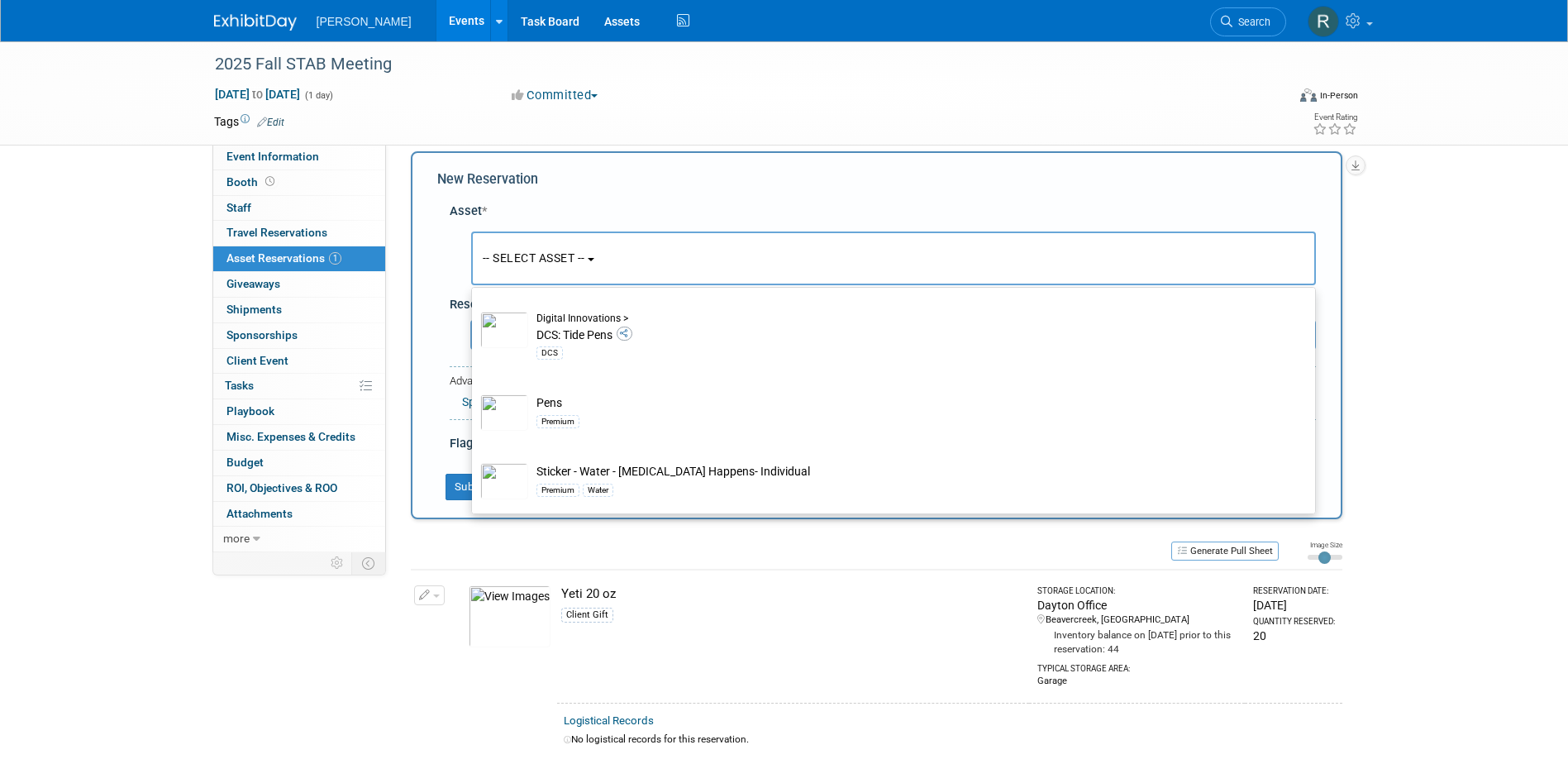
scroll to position [678, 0]
type input "Pens"
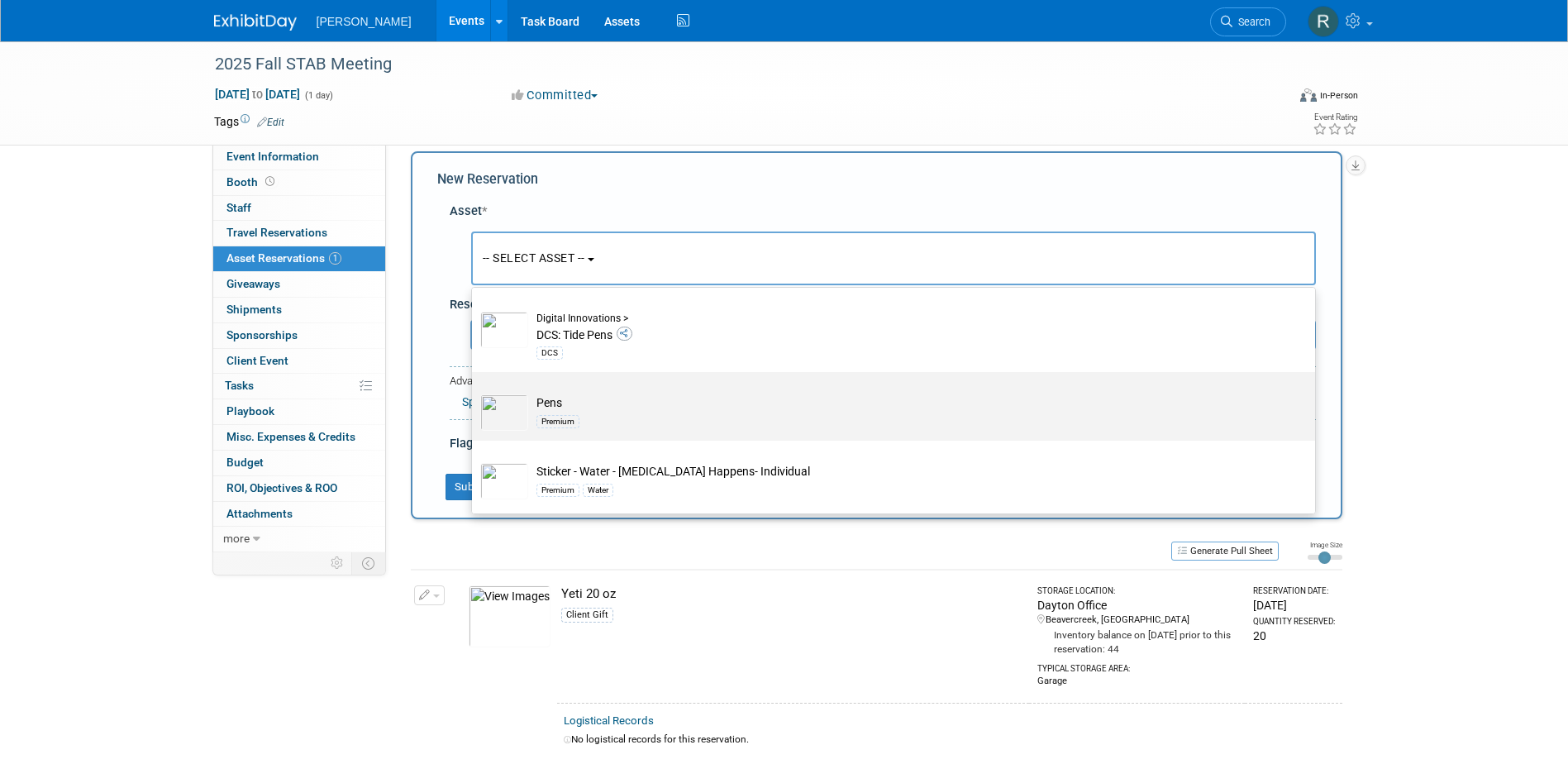
click at [545, 409] on td "Pens Premium" at bounding box center [905, 412] width 753 height 36
click at [474, 392] on input "Pens Premium" at bounding box center [468, 386] width 10 height 10
select select "10723113"
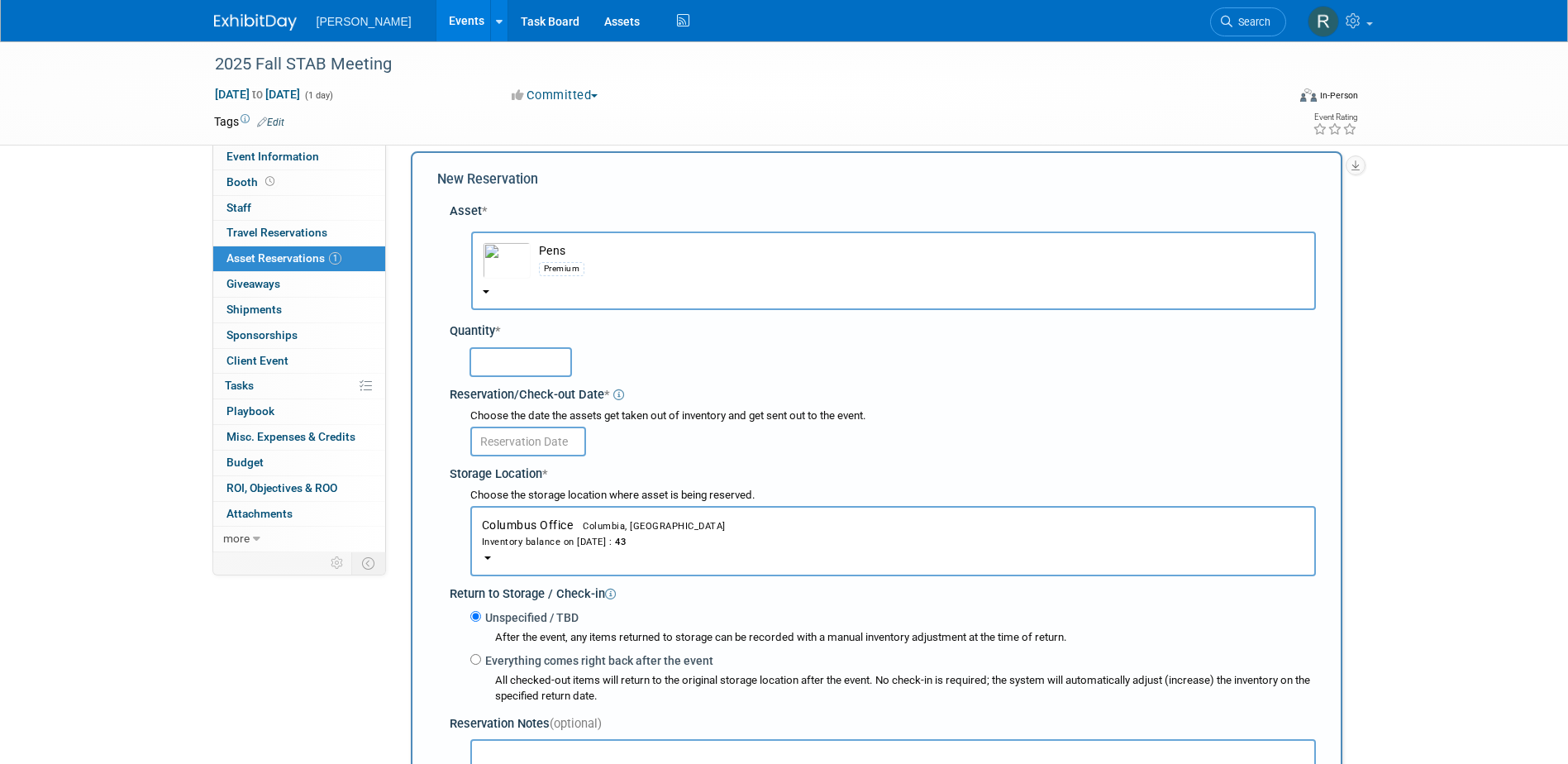
click at [522, 365] on input "text" at bounding box center [520, 362] width 102 height 29
type input "20"
click at [533, 443] on input "text" at bounding box center [528, 442] width 116 height 29
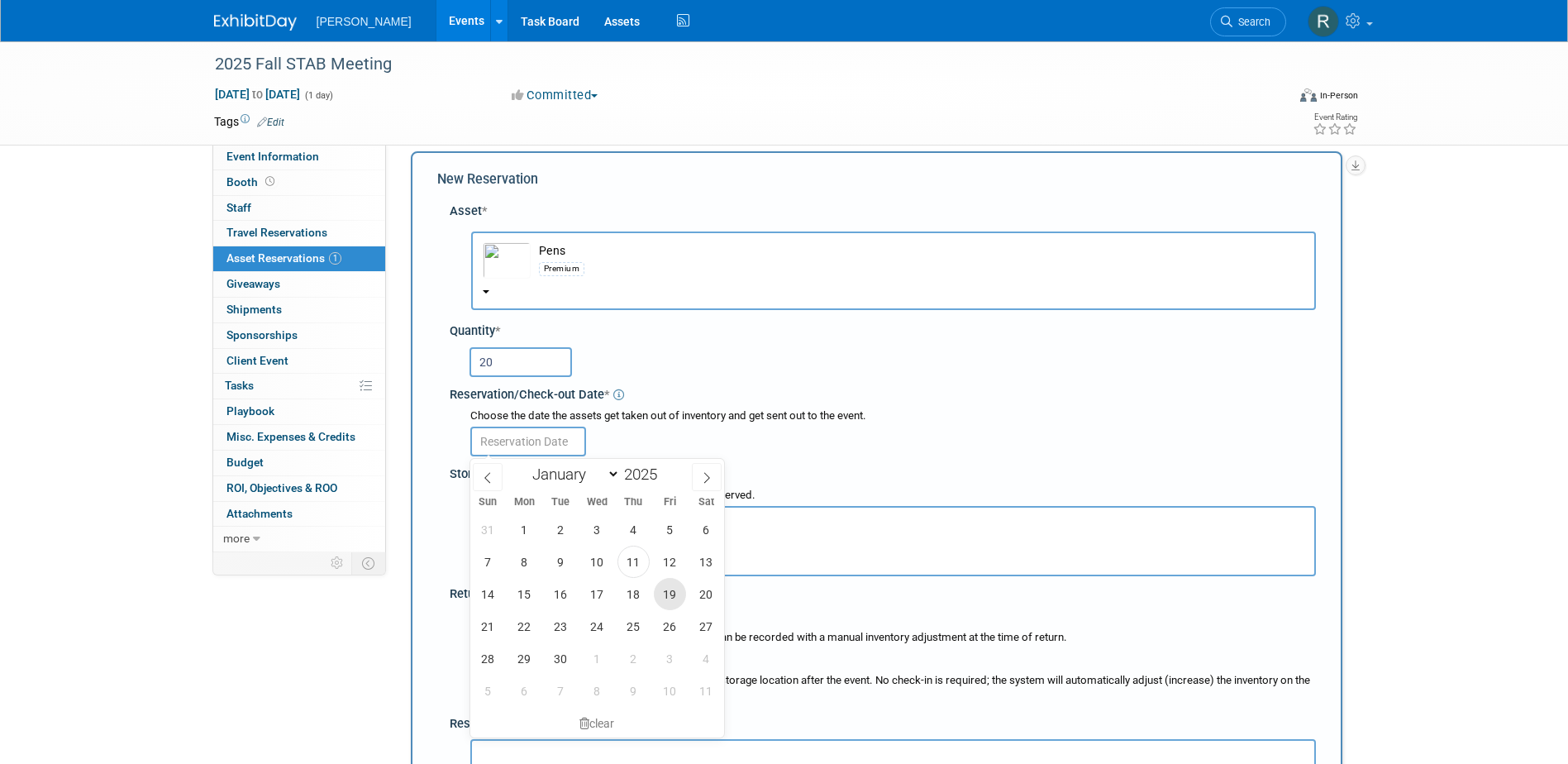
click at [666, 590] on span "19" at bounding box center [669, 593] width 32 height 32
type input "Sep 19, 2025"
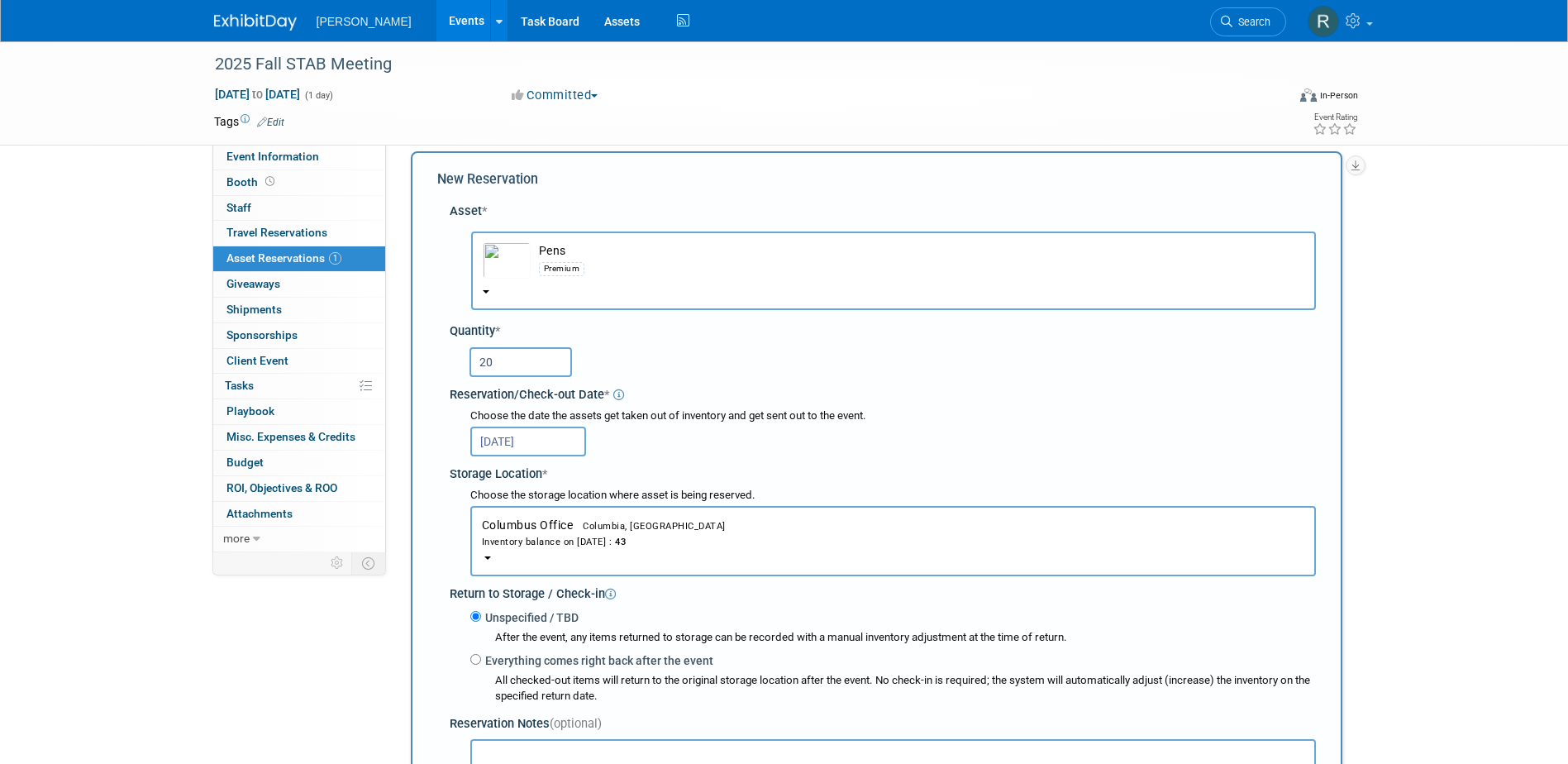
click at [535, 540] on div "Inventory balance on Sep 19, 2025 : 43" at bounding box center [893, 541] width 823 height 16
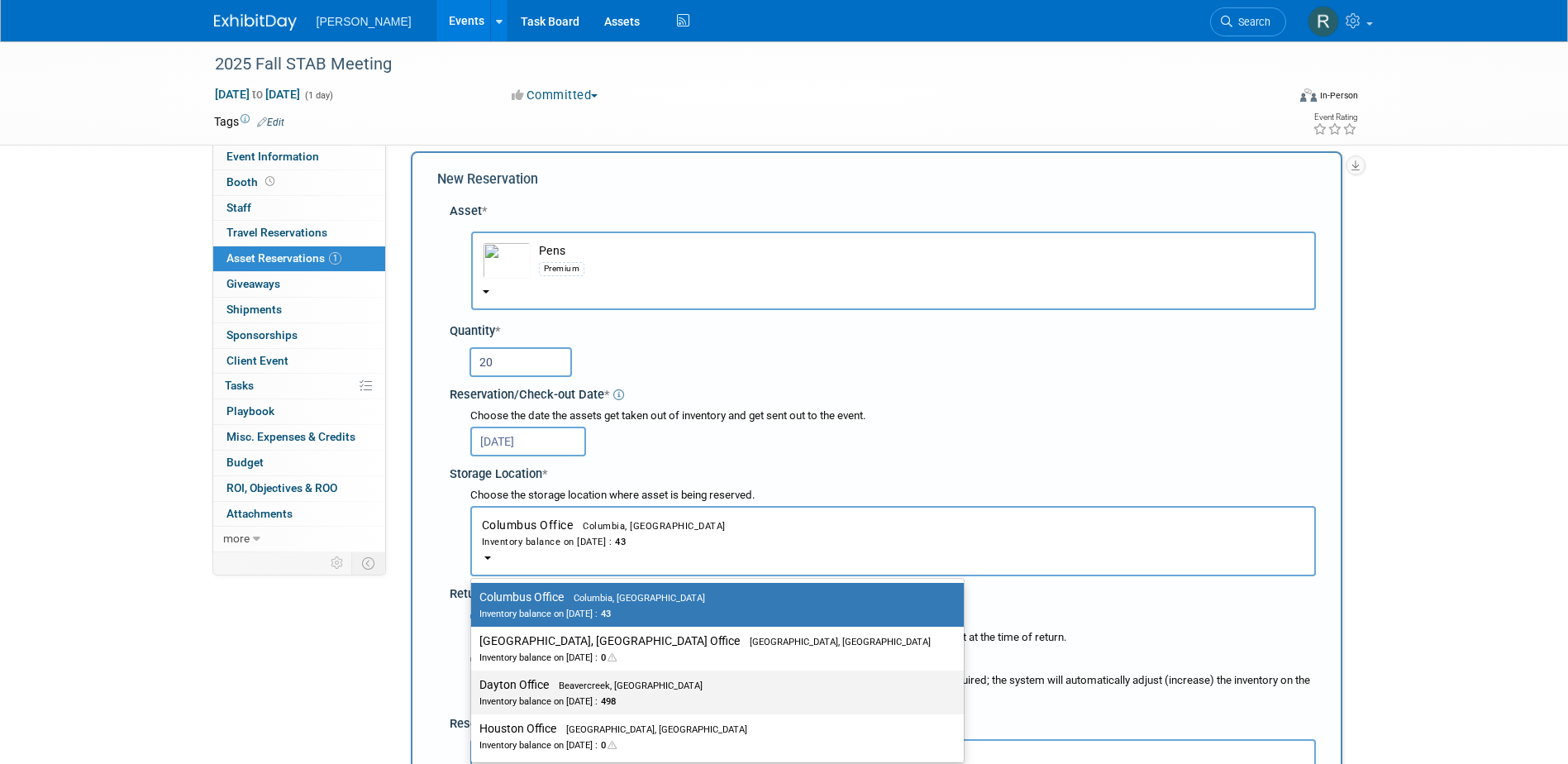
click at [518, 691] on label "Dayton Office Beavercreek, OH Inventory balance on Sep 19, 2025 : 498" at bounding box center [713, 692] width 468 height 37
click at [474, 690] on input "Dayton Office Beavercreek, OH Inventory balance on Sep 19, 2025 : 498" at bounding box center [468, 685] width 10 height 10
select select "11223930"
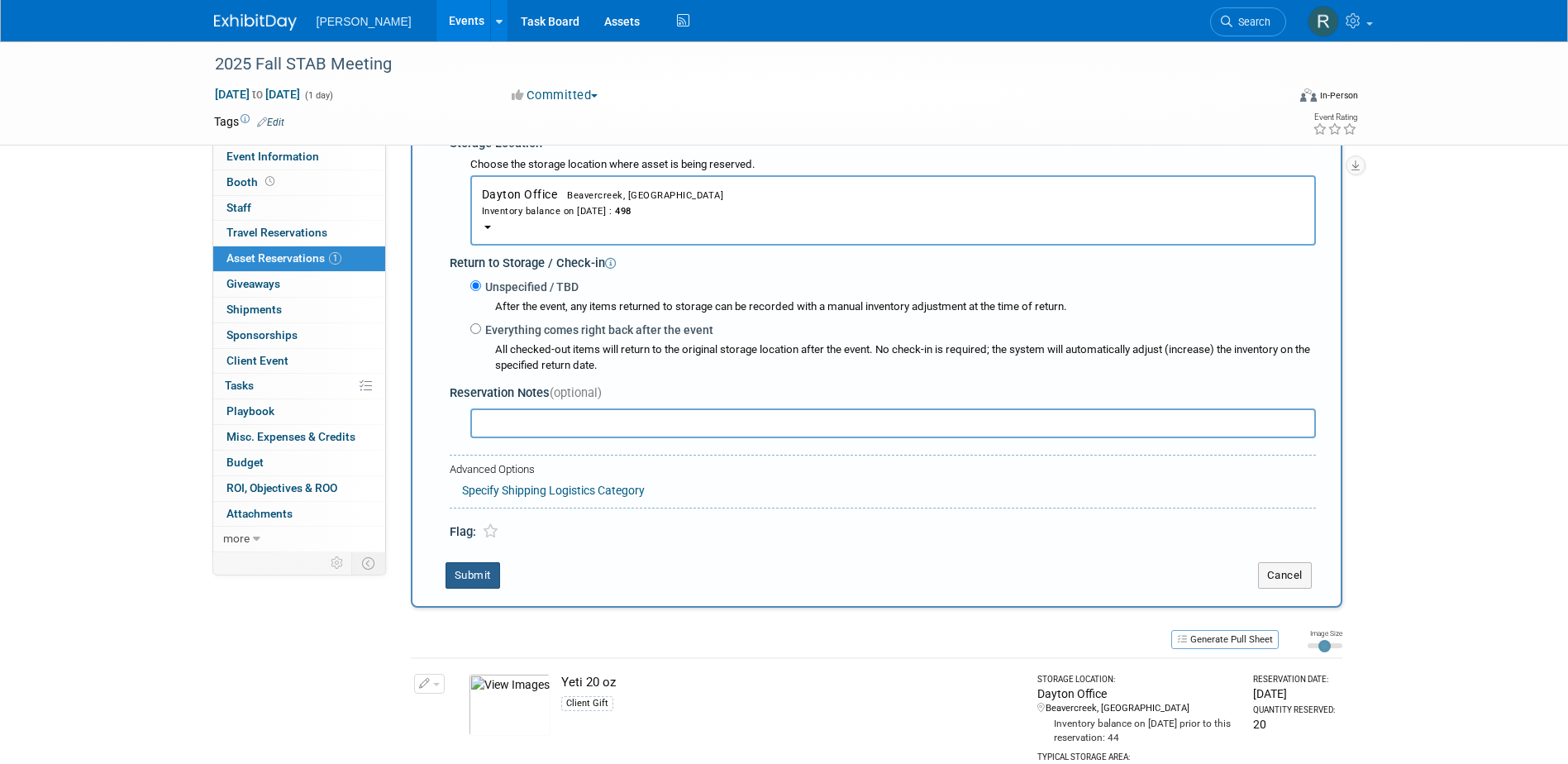
click at [468, 581] on button "Submit" at bounding box center [472, 575] width 55 height 27
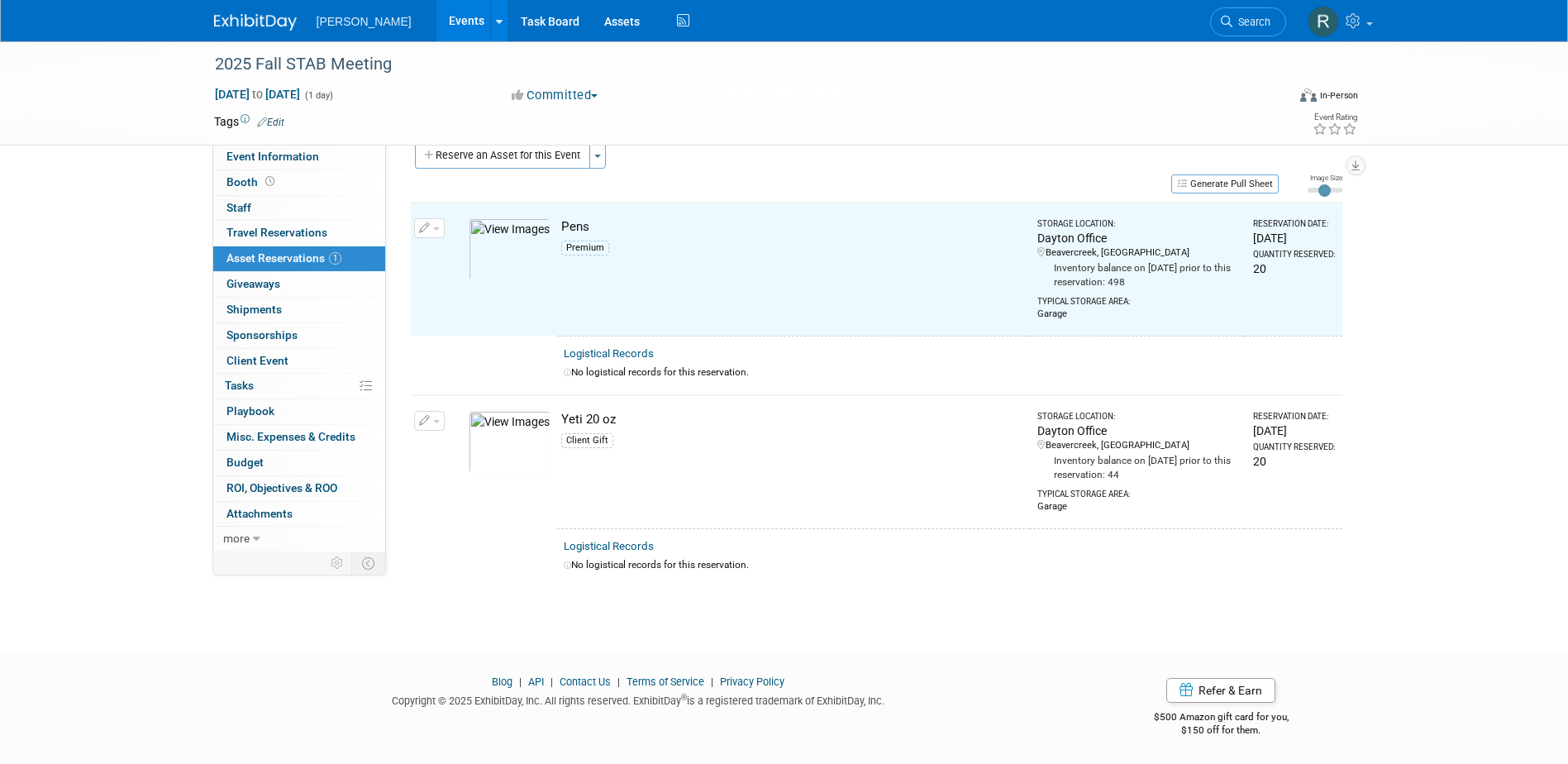
scroll to position [21, 0]
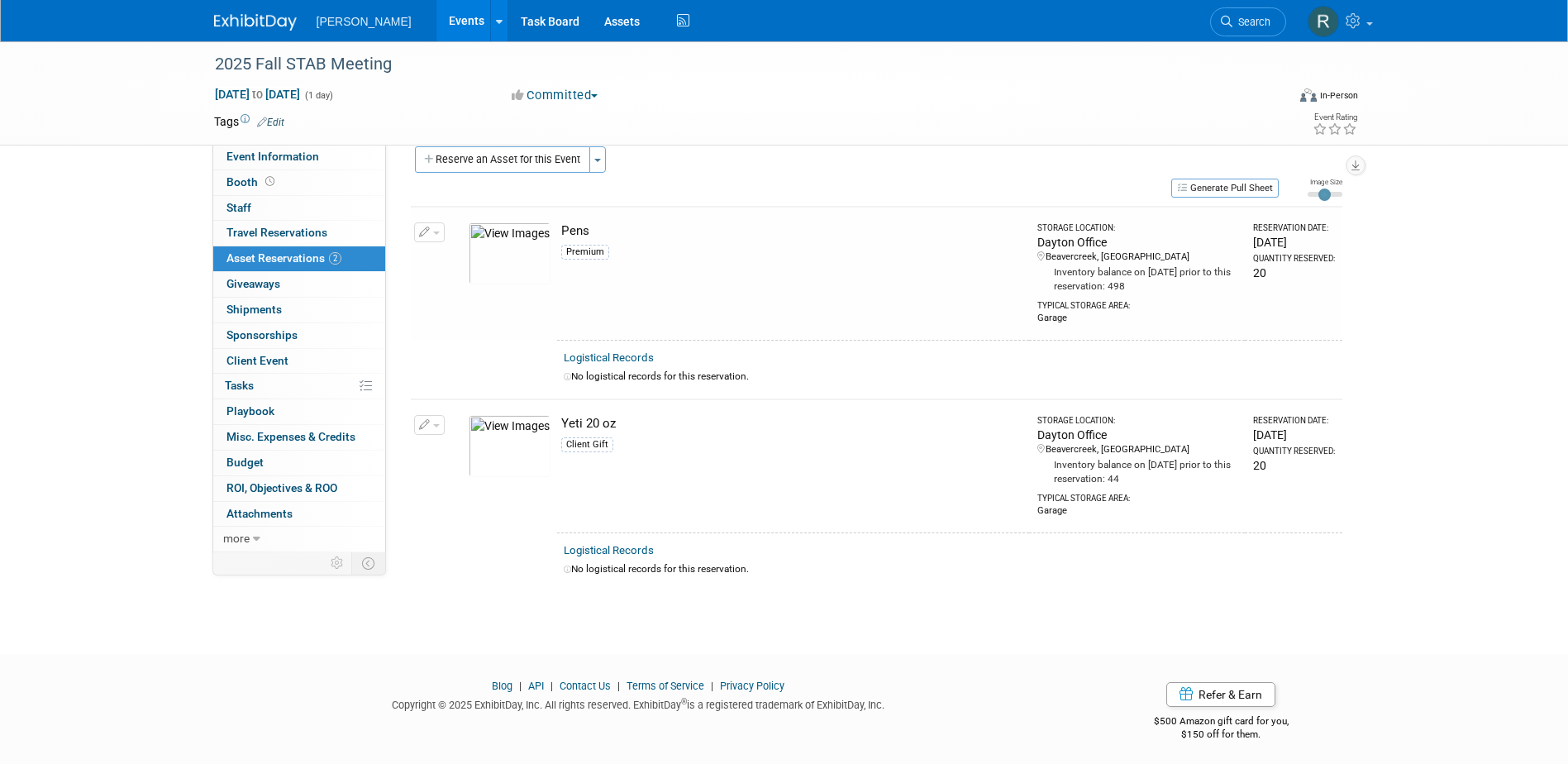
click at [278, 119] on link "Edit" at bounding box center [270, 122] width 27 height 11
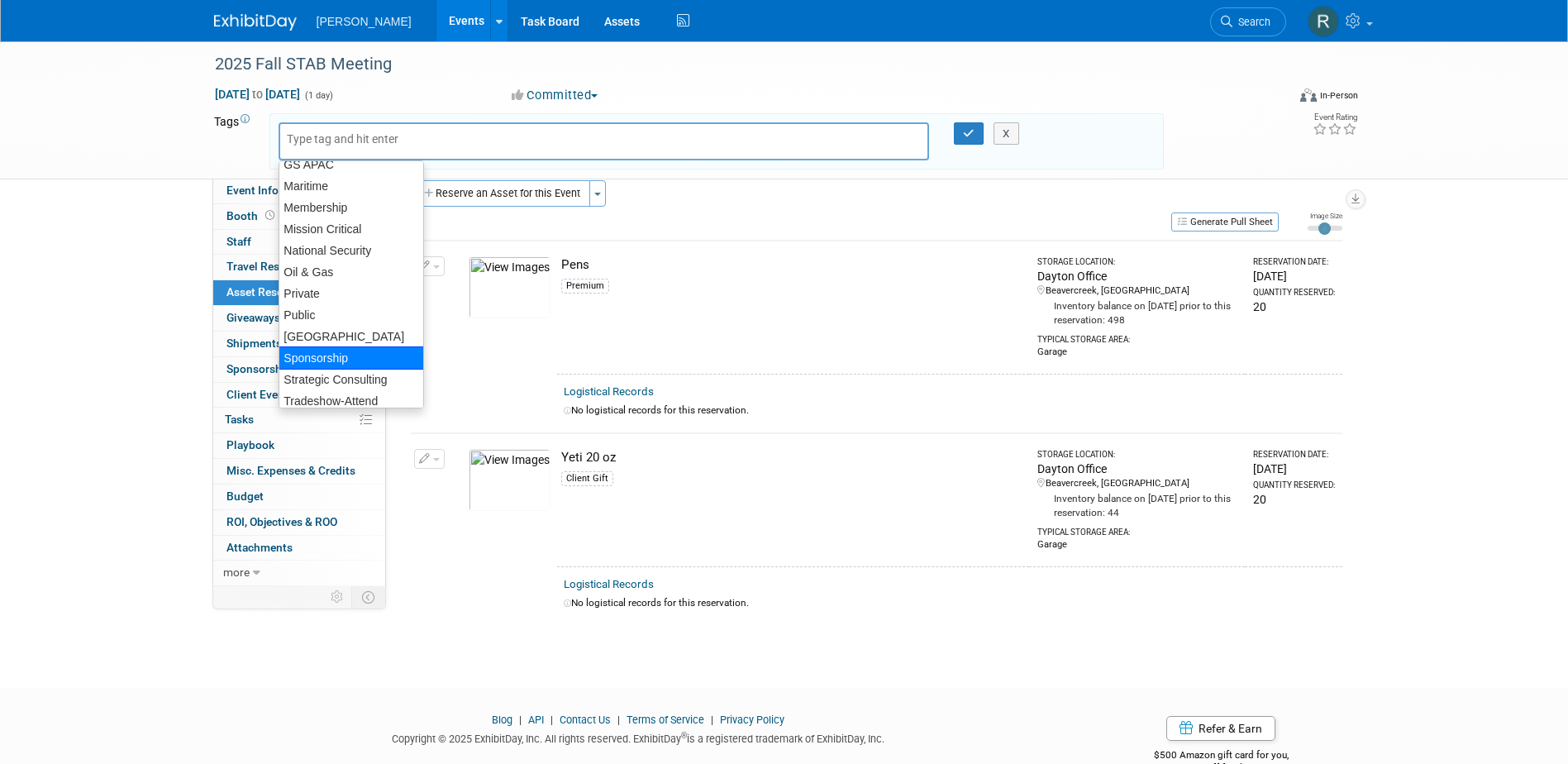
scroll to position [331, 0]
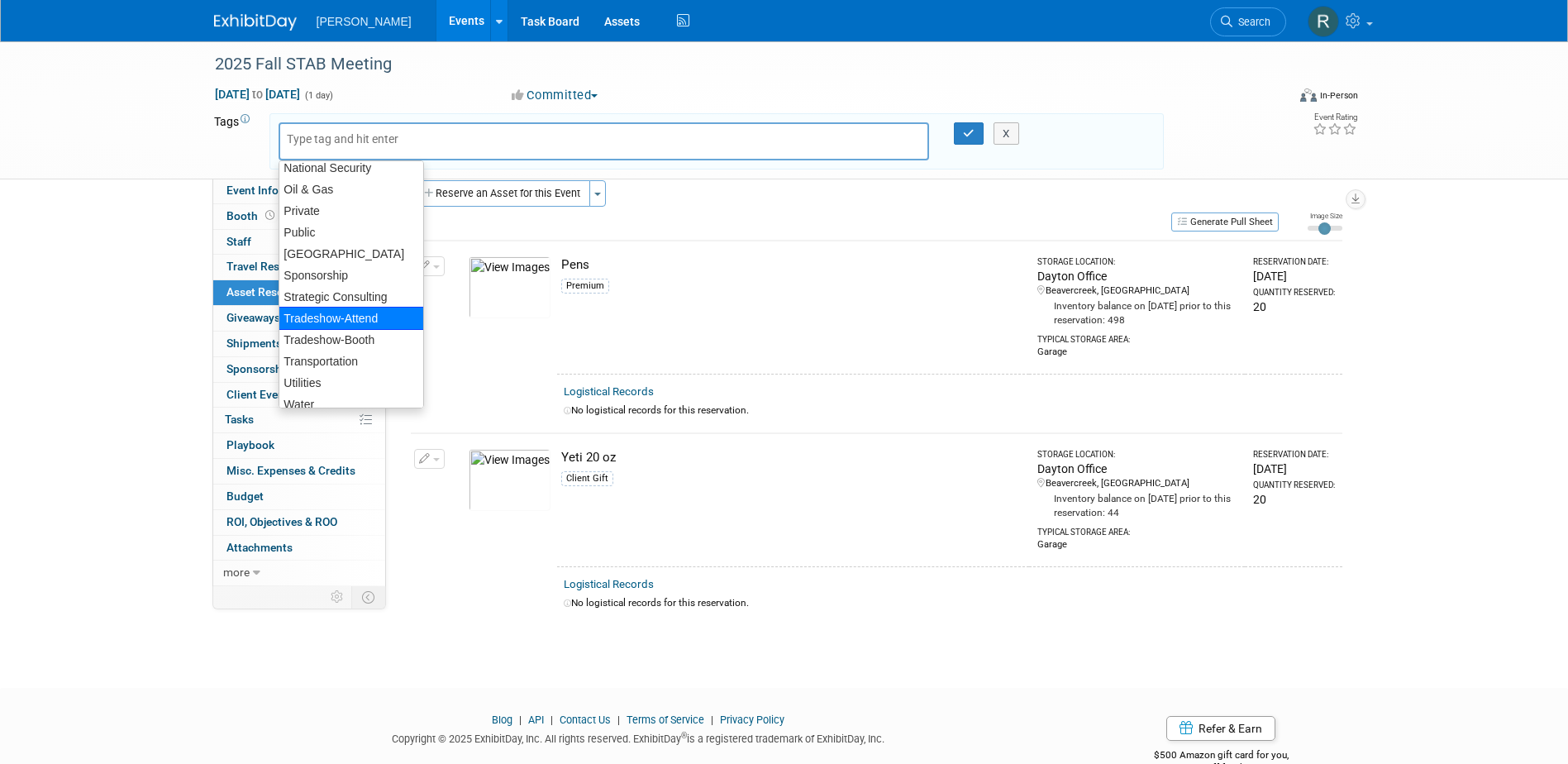
click at [371, 318] on div "Tradeshow-Attend" at bounding box center [352, 318] width 145 height 23
type input "Tradeshow-Attend"
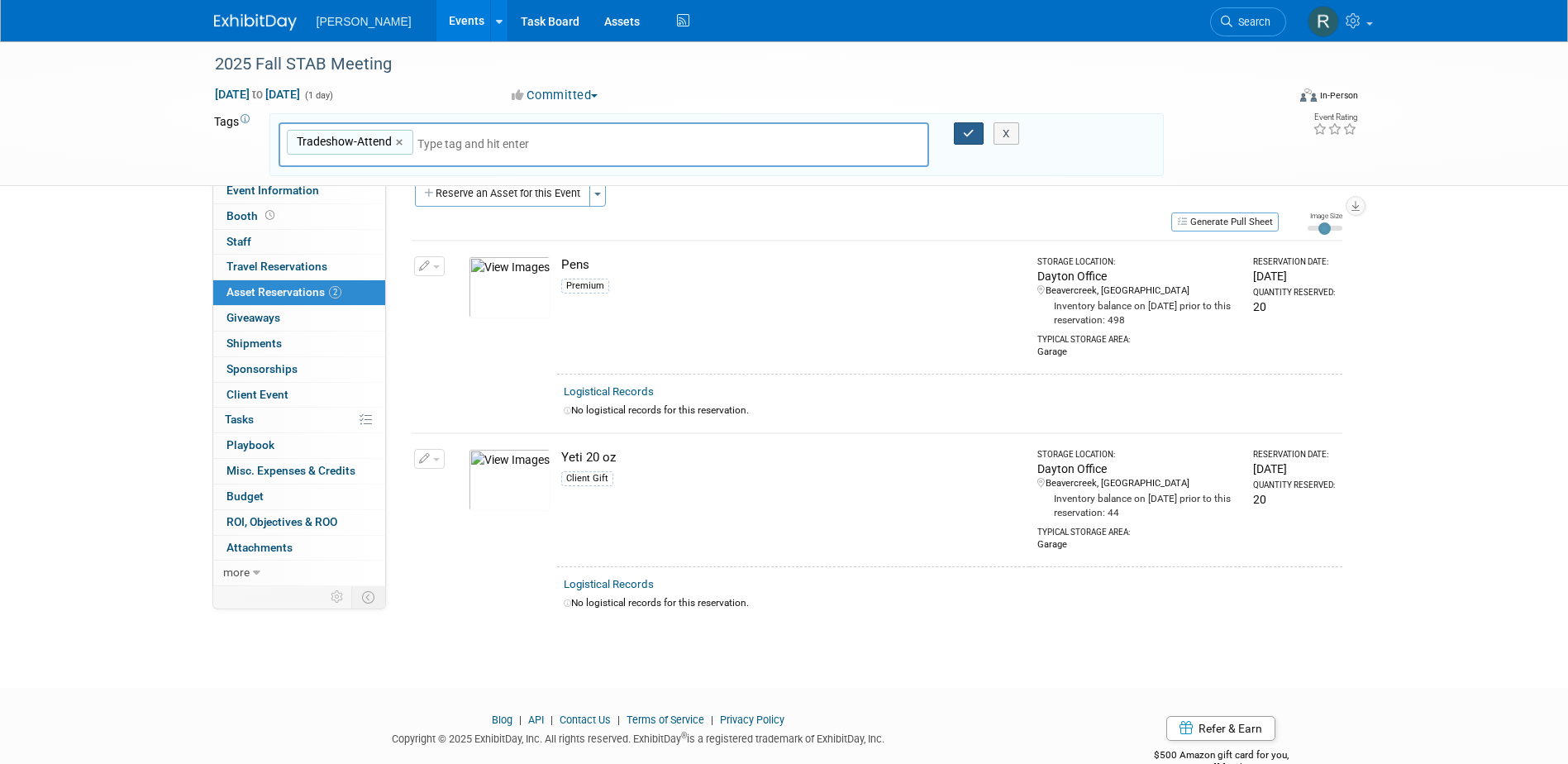
click at [959, 133] on button "button" at bounding box center [968, 133] width 29 height 23
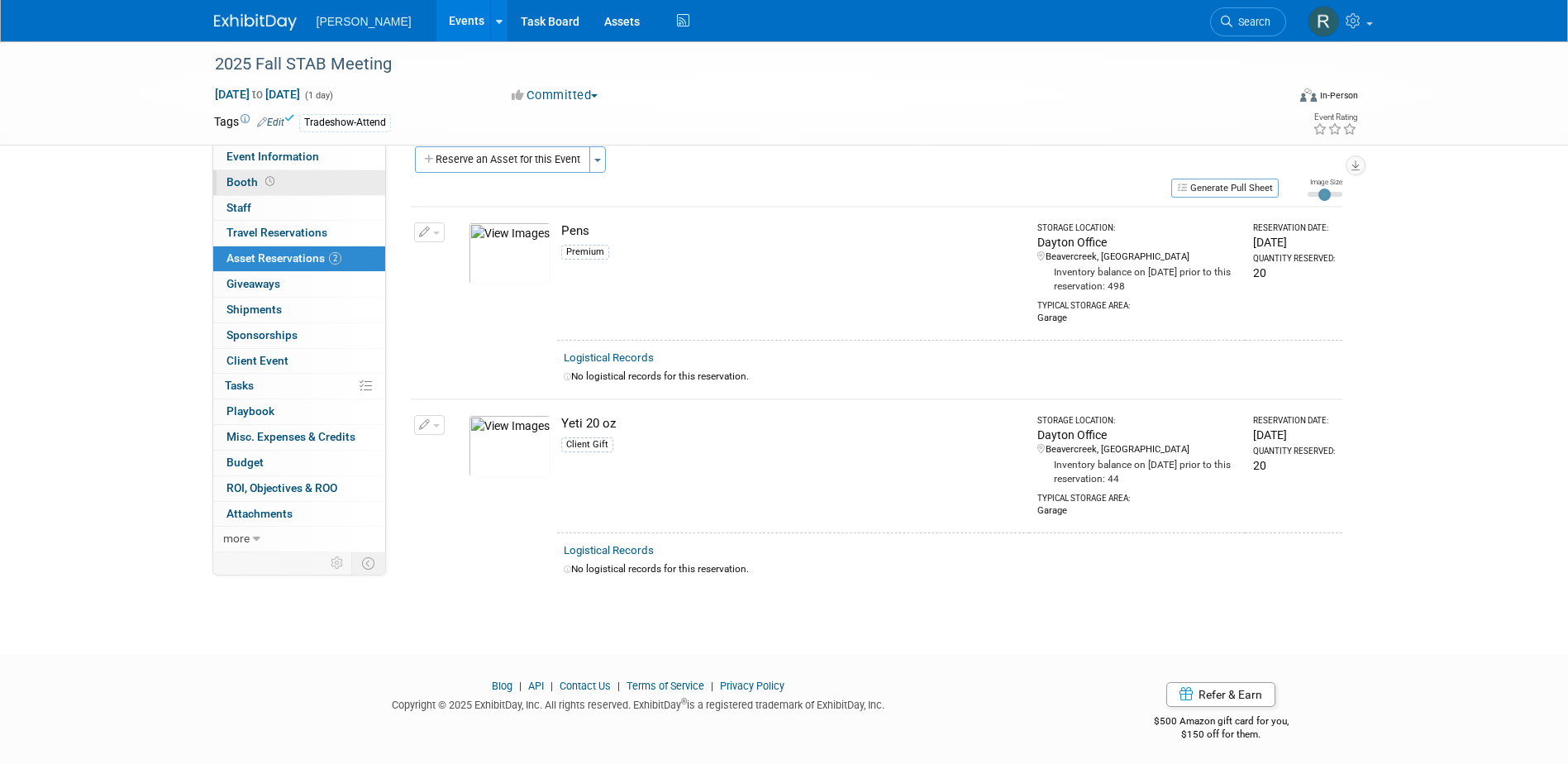
click at [280, 183] on link "Booth" at bounding box center [299, 183] width 172 height 25
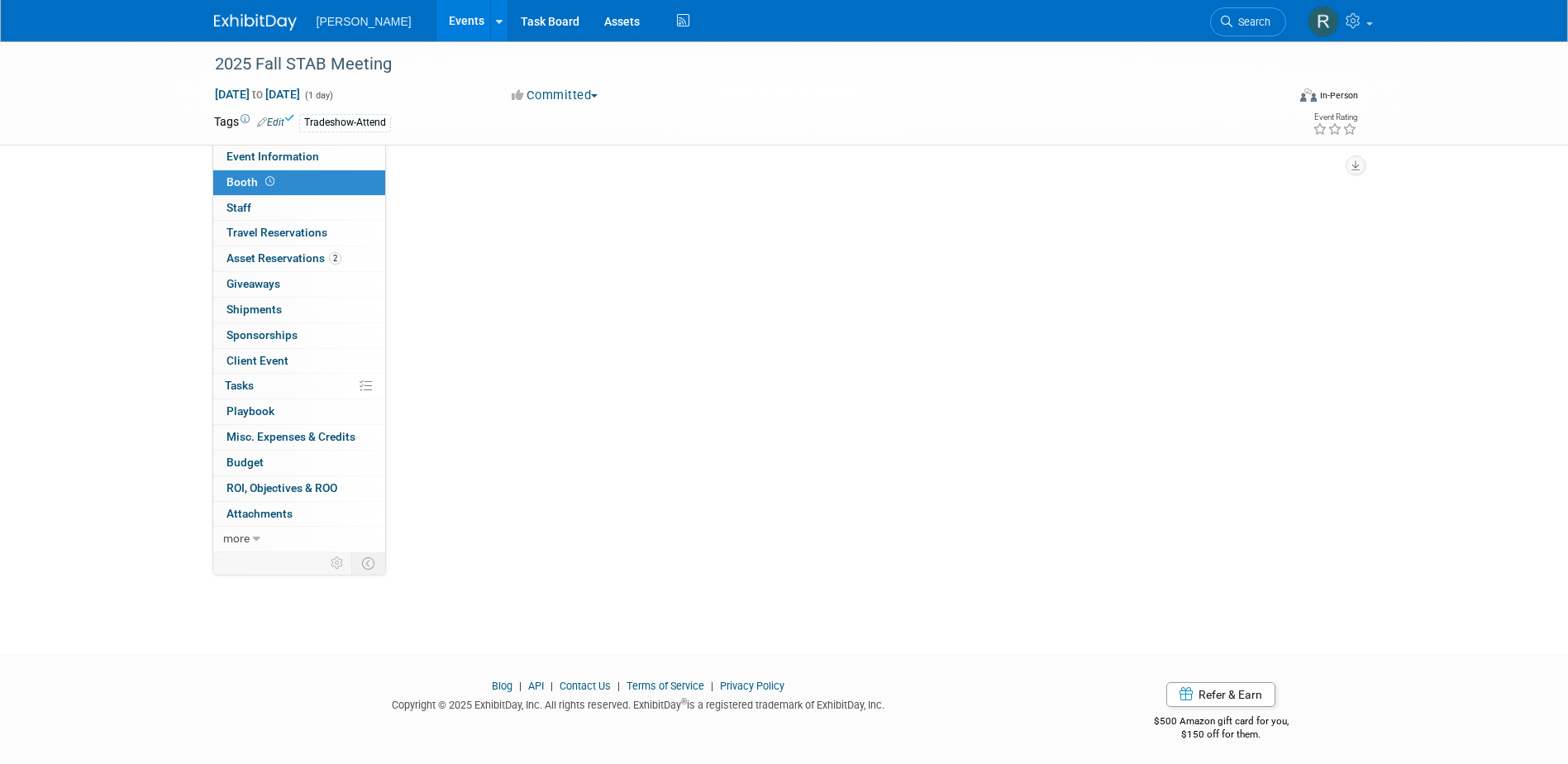
scroll to position [0, 0]
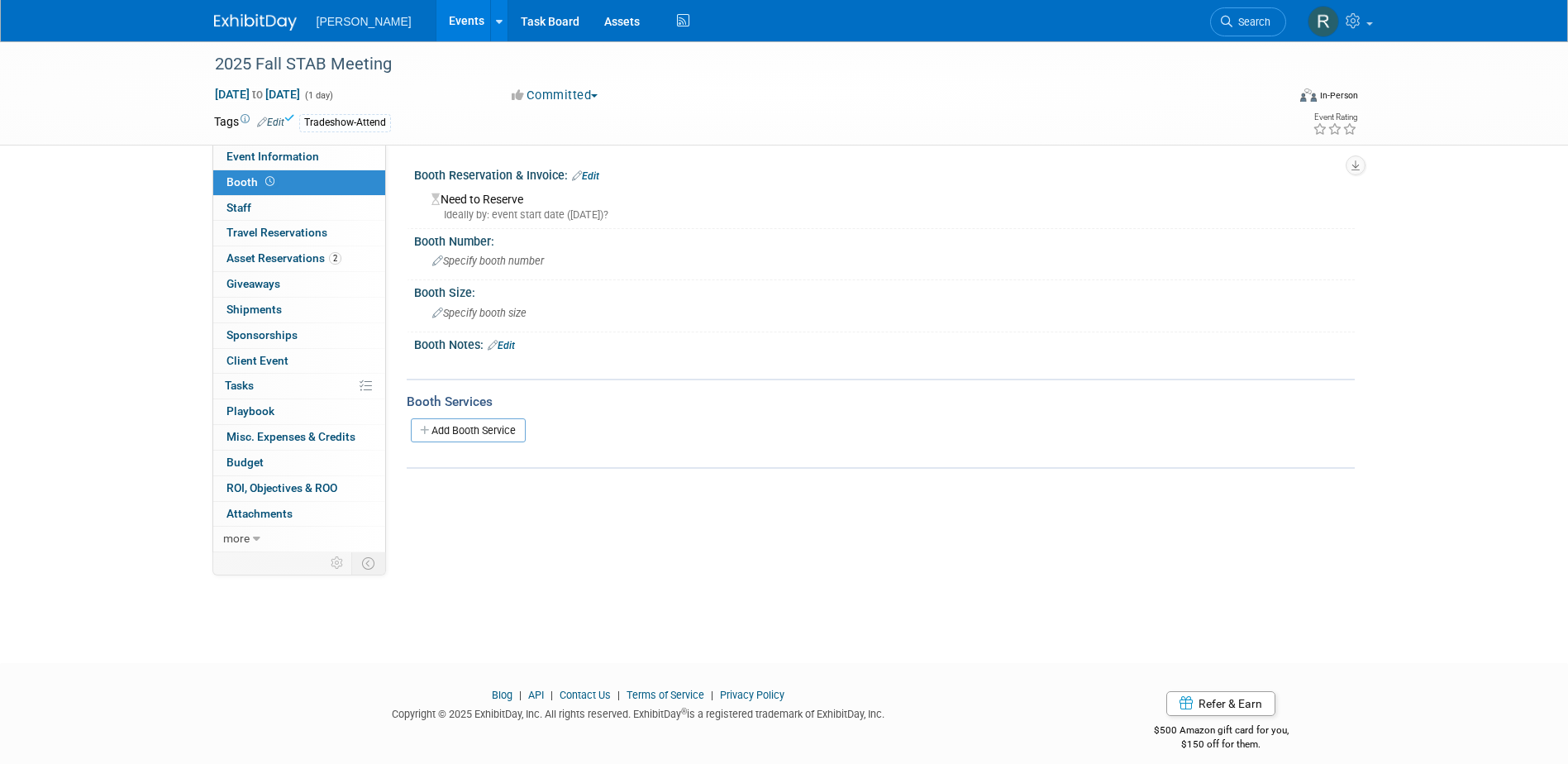
click at [592, 177] on link "Edit" at bounding box center [584, 176] width 27 height 11
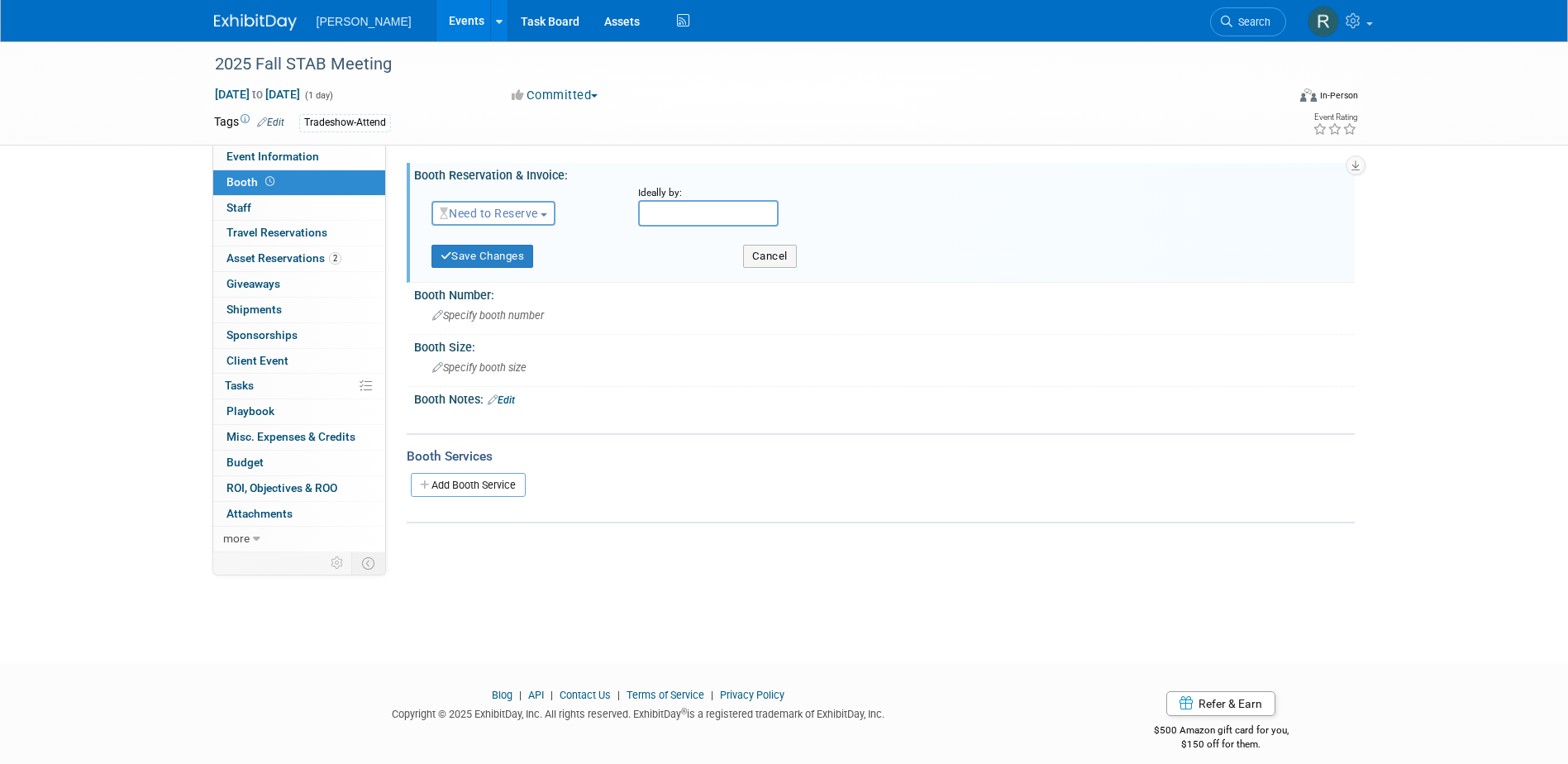
click at [498, 217] on span "Need to Reserve" at bounding box center [489, 213] width 99 height 13
click at [491, 284] on link "No Reservation Required" at bounding box center [520, 288] width 177 height 23
click at [487, 252] on button "Save Changes" at bounding box center [482, 256] width 102 height 23
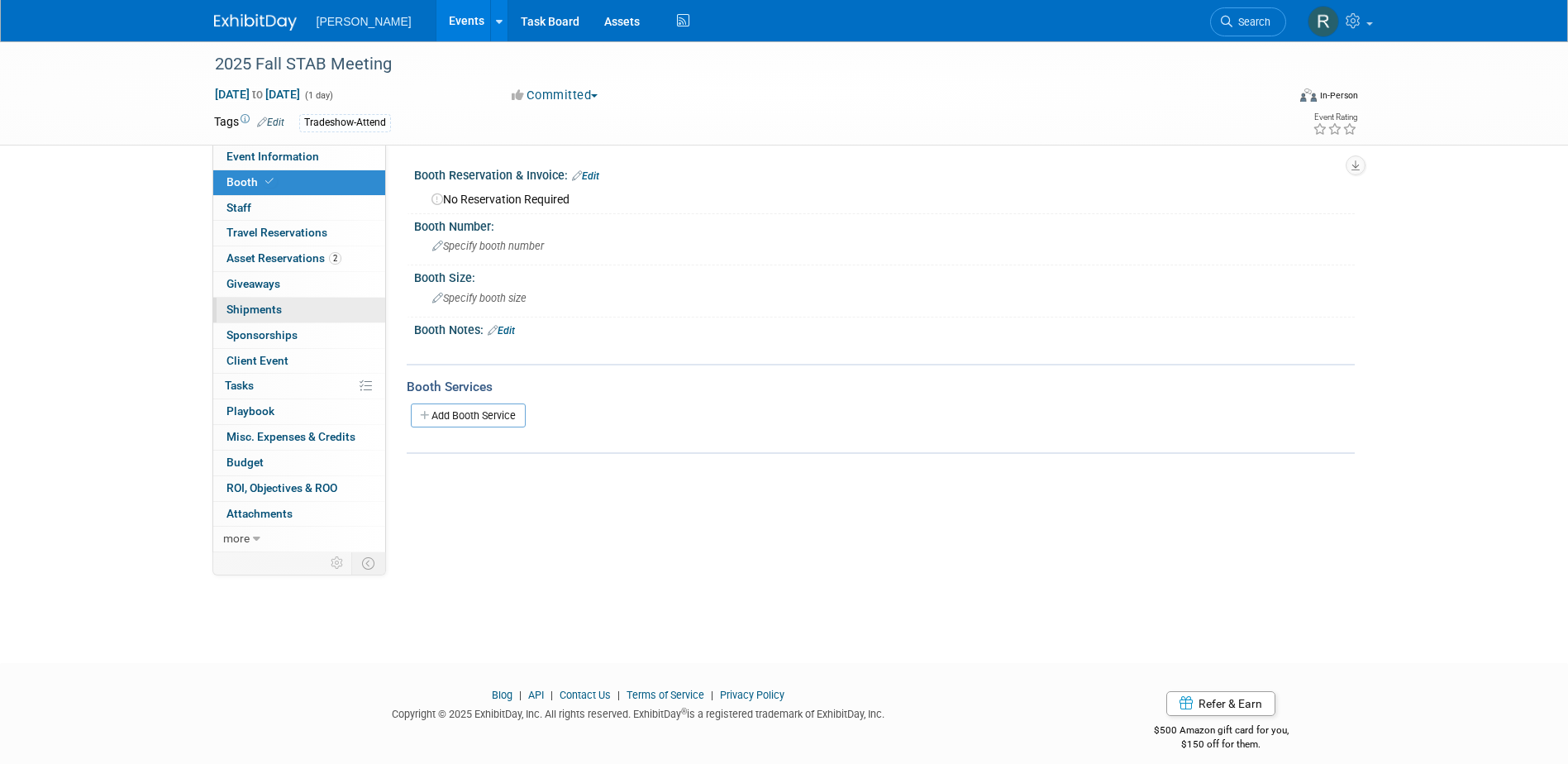
click at [259, 314] on span "Shipments 0" at bounding box center [255, 308] width 55 height 13
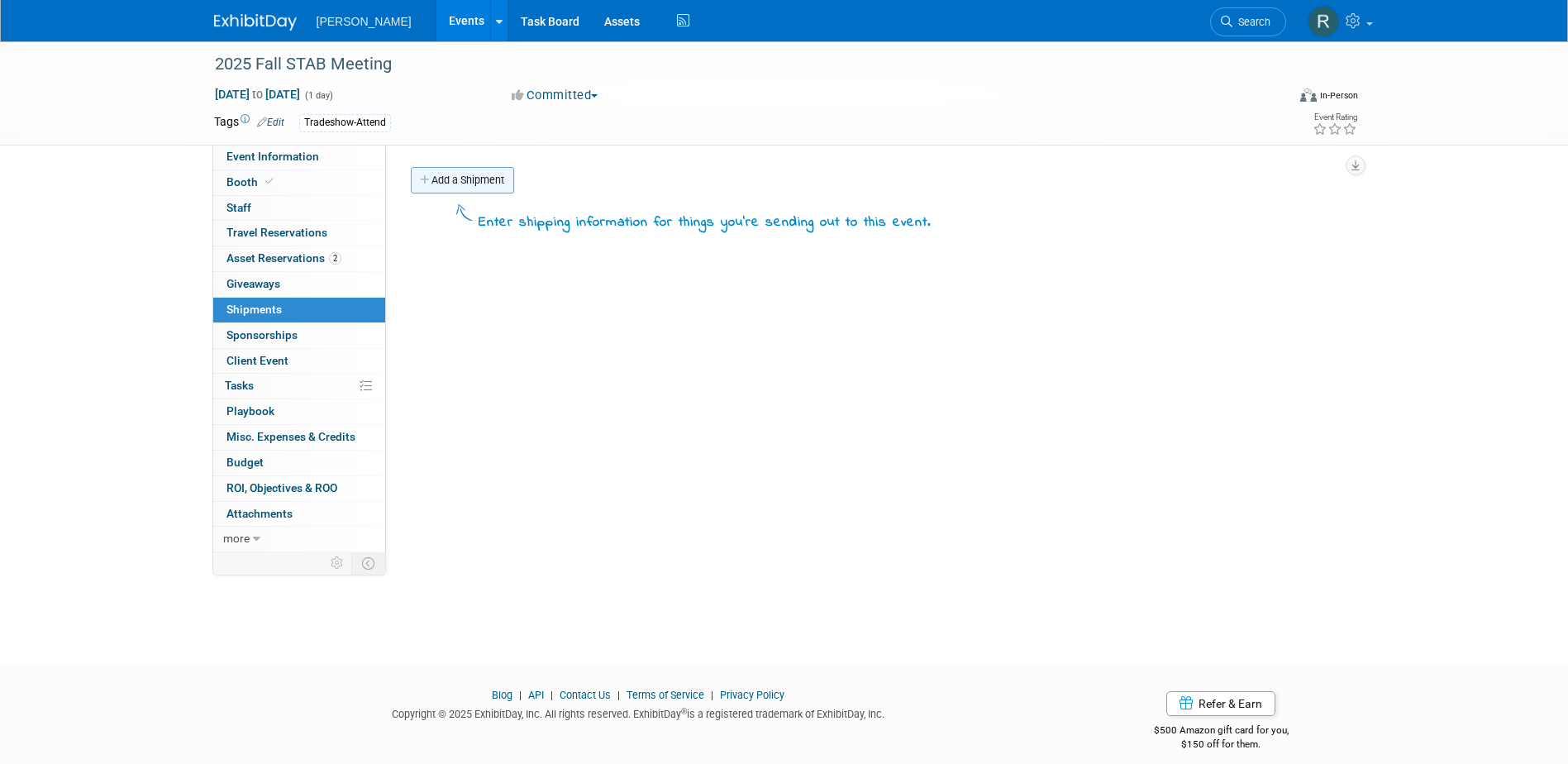
click at [488, 188] on link "Add a Shipment" at bounding box center [461, 180] width 103 height 27
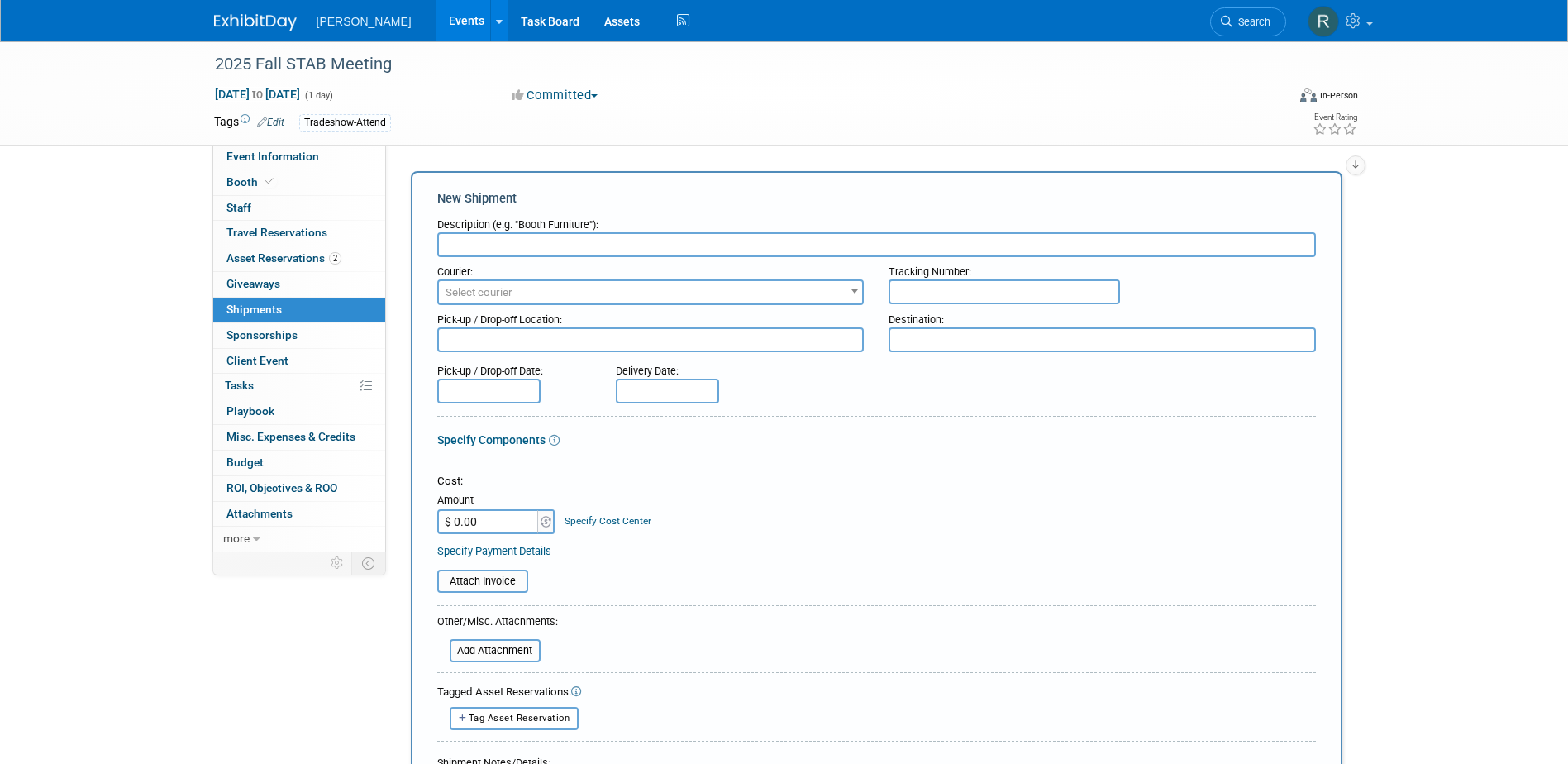
click at [498, 243] on input "text" at bounding box center [876, 244] width 879 height 25
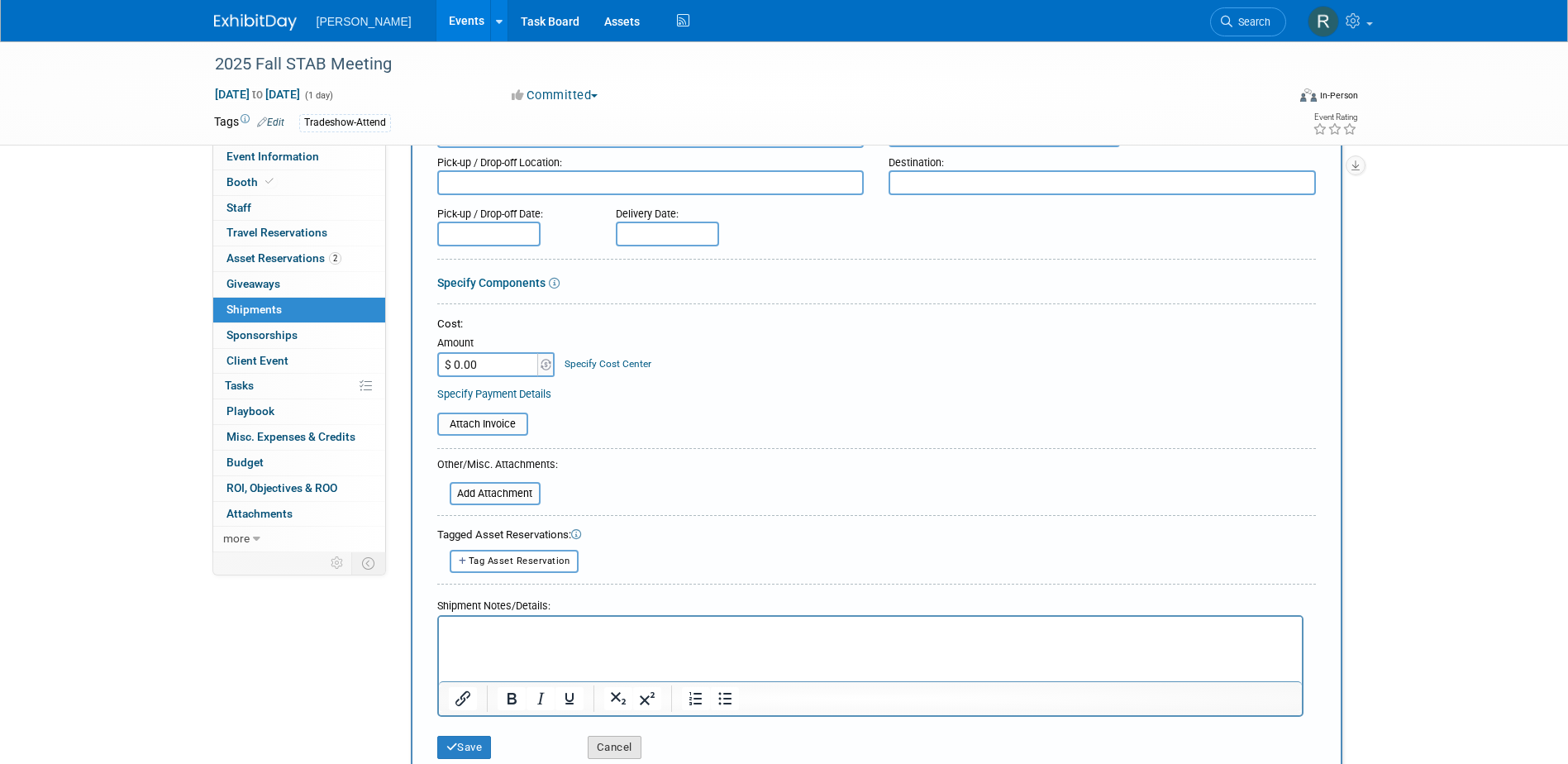
scroll to position [344, 0]
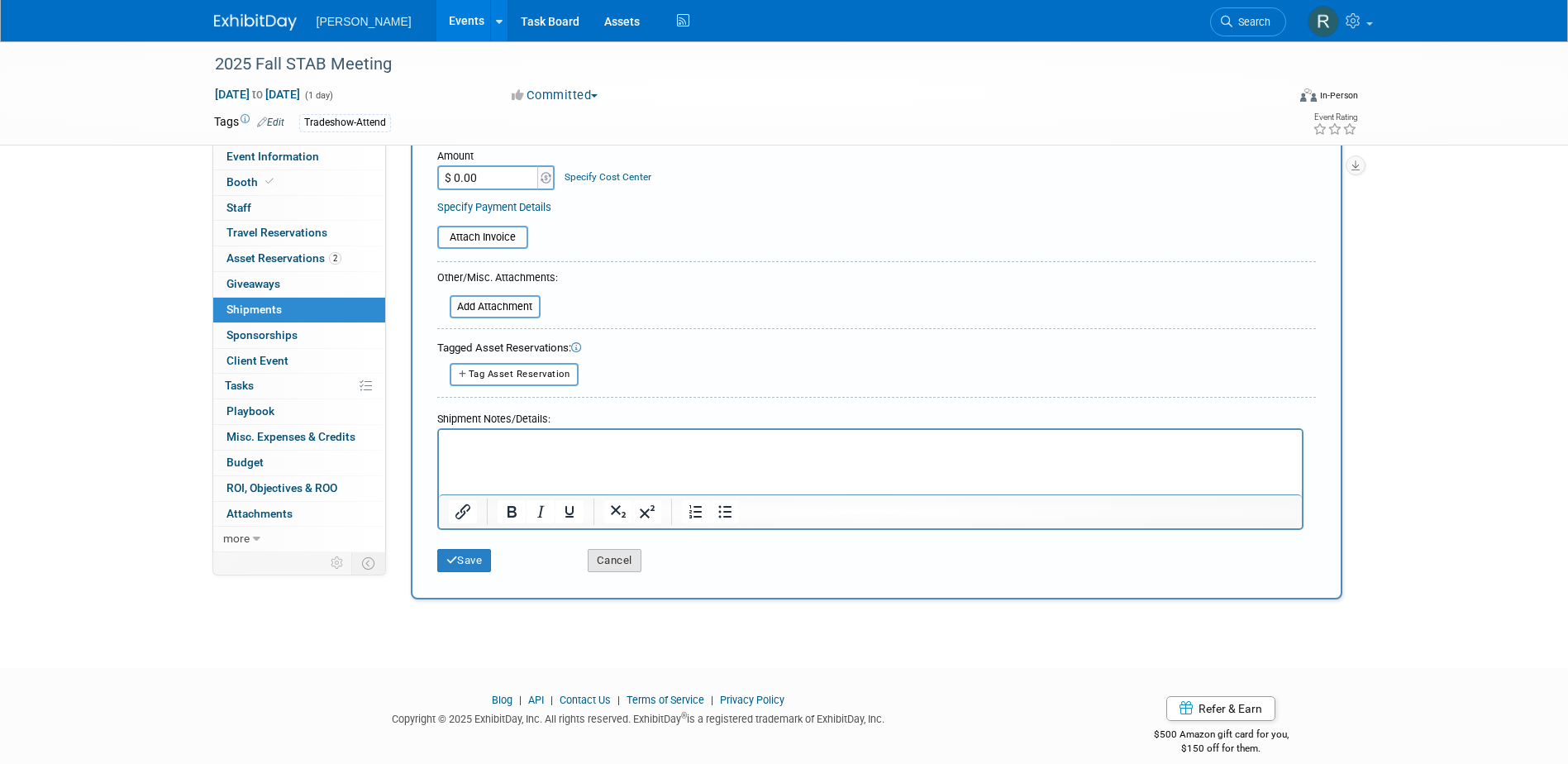
type input "Ship Giveaways"
click at [616, 560] on button "Cancel" at bounding box center [615, 560] width 54 height 23
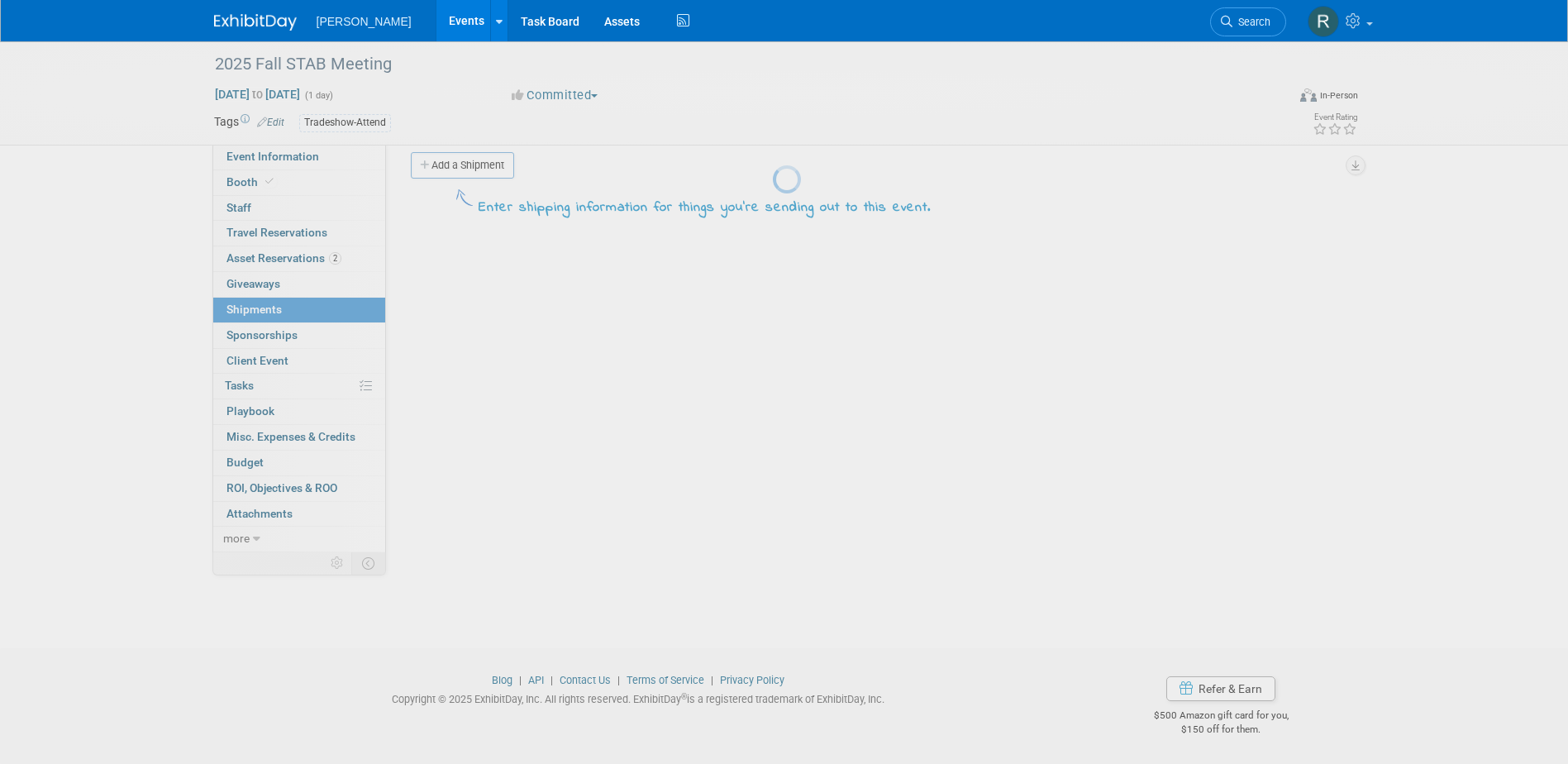
scroll to position [0, 0]
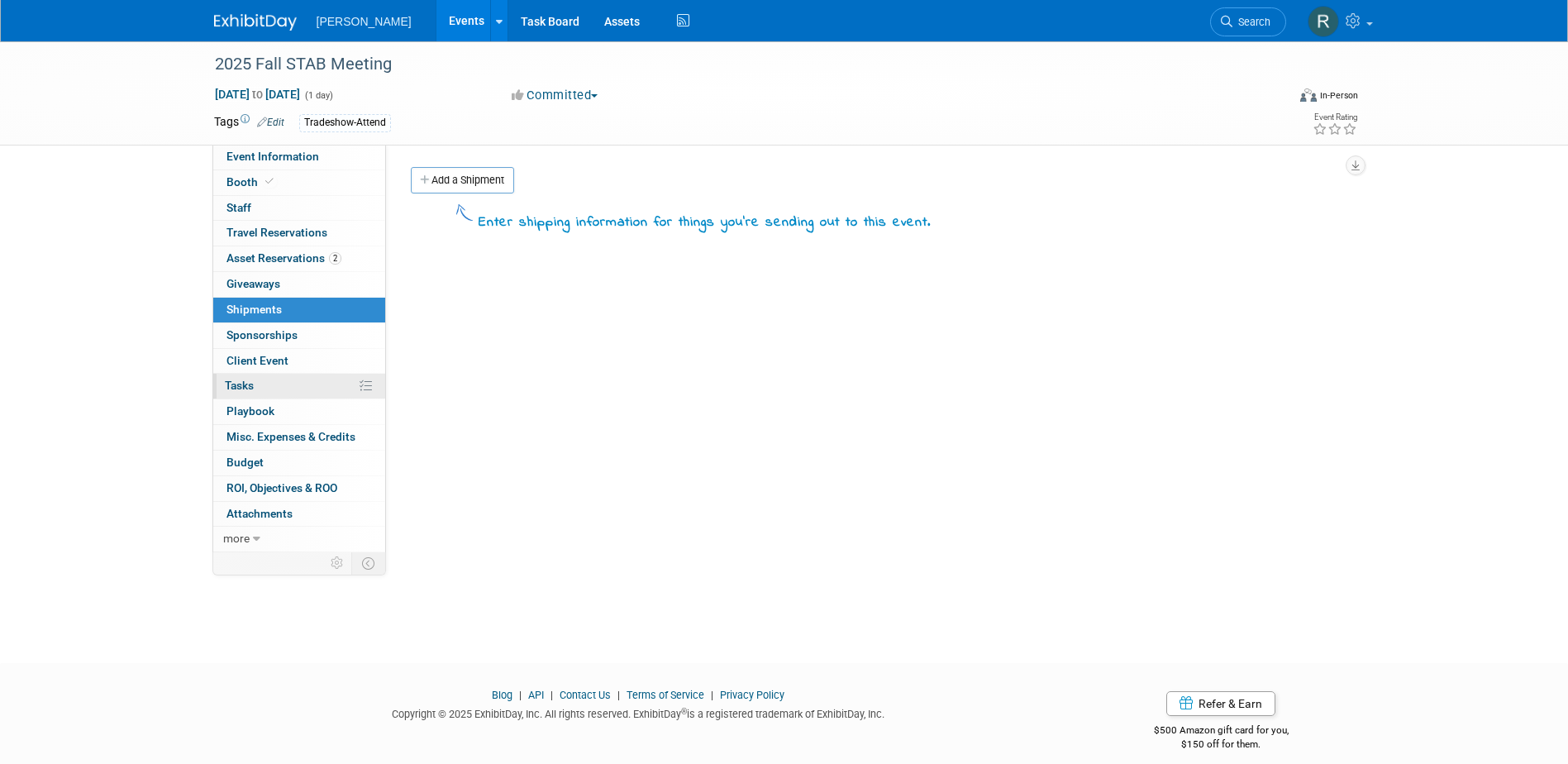
click at [242, 377] on link "0% Tasks 0%" at bounding box center [299, 385] width 172 height 25
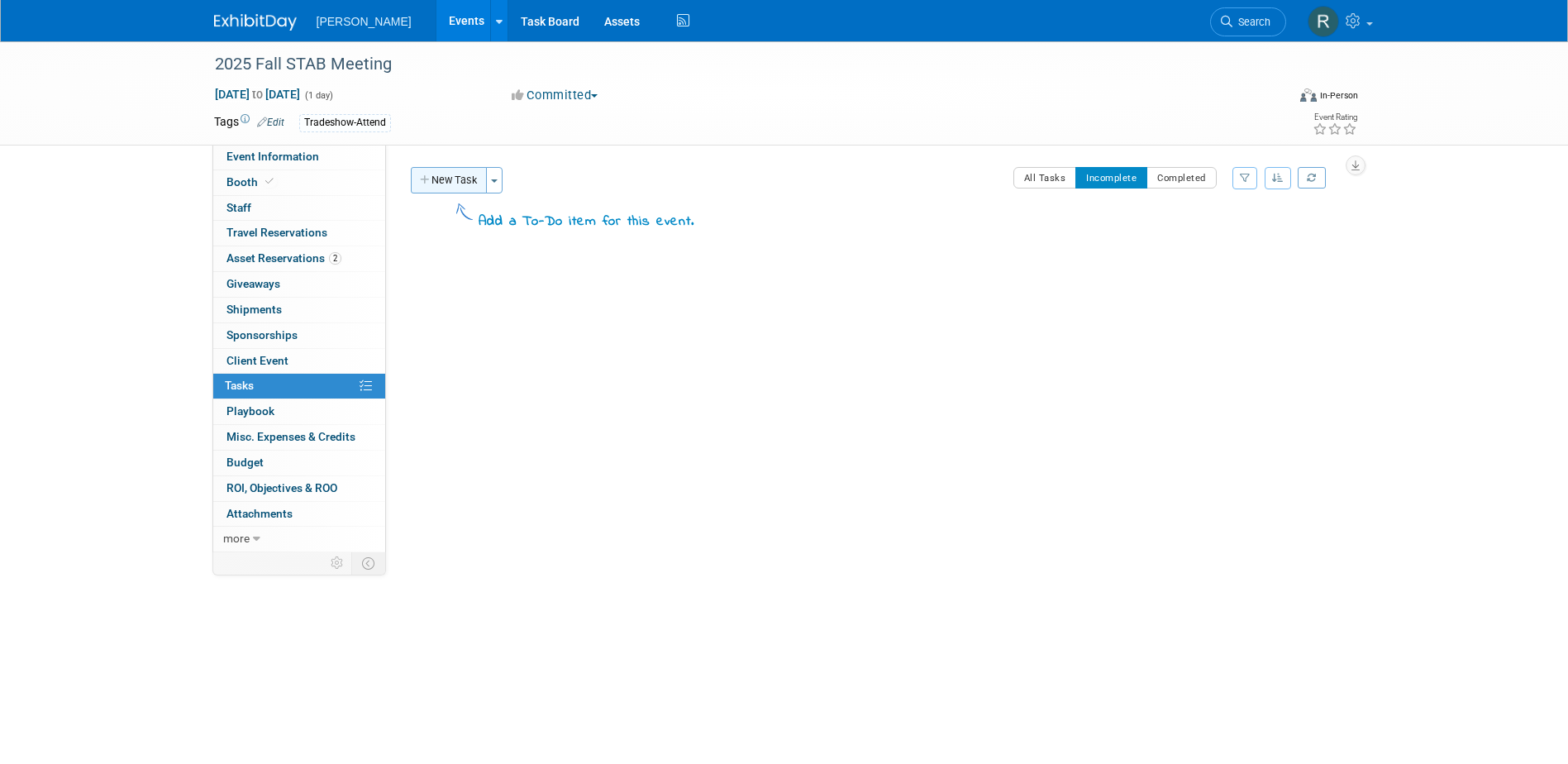
click at [464, 172] on button "New Task" at bounding box center [448, 180] width 76 height 27
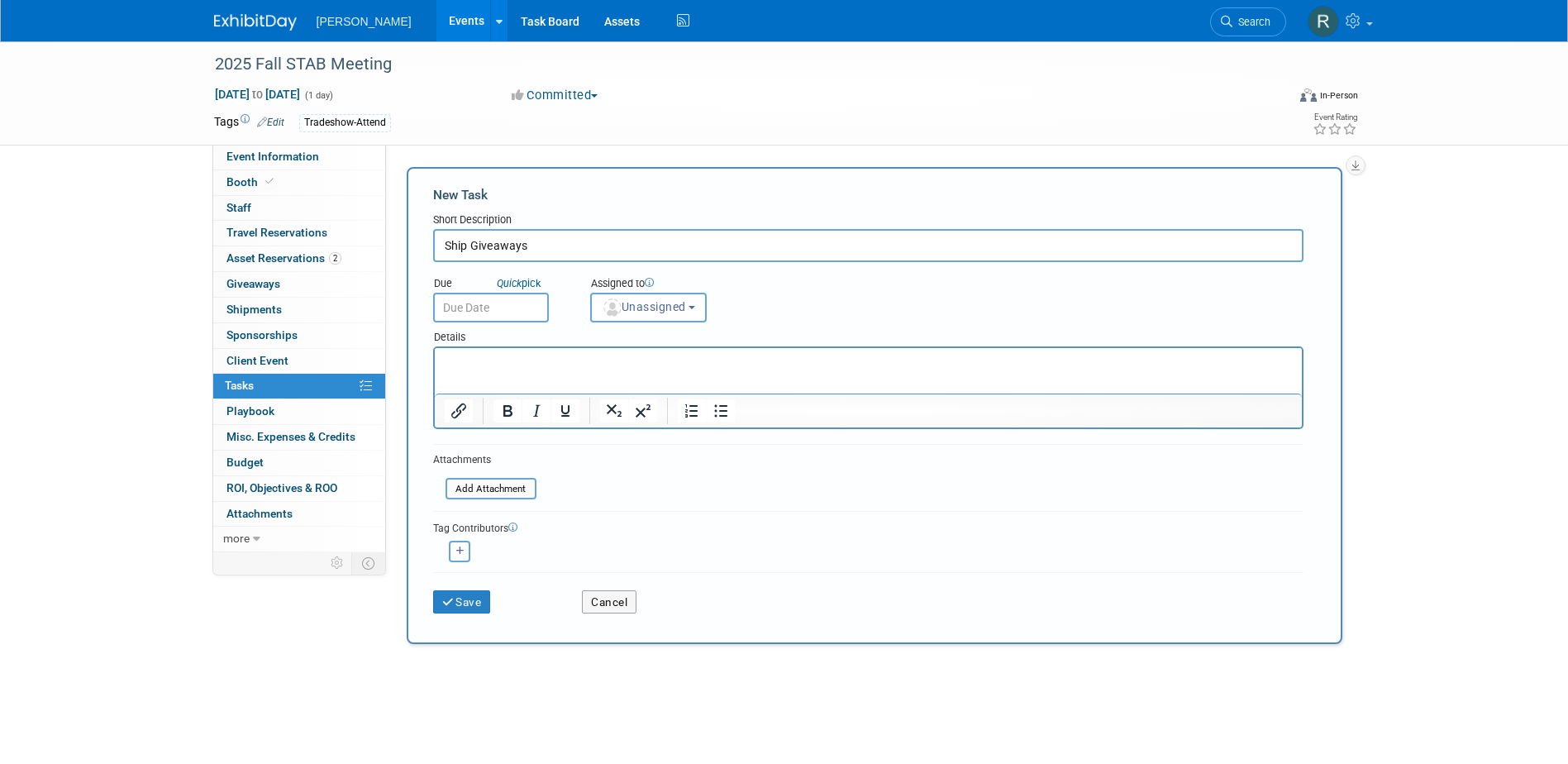
type input "Ship Giveaways"
click at [507, 306] on input "text" at bounding box center [491, 308] width 116 height 29
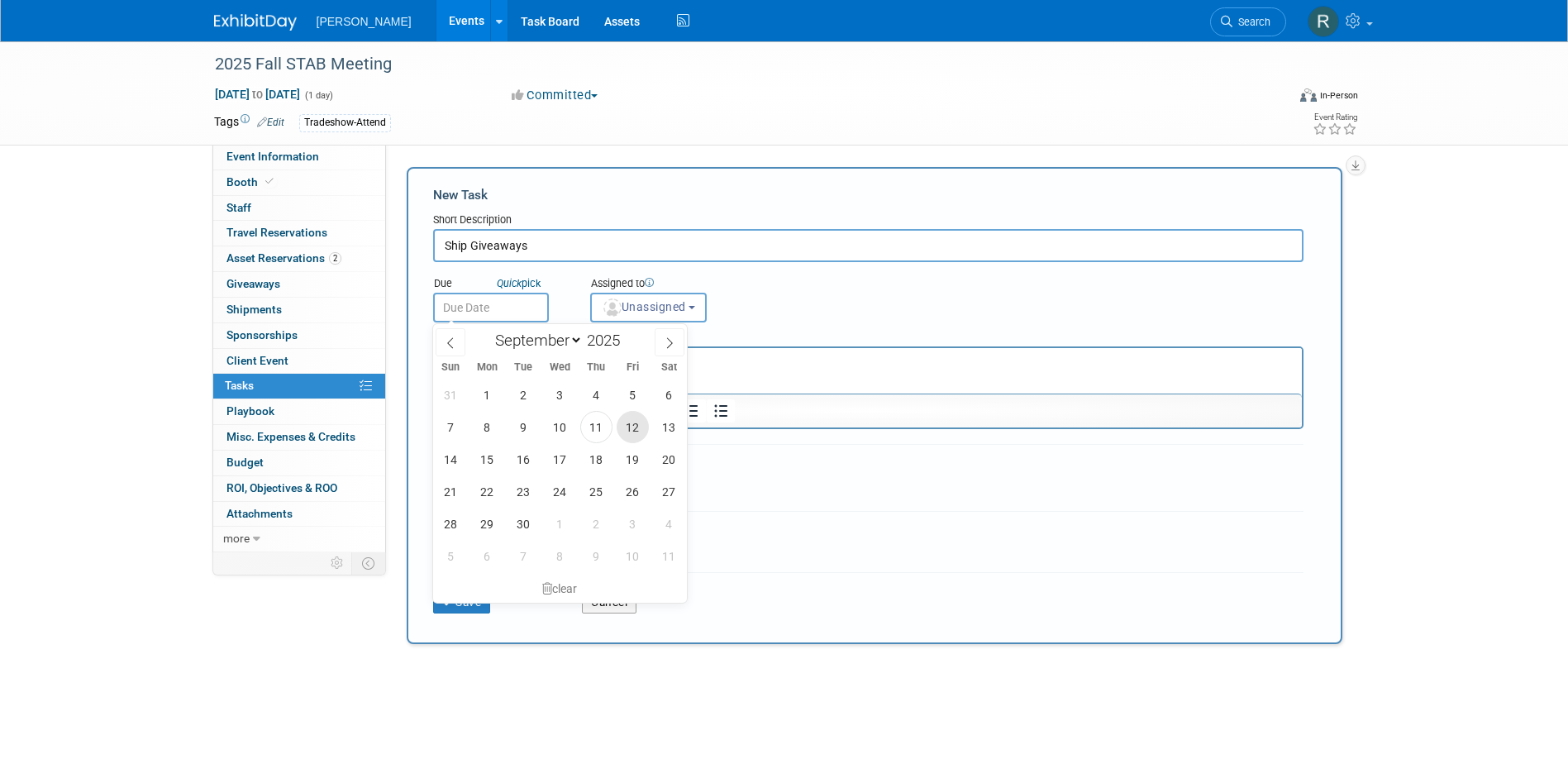
click at [642, 430] on span "12" at bounding box center [632, 426] width 32 height 32
type input "Sep 12, 2025"
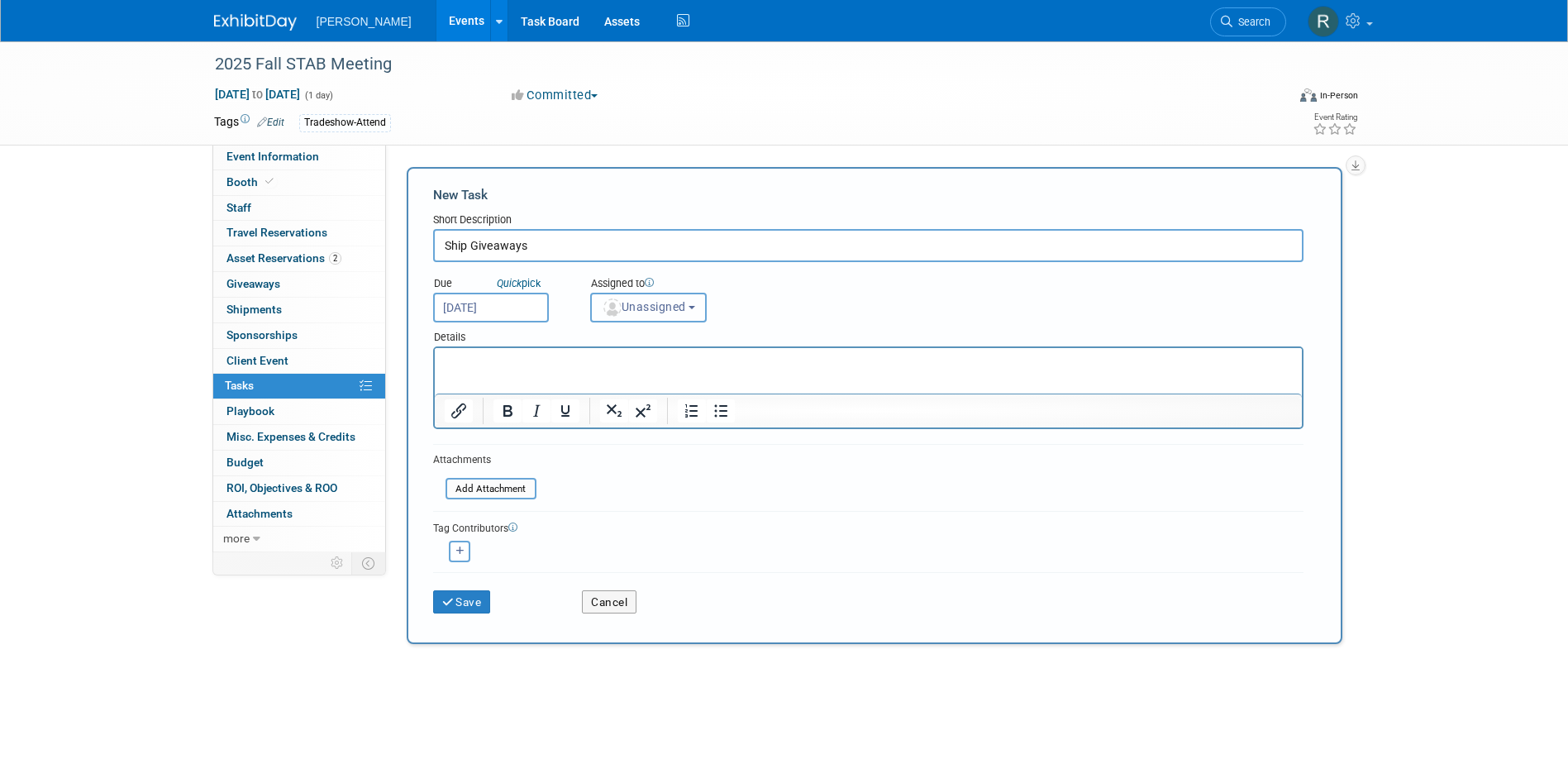
click at [644, 305] on span "Unassigned" at bounding box center [643, 306] width 84 height 13
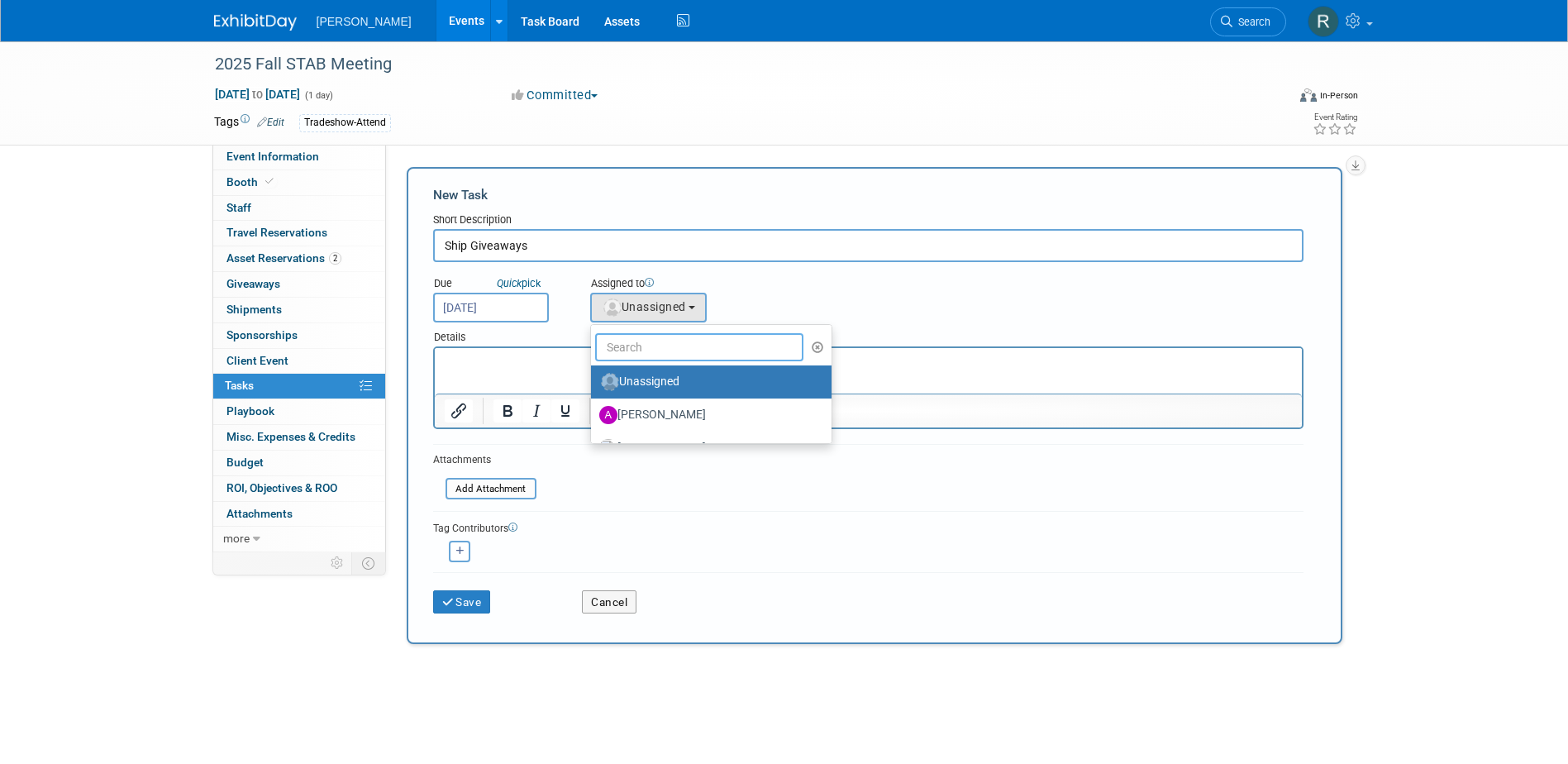
click at [649, 350] on input "text" at bounding box center [699, 347] width 209 height 28
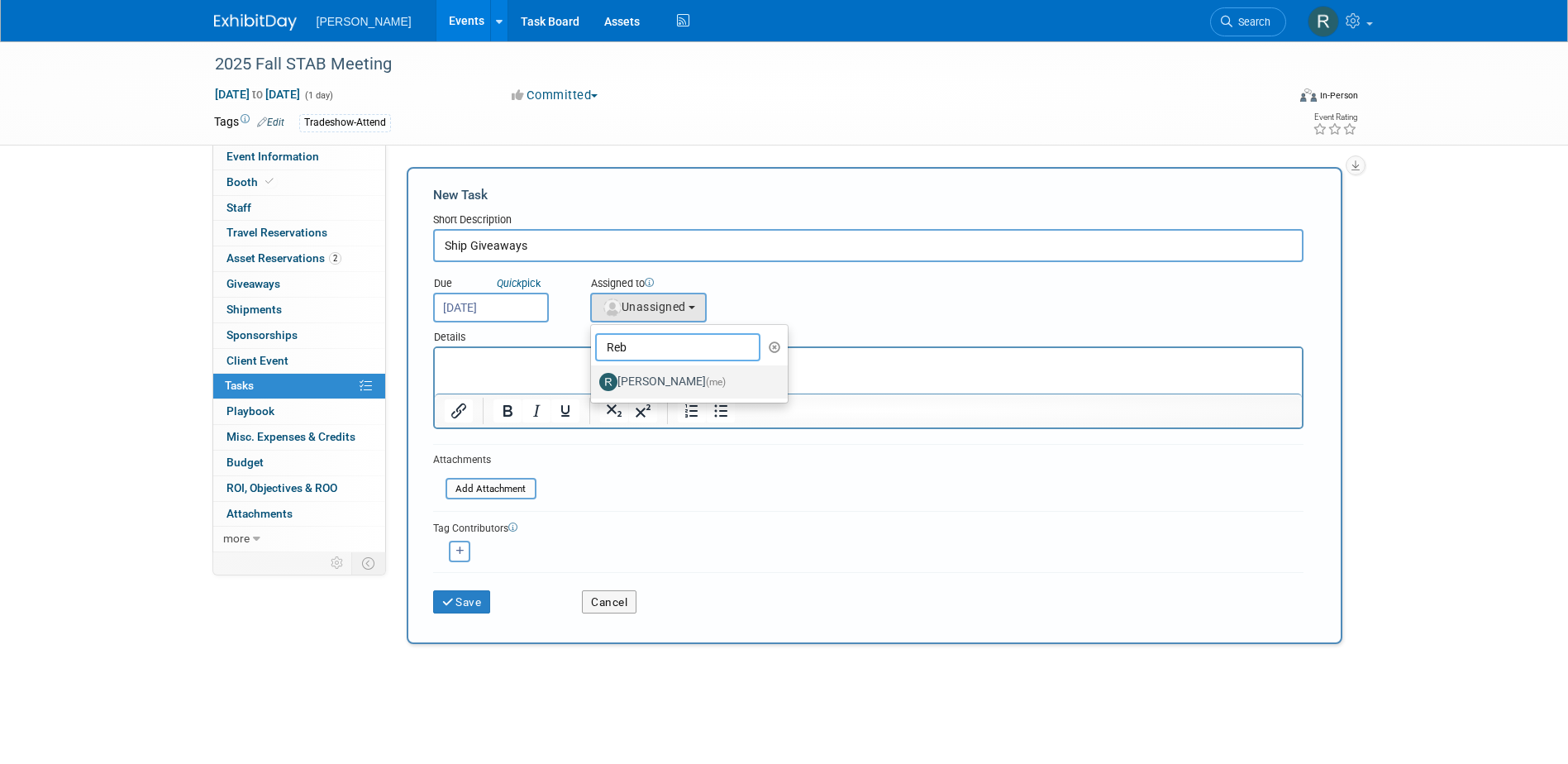
type input "Reb"
drag, startPoint x: 662, startPoint y: 379, endPoint x: 220, endPoint y: 39, distance: 557.6
click at [662, 379] on label "Rebecca Deis (me)" at bounding box center [685, 382] width 172 height 27
click at [593, 379] on input "Rebecca Deis (me)" at bounding box center [588, 379] width 10 height 10
select select "844a177d-a181-44ff-a72a-5731d68e4351"
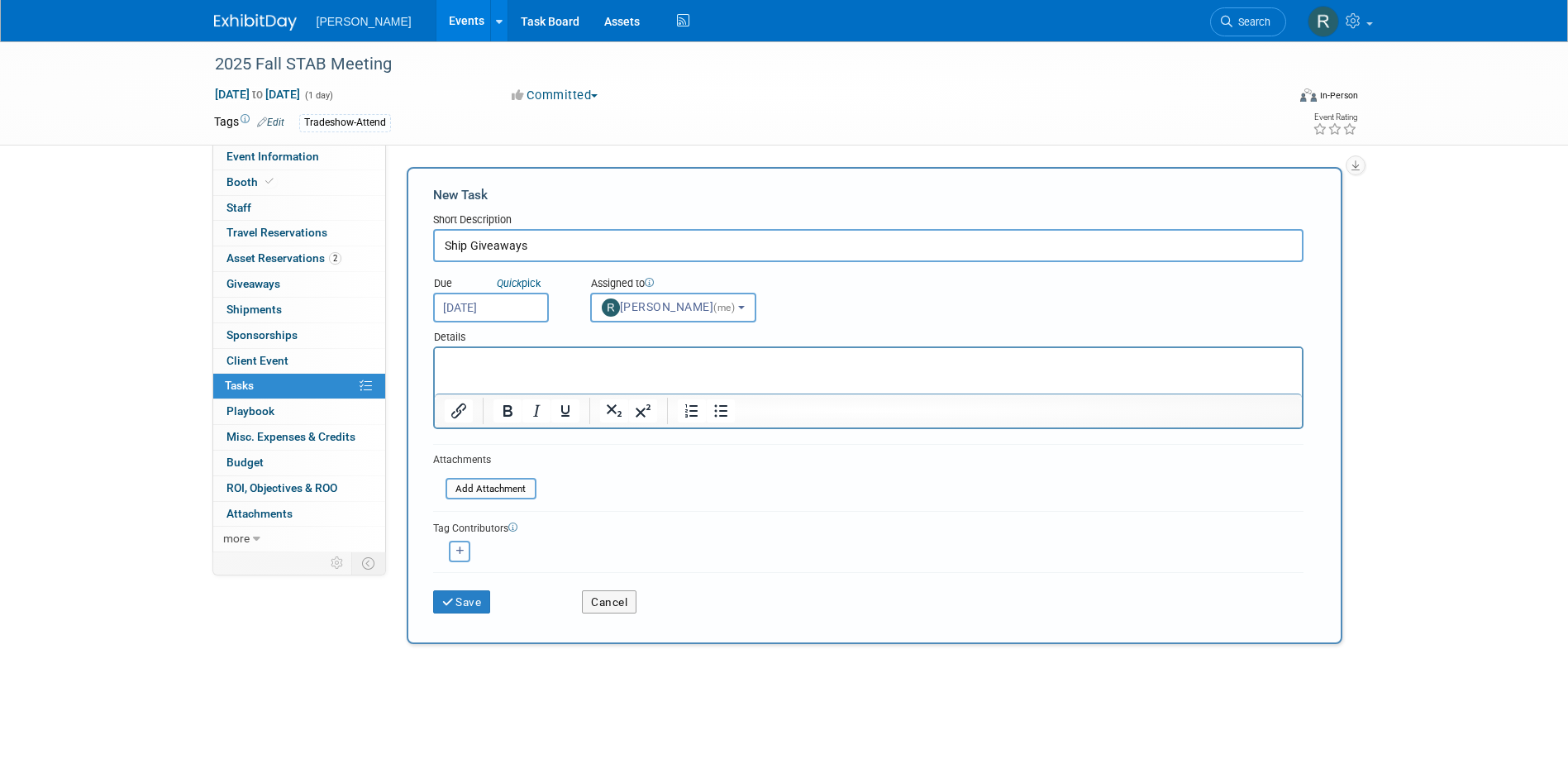
click at [456, 555] on button "button" at bounding box center [459, 551] width 22 height 22
select select
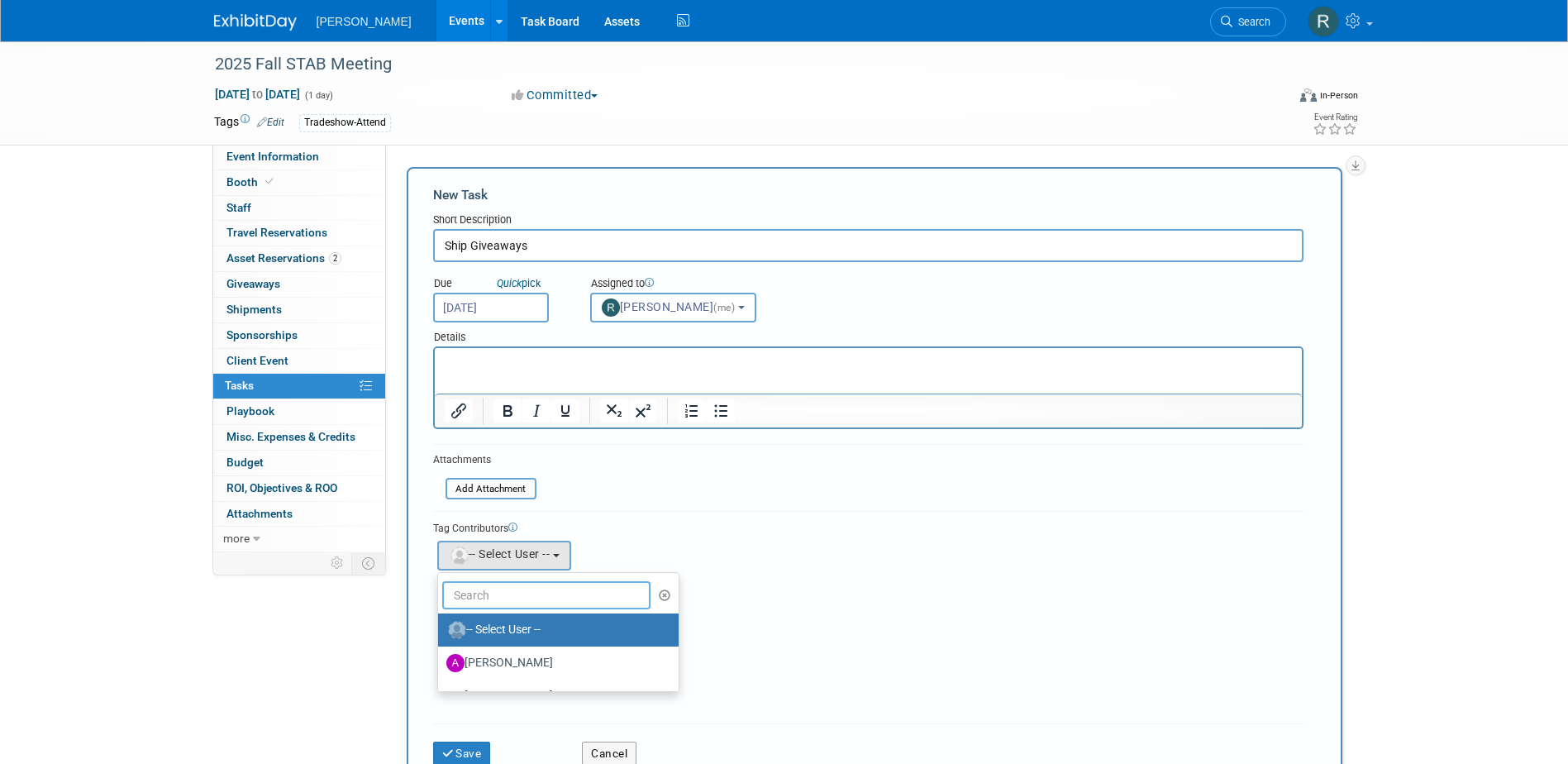
click at [493, 593] on input "text" at bounding box center [546, 595] width 209 height 28
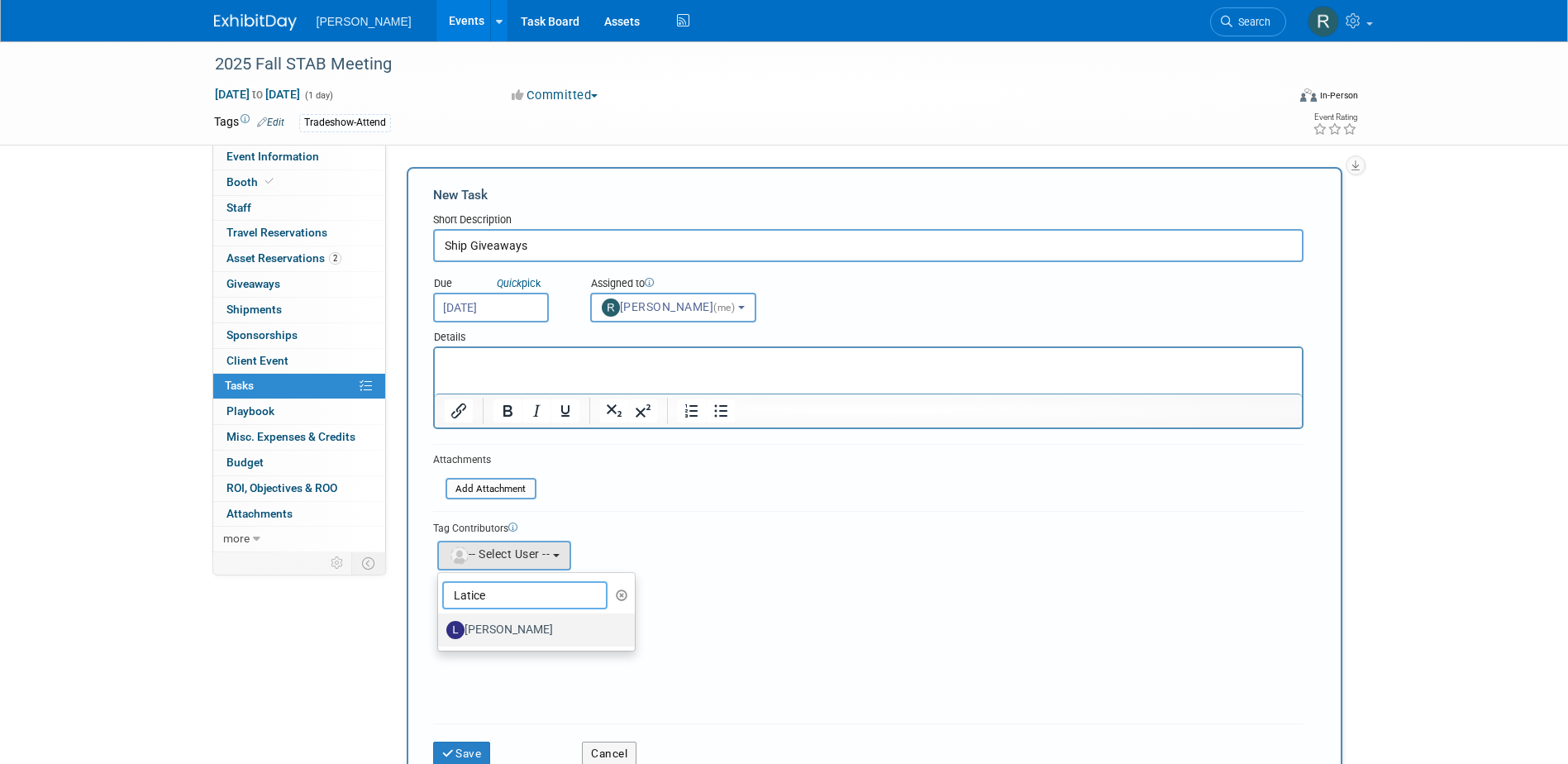
type input "Latice"
click at [540, 628] on label "[PERSON_NAME]" at bounding box center [532, 630] width 172 height 27
click at [441, 628] on input "[PERSON_NAME]" at bounding box center [435, 628] width 10 height 10
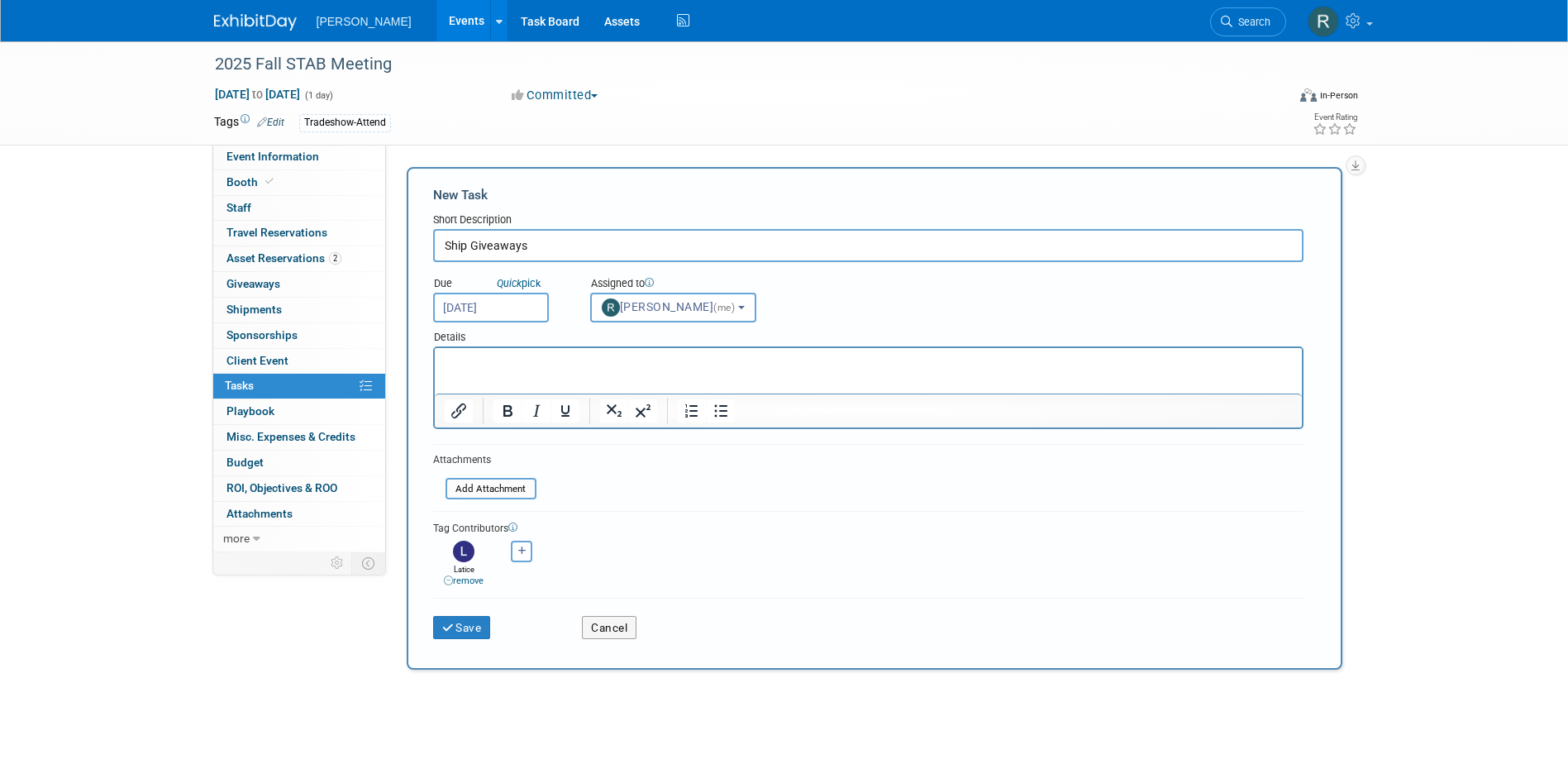
click at [512, 366] on p "Rich Text Area. Press ALT-0 for help." at bounding box center [868, 362] width 848 height 16
click at [465, 628] on button "Save" at bounding box center [461, 627] width 58 height 23
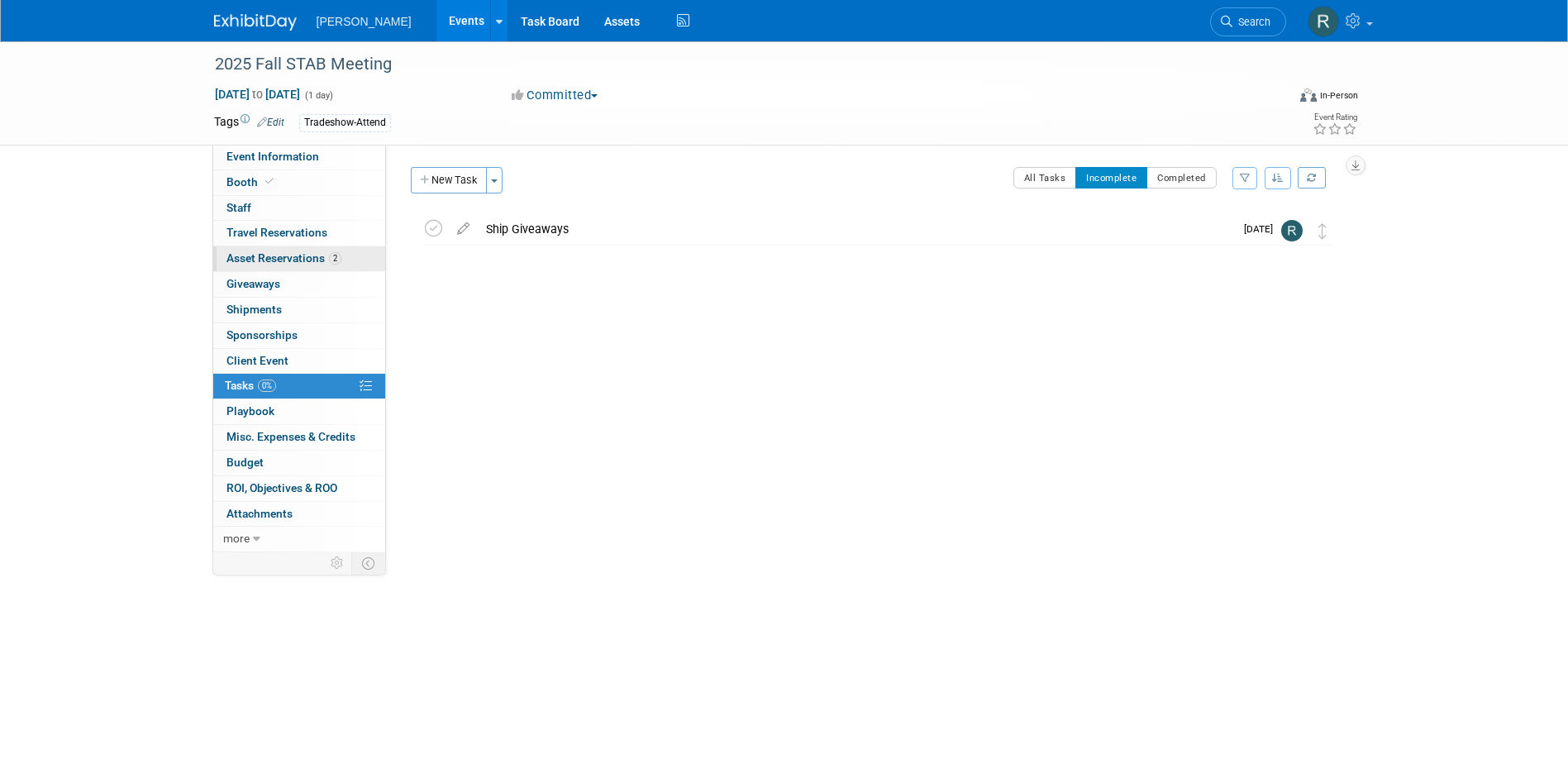
drag, startPoint x: 297, startPoint y: 259, endPoint x: 341, endPoint y: 256, distance: 44.1
click at [297, 259] on span "Asset Reservations 2" at bounding box center [284, 257] width 115 height 13
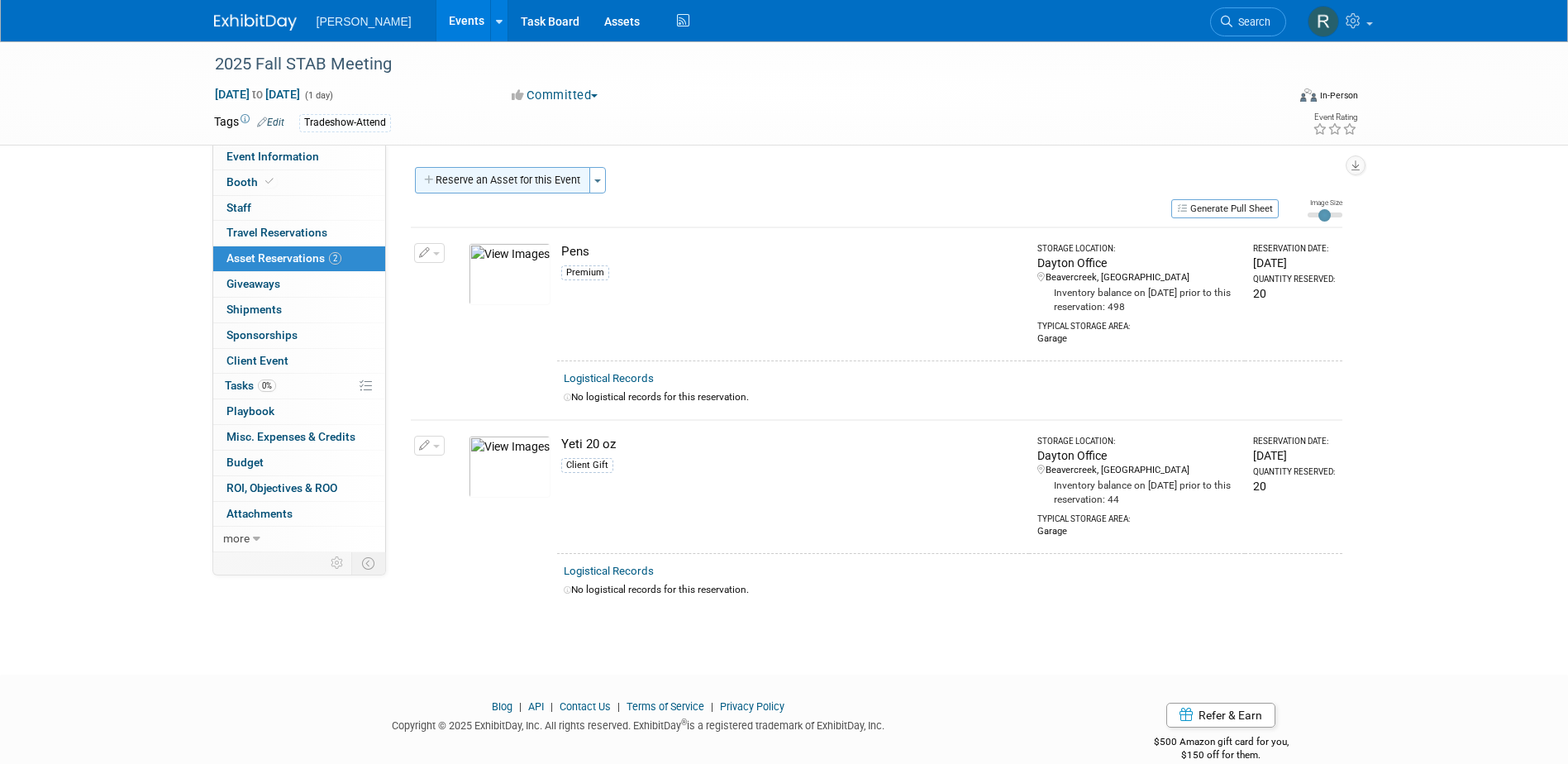
click at [483, 180] on button "Reserve an Asset for this Event" at bounding box center [502, 180] width 175 height 27
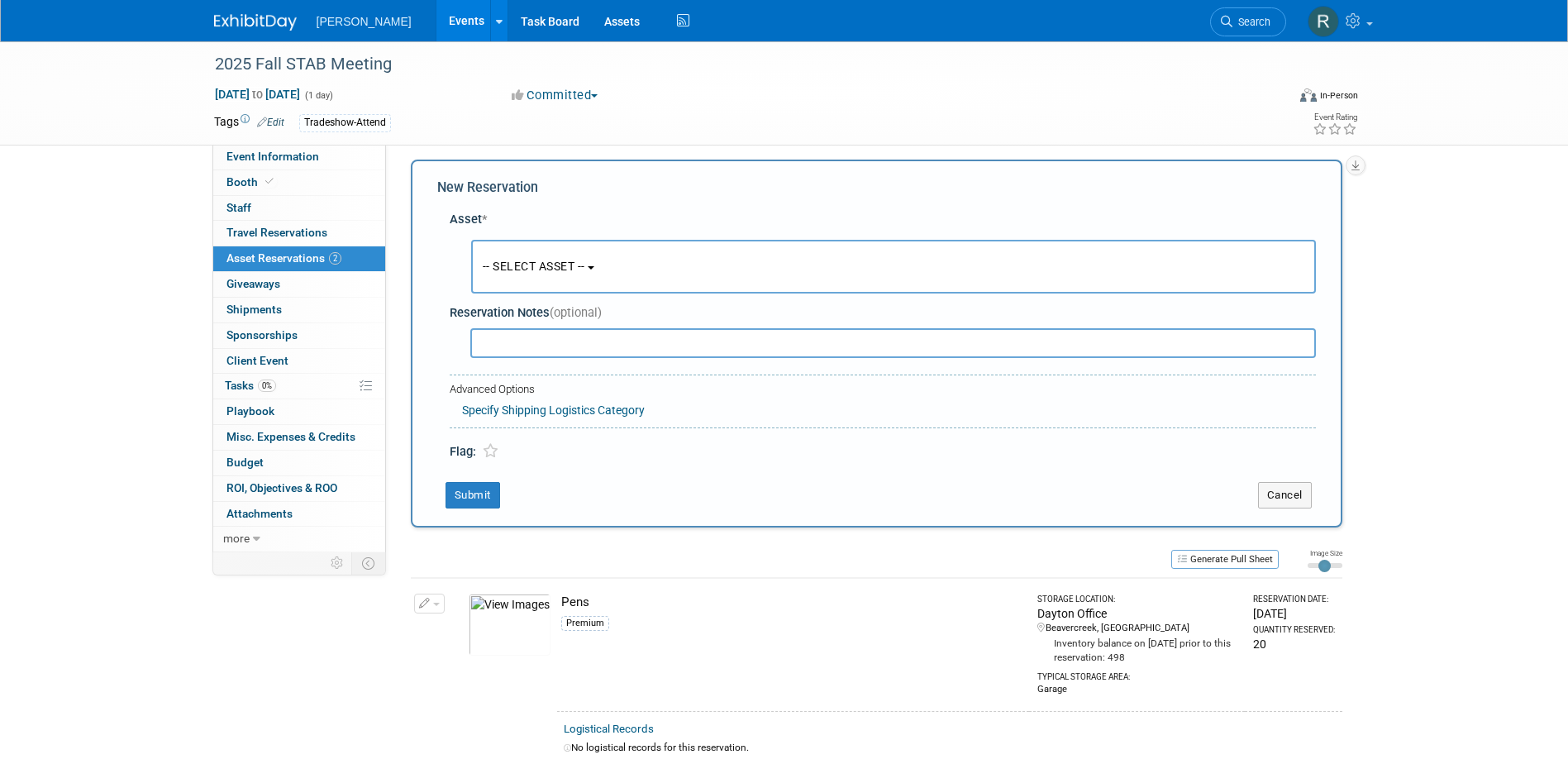
scroll to position [16, 0]
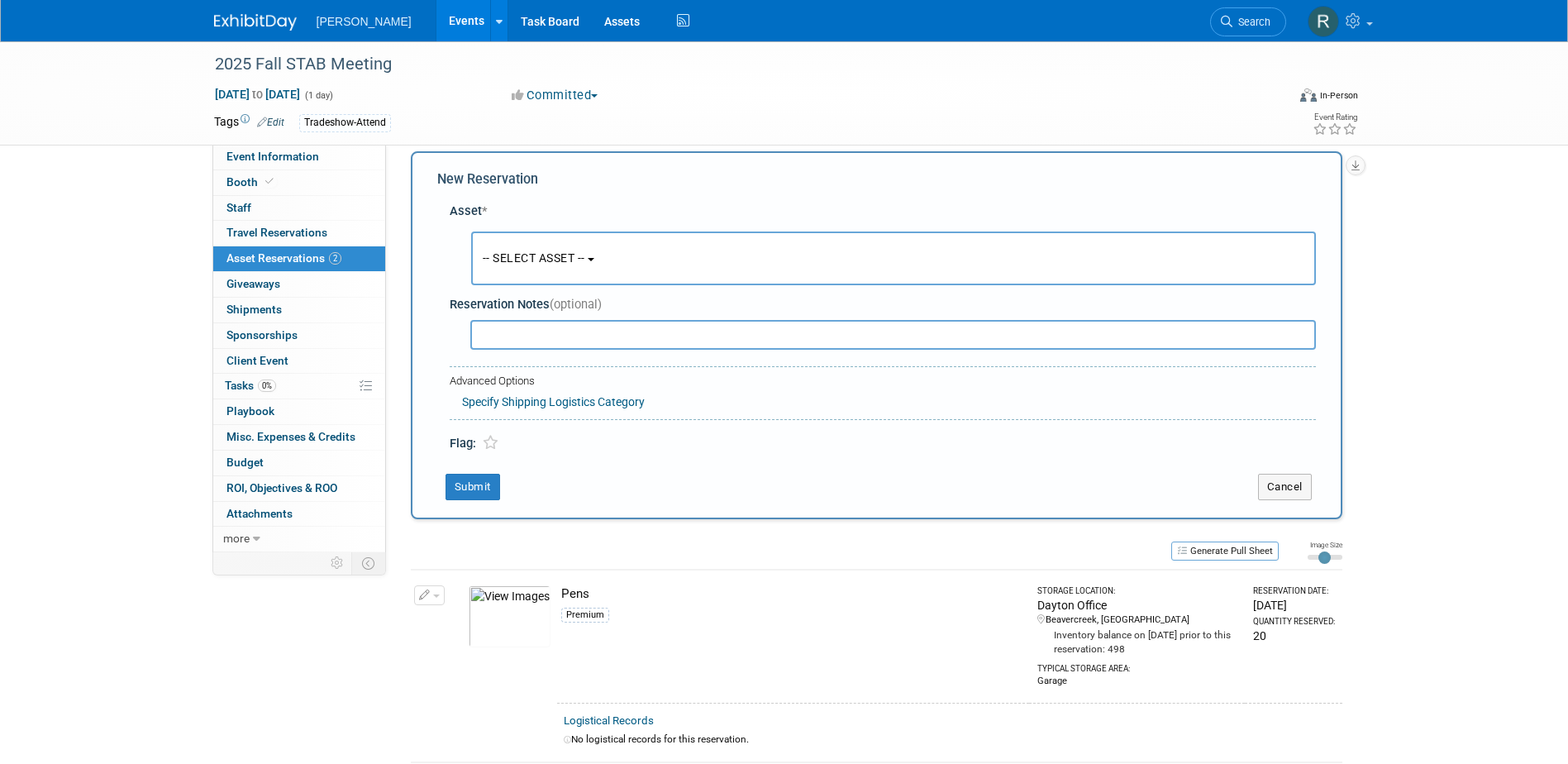
click at [504, 245] on button "-- SELECT ASSET --" at bounding box center [893, 258] width 844 height 54
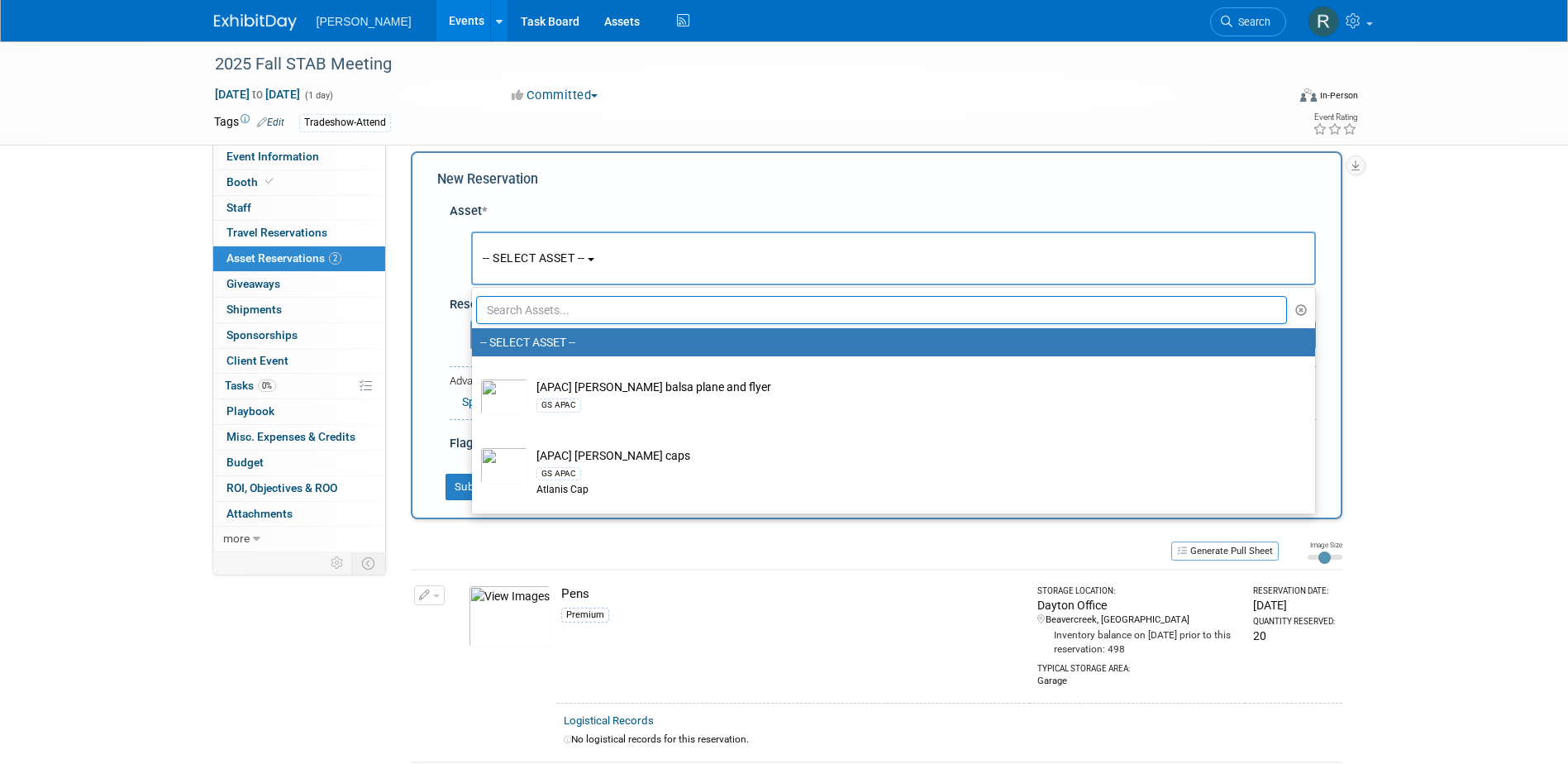
click at [513, 301] on input "text" at bounding box center [881, 310] width 811 height 28
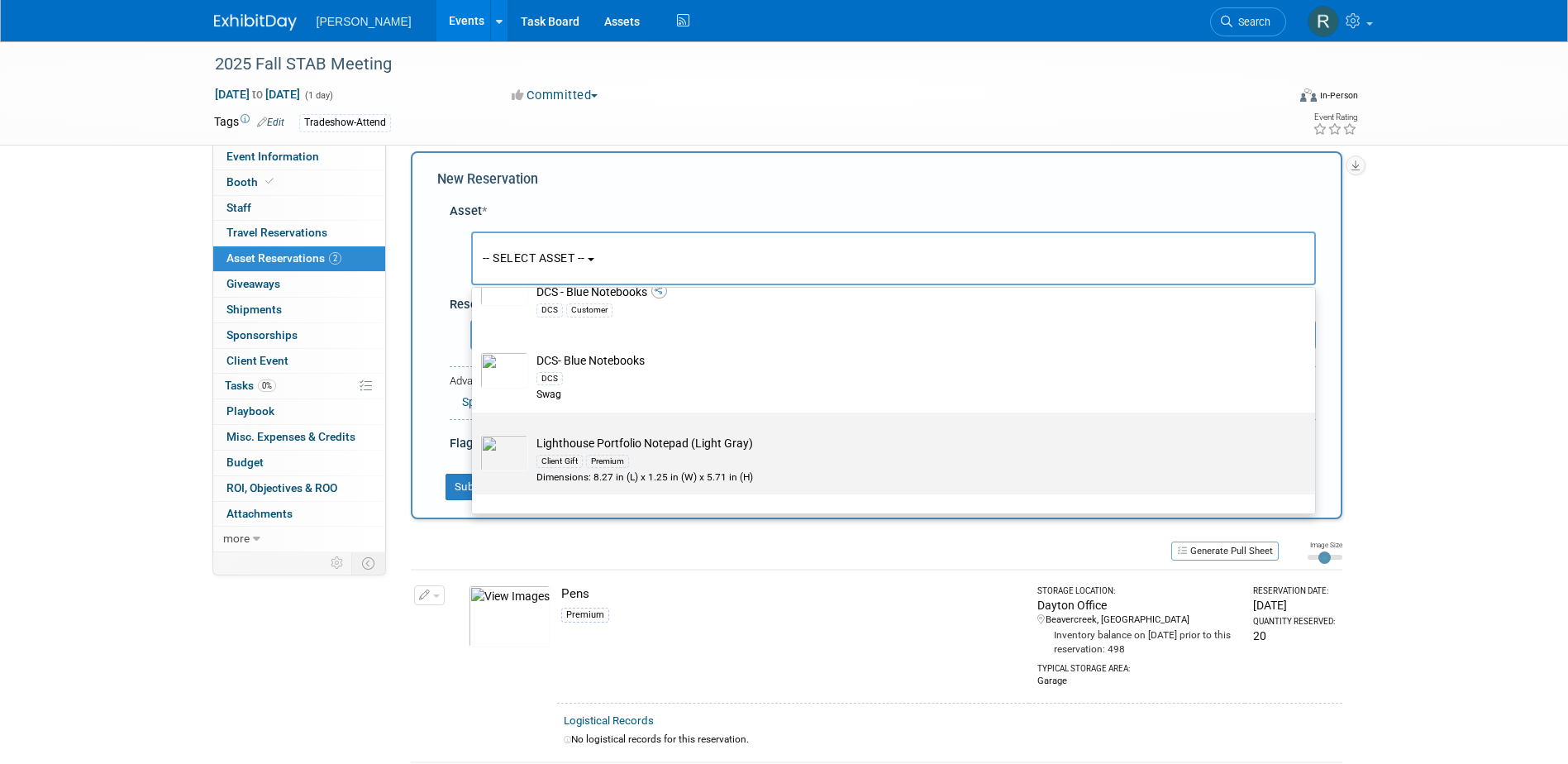
scroll to position [207, 0]
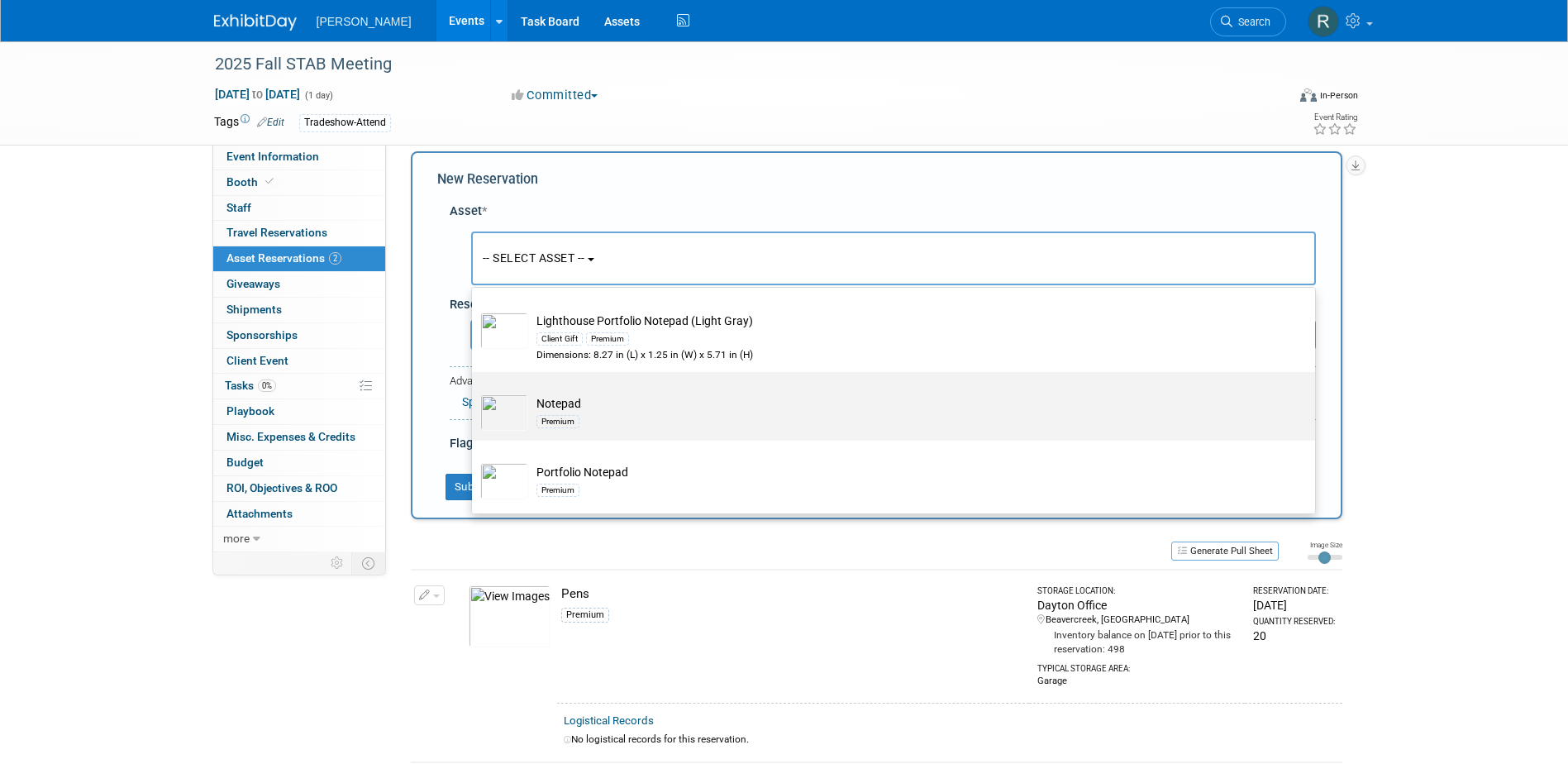
type input "Note"
click at [549, 405] on td "Notepad Premium" at bounding box center [905, 412] width 753 height 36
click at [474, 392] on input "Notepad Premium" at bounding box center [468, 386] width 10 height 10
select select "10728404"
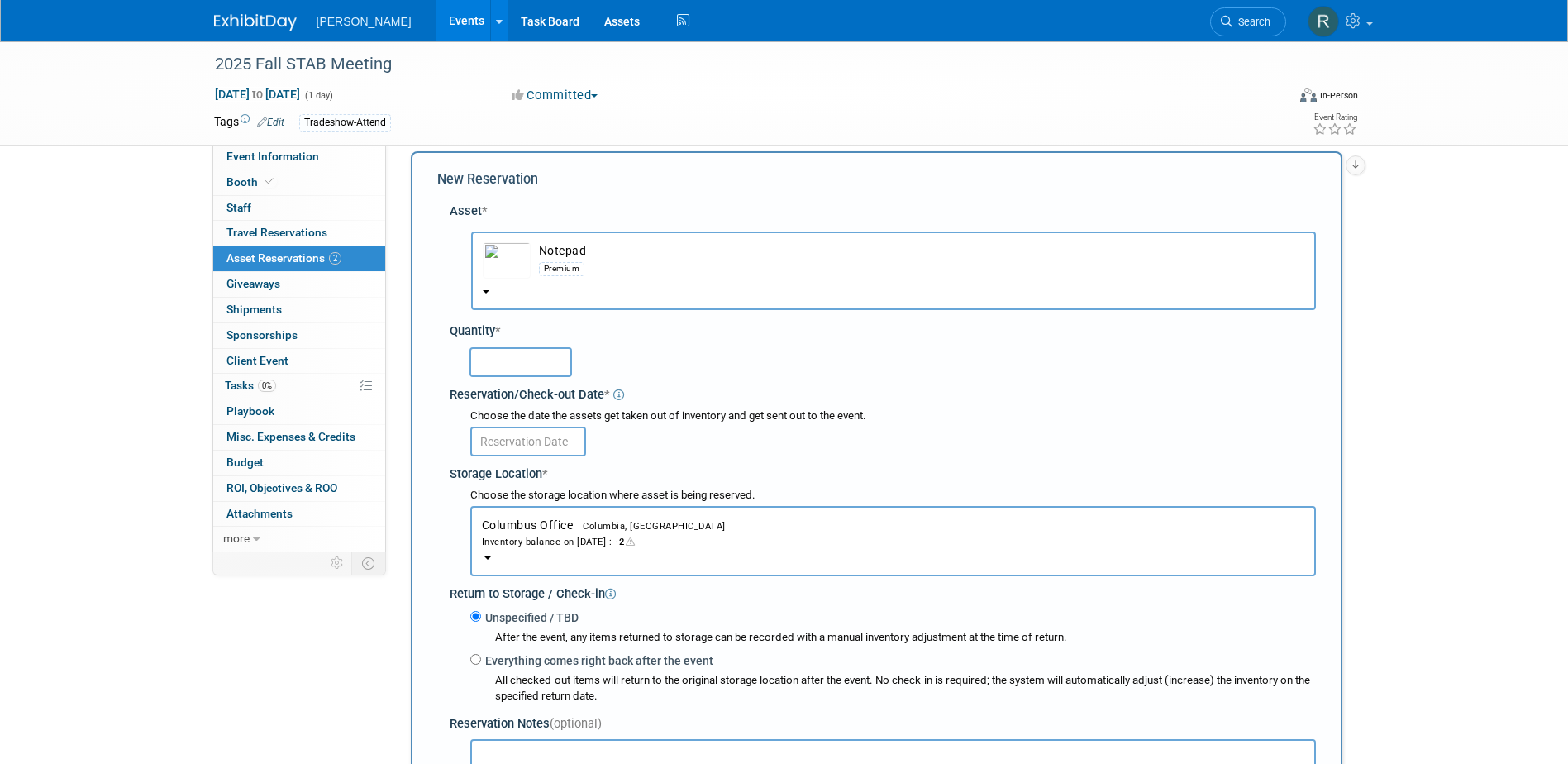
click at [517, 372] on input "text" at bounding box center [520, 362] width 102 height 29
type input "20"
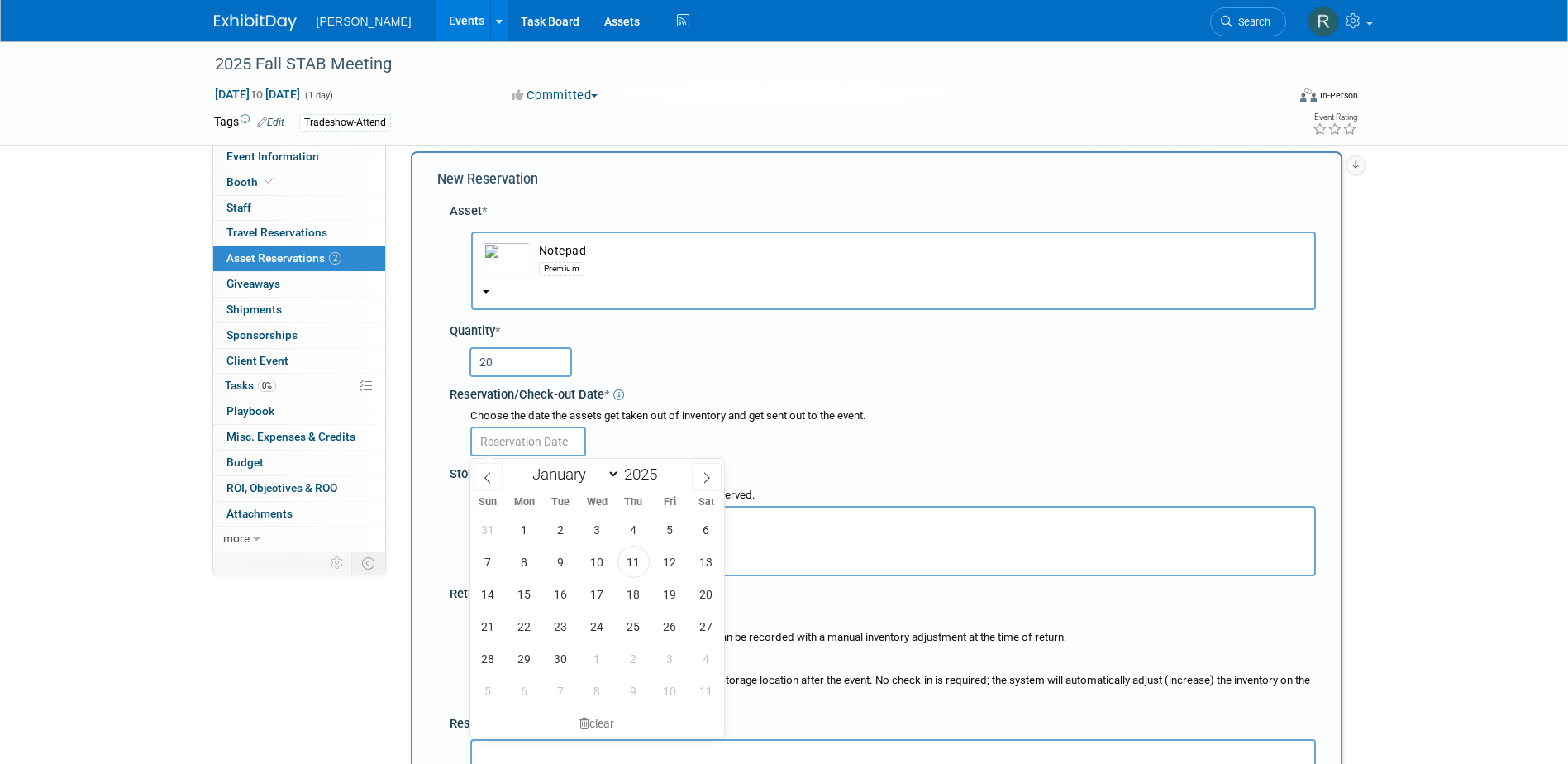
click at [518, 436] on input "text" at bounding box center [528, 442] width 116 height 29
click at [673, 590] on span "19" at bounding box center [669, 593] width 32 height 32
type input "Sep 19, 2025"
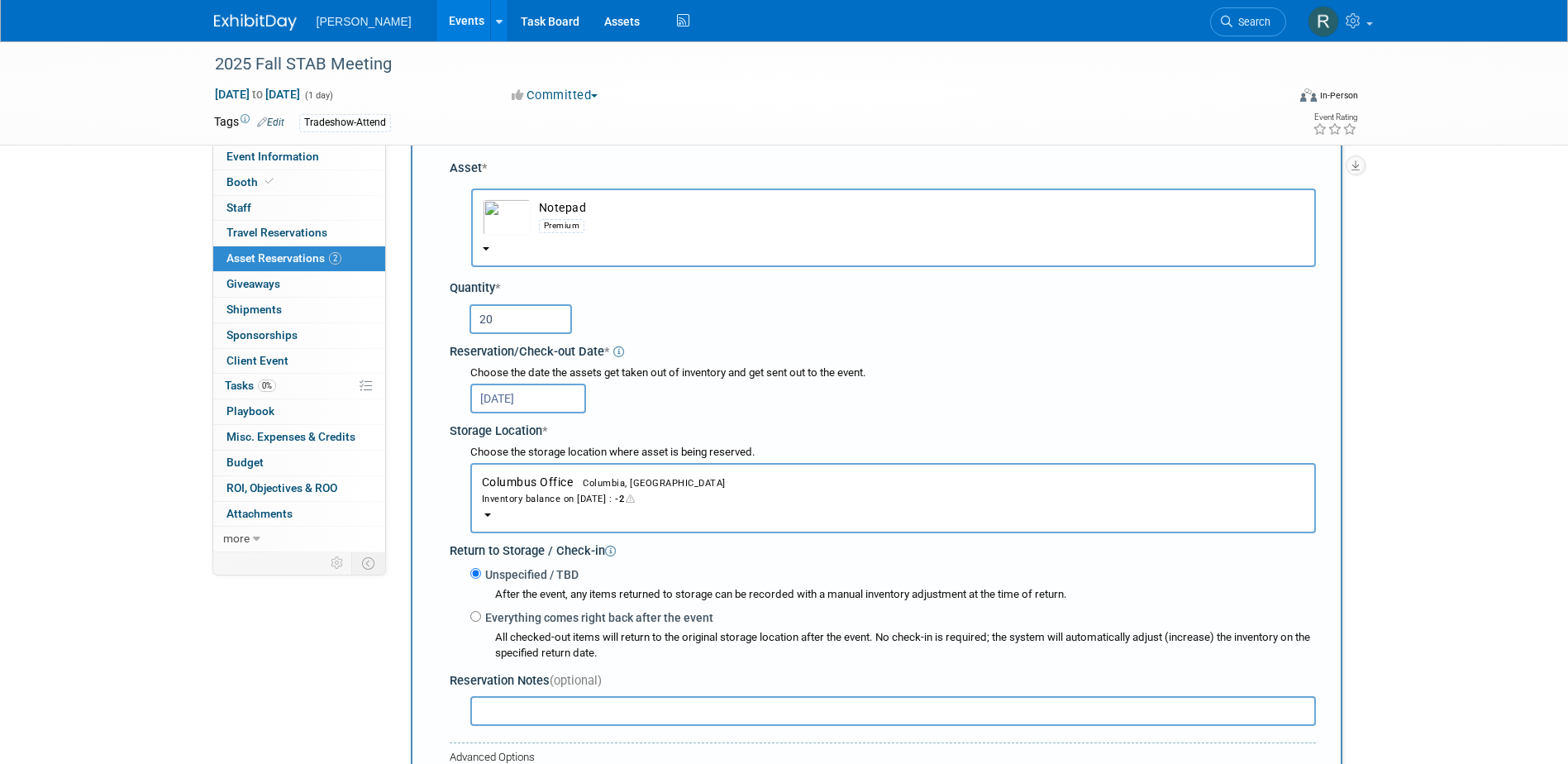
scroll to position [99, 0]
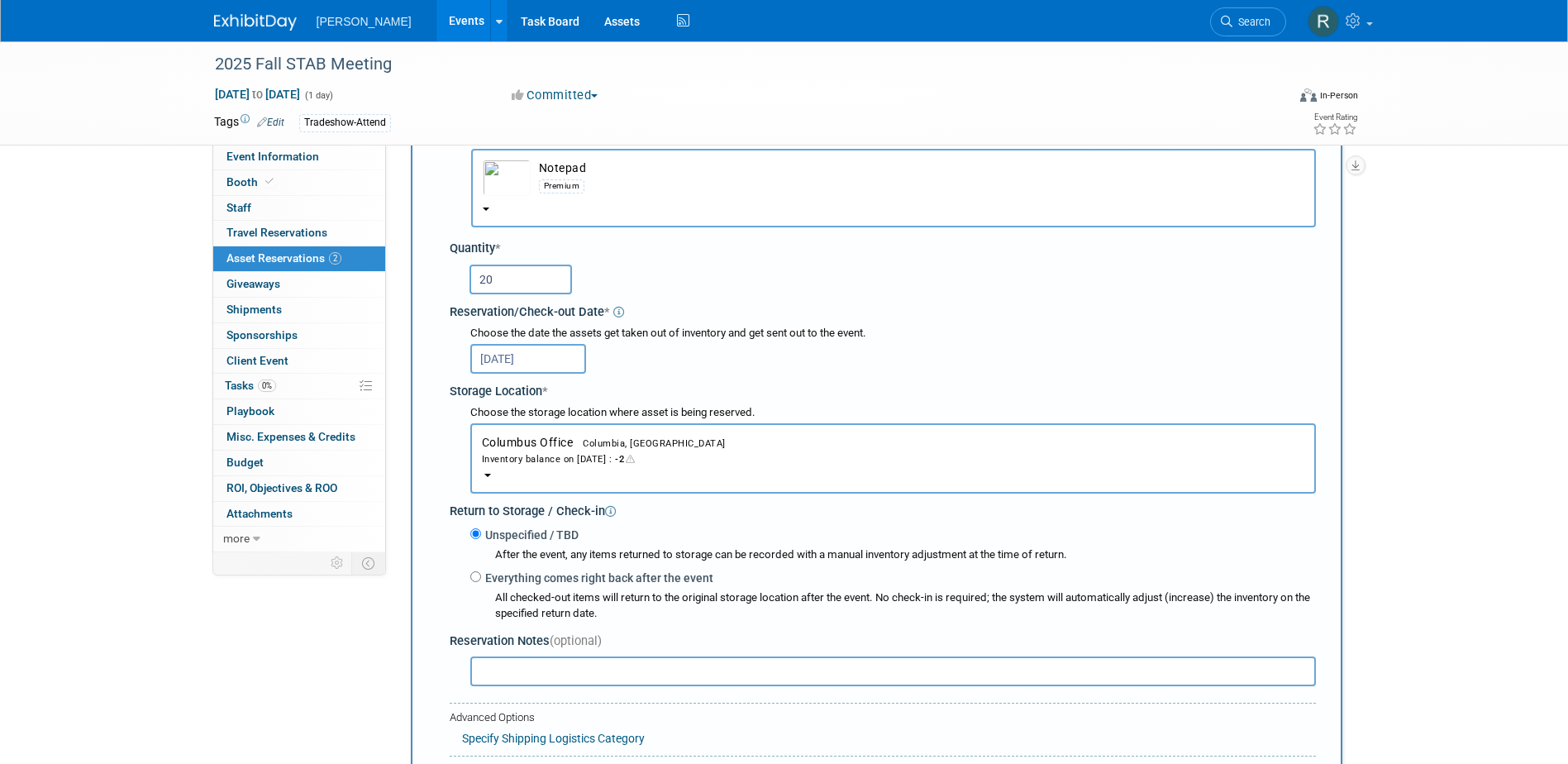
click at [561, 450] on button "Columbus Office Columbia, SC Inventory balance on Sep 19, 2025 : -2" at bounding box center [893, 458] width 845 height 70
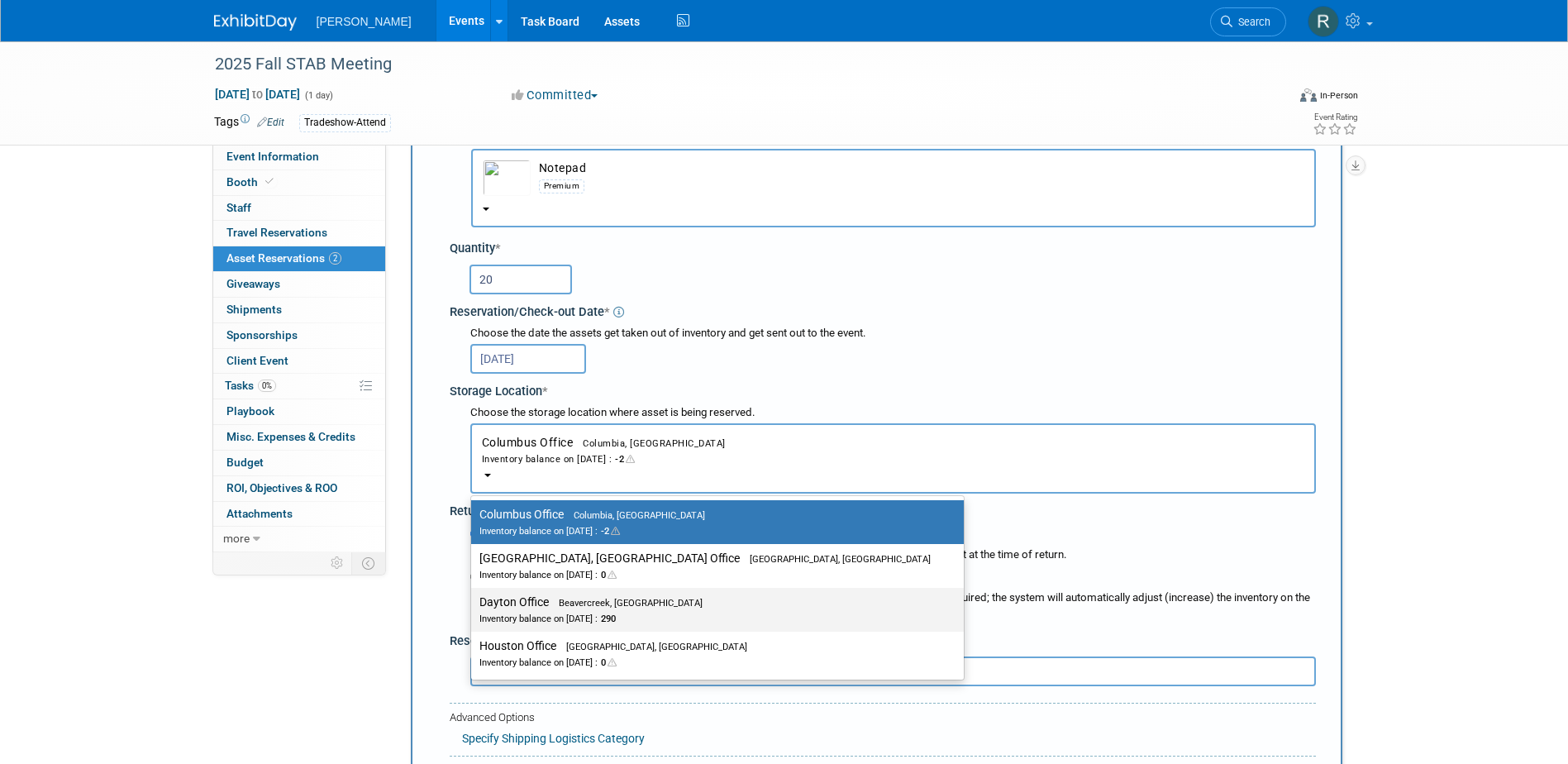
click at [537, 599] on label "Dayton Office Beavercreek, OH Inventory balance on Sep 19, 2025 : 290" at bounding box center [713, 609] width 468 height 37
click at [474, 599] on input "Dayton Office Beavercreek, OH Inventory balance on Sep 19, 2025 : 290" at bounding box center [468, 602] width 10 height 10
select select "11223930"
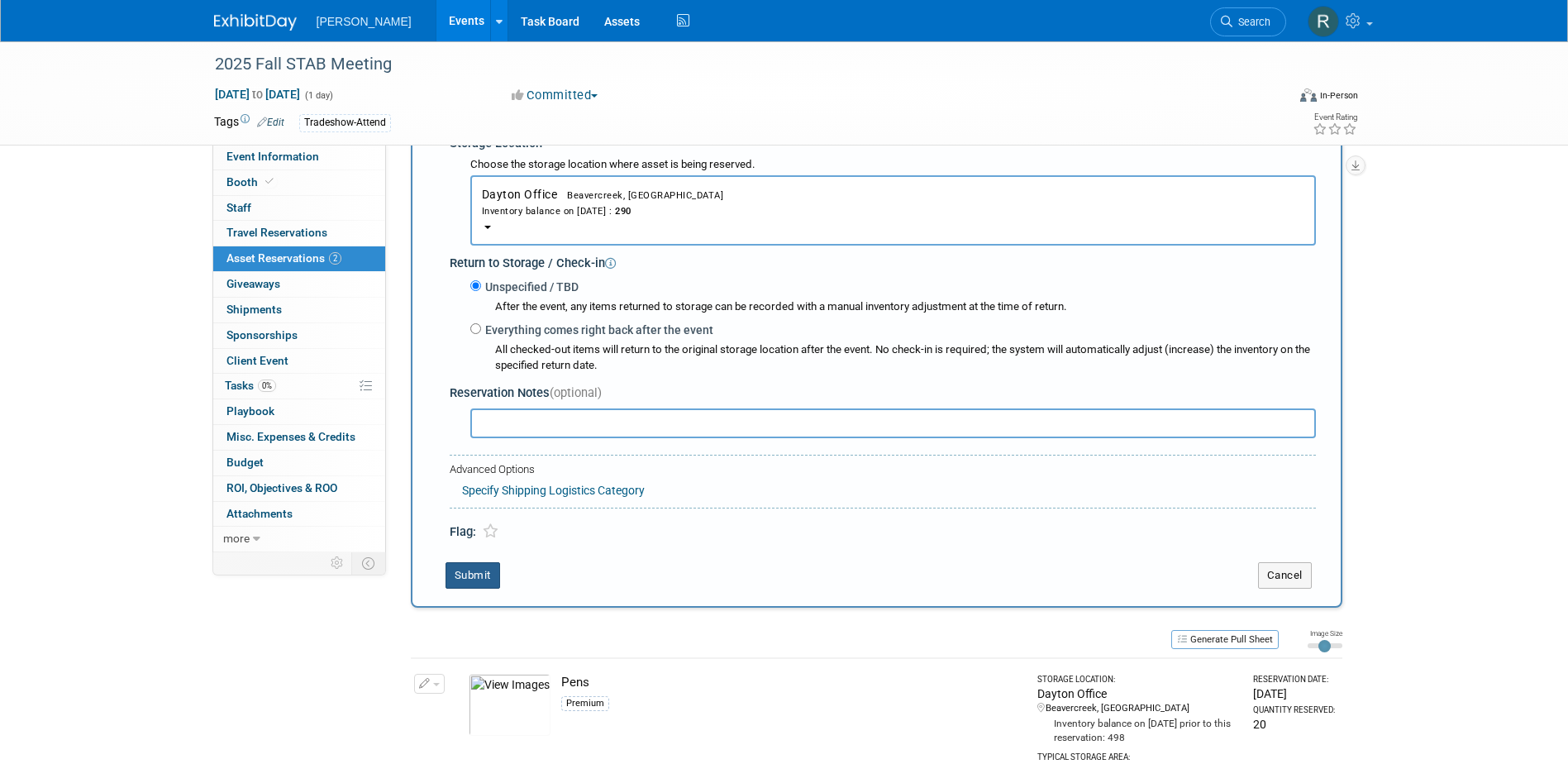
click at [478, 573] on button "Submit" at bounding box center [472, 575] width 55 height 27
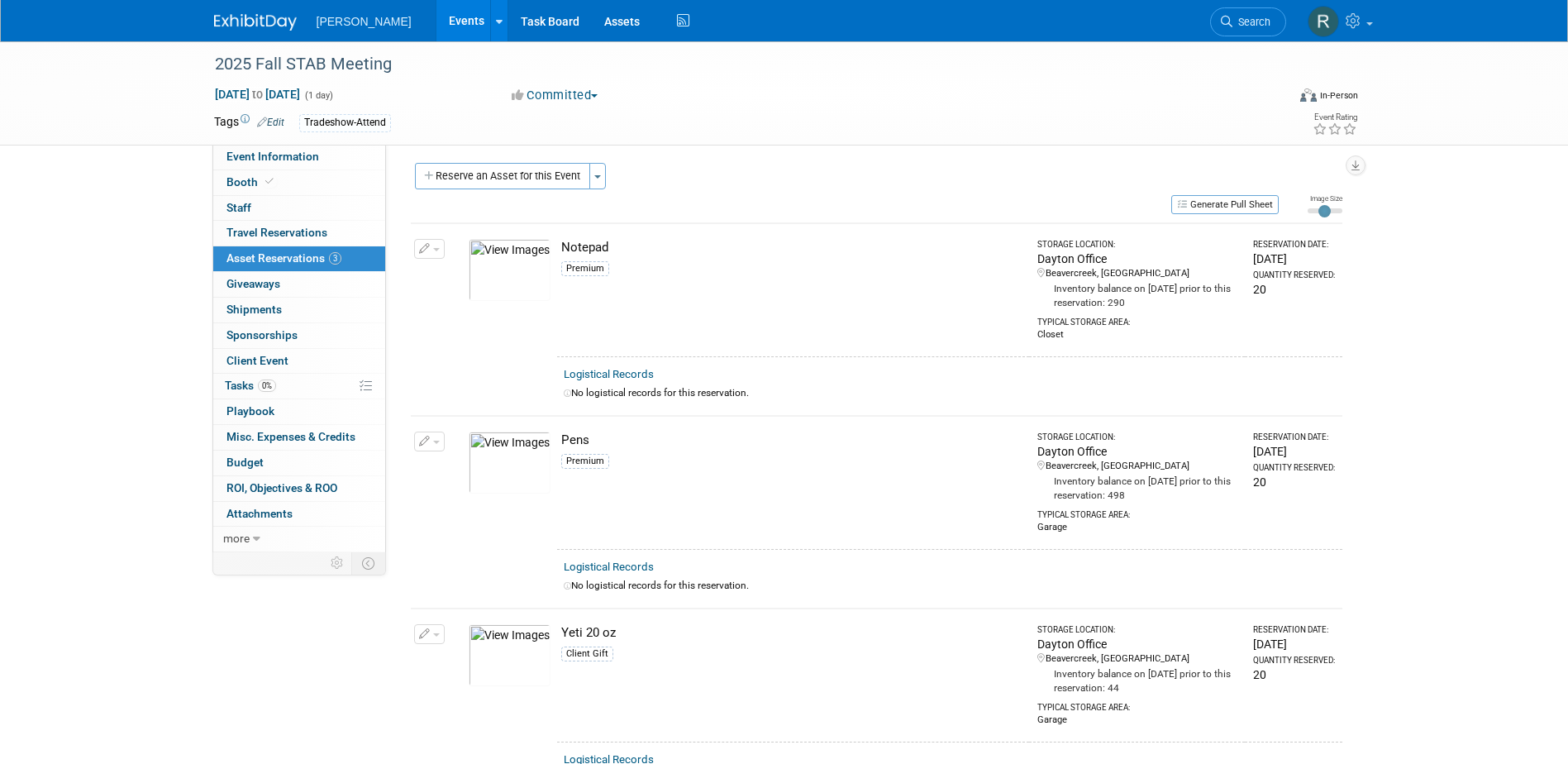
scroll to position [0, 0]
click at [1243, 23] on span "Search" at bounding box center [1251, 22] width 38 height 12
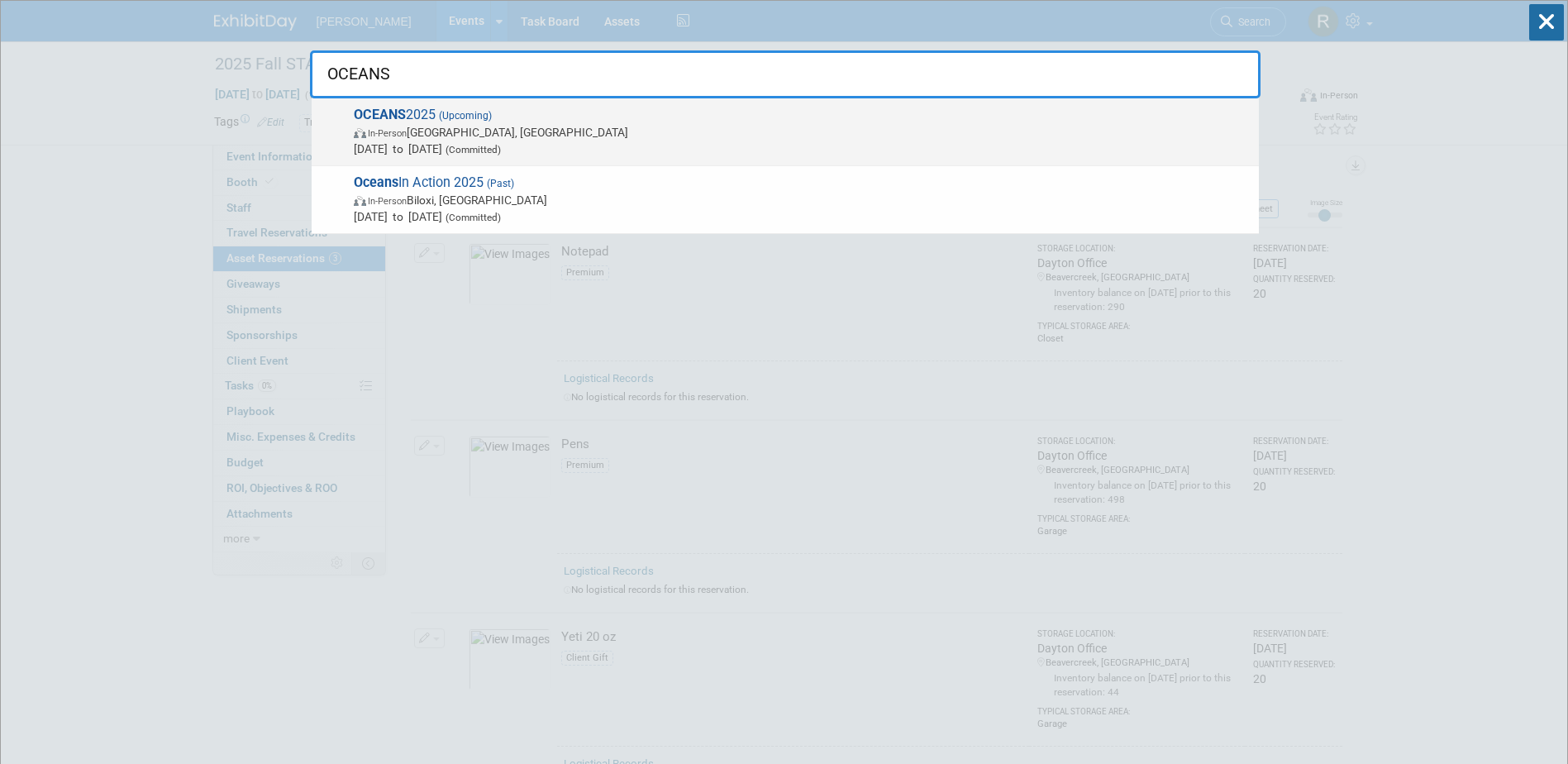
type input "OCEANS"
click at [556, 129] on span "In-Person Chicago, IL" at bounding box center [803, 132] width 897 height 16
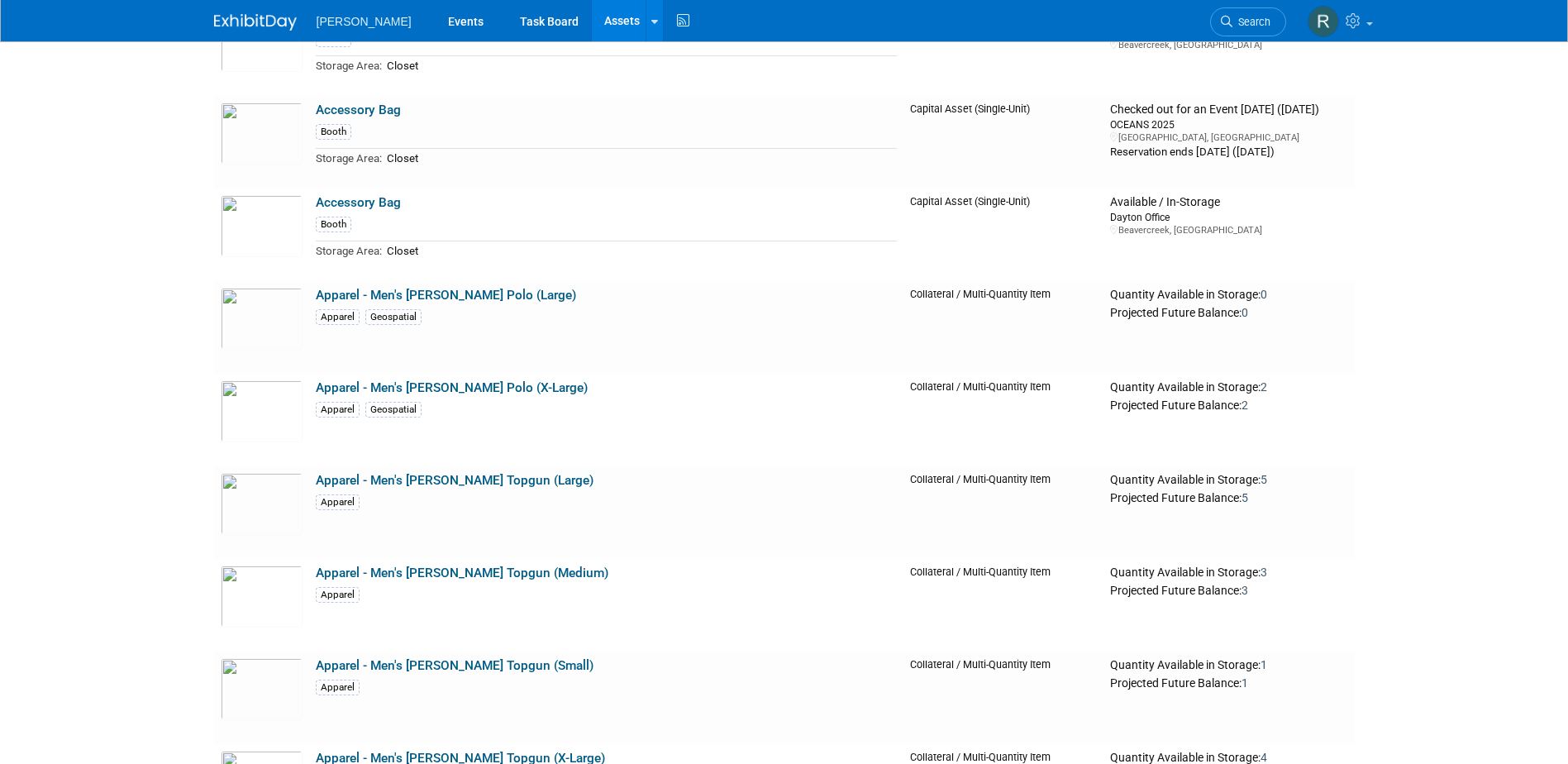
scroll to position [29166, 0]
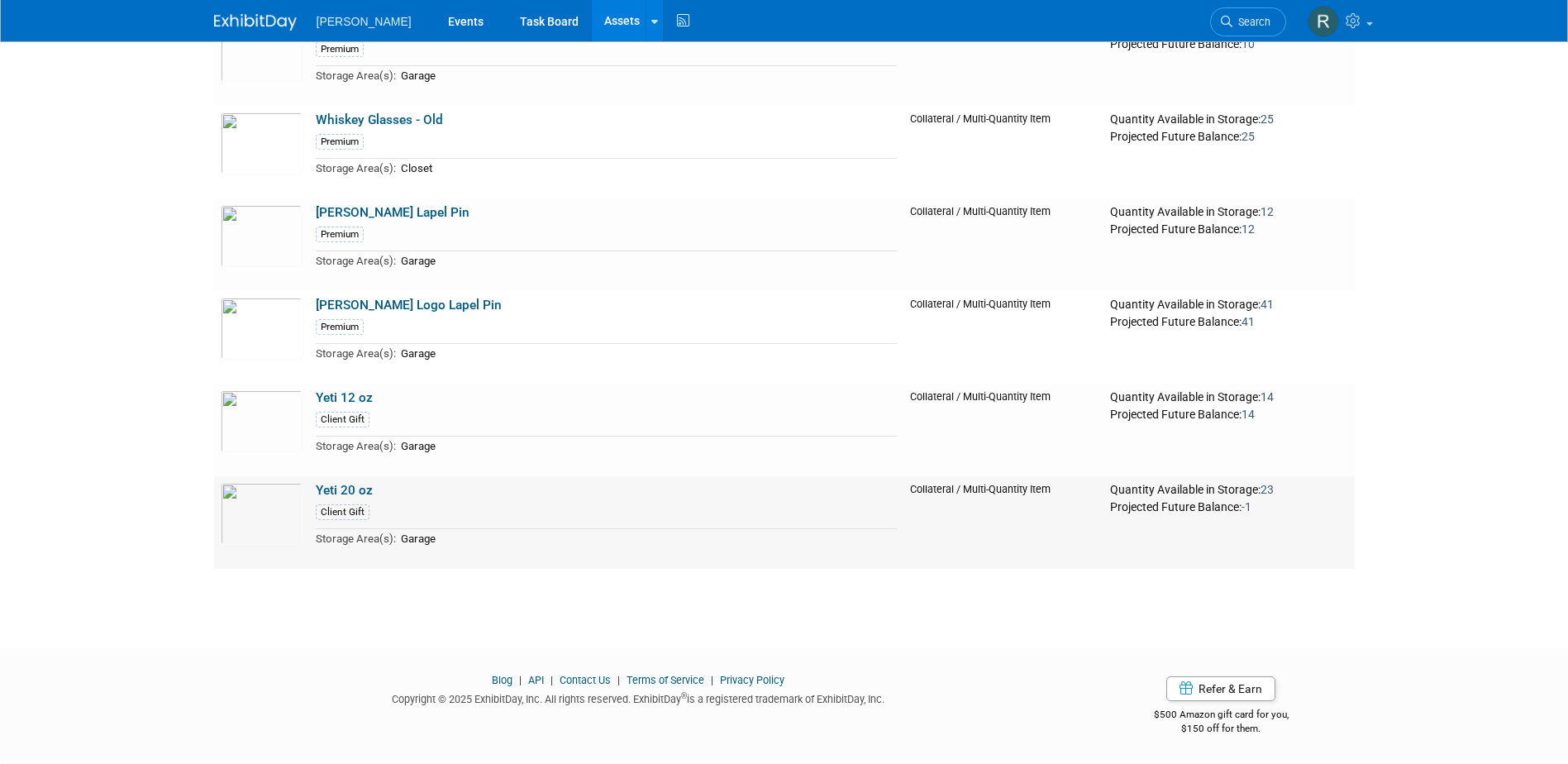
click at [331, 492] on link "Yeti 20 oz" at bounding box center [345, 489] width 57 height 15
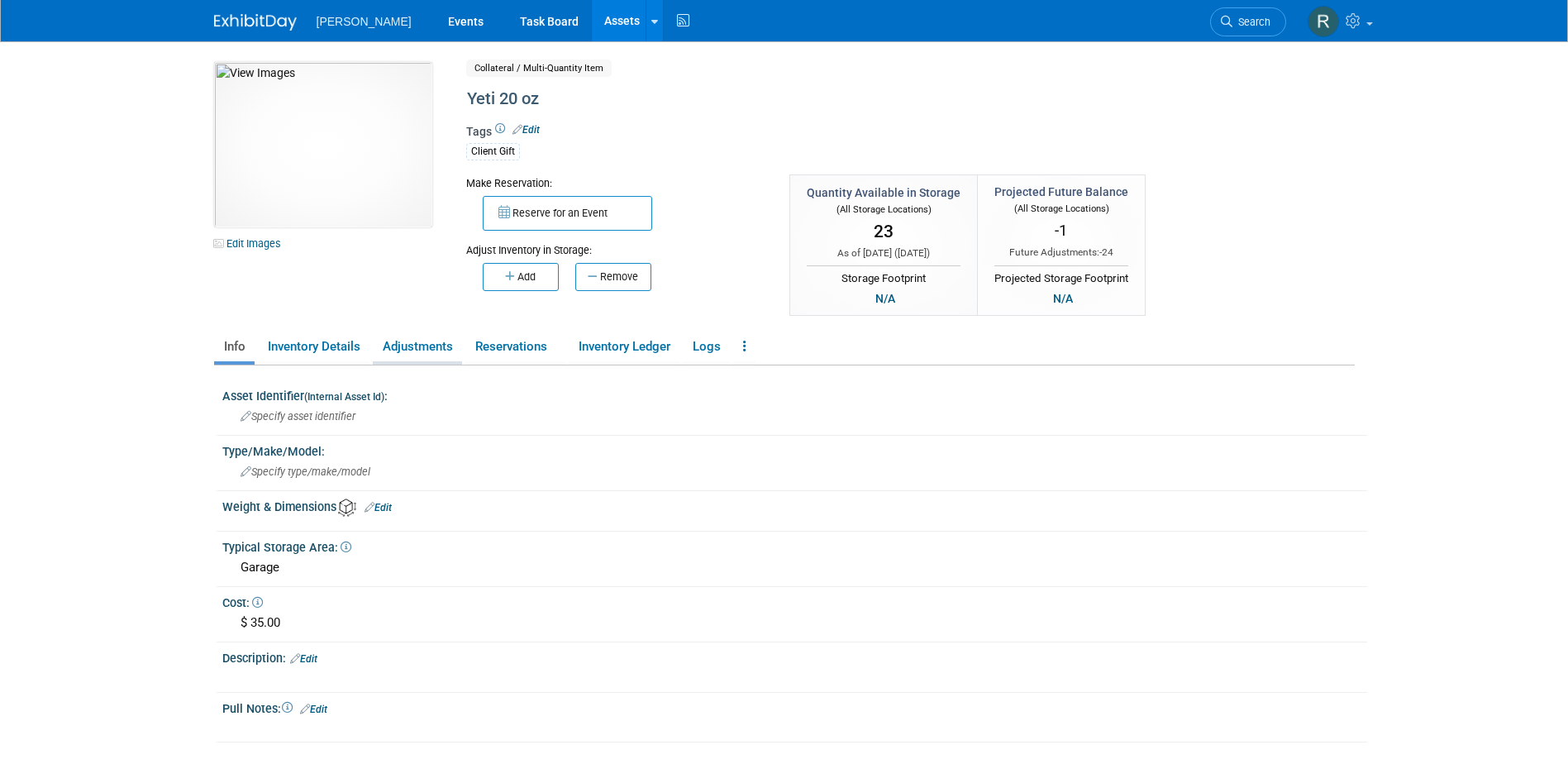
click at [436, 348] on link "Adjustments" at bounding box center [416, 346] width 89 height 29
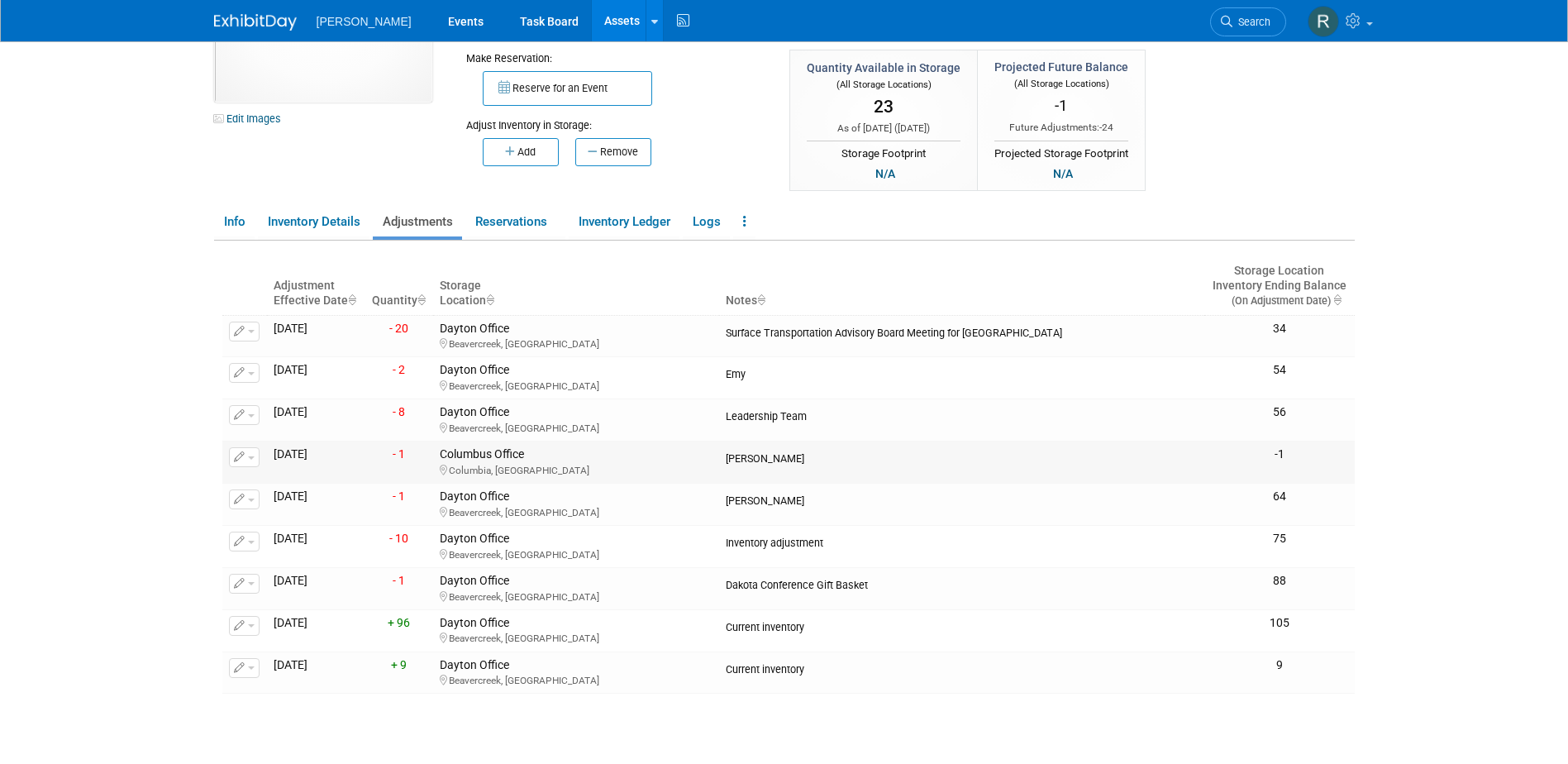
scroll to position [165, 0]
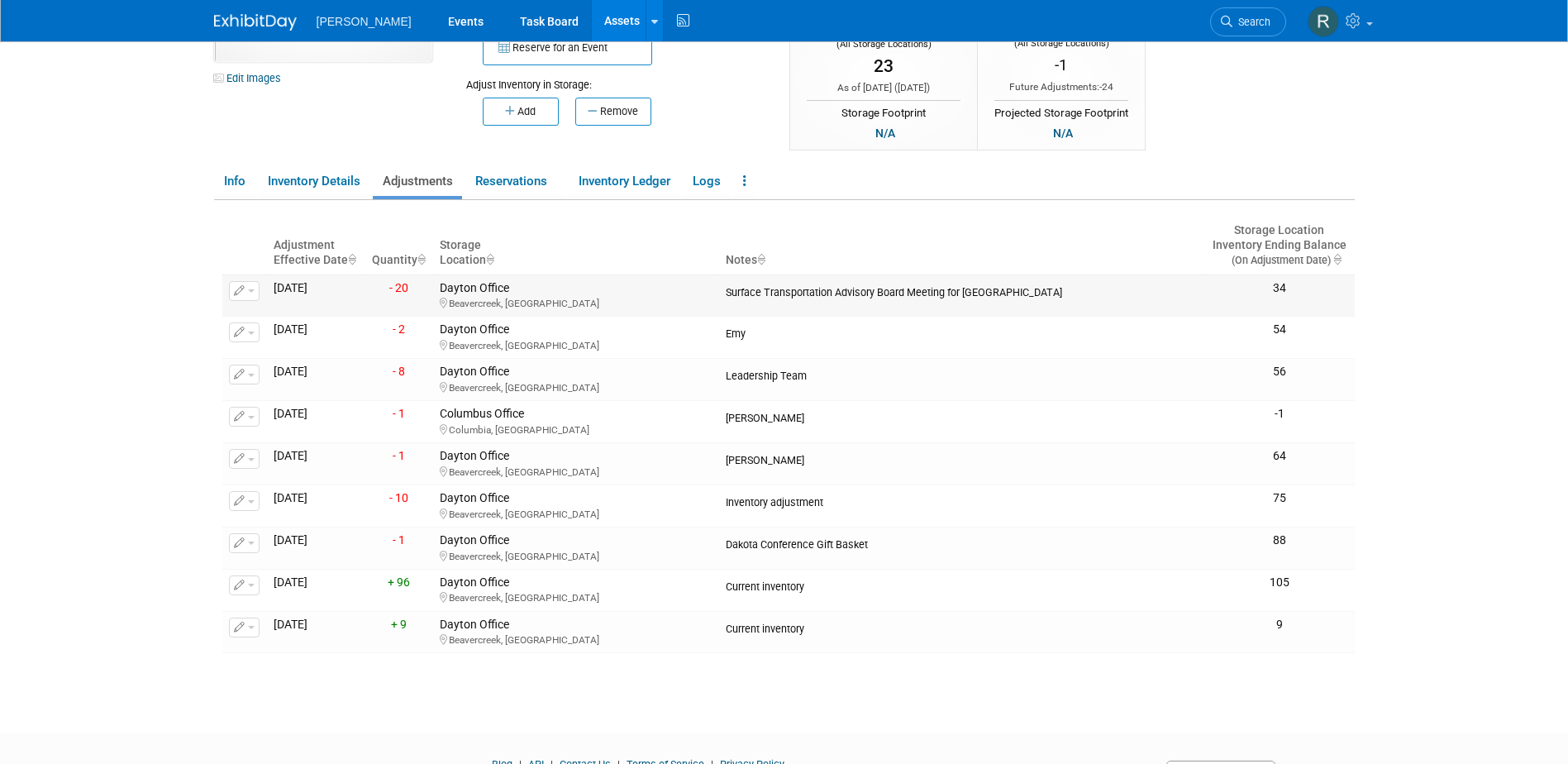
click at [252, 293] on span "button" at bounding box center [251, 291] width 7 height 3
click at [268, 340] on span "Delete Adjustment" at bounding box center [312, 342] width 100 height 13
drag, startPoint x: 427, startPoint y: 367, endPoint x: 433, endPoint y: 337, distance: 30.6
click at [427, 367] on link "Yes" at bounding box center [426, 366] width 48 height 27
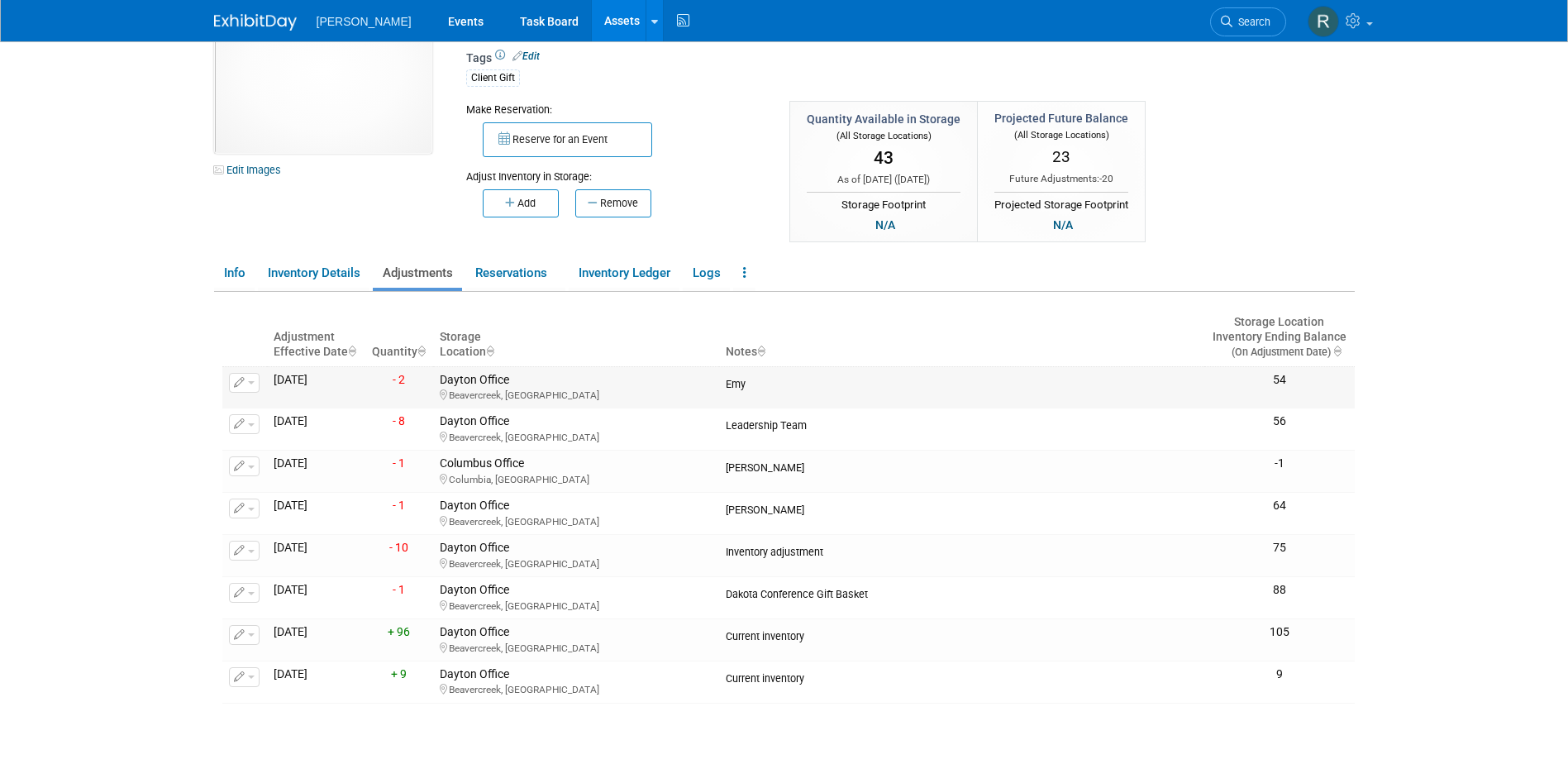
scroll to position [0, 0]
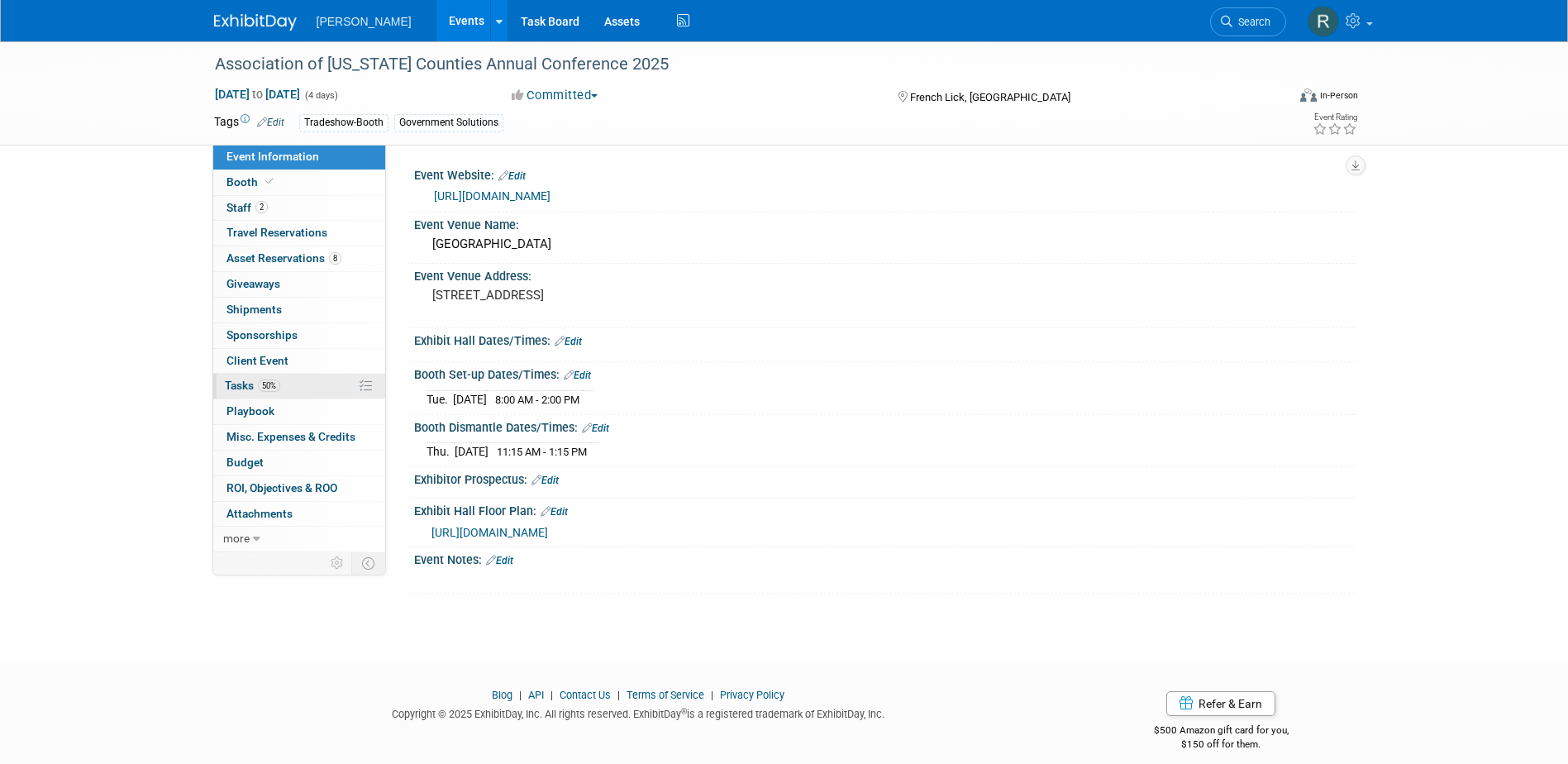
click at [266, 379] on span "Tasks 50%" at bounding box center [253, 385] width 55 height 13
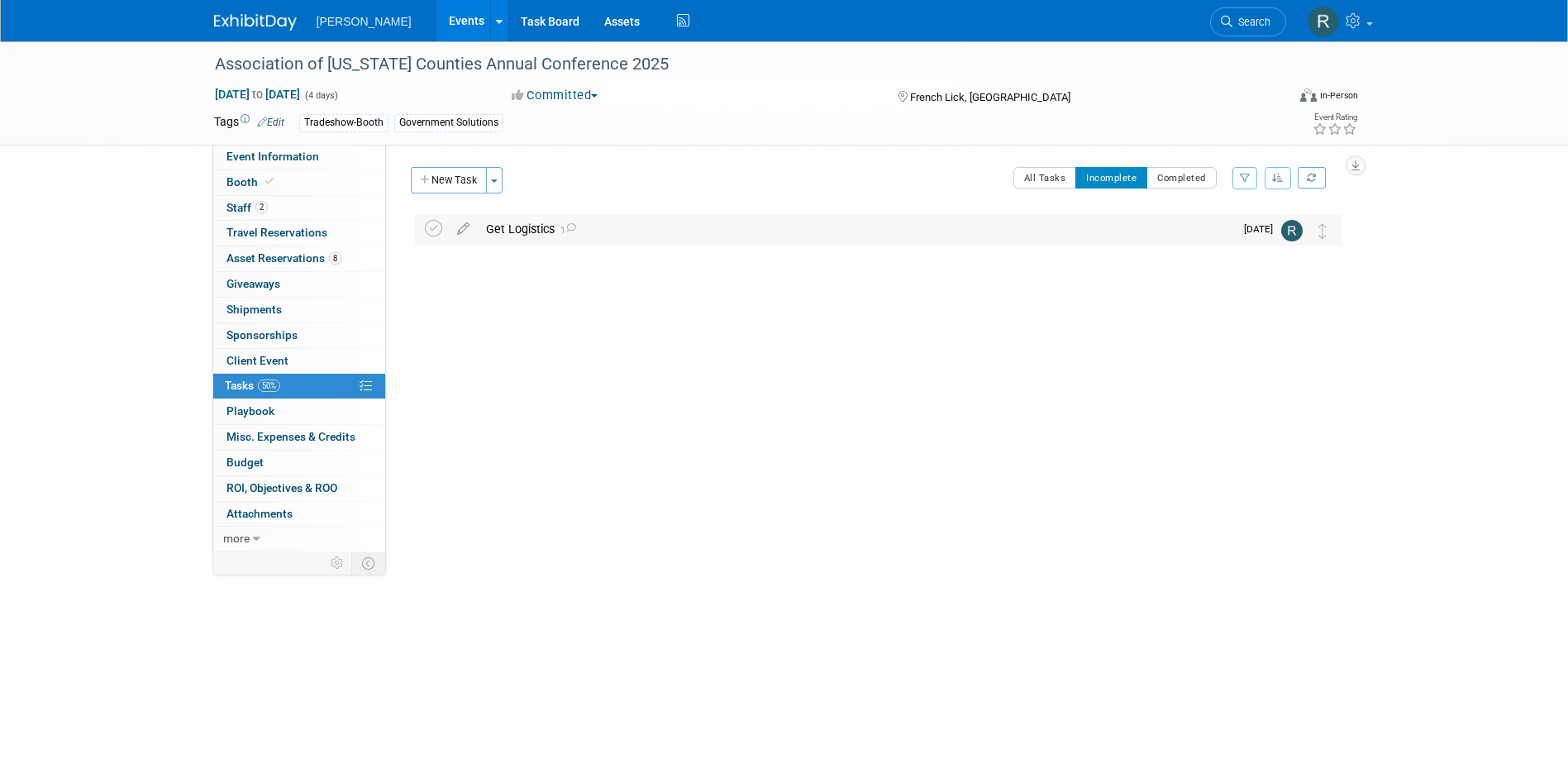
click at [510, 227] on div "Get Logistics 1" at bounding box center [855, 229] width 756 height 28
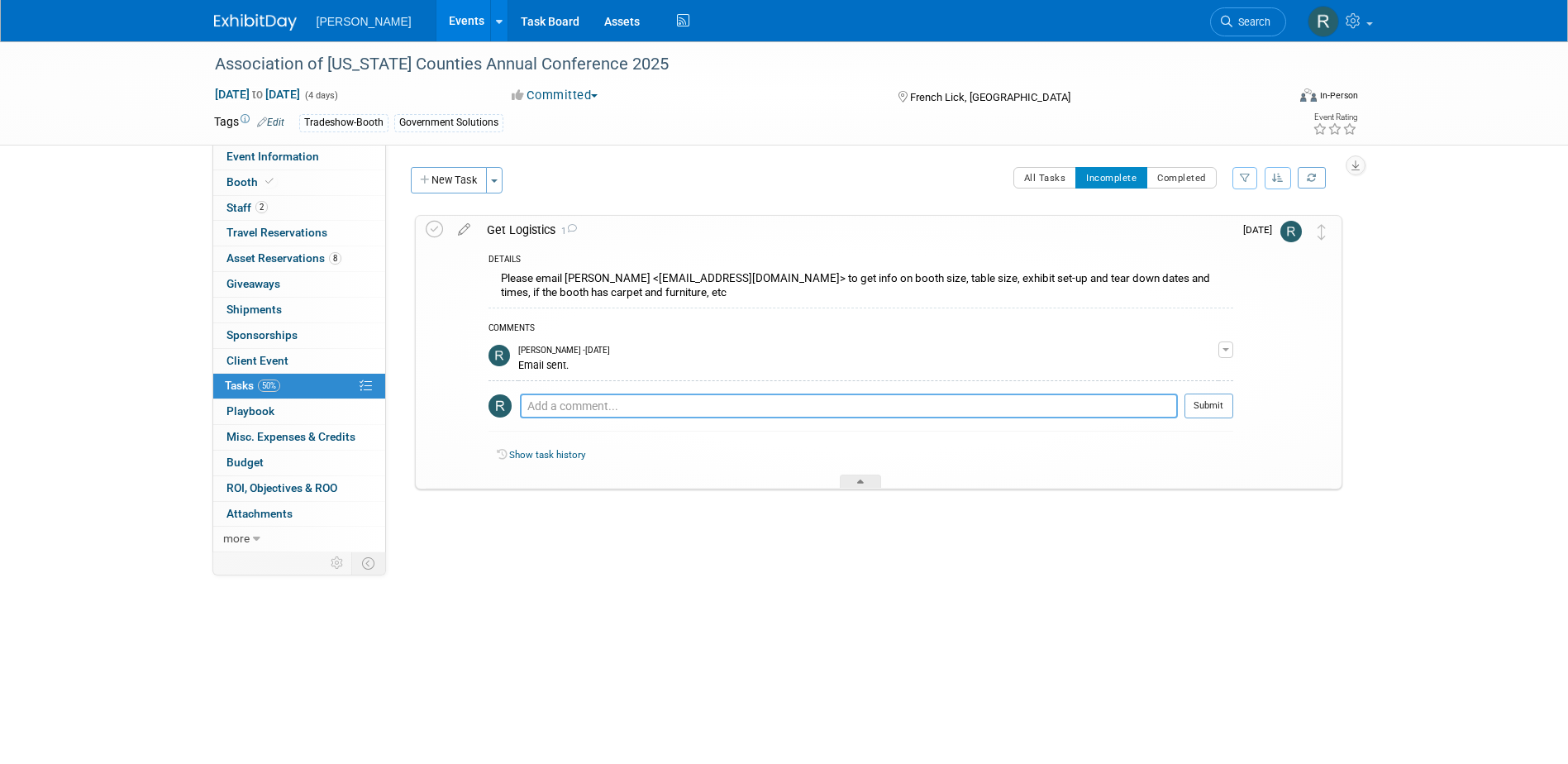
click at [587, 413] on textarea at bounding box center [849, 405] width 658 height 25
type textarea "Followed up."
drag, startPoint x: 599, startPoint y: 404, endPoint x: 500, endPoint y: 407, distance: 99.0
click at [501, 405] on tr "Followed up. Pro tip: Press Ctrl-Enter to submit comment. Submit" at bounding box center [861, 412] width 745 height 38
click at [1267, 23] on span "Search" at bounding box center [1251, 22] width 38 height 12
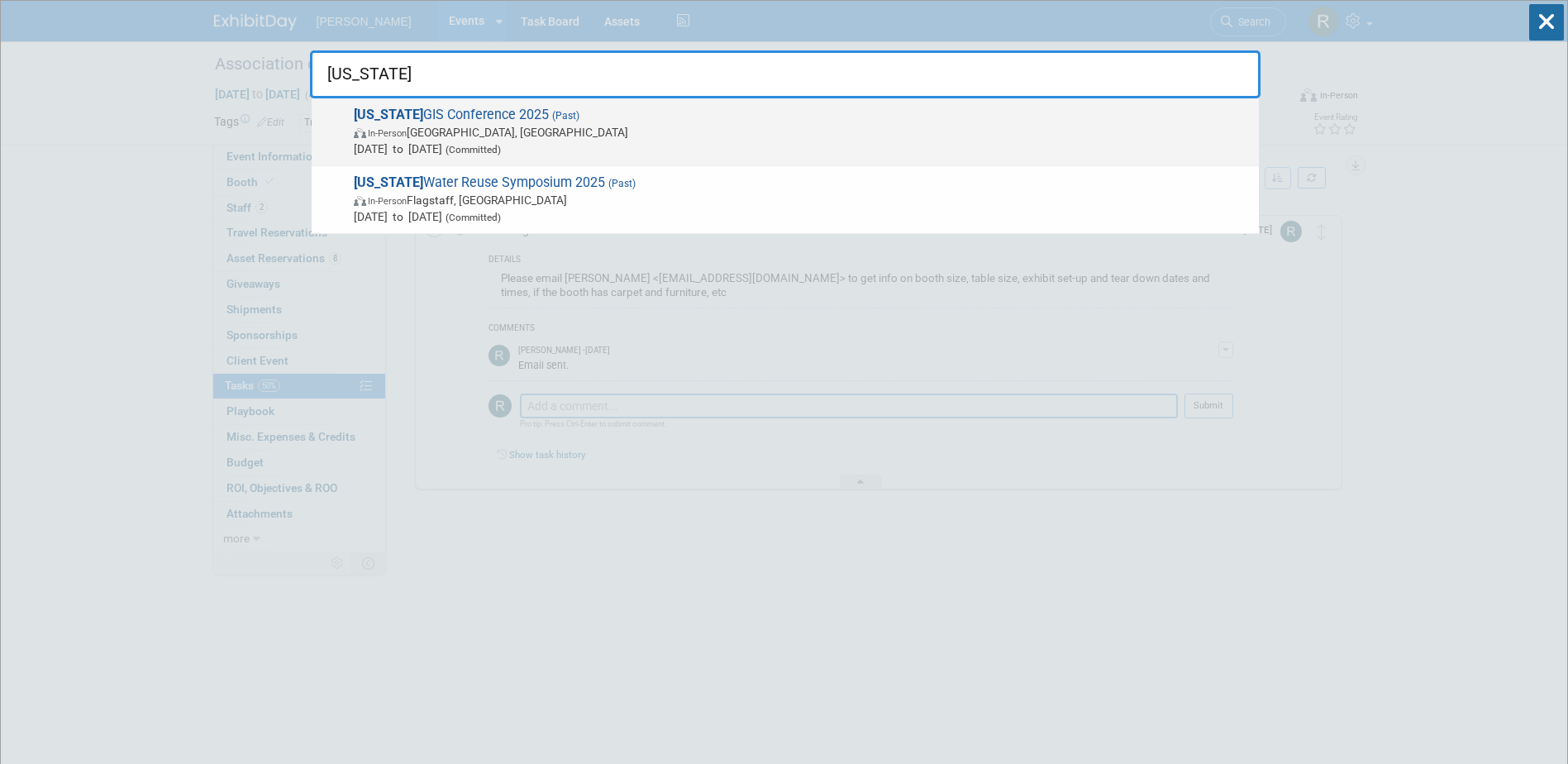
type input "[US_STATE]"
click at [427, 137] on span "In-Person [PERSON_NAME], [GEOGRAPHIC_DATA]" at bounding box center [803, 132] width 897 height 16
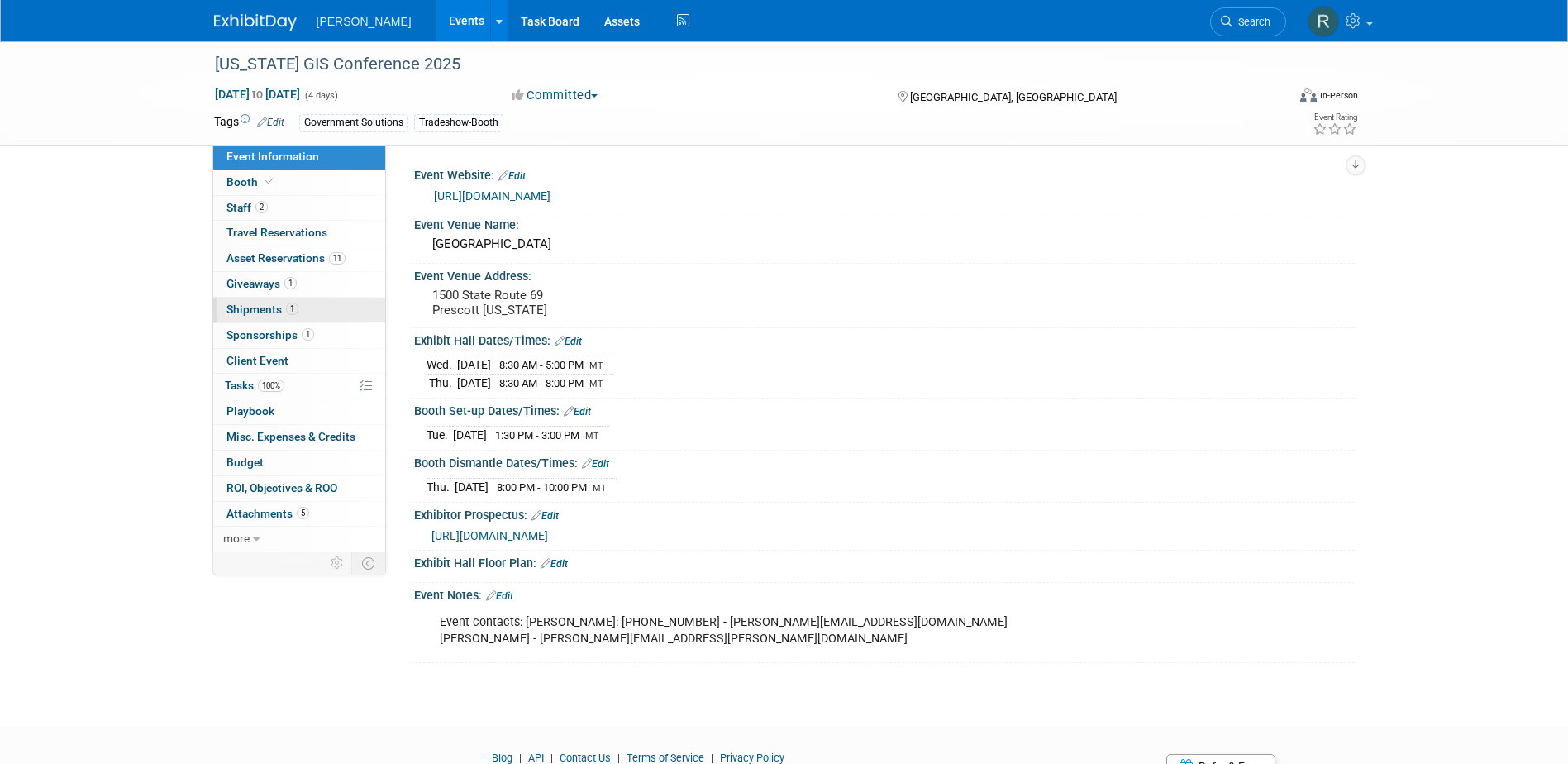
click at [248, 313] on span "Shipments 1" at bounding box center [262, 308] width 72 height 13
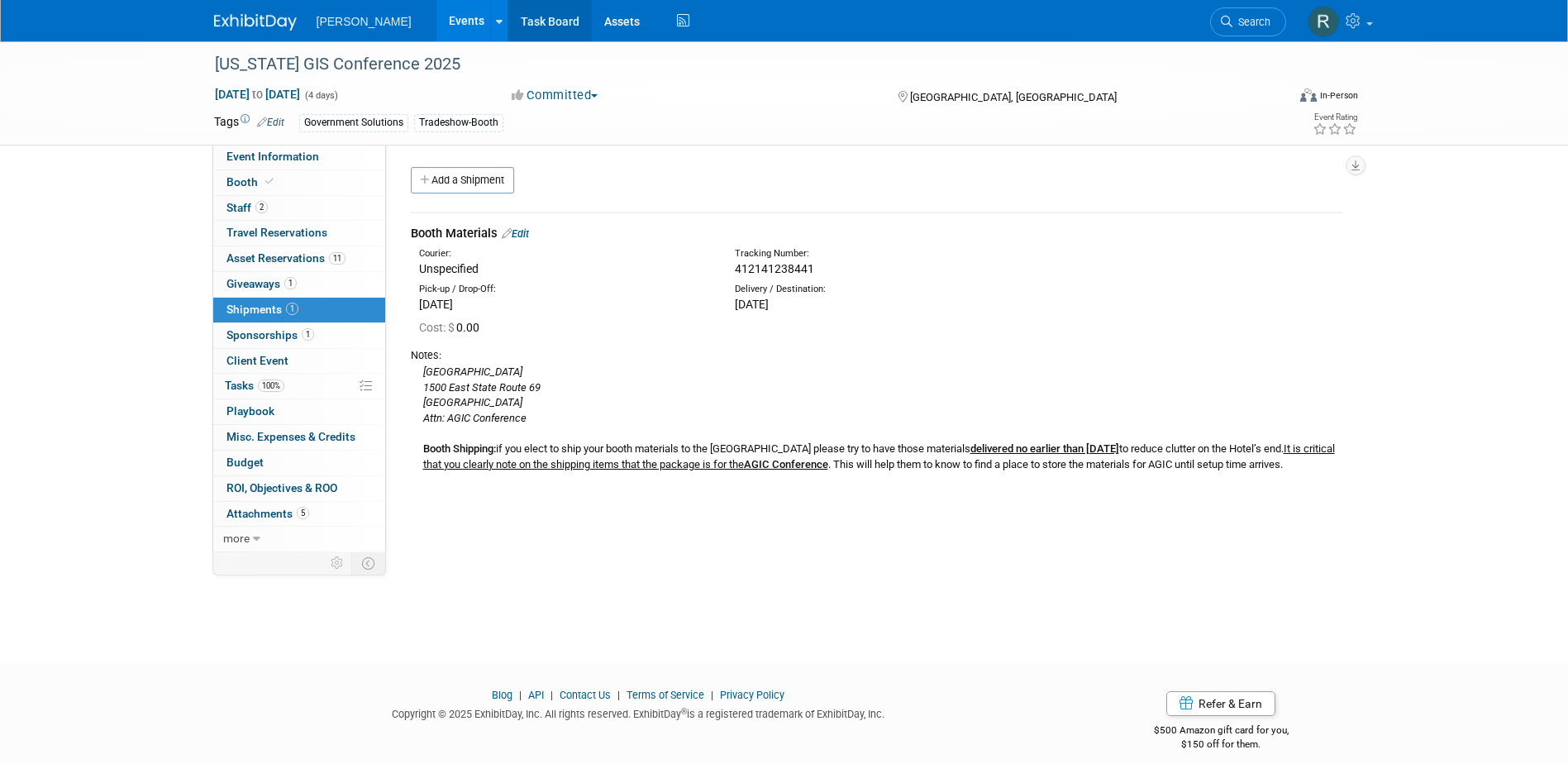
click at [525, 23] on link "Task Board" at bounding box center [550, 21] width 83 height 42
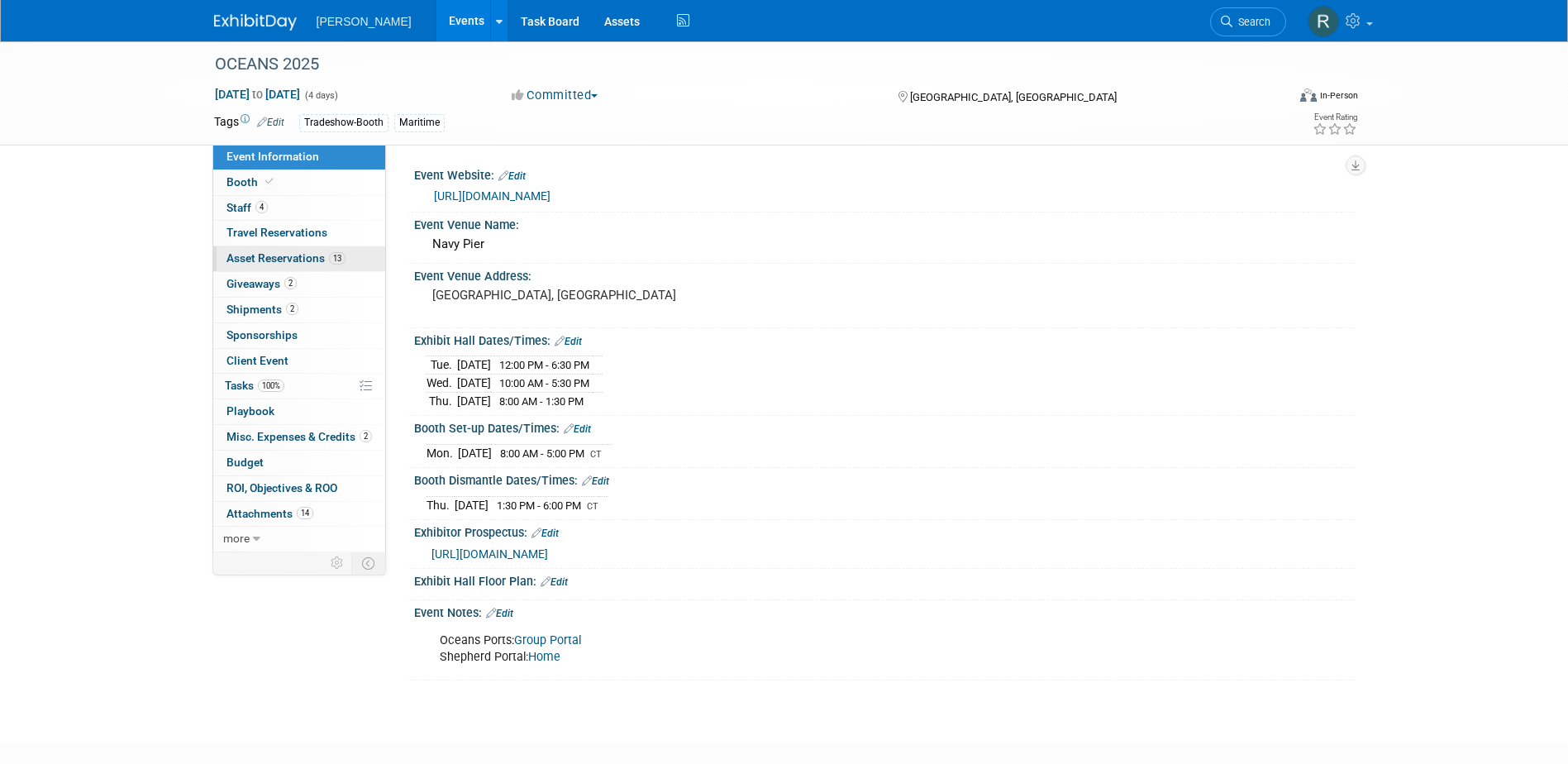
click at [305, 248] on link "13 Asset Reservations 13" at bounding box center [299, 258] width 172 height 25
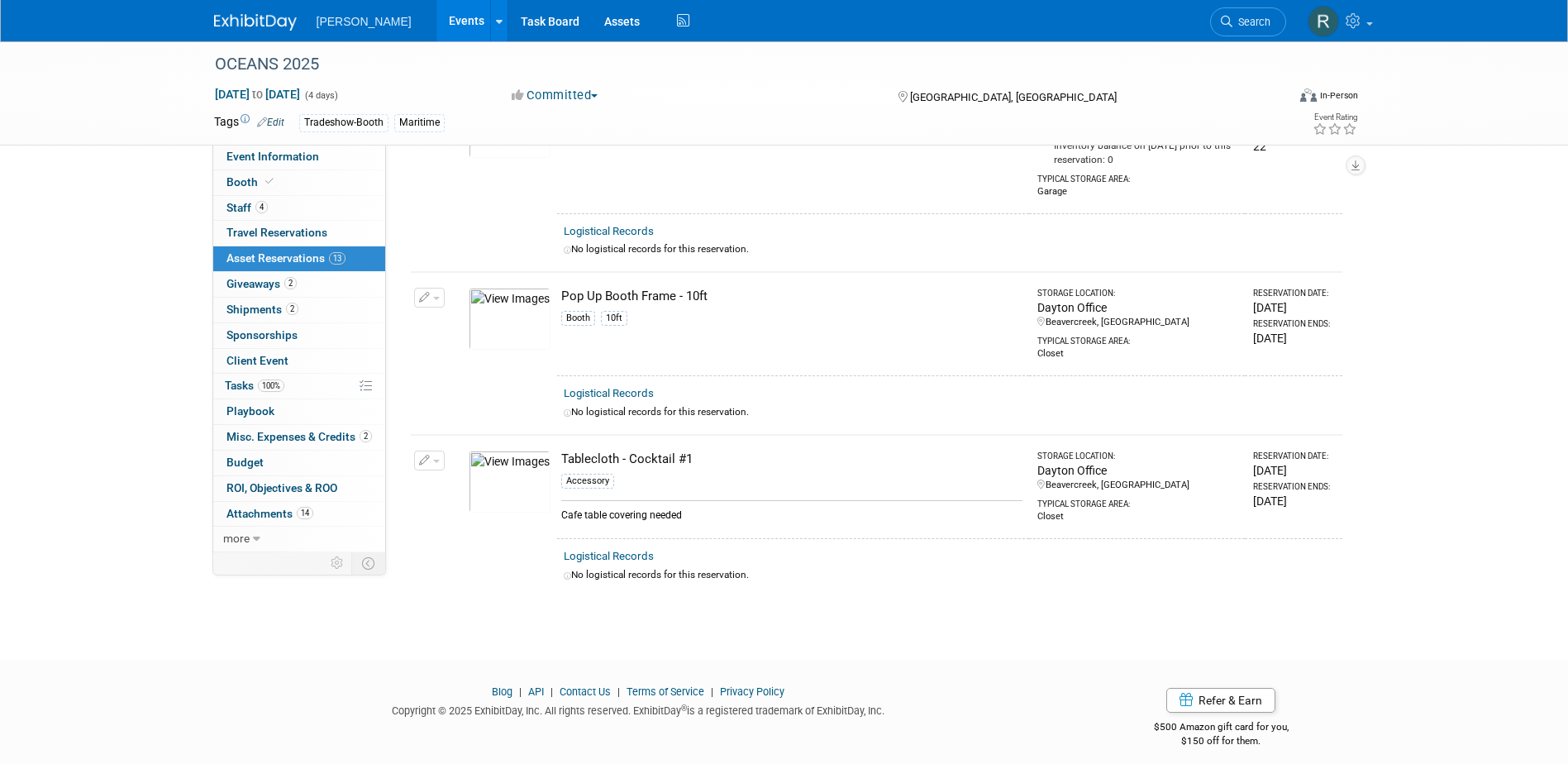
scroll to position [2032, 0]
click at [236, 199] on link "4 Staff 4" at bounding box center [299, 208] width 172 height 25
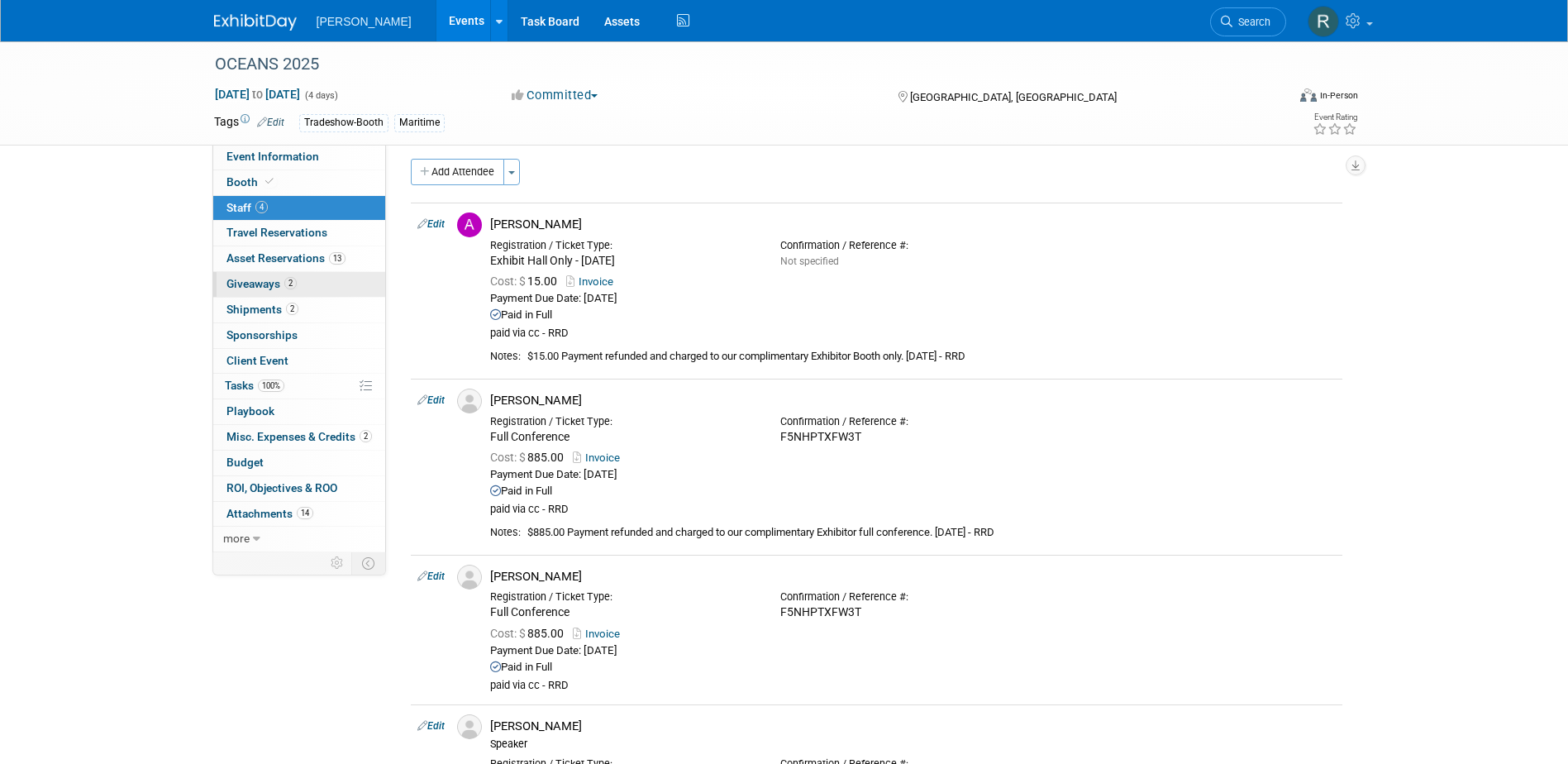
scroll to position [0, 0]
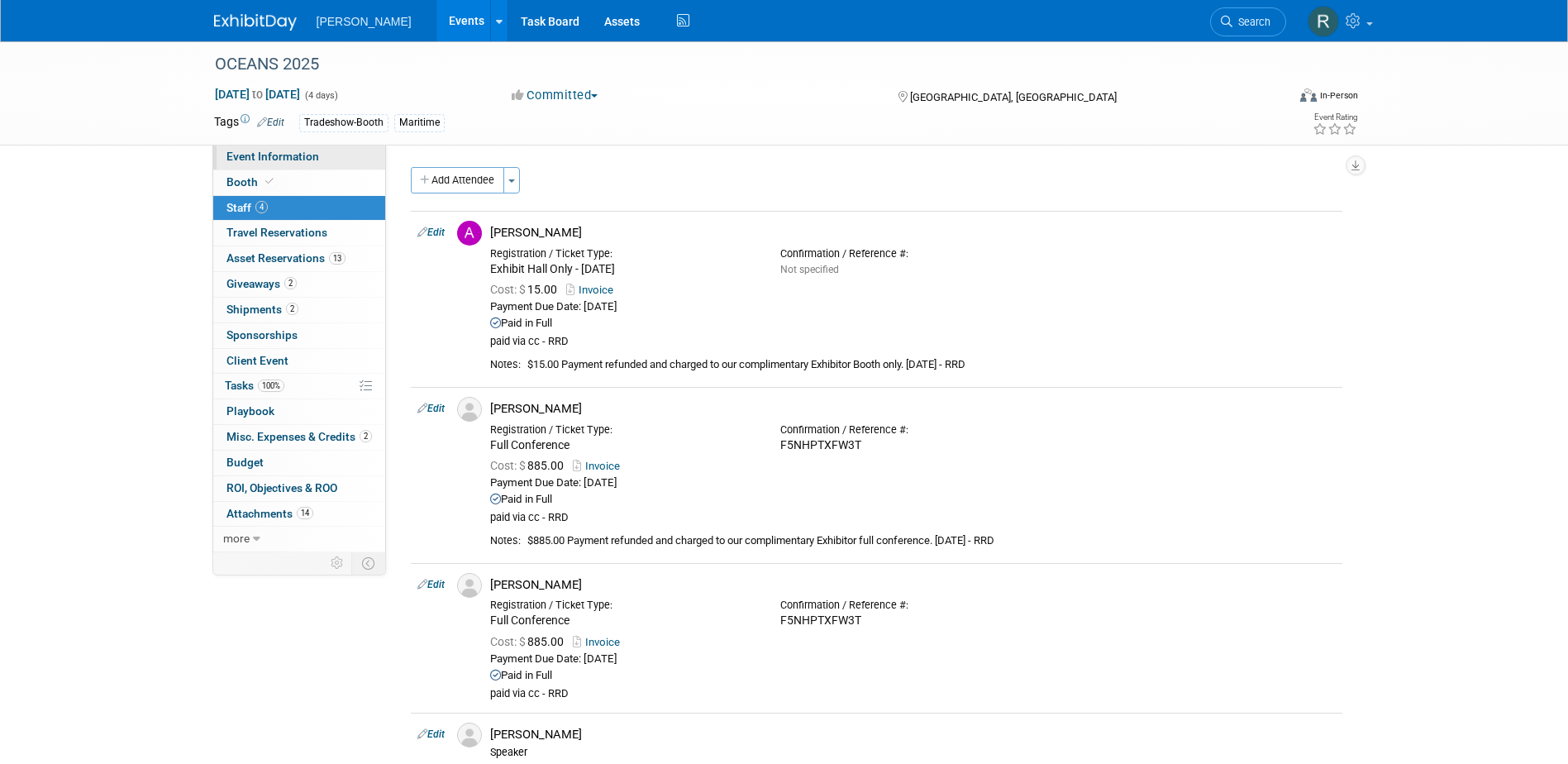
click at [260, 157] on span "Event Information" at bounding box center [273, 156] width 93 height 13
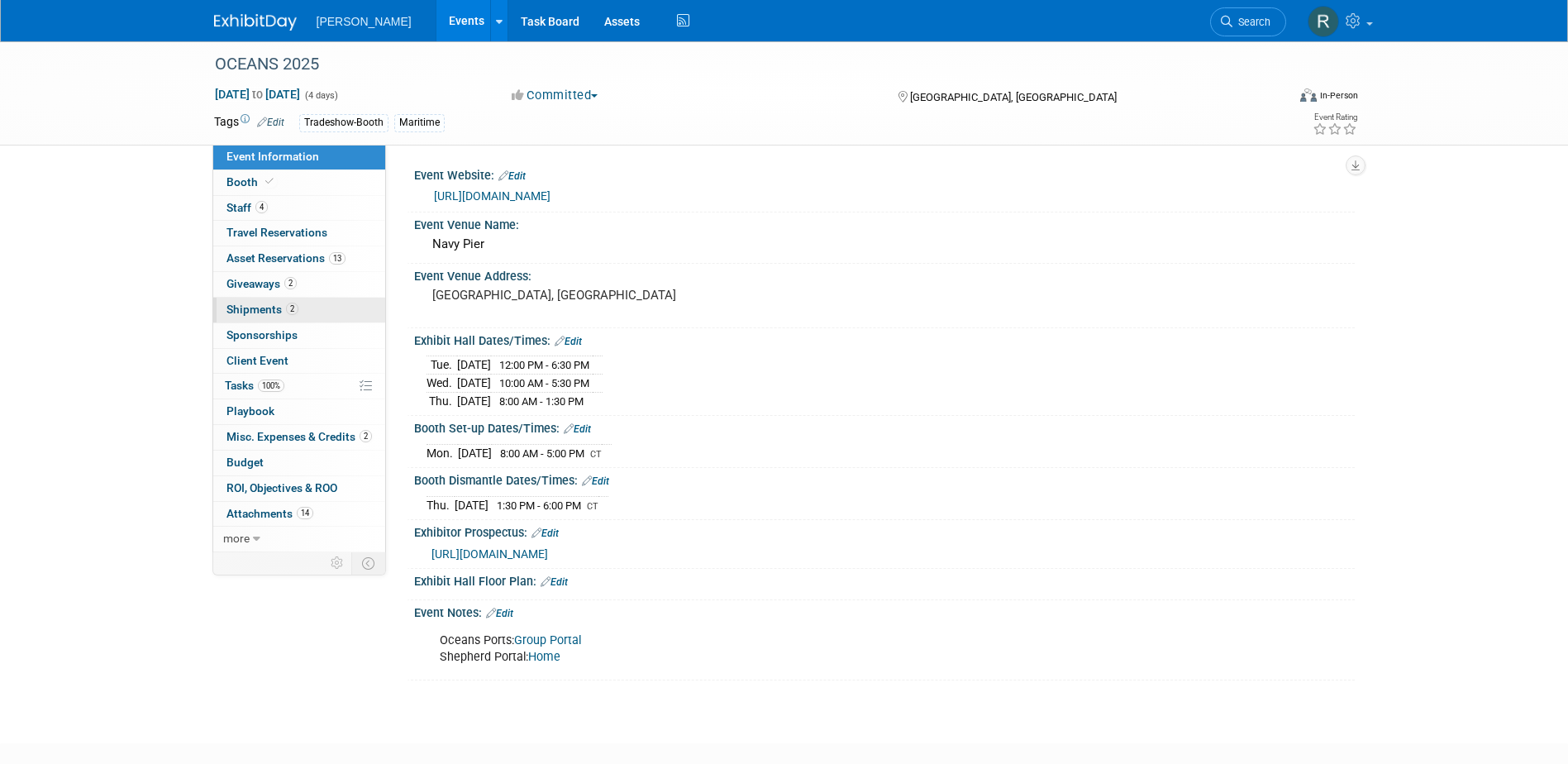
click at [261, 301] on link "2 Shipments 2" at bounding box center [299, 310] width 172 height 25
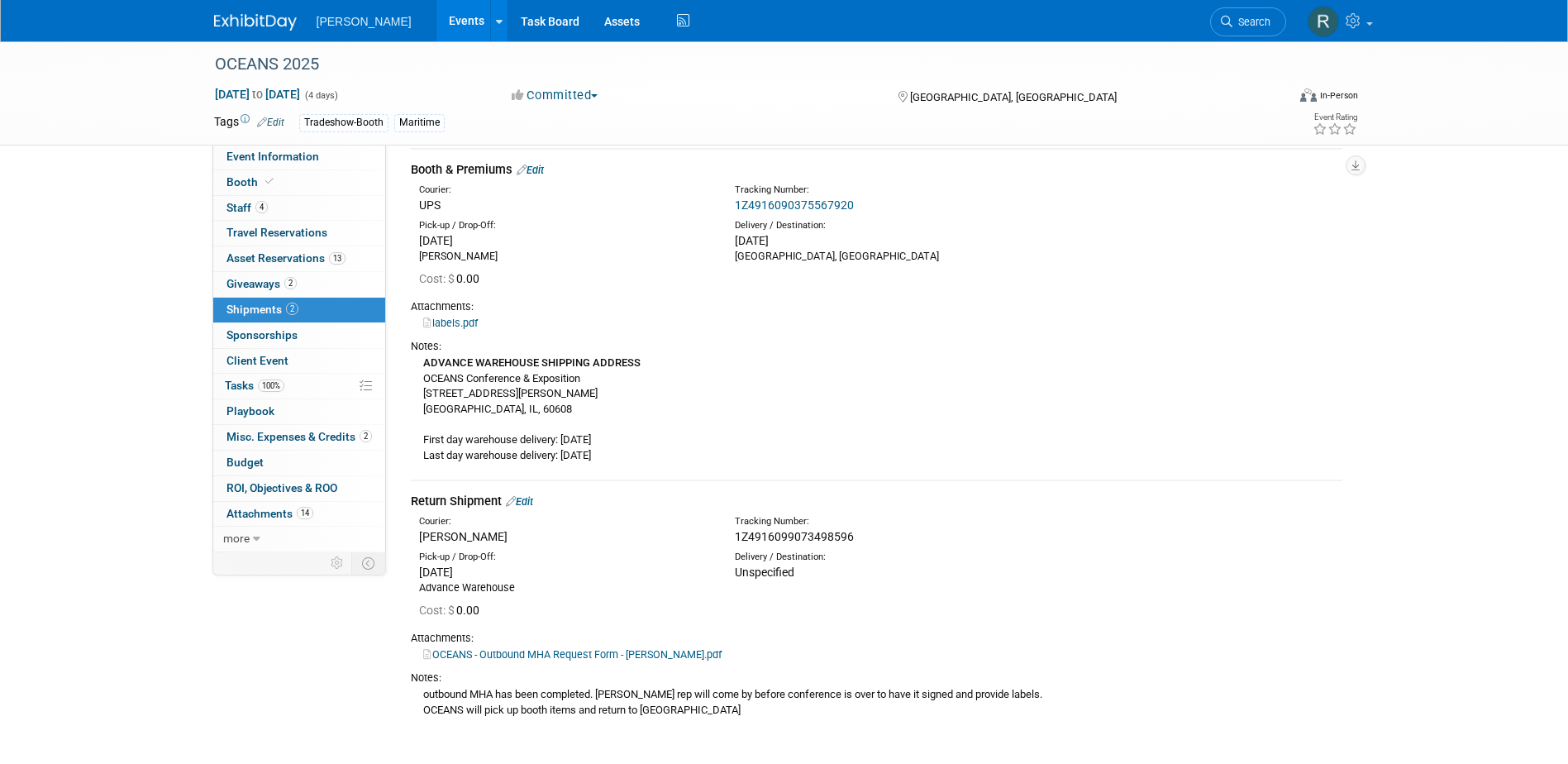
scroll to position [49, 0]
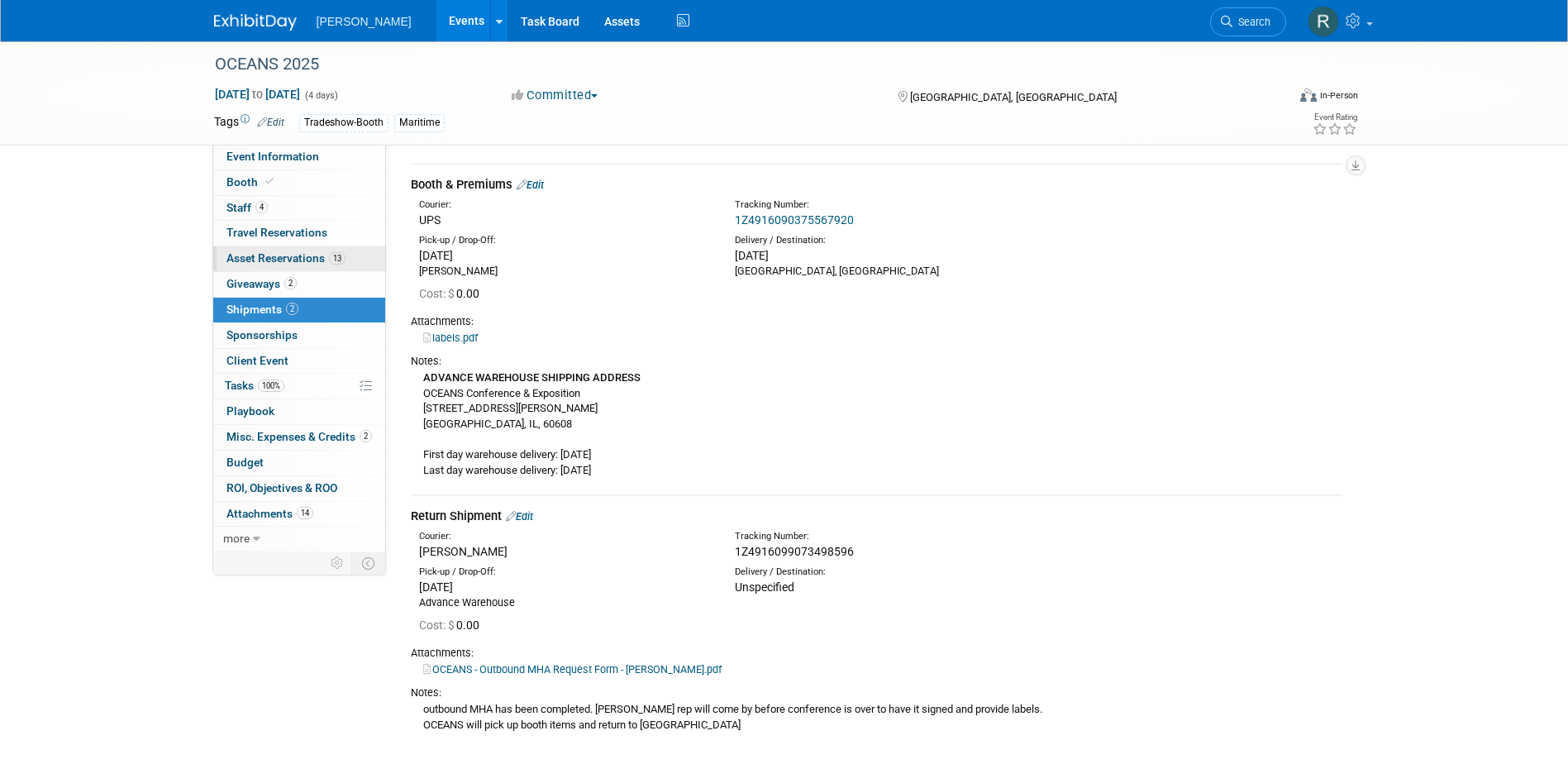
drag, startPoint x: 262, startPoint y: 256, endPoint x: 271, endPoint y: 255, distance: 9.1
click at [262, 256] on span "Asset Reservations 13" at bounding box center [286, 257] width 119 height 13
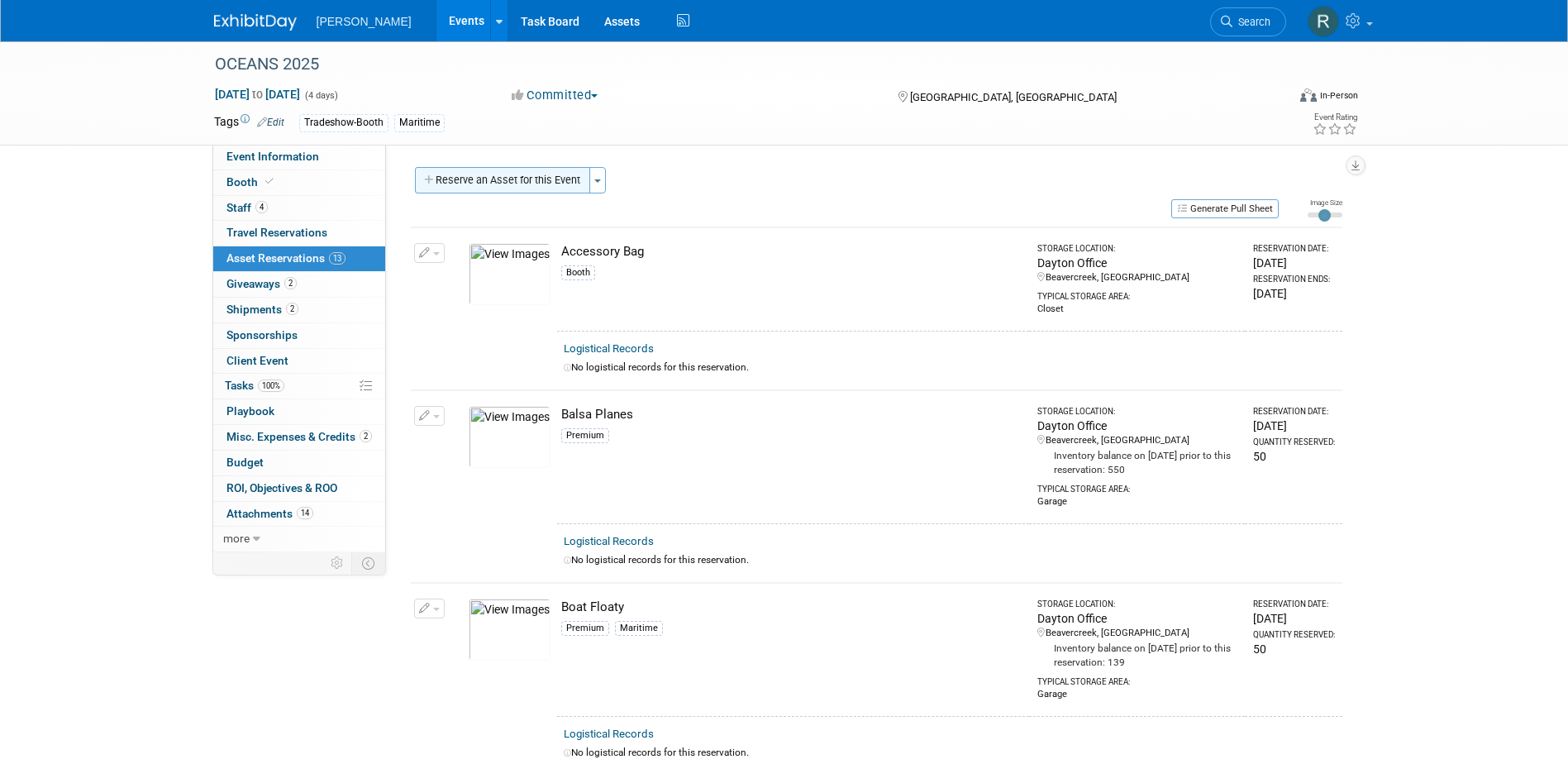
click at [493, 179] on button "Reserve an Asset for this Event" at bounding box center [502, 180] width 175 height 27
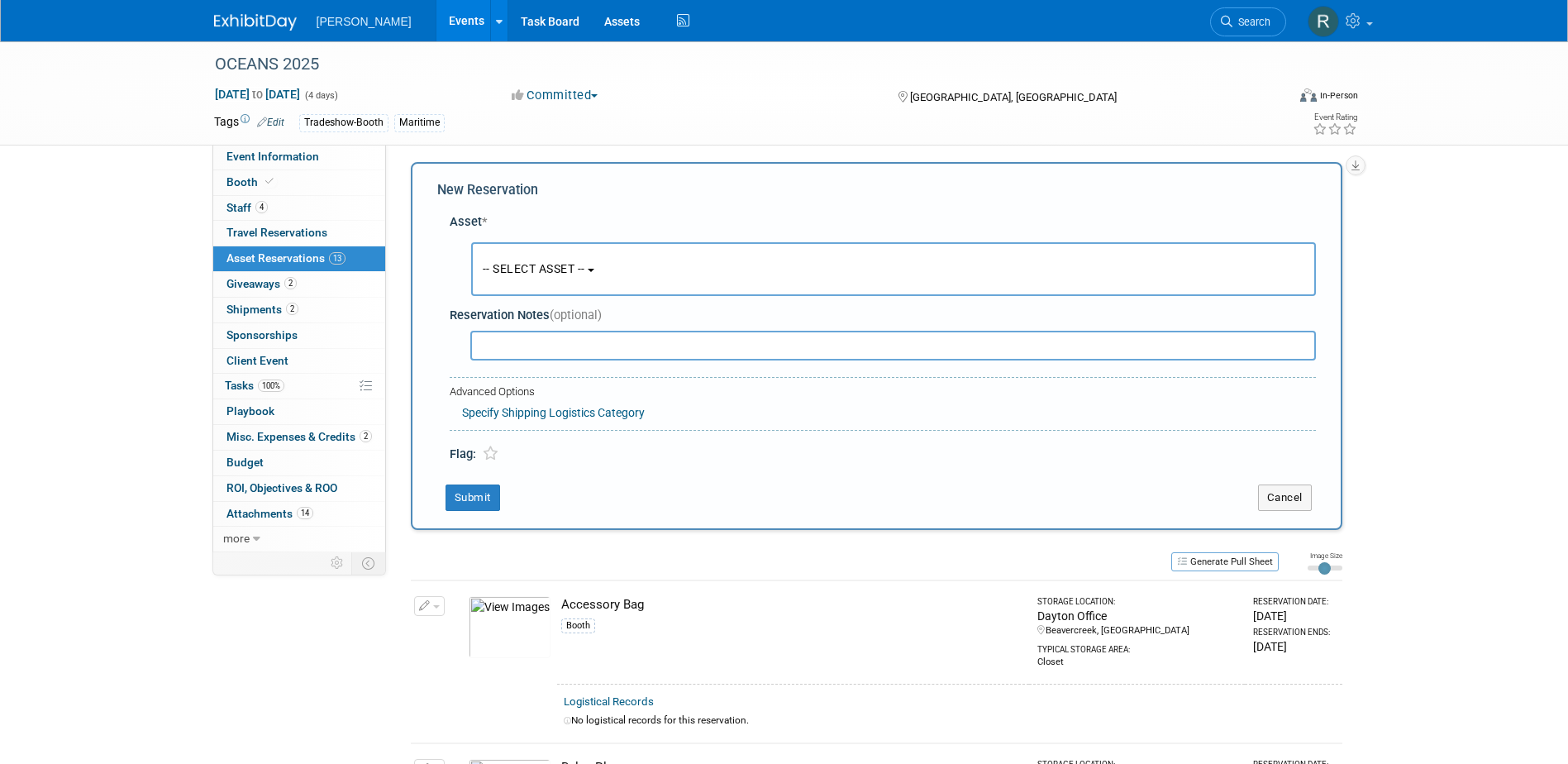
scroll to position [16, 0]
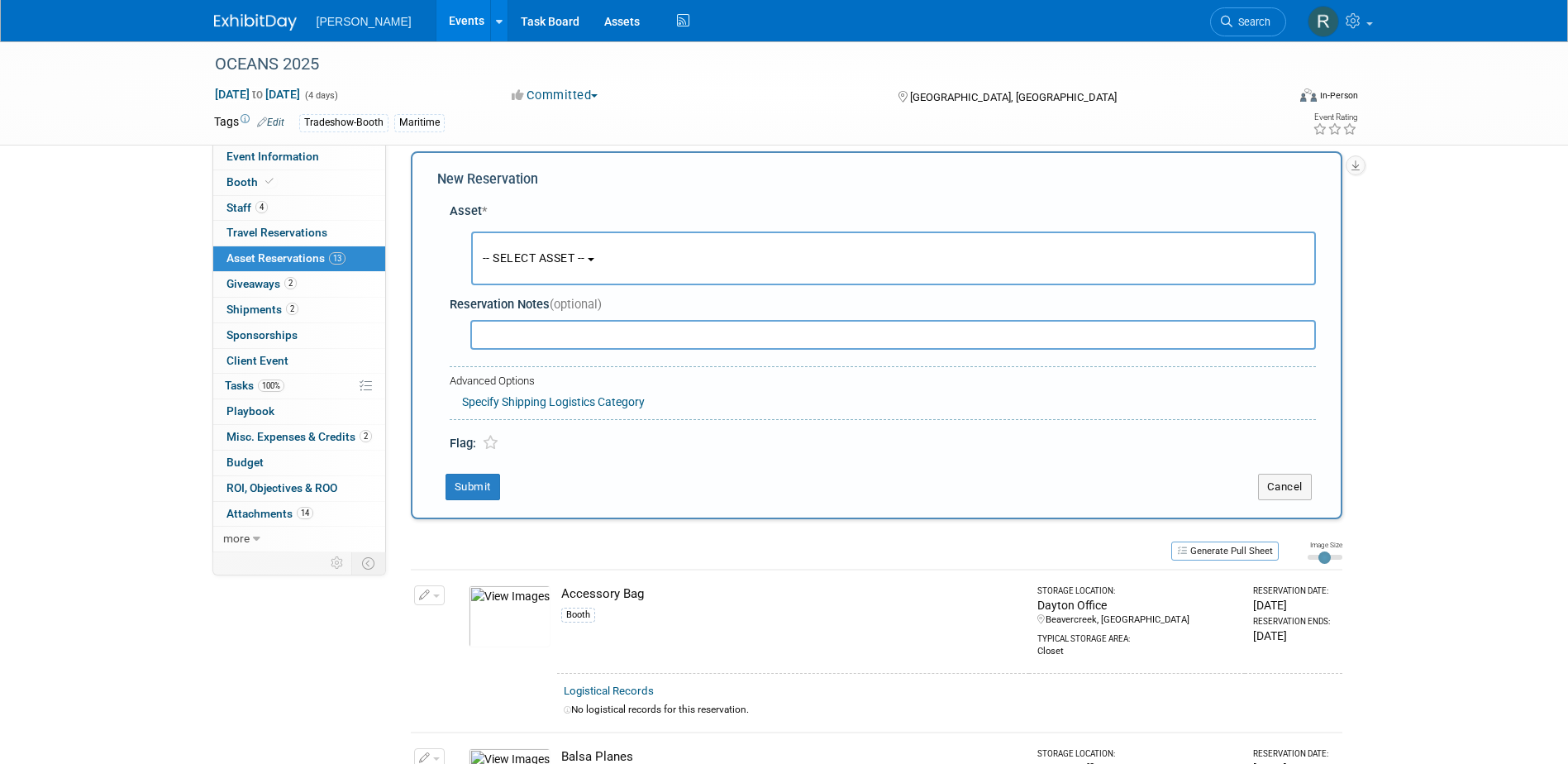
click at [517, 262] on span "-- SELECT ASSET --" at bounding box center [533, 257] width 102 height 13
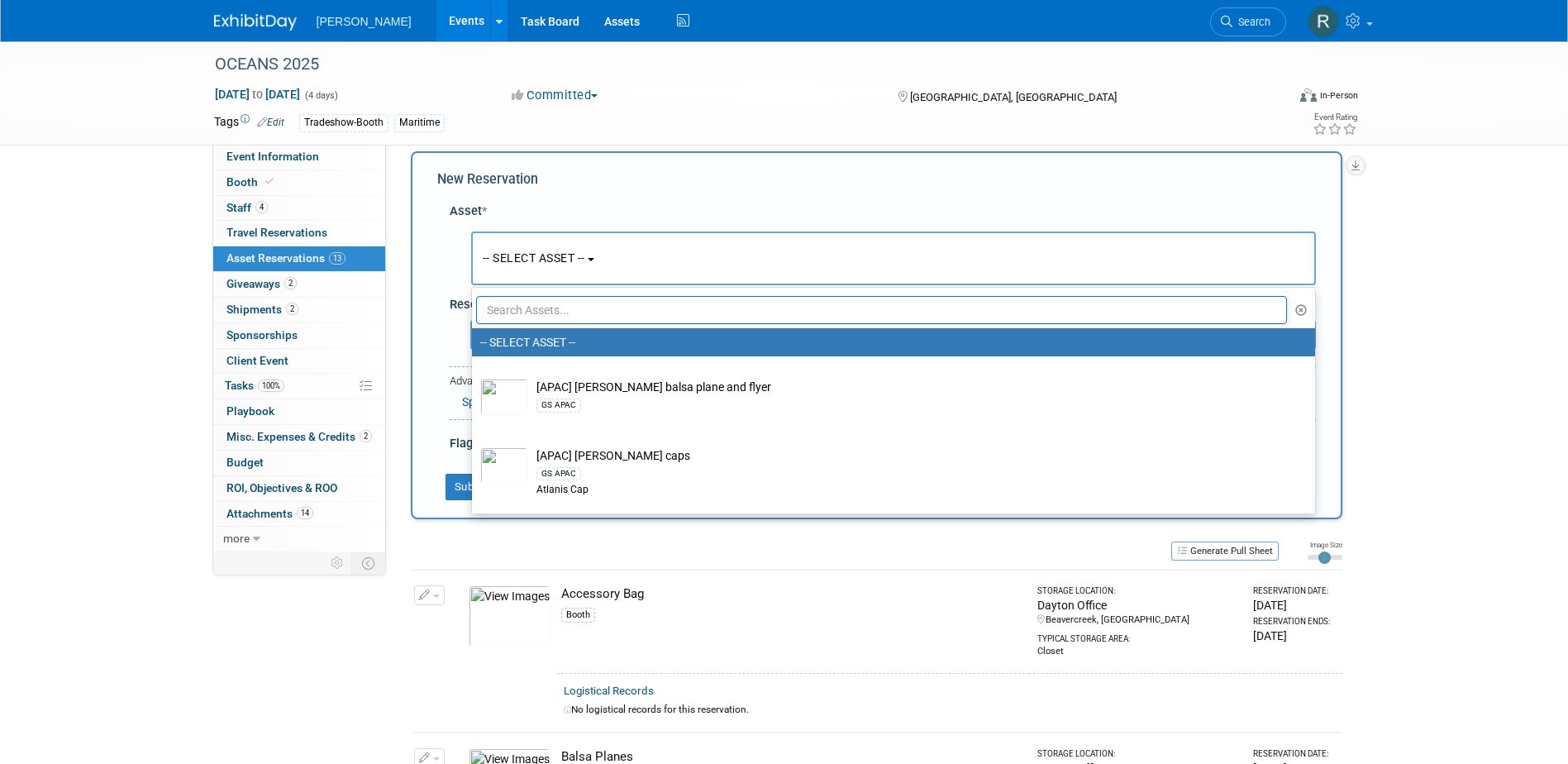
click at [522, 313] on input "text" at bounding box center [881, 310] width 811 height 28
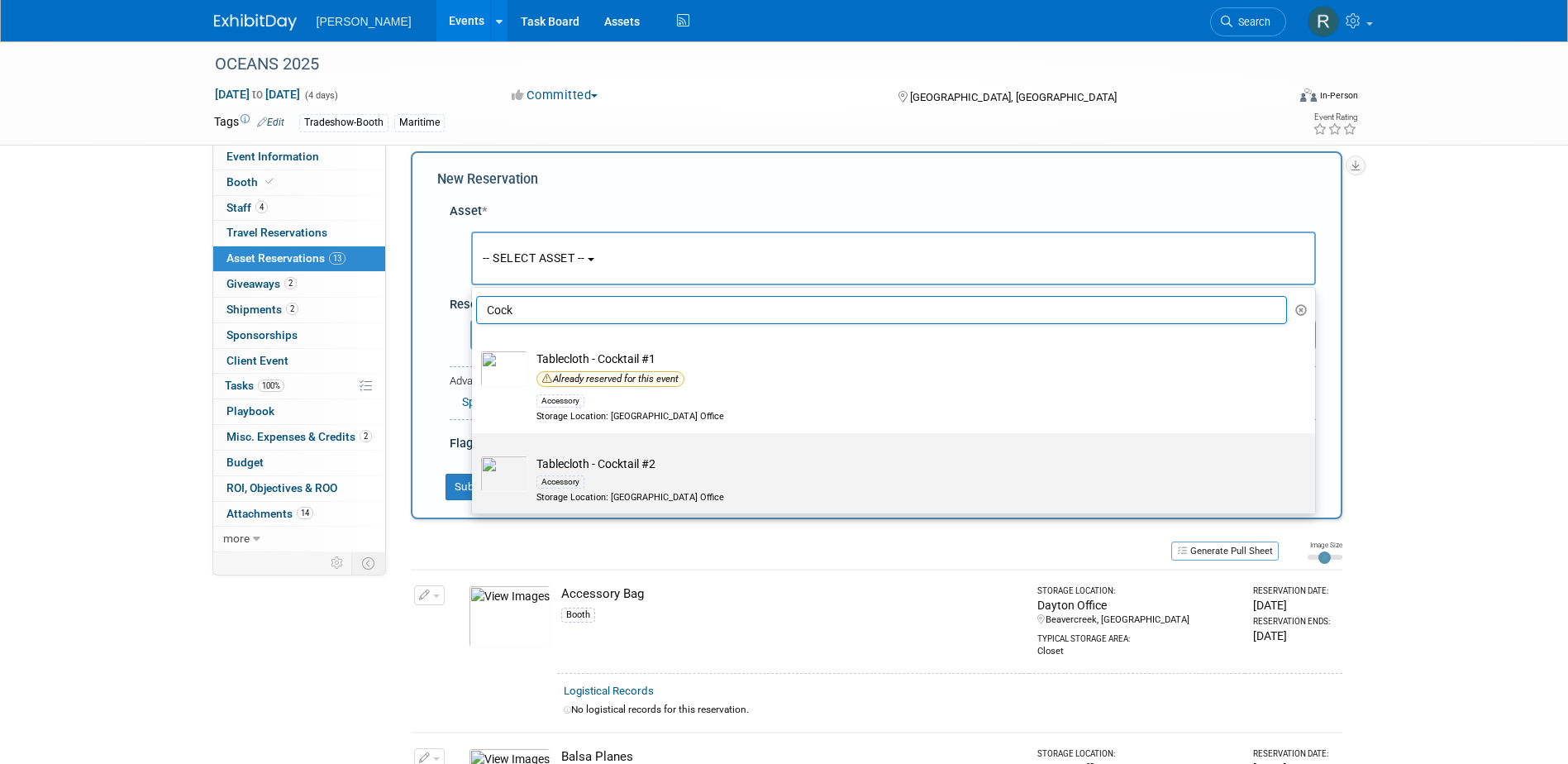
type input "Cock"
click at [570, 476] on div "Accessory" at bounding box center [559, 482] width 48 height 13
click at [474, 453] on input "Tablecloth - Cocktail #2 Accessory Storage Location: [GEOGRAPHIC_DATA] Office" at bounding box center [468, 448] width 10 height 10
select select "10726262"
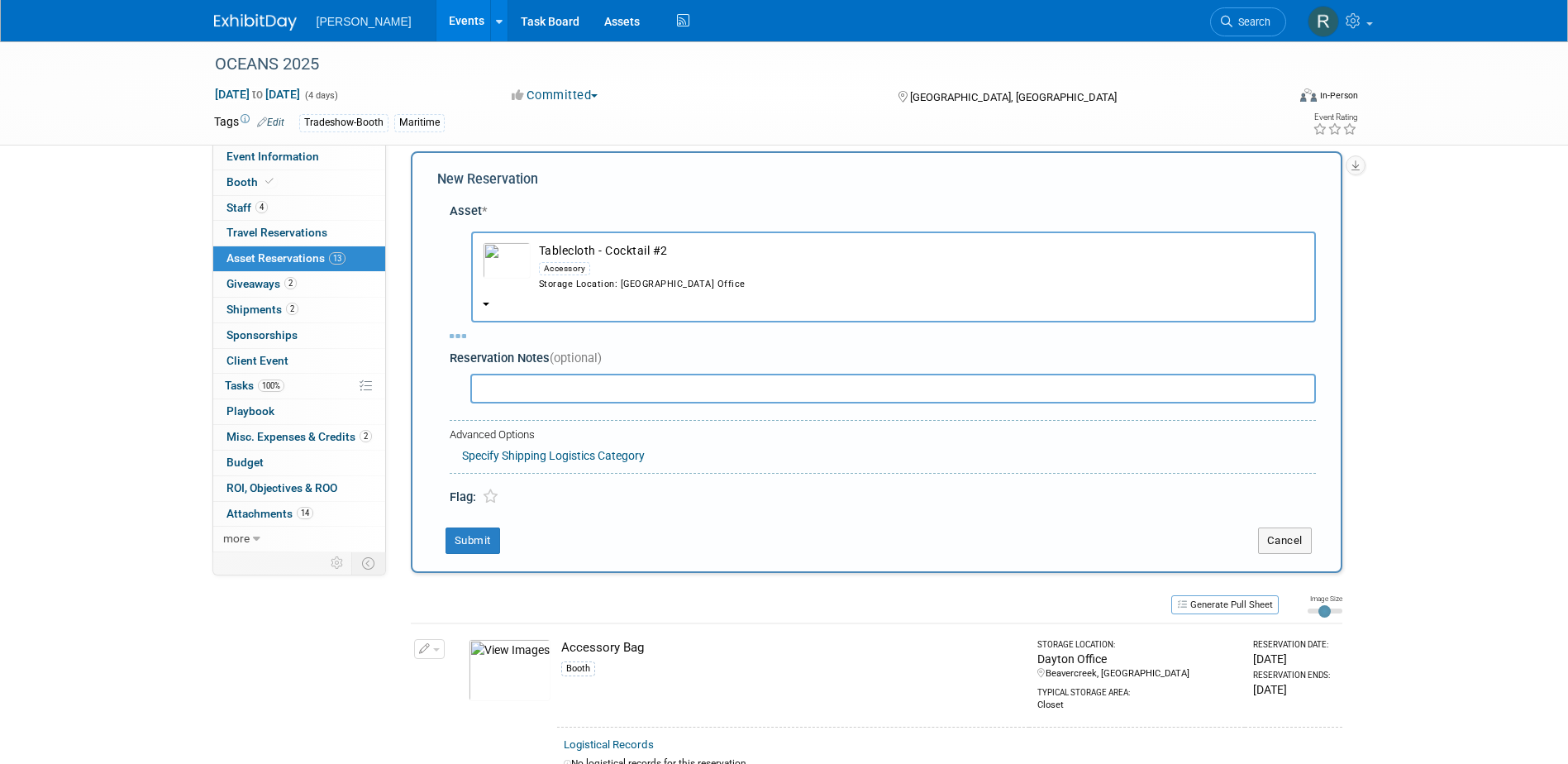
select select "8"
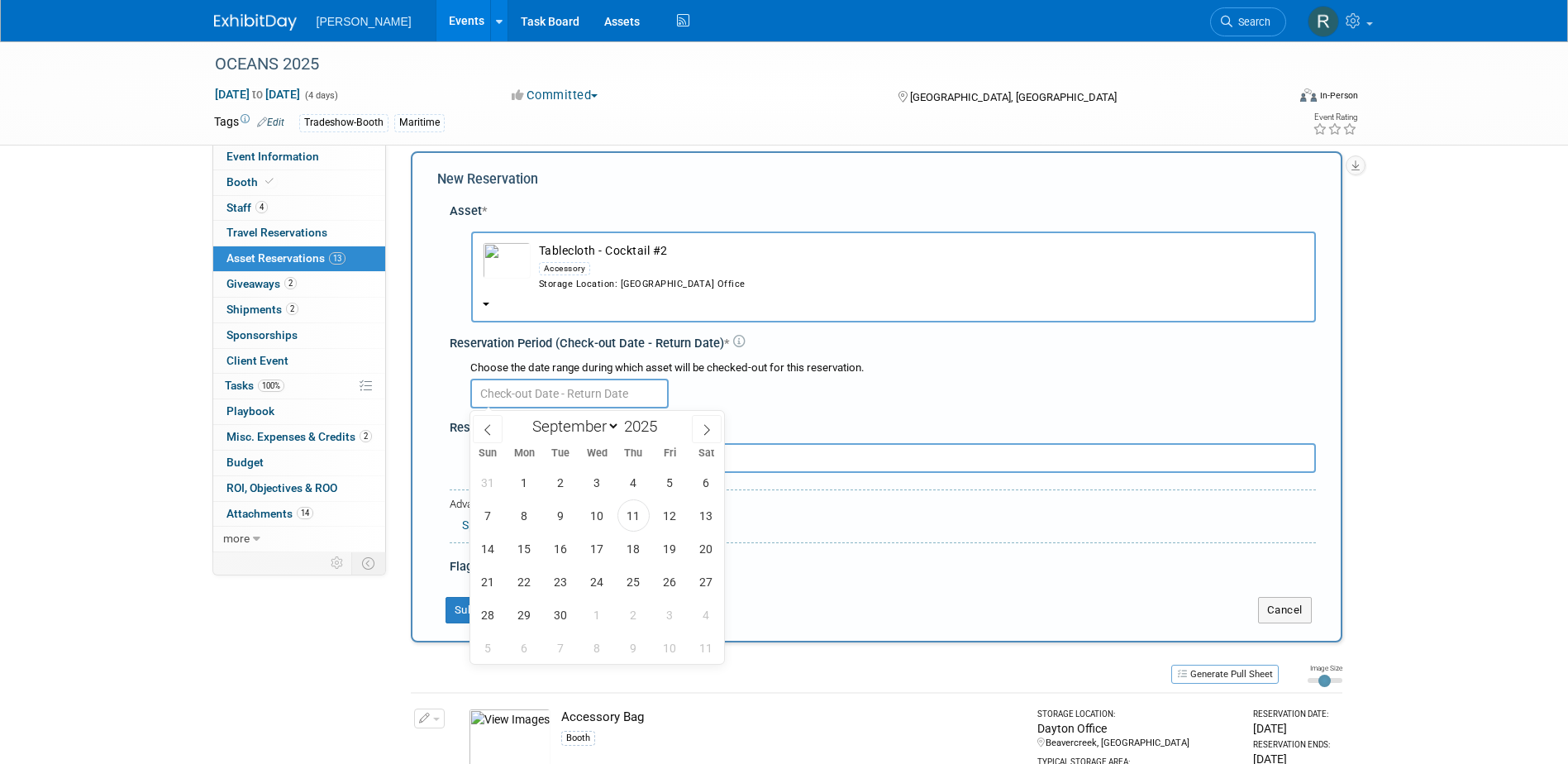
click at [543, 392] on input "text" at bounding box center [569, 393] width 198 height 29
click at [519, 577] on span "22" at bounding box center [524, 581] width 32 height 32
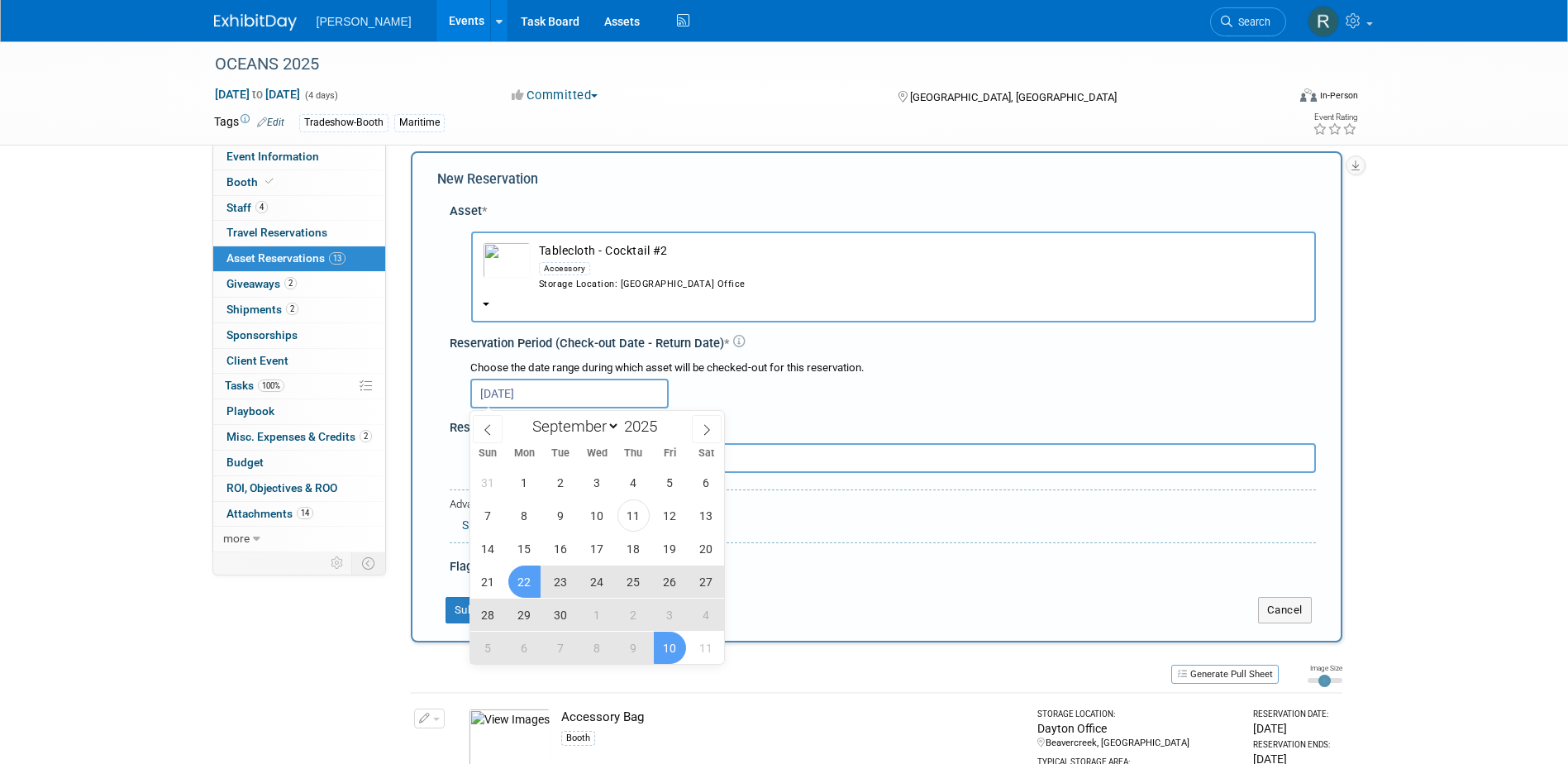
click at [676, 650] on span "10" at bounding box center [669, 647] width 32 height 32
type input "[DATE] to [DATE]"
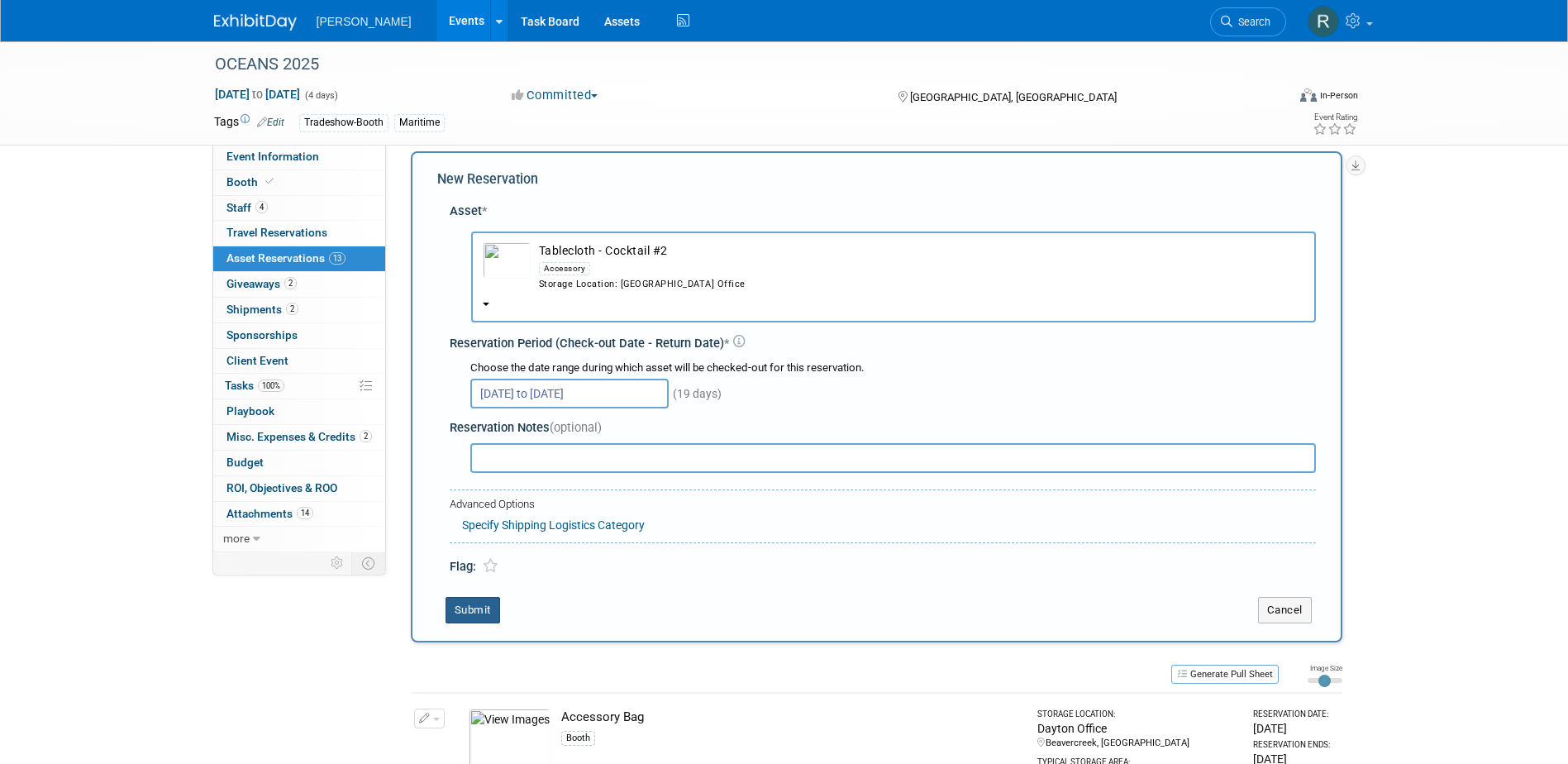
click at [483, 612] on button "Submit" at bounding box center [472, 610] width 55 height 27
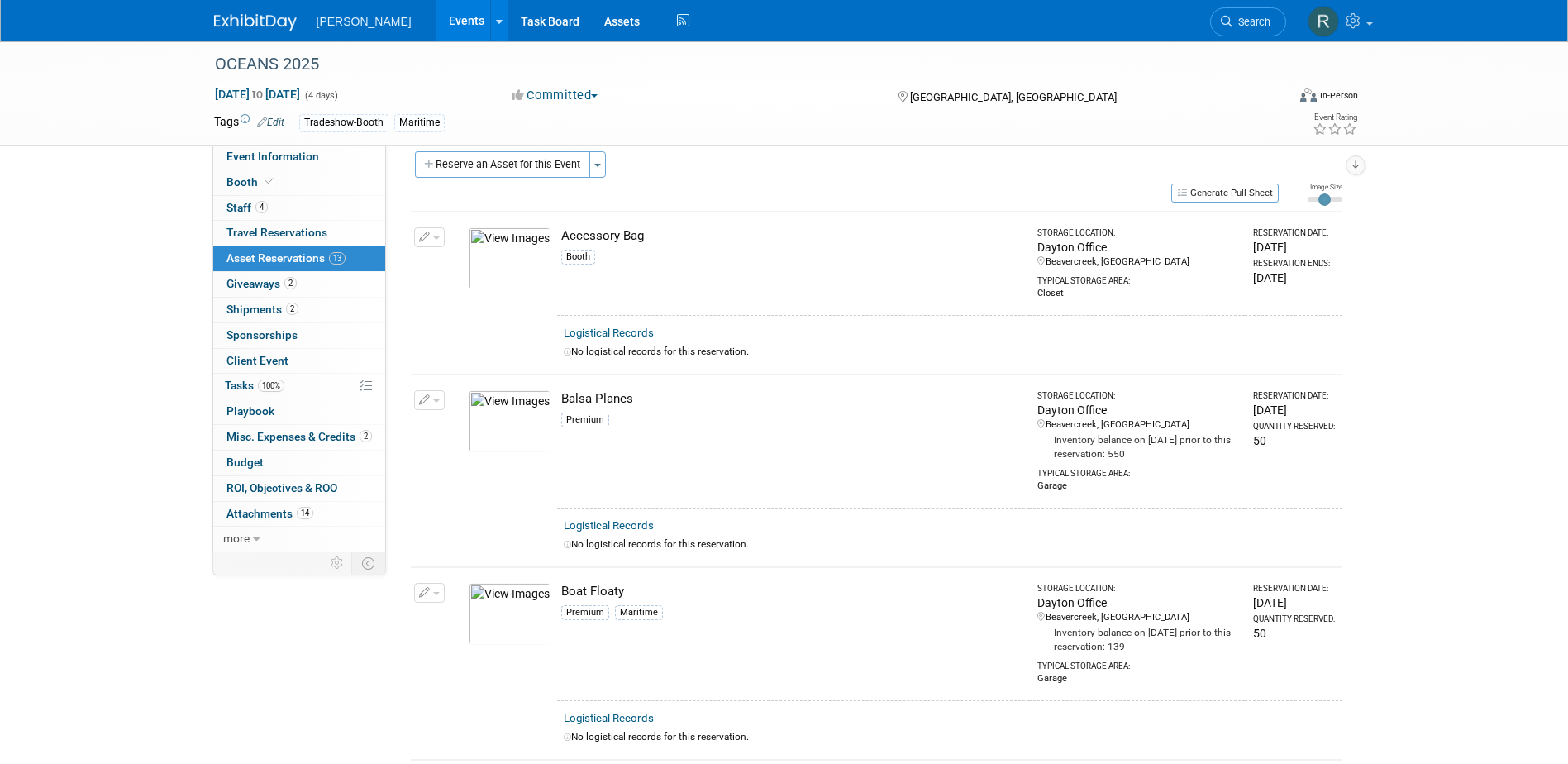
scroll to position [2194, 0]
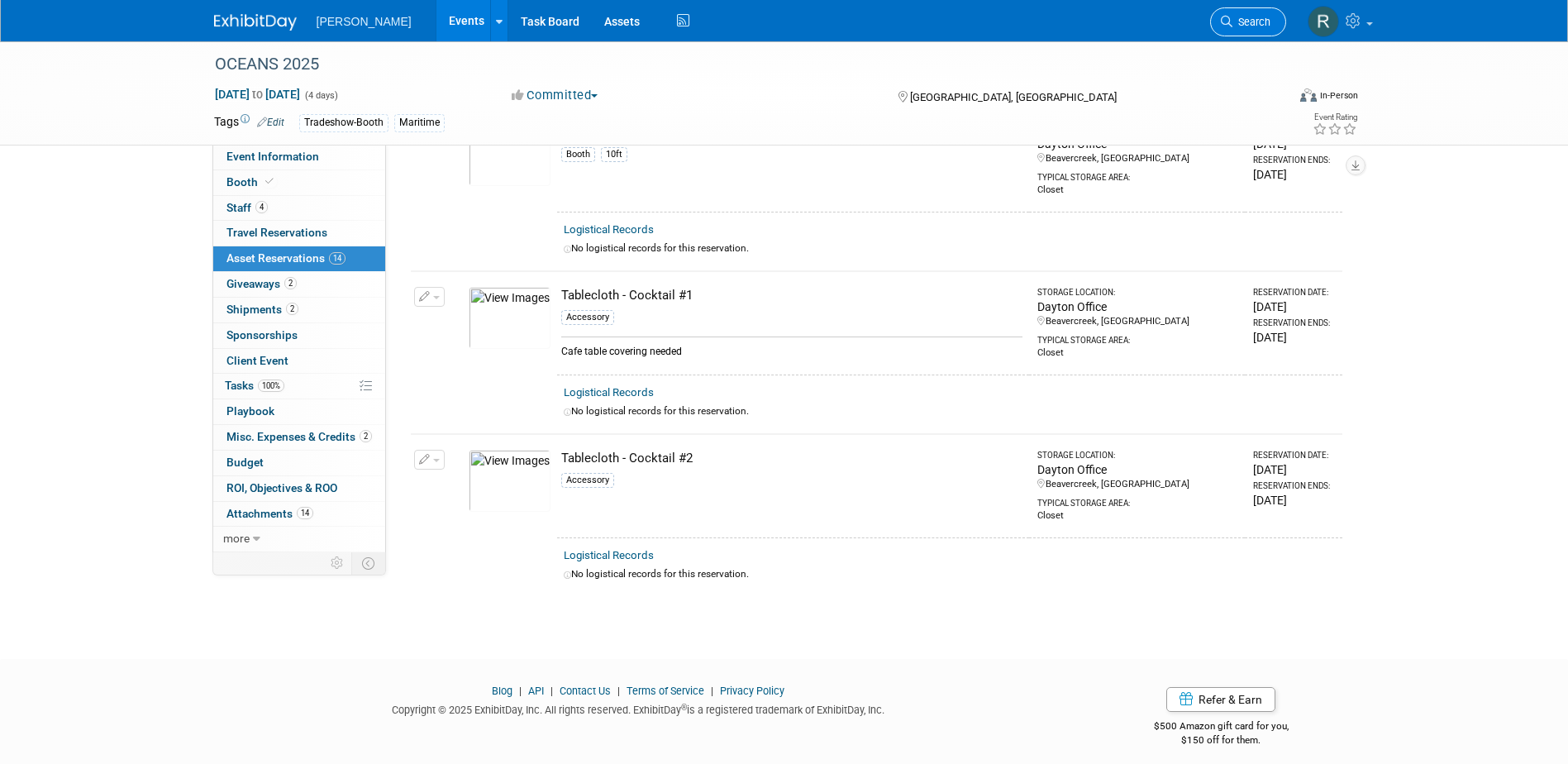
click at [1241, 29] on link "Search" at bounding box center [1248, 22] width 76 height 29
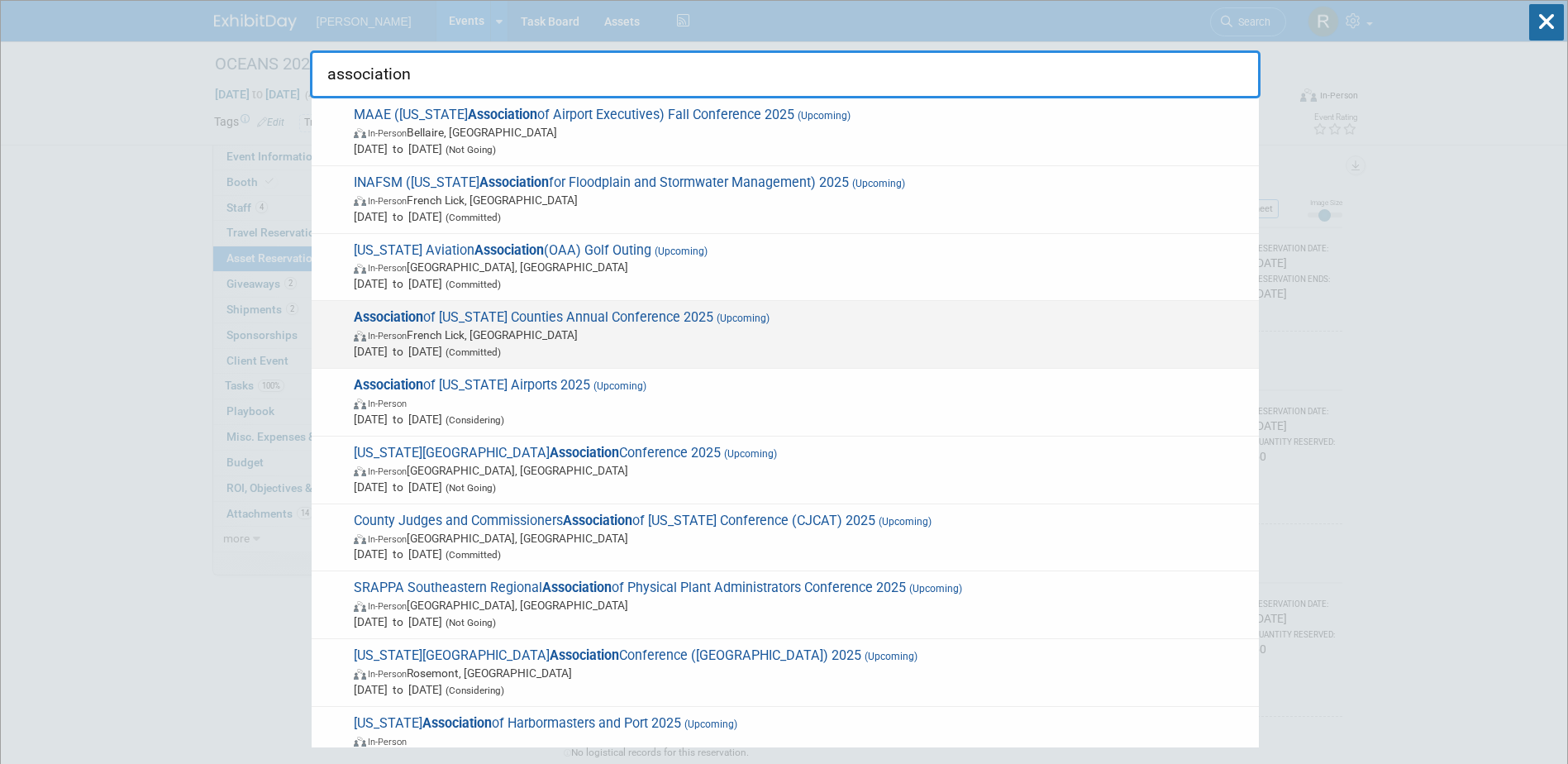
type input "association"
click at [539, 309] on span "Association of [US_STATE] Counties Annual Conference 2025 (Upcoming) In-Person …" at bounding box center [799, 334] width 901 height 50
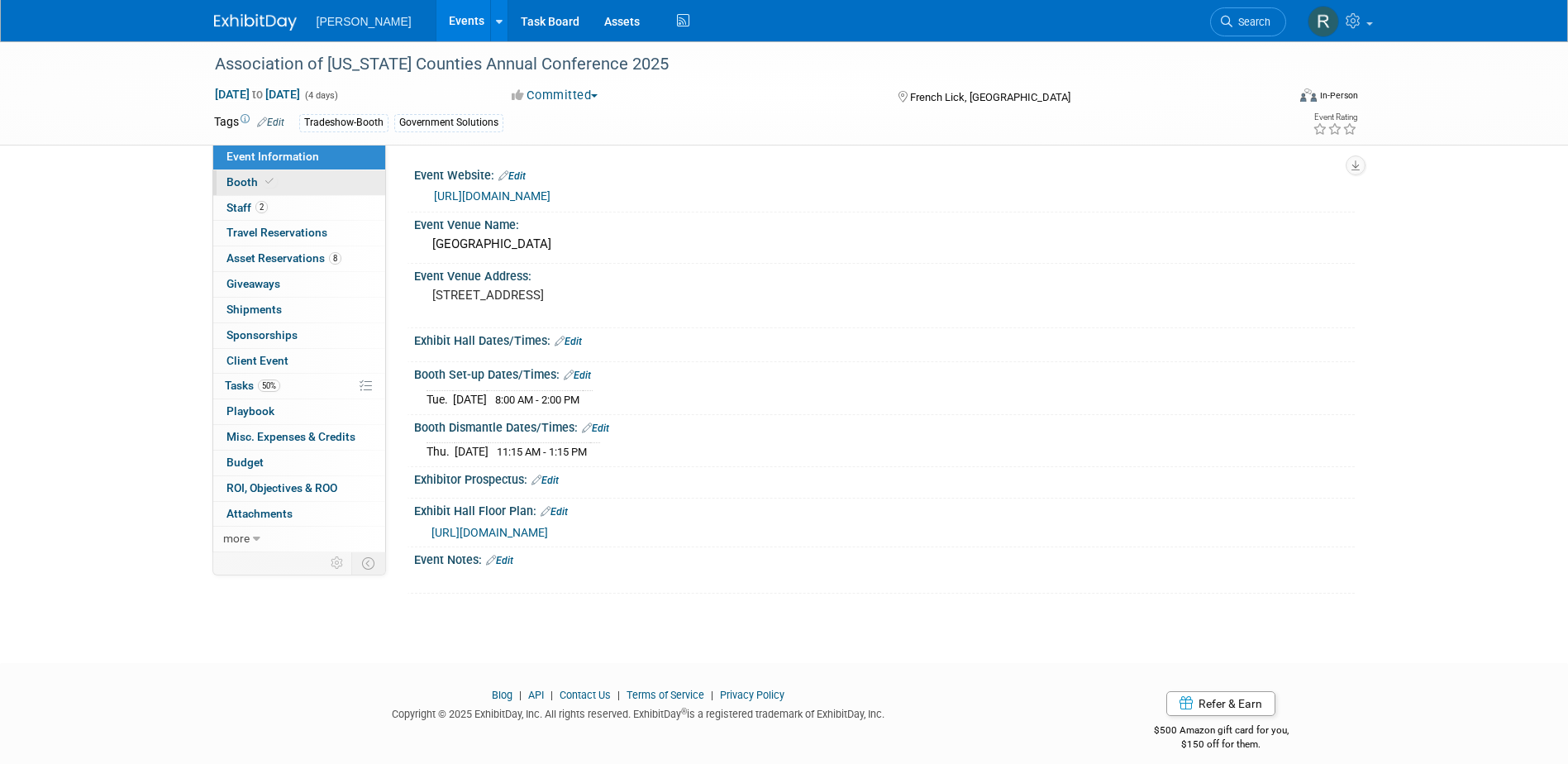
click at [265, 183] on icon at bounding box center [269, 181] width 9 height 9
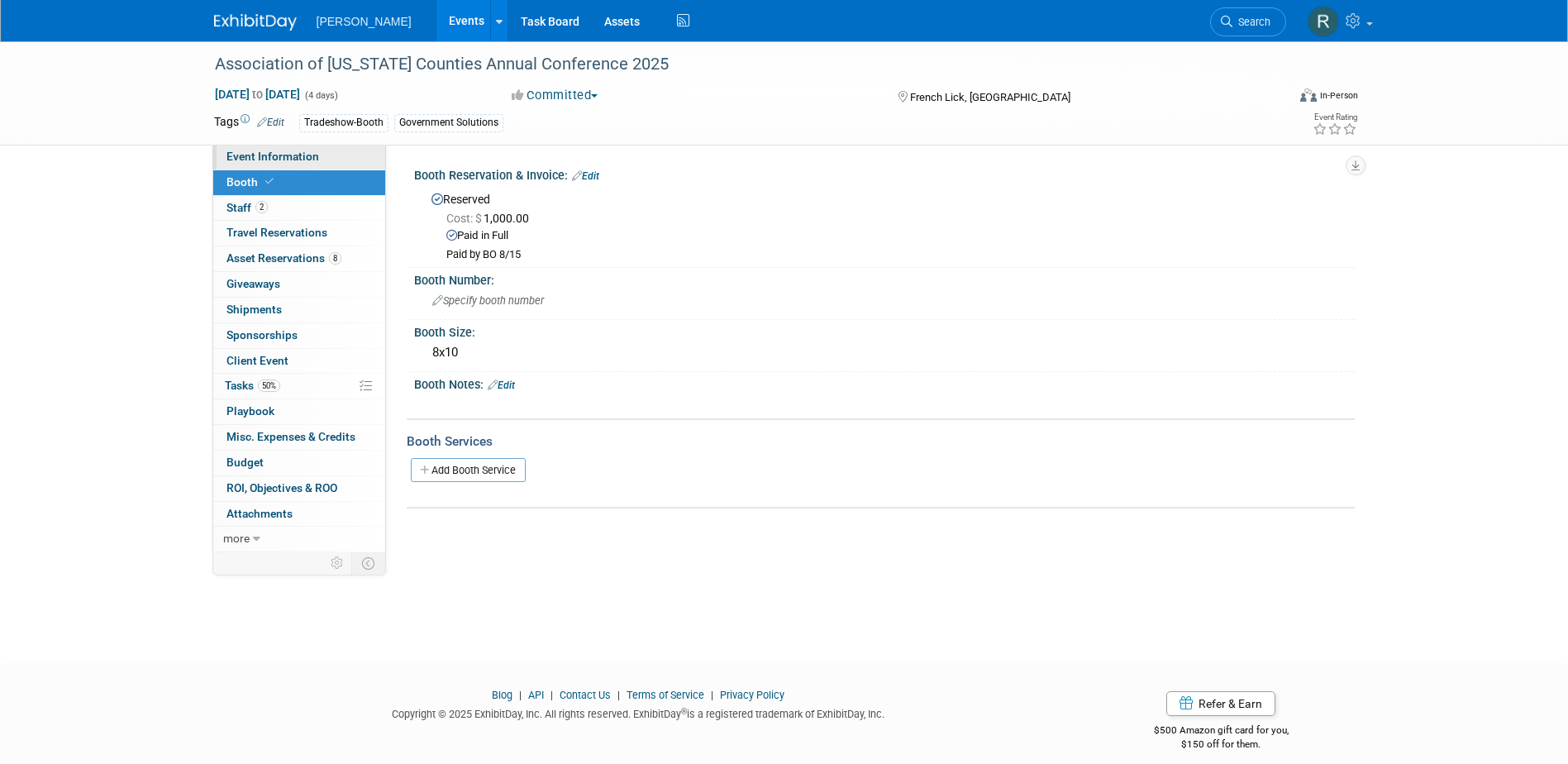
click at [311, 159] on span "Event Information" at bounding box center [273, 156] width 93 height 13
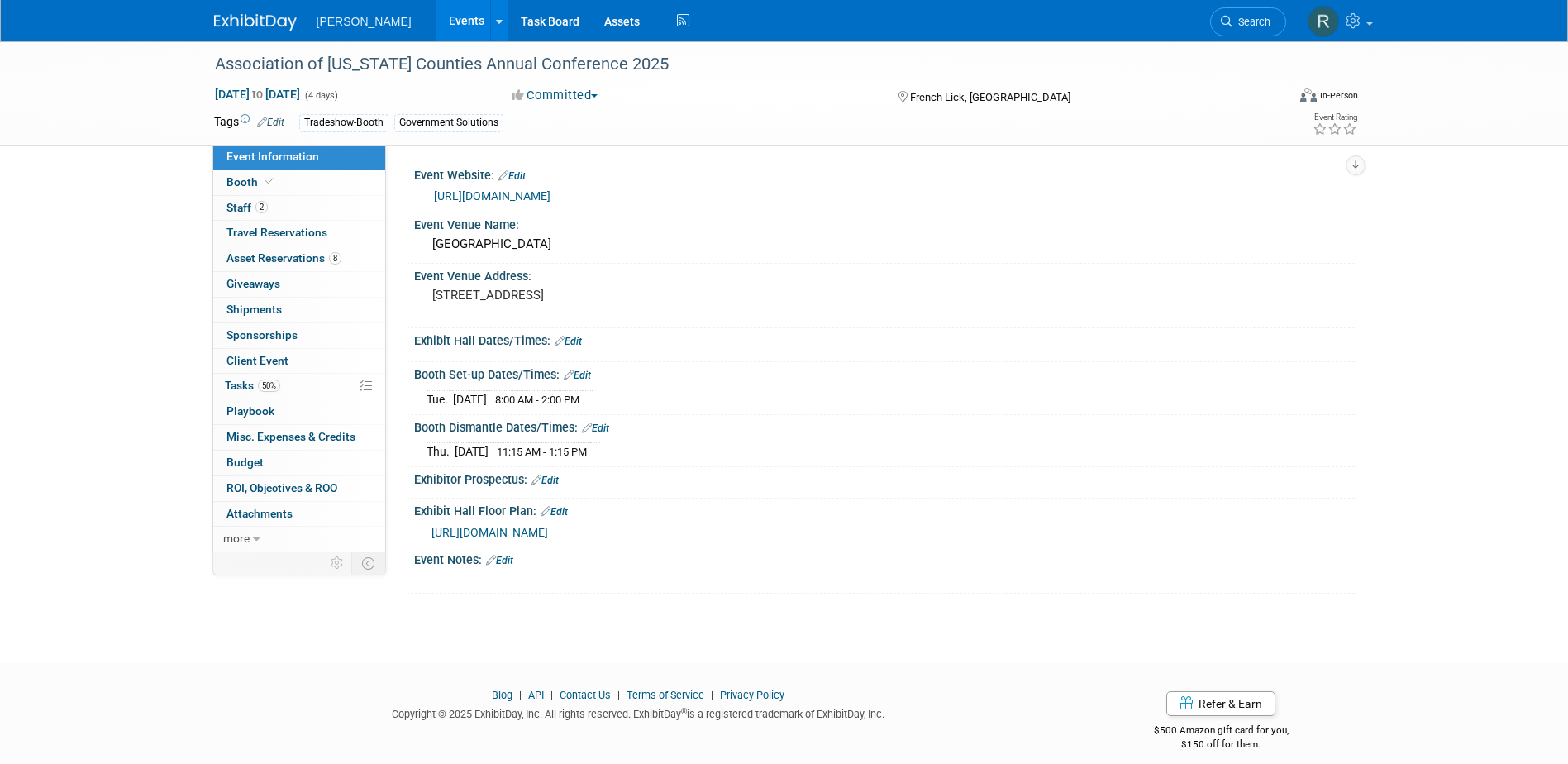
click at [607, 424] on link "Edit" at bounding box center [595, 428] width 27 height 11
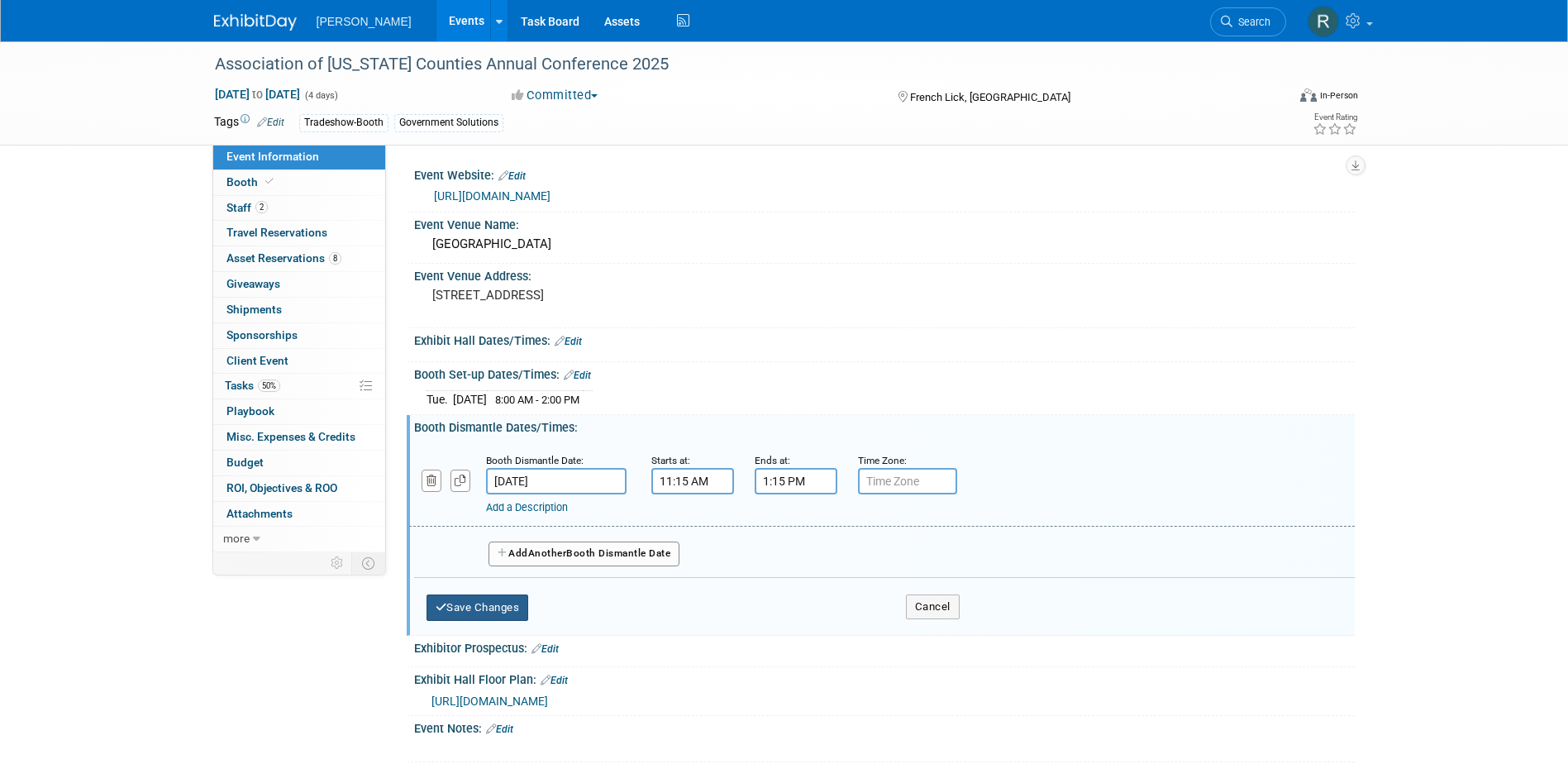
click at [512, 601] on button "Save Changes" at bounding box center [478, 607] width 102 height 27
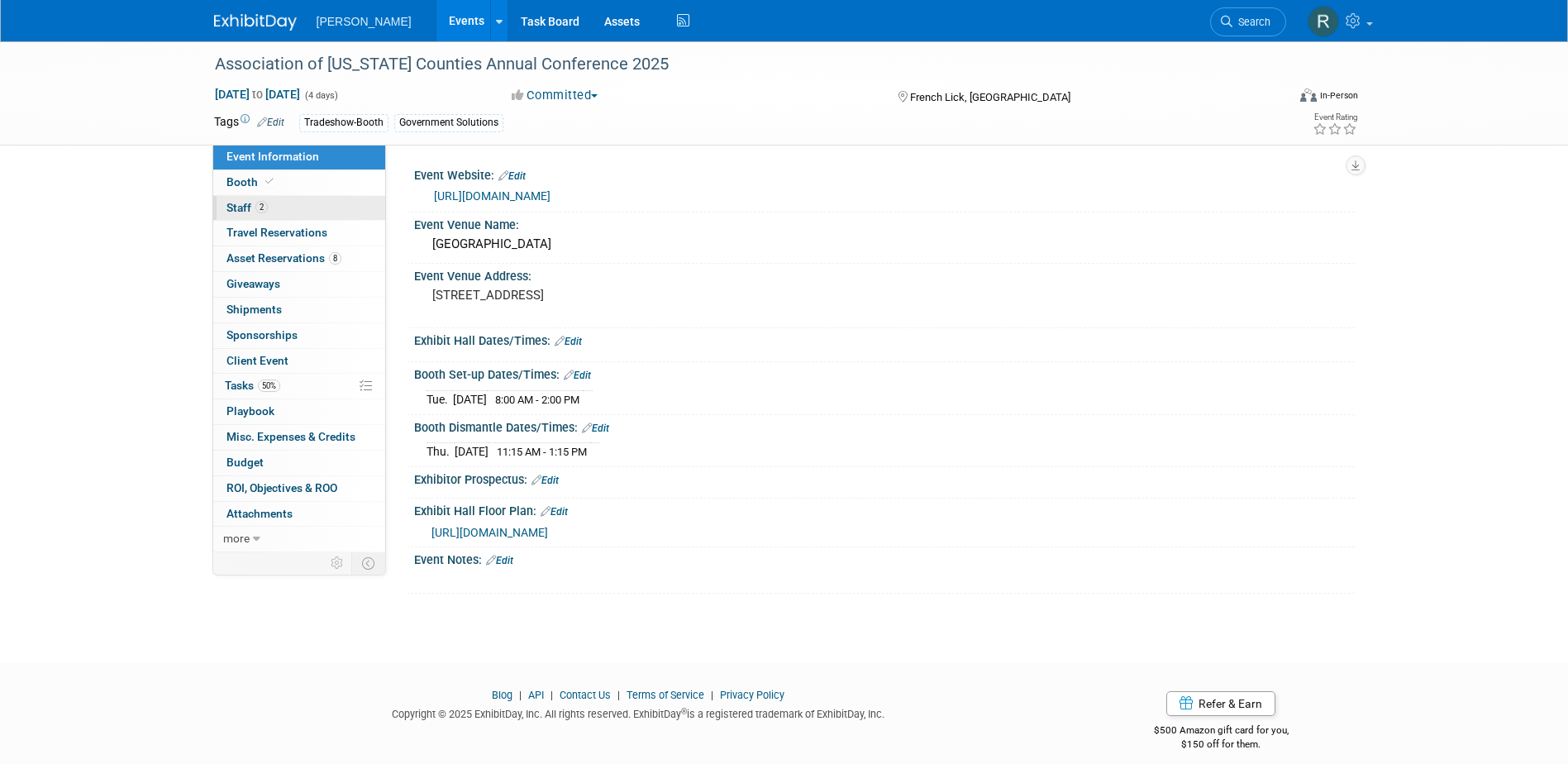
click at [281, 202] on link "2 Staff 2" at bounding box center [299, 208] width 172 height 25
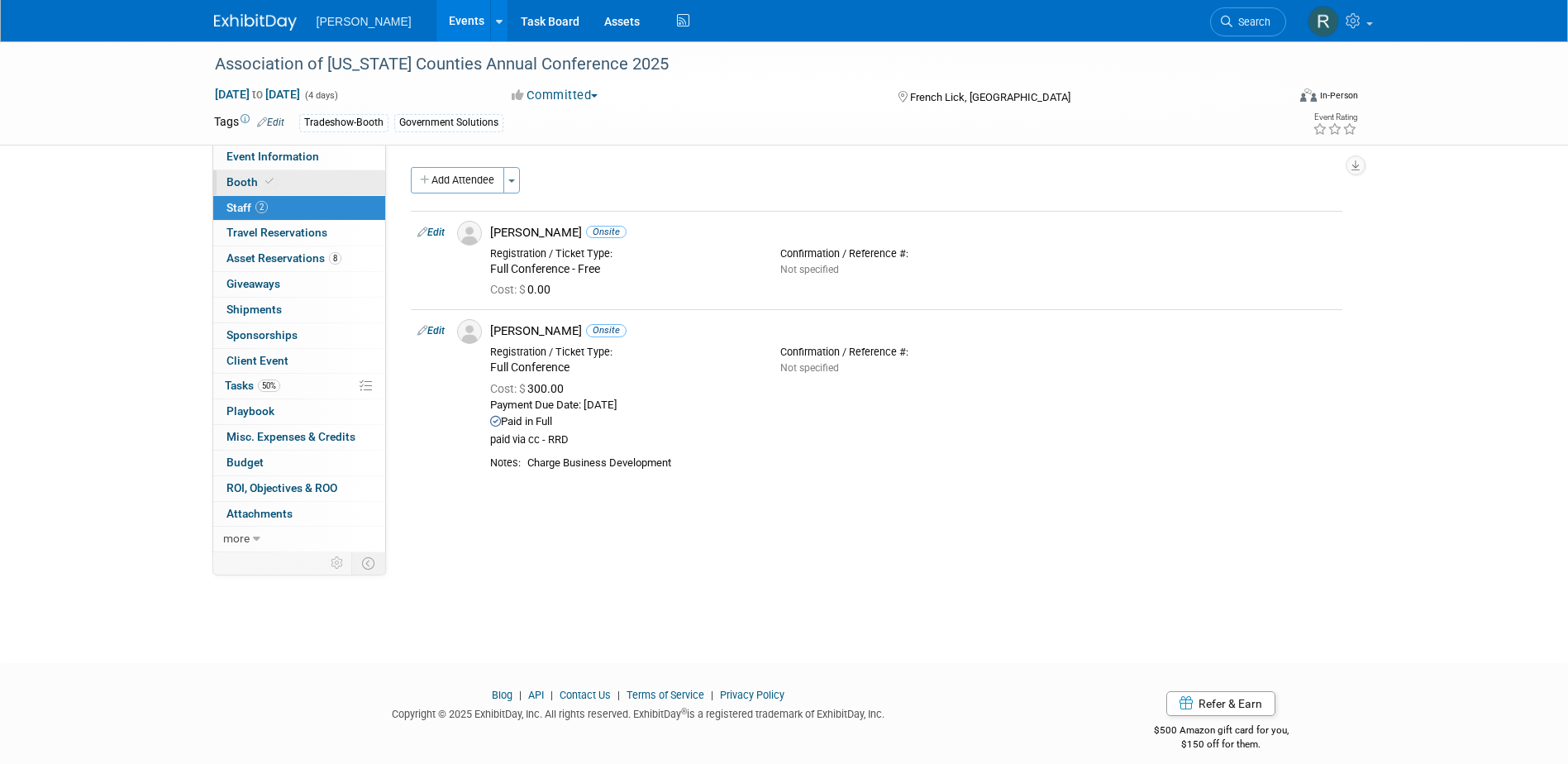
click at [309, 187] on link "Booth" at bounding box center [299, 183] width 172 height 25
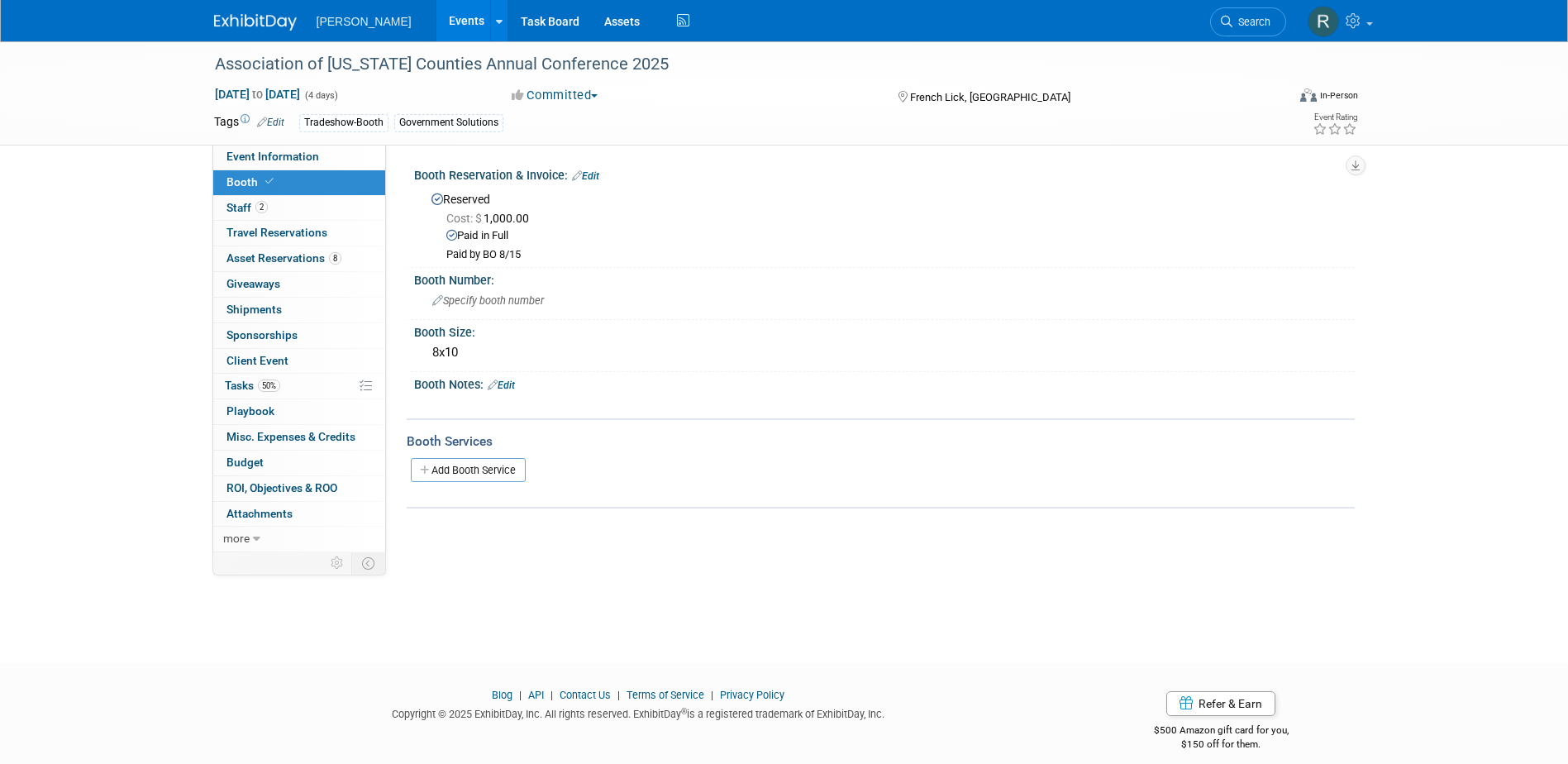
click at [511, 385] on link "Edit" at bounding box center [500, 385] width 27 height 11
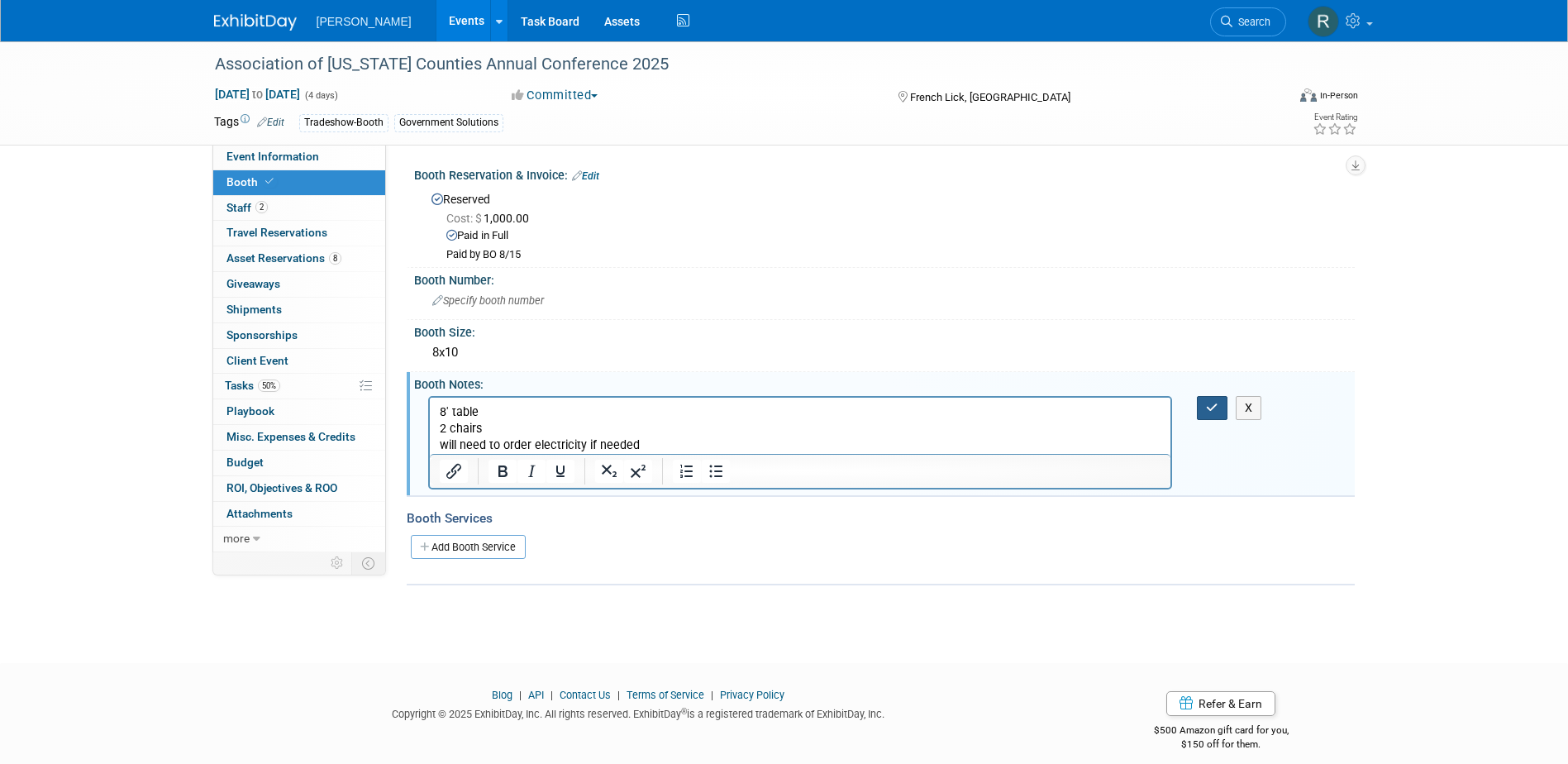
drag, startPoint x: 1224, startPoint y: 412, endPoint x: 1203, endPoint y: 411, distance: 21.0
click at [1223, 412] on button "button" at bounding box center [1211, 408] width 30 height 24
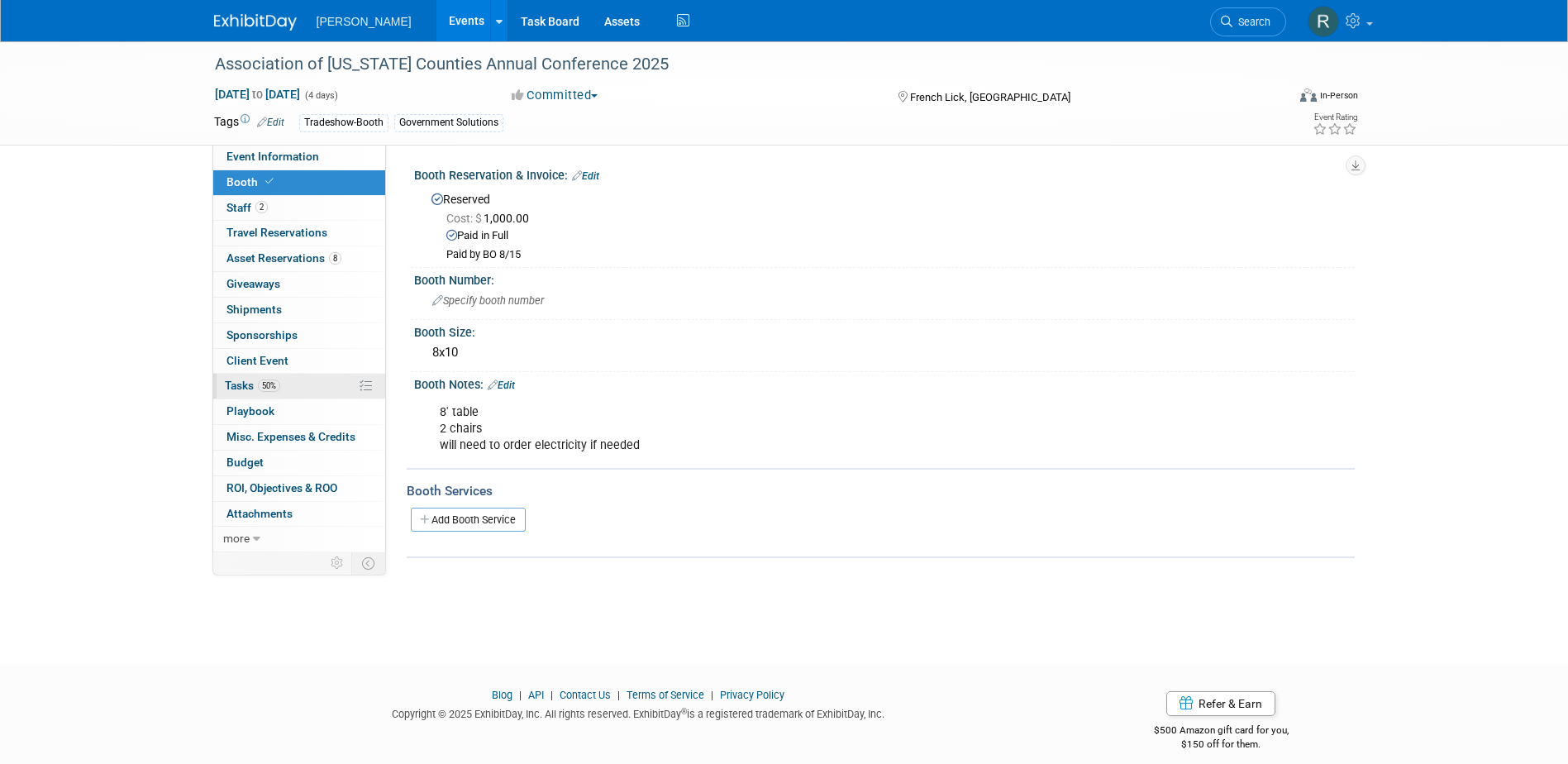
drag, startPoint x: 237, startPoint y: 387, endPoint x: 248, endPoint y: 378, distance: 14.2
click at [236, 387] on span "Tasks 50%" at bounding box center [253, 385] width 55 height 13
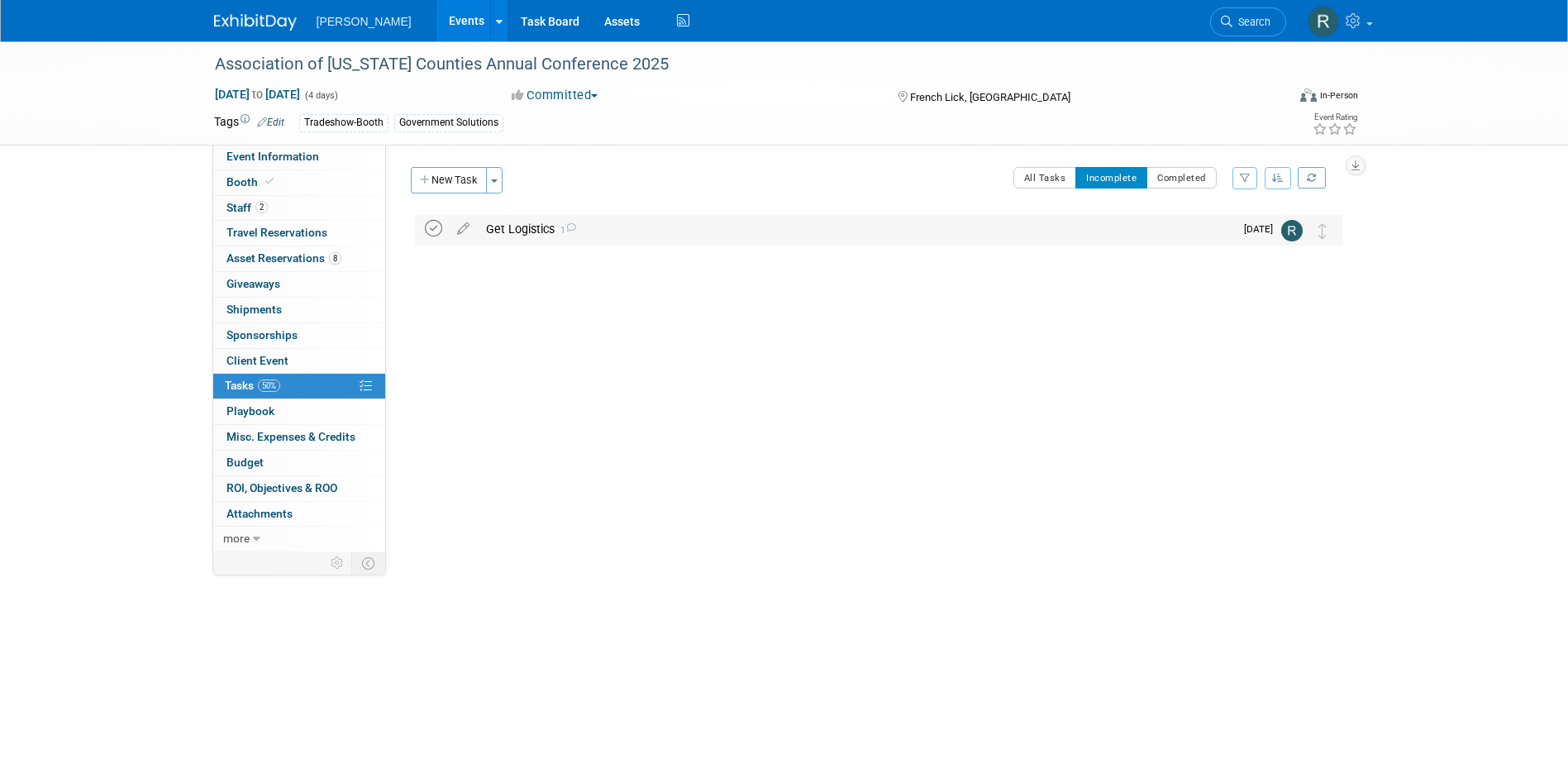
click at [435, 226] on icon at bounding box center [434, 229] width 17 height 17
